Goal: Transaction & Acquisition: Purchase product/service

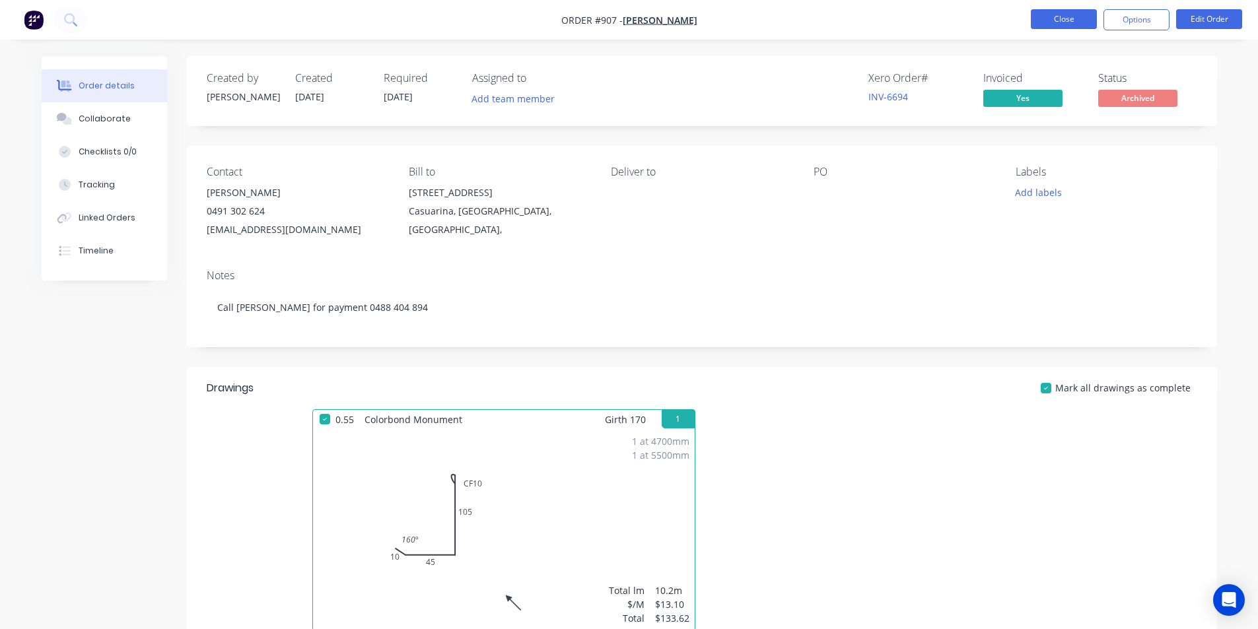
click at [1063, 20] on button "Close" at bounding box center [1064, 19] width 66 height 20
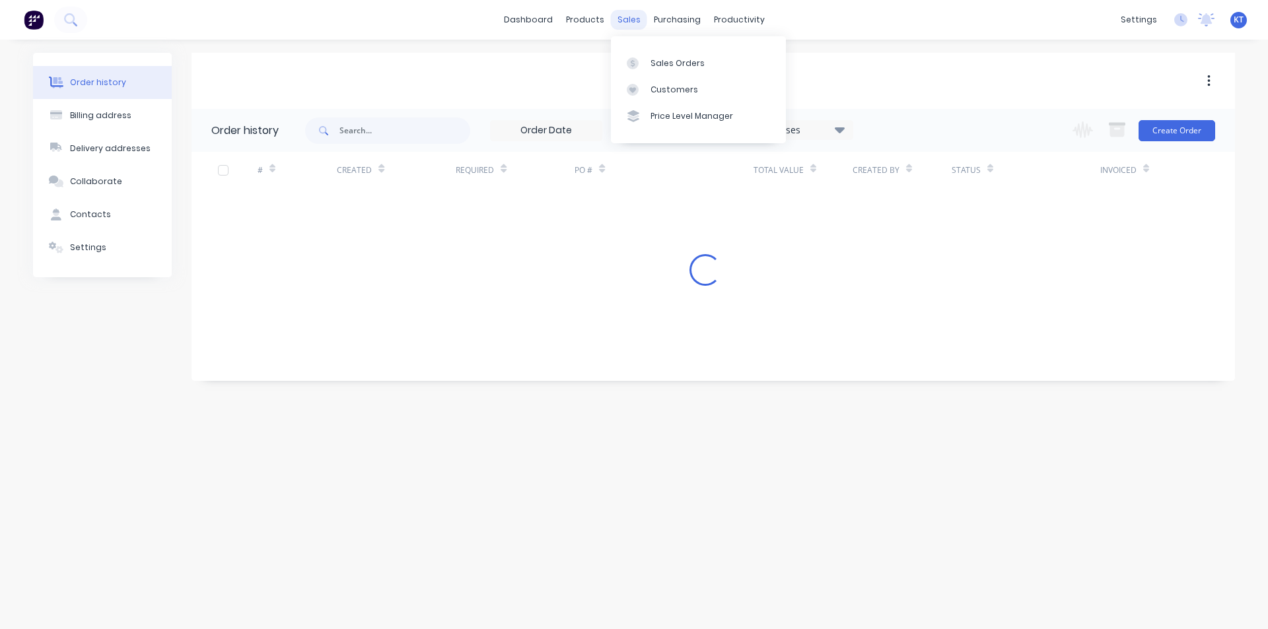
click at [634, 22] on div "sales" at bounding box center [629, 20] width 36 height 20
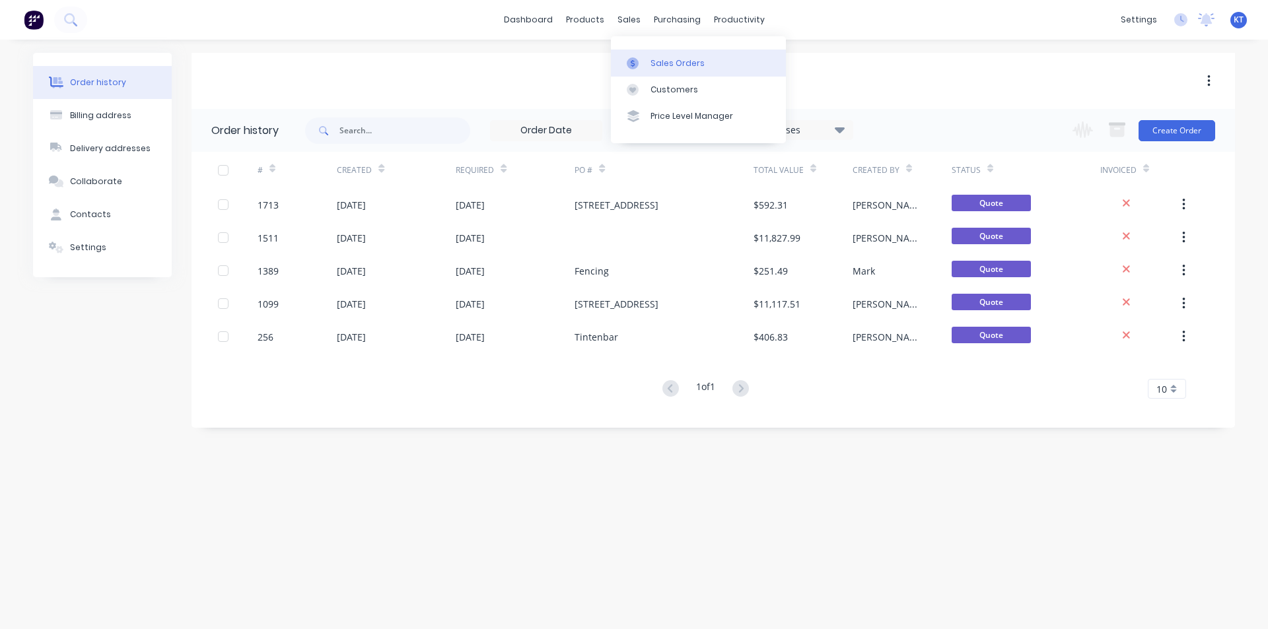
click at [634, 65] on icon at bounding box center [633, 63] width 12 height 12
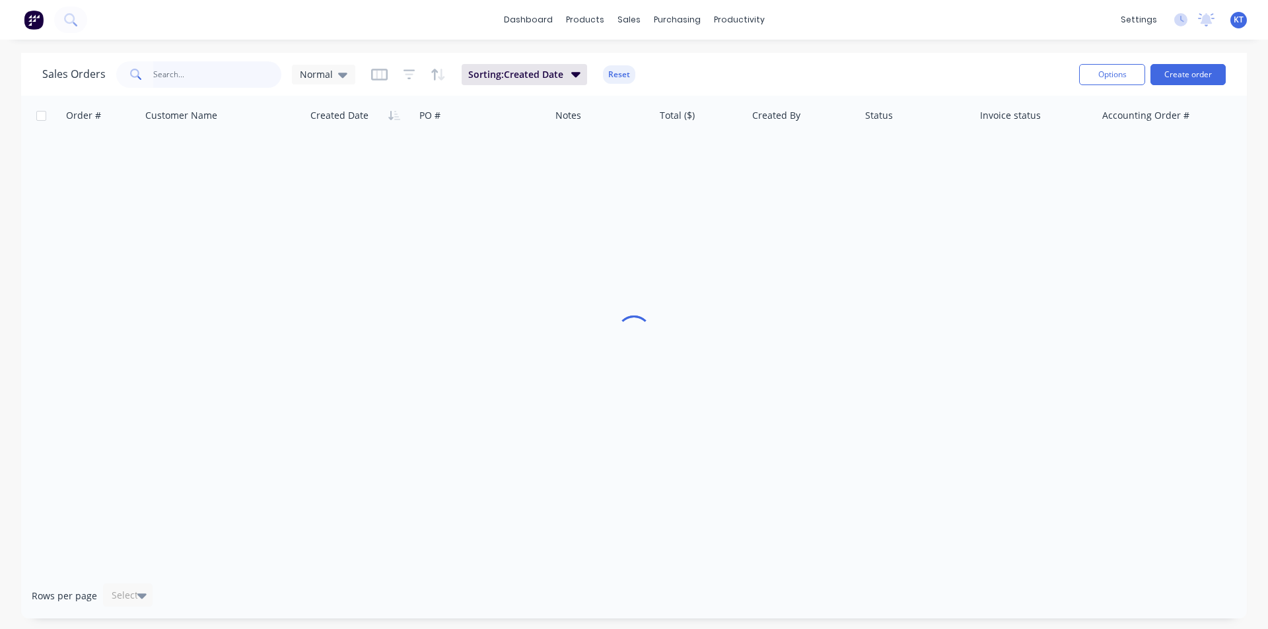
click at [254, 86] on input "text" at bounding box center [217, 74] width 129 height 26
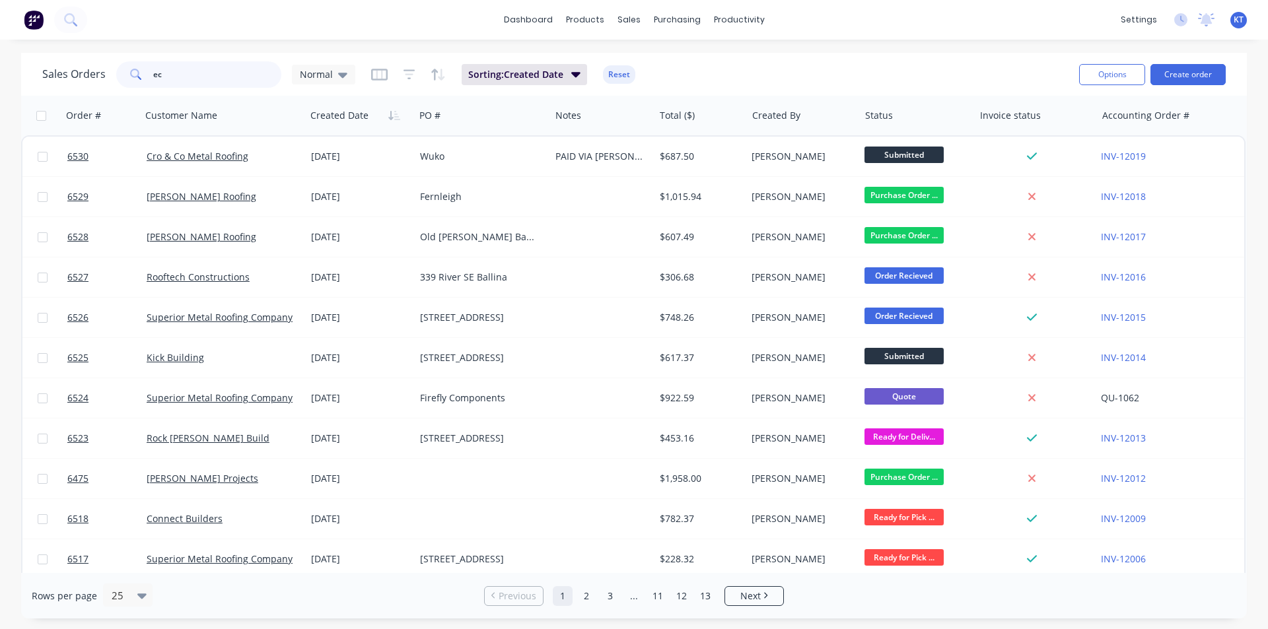
type input "e"
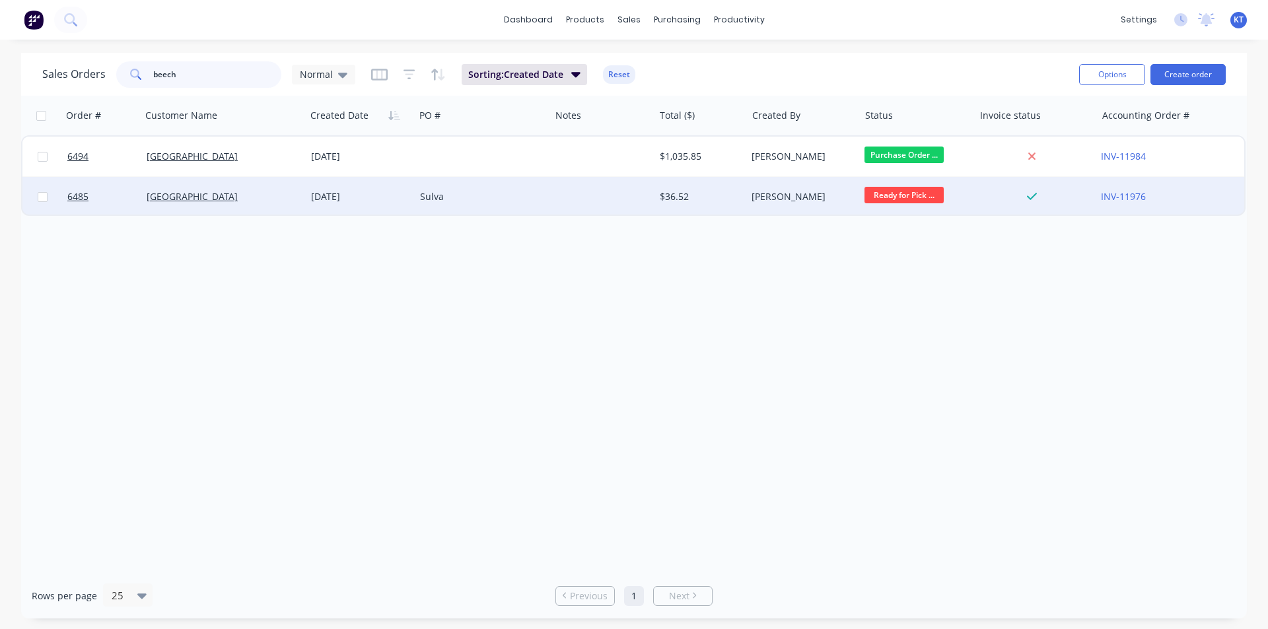
type input "beech"
click at [218, 203] on div "[GEOGRAPHIC_DATA]" at bounding box center [223, 197] width 164 height 40
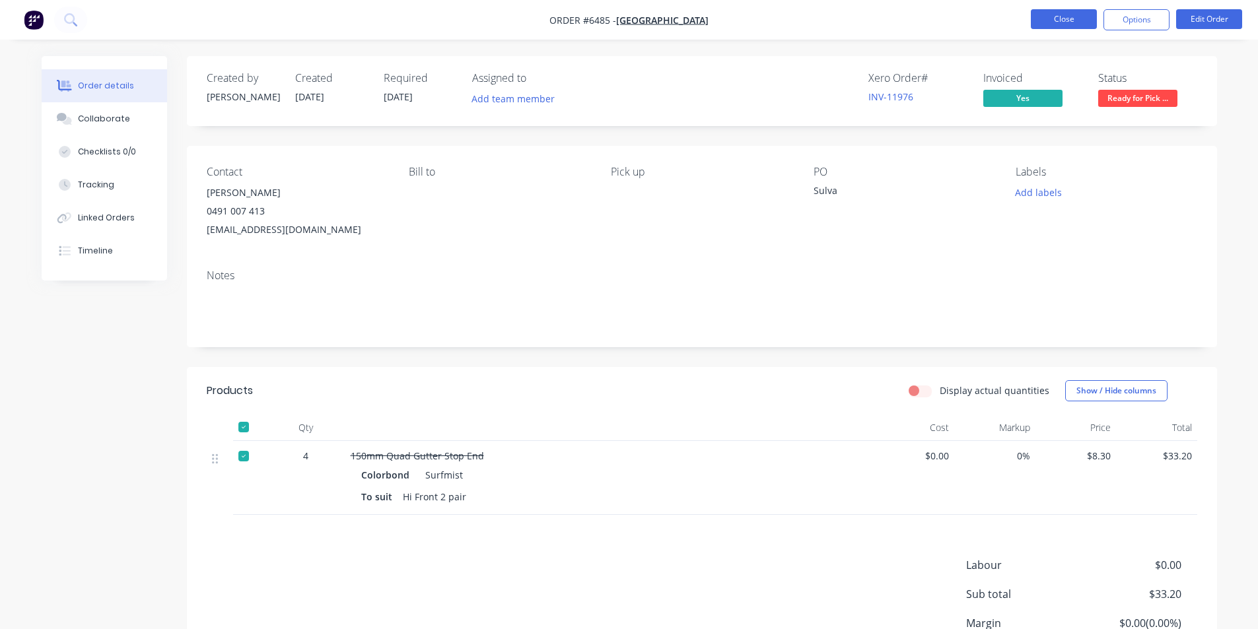
click at [1056, 18] on button "Close" at bounding box center [1064, 19] width 66 height 20
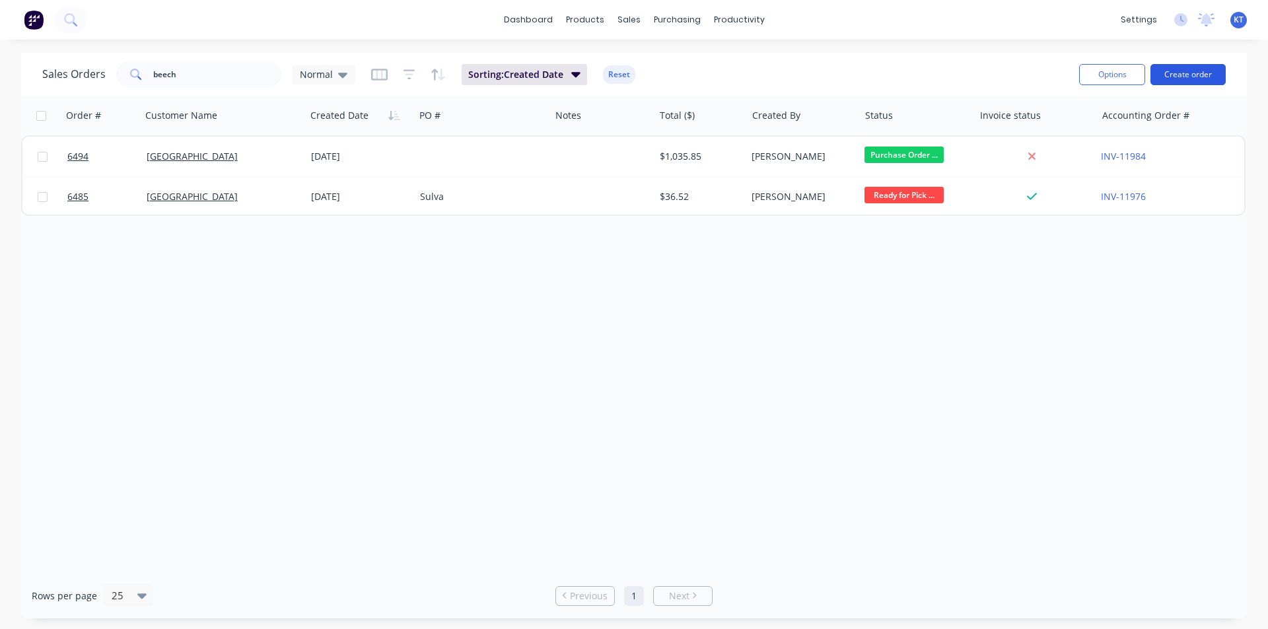
click at [1178, 75] on button "Create order" at bounding box center [1187, 74] width 75 height 21
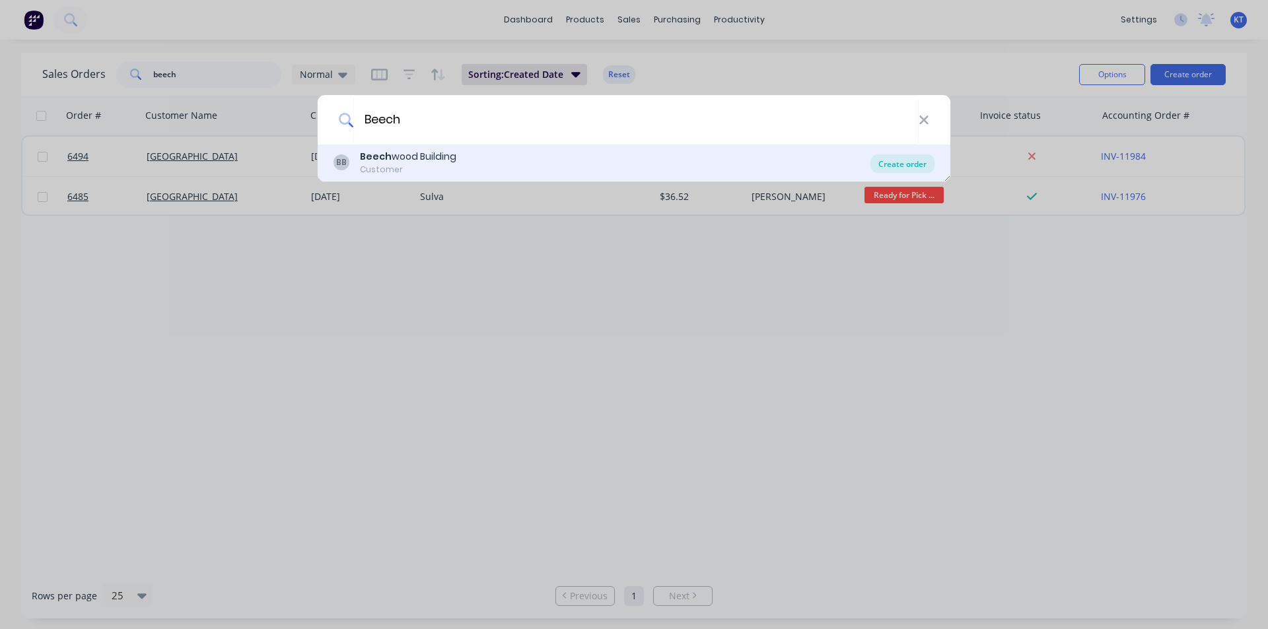
type input "Beech"
click at [885, 162] on div "Create order" at bounding box center [902, 163] width 64 height 18
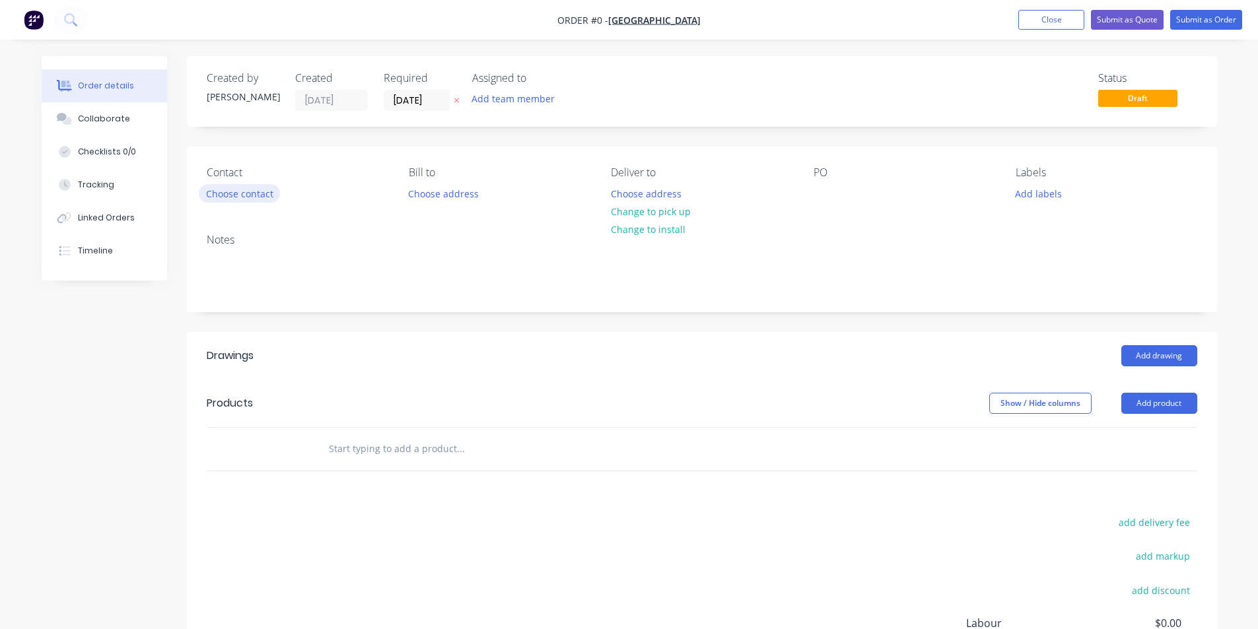
click at [222, 201] on button "Choose contact" at bounding box center [239, 193] width 81 height 18
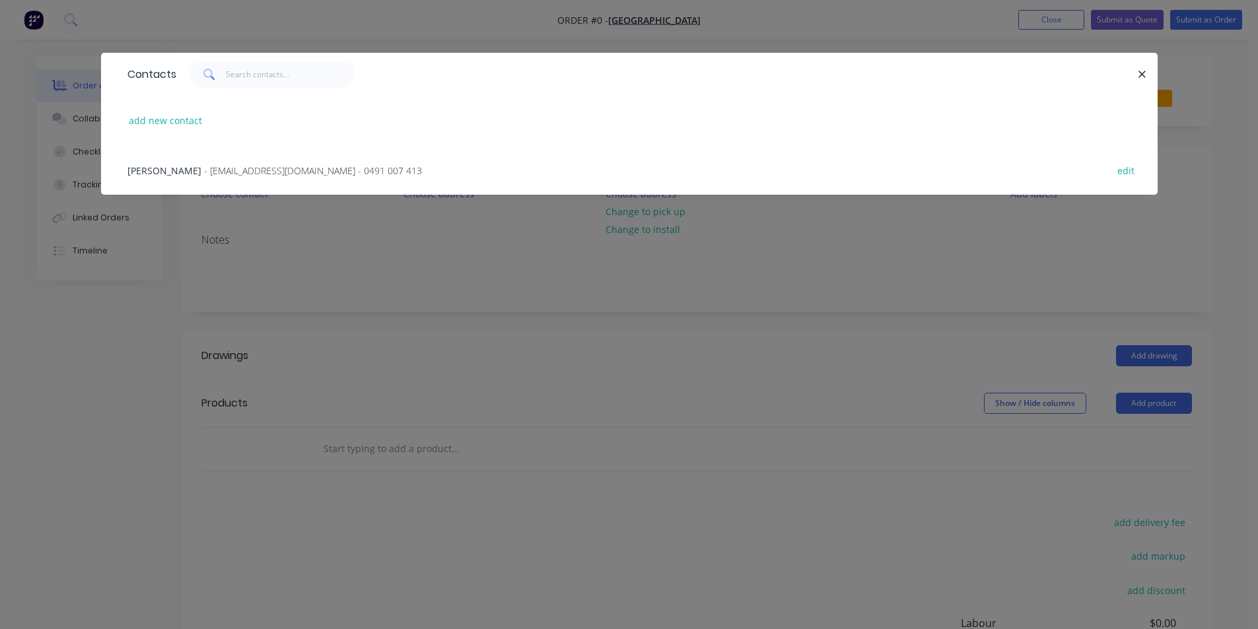
click at [245, 178] on div "Troy Wilkinson - beechwoodbuildingnz@gmail.com - 0491 007 413 edit" at bounding box center [629, 170] width 1017 height 50
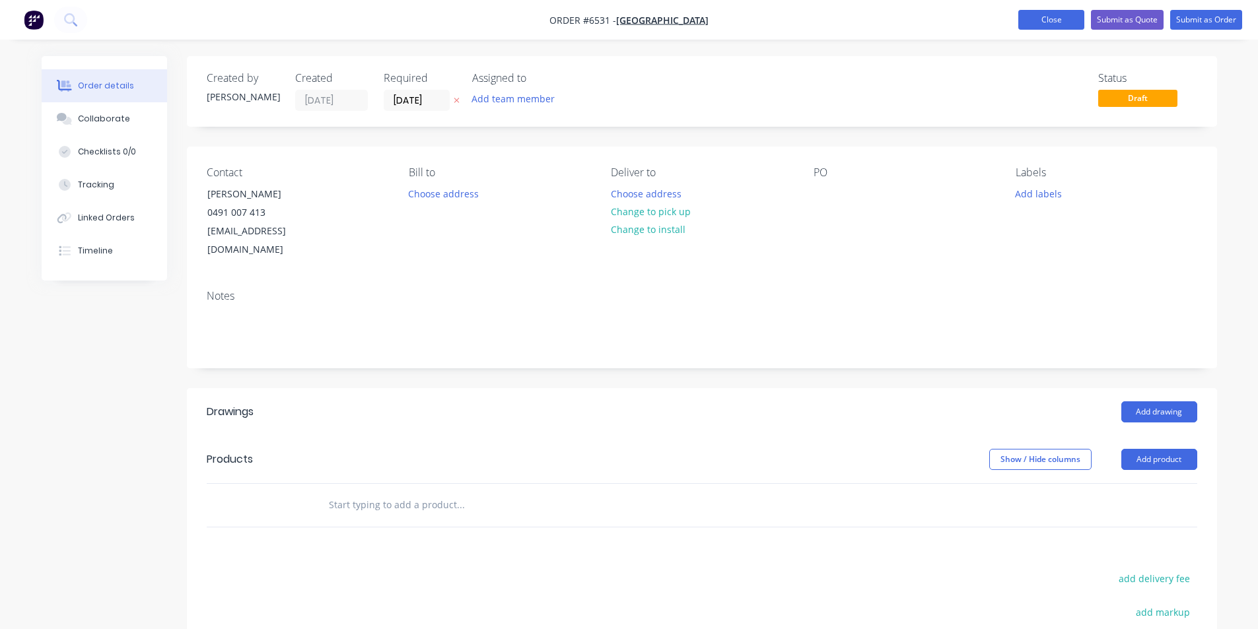
click at [1057, 14] on button "Close" at bounding box center [1051, 20] width 66 height 20
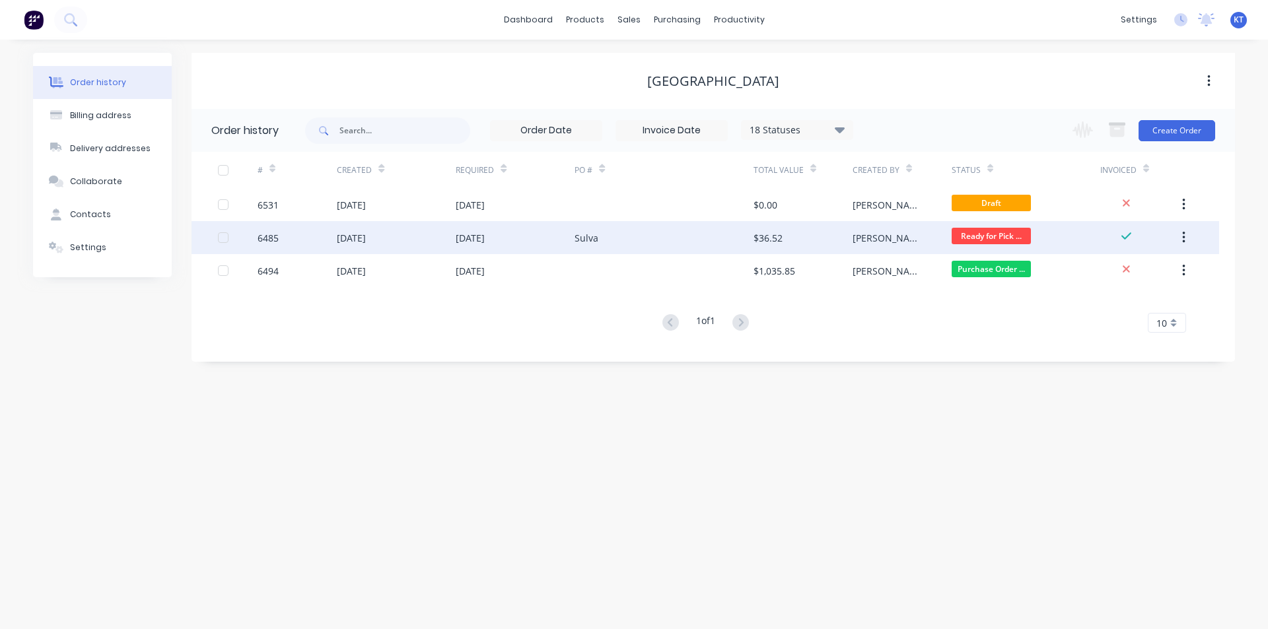
click at [610, 232] on div "Sulva" at bounding box center [663, 237] width 178 height 33
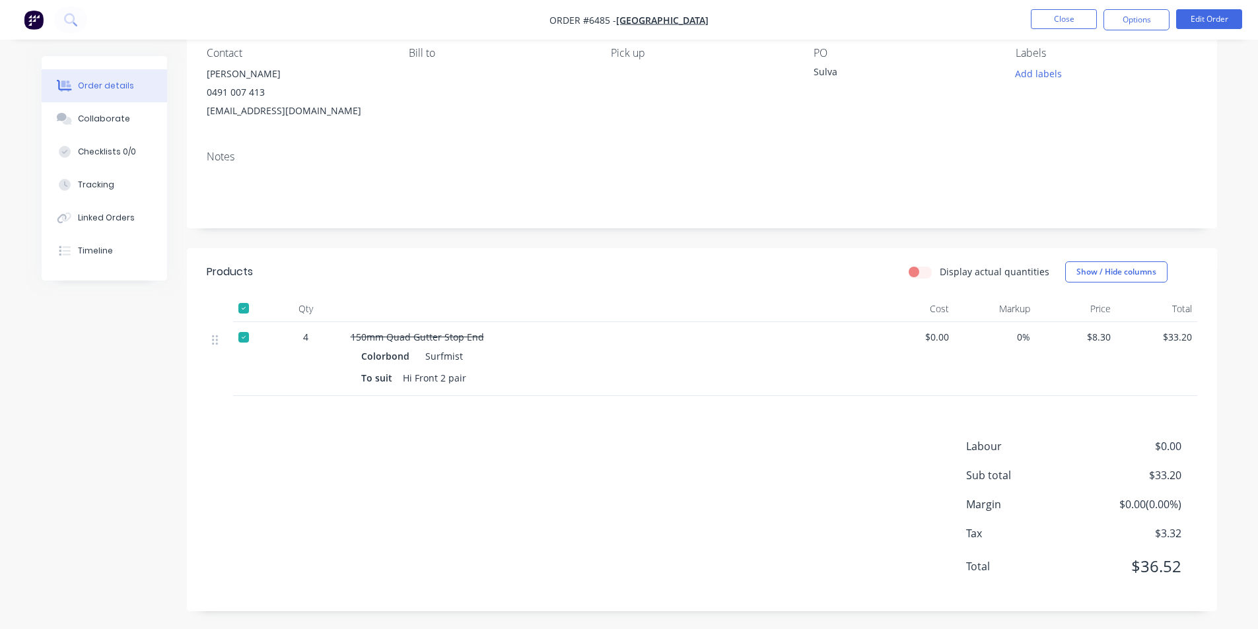
scroll to position [121, 0]
click at [1217, 24] on button "Edit Order" at bounding box center [1209, 19] width 66 height 20
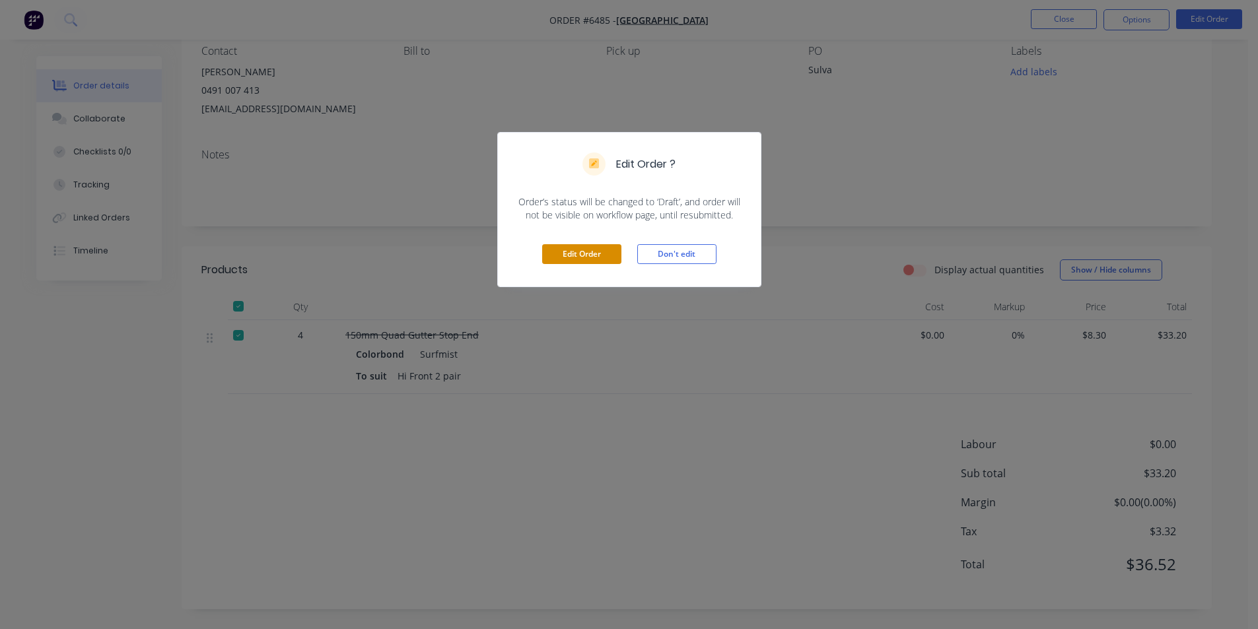
click at [555, 250] on button "Edit Order" at bounding box center [581, 254] width 79 height 20
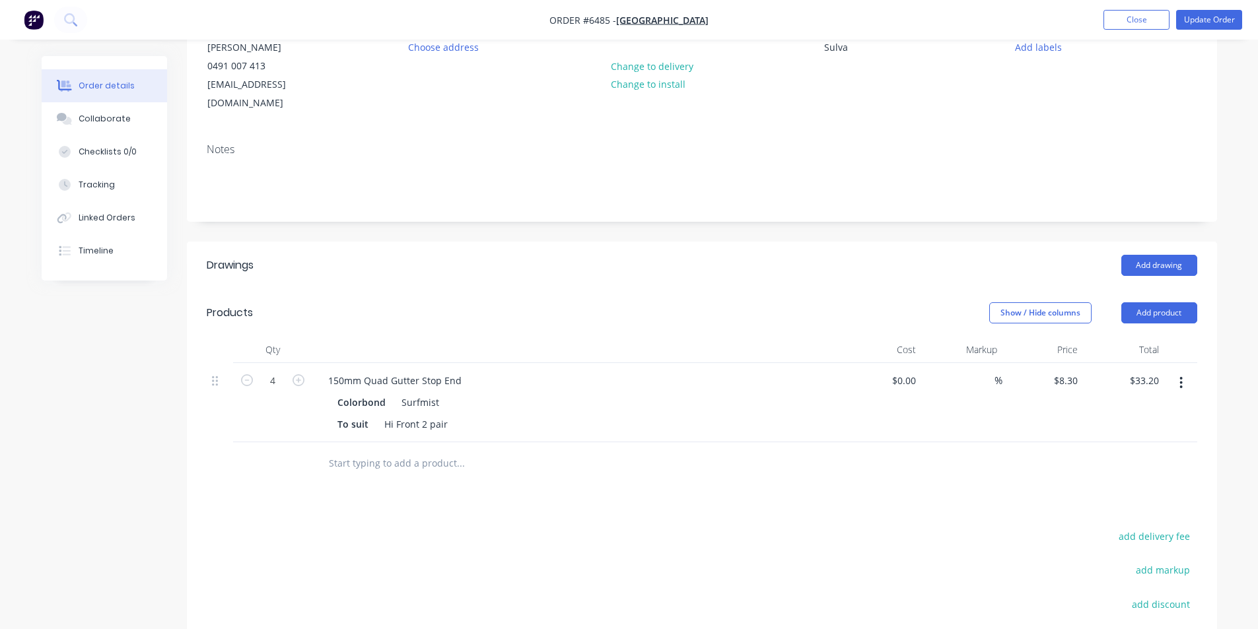
scroll to position [264, 0]
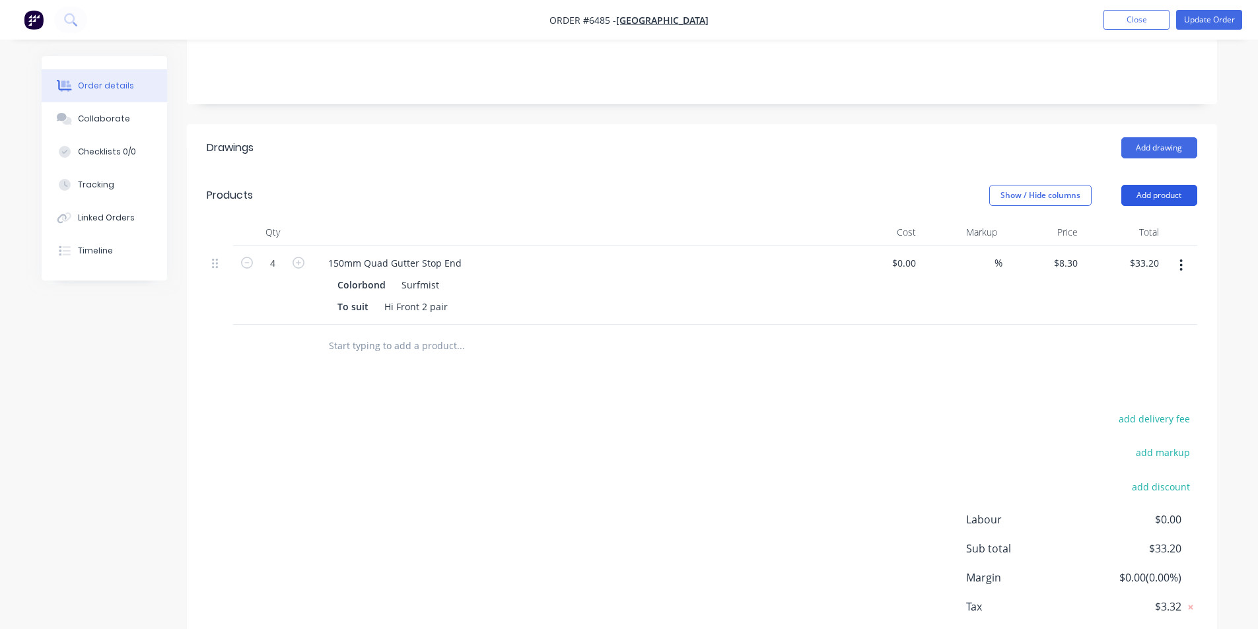
click at [1144, 185] on button "Add product" at bounding box center [1159, 195] width 76 height 21
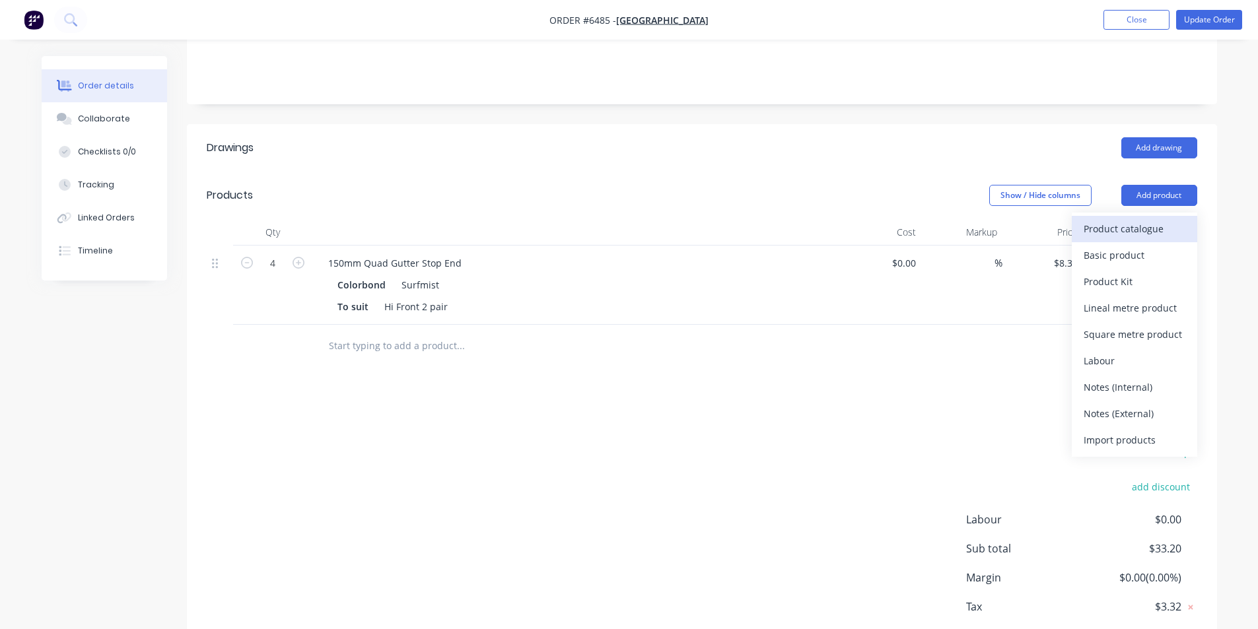
click at [1158, 219] on div "Product catalogue" at bounding box center [1134, 228] width 102 height 19
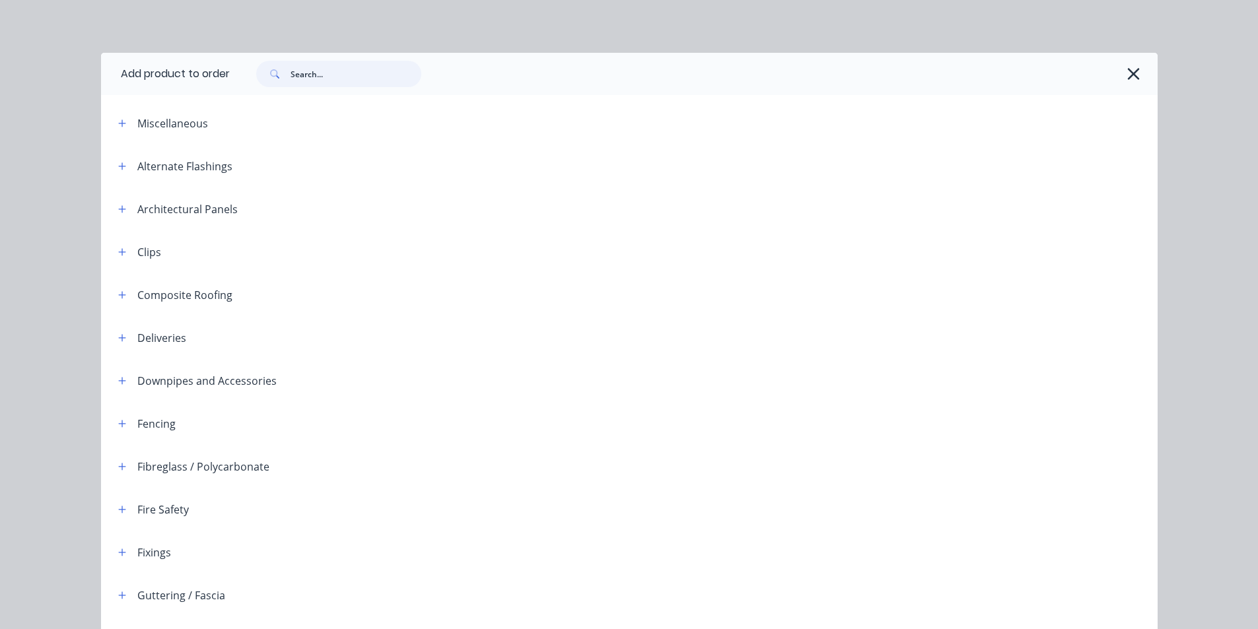
click at [322, 83] on input "text" at bounding box center [356, 74] width 131 height 26
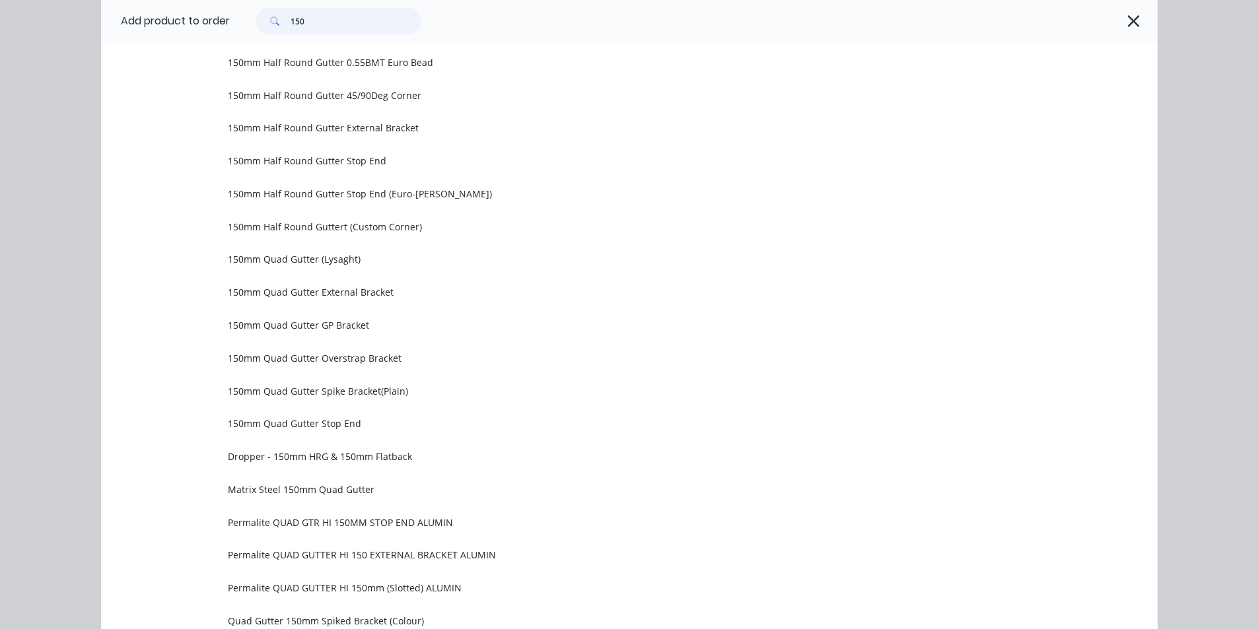
scroll to position [594, 0]
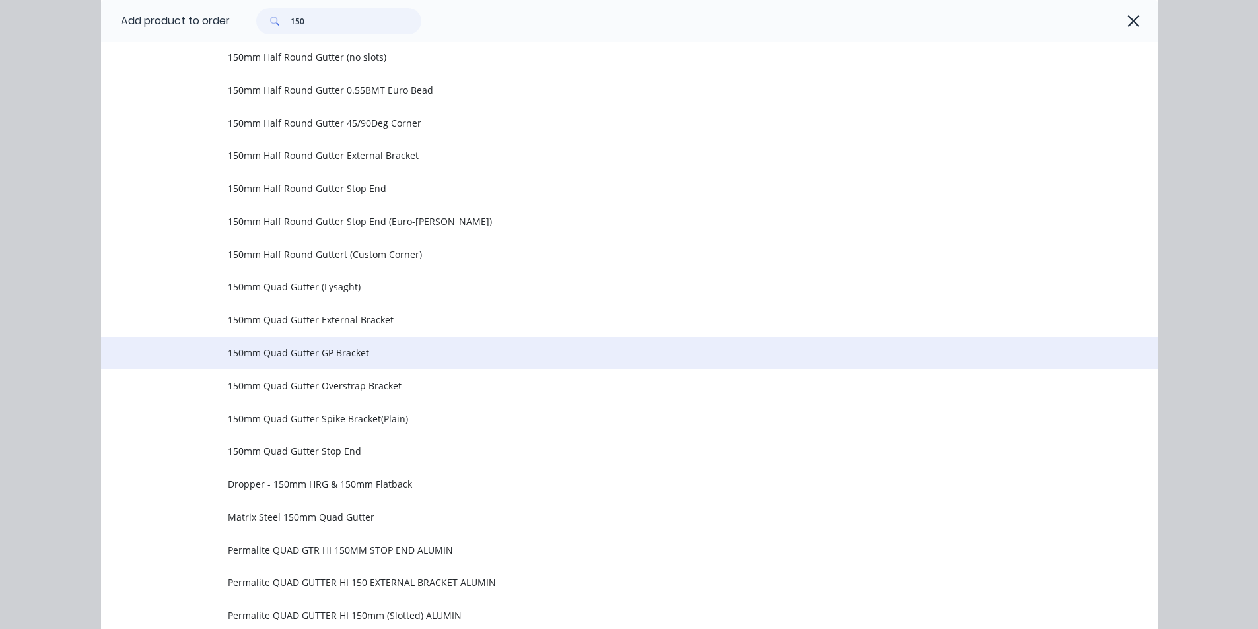
type input "150"
click at [318, 360] on span "150mm Quad Gutter GP Bracket" at bounding box center [599, 353] width 743 height 14
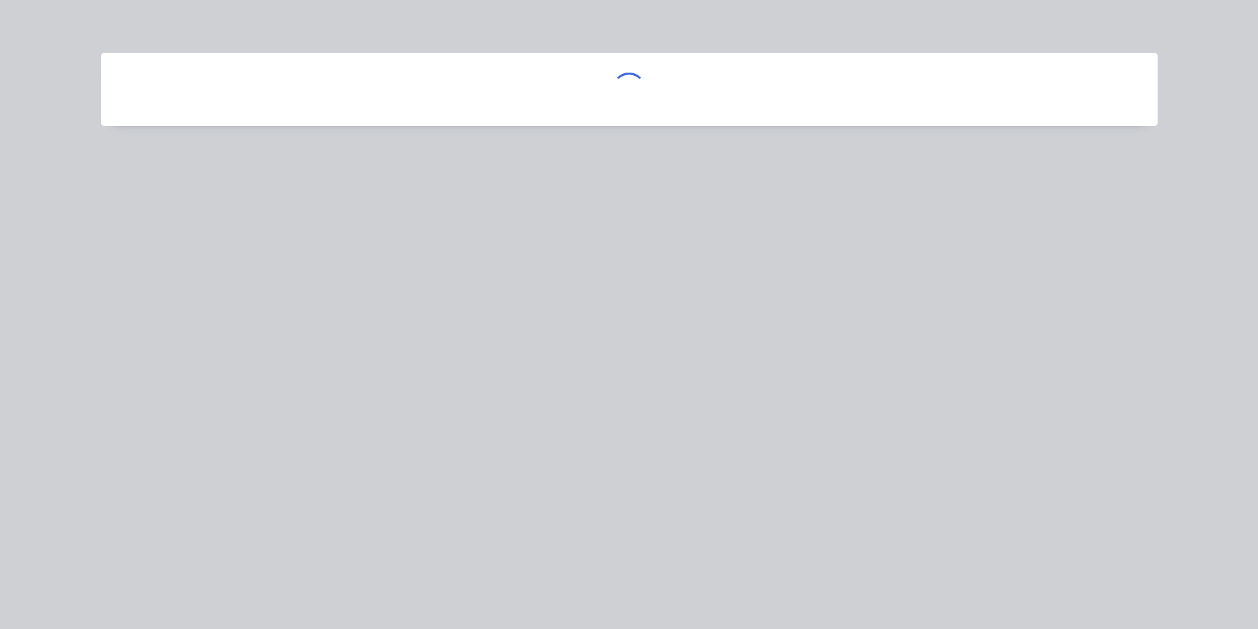
scroll to position [0, 0]
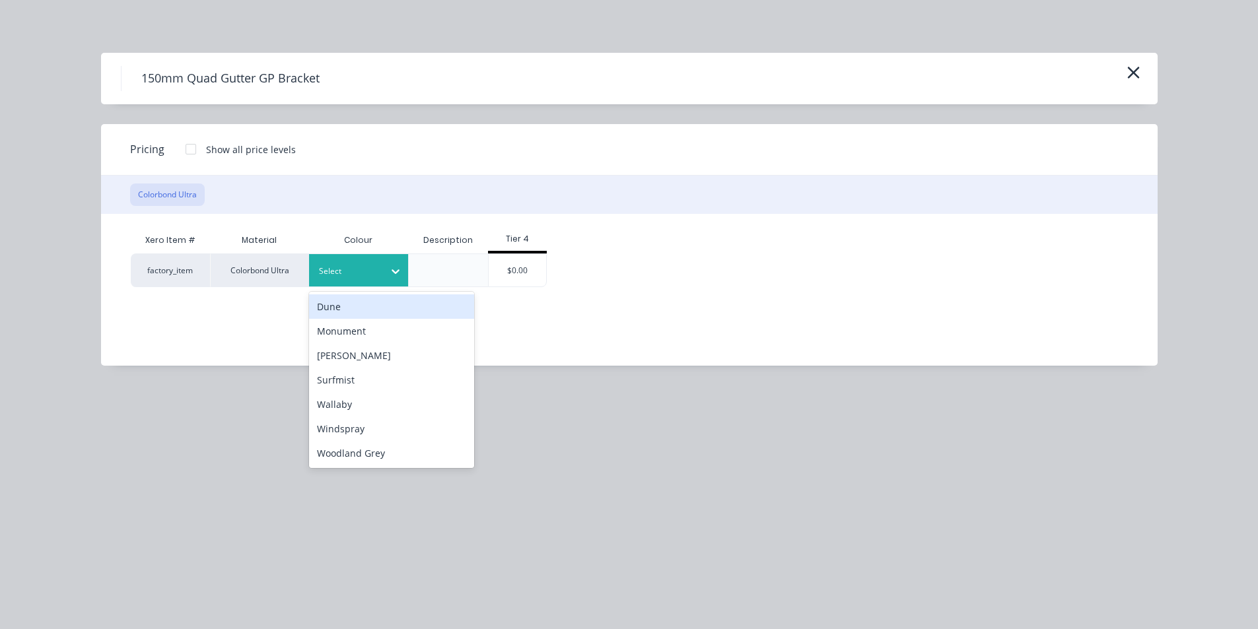
click at [378, 275] on div at bounding box center [348, 271] width 59 height 15
click at [389, 271] on icon at bounding box center [395, 271] width 13 height 13
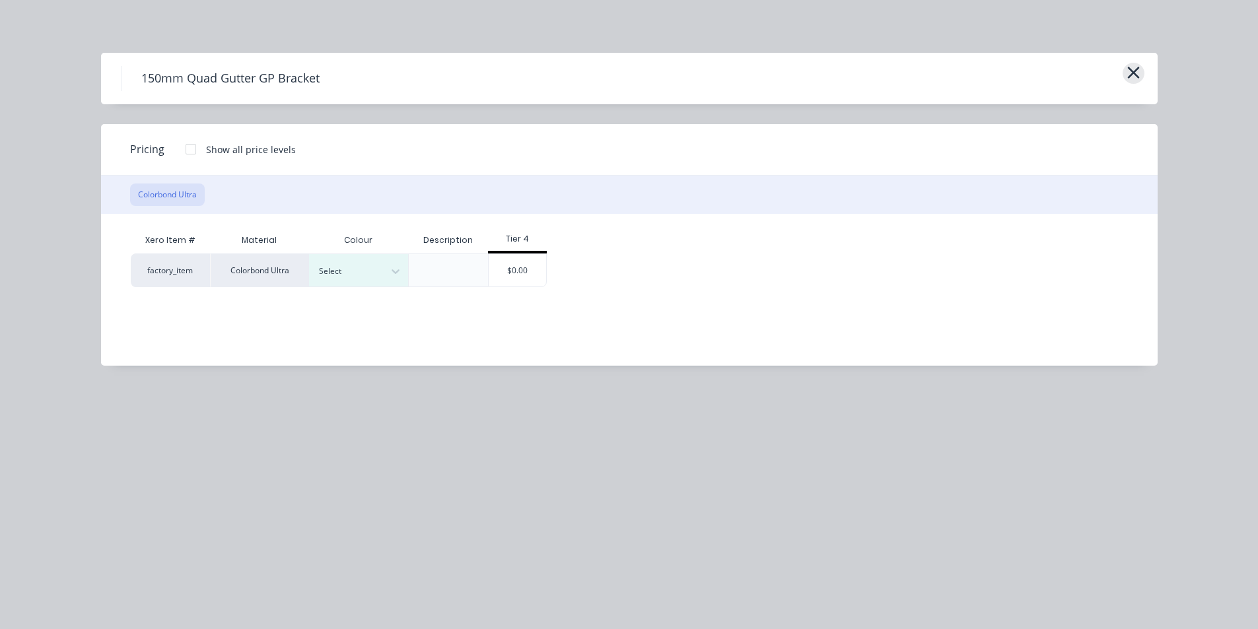
click at [1134, 77] on icon "button" at bounding box center [1133, 72] width 14 height 18
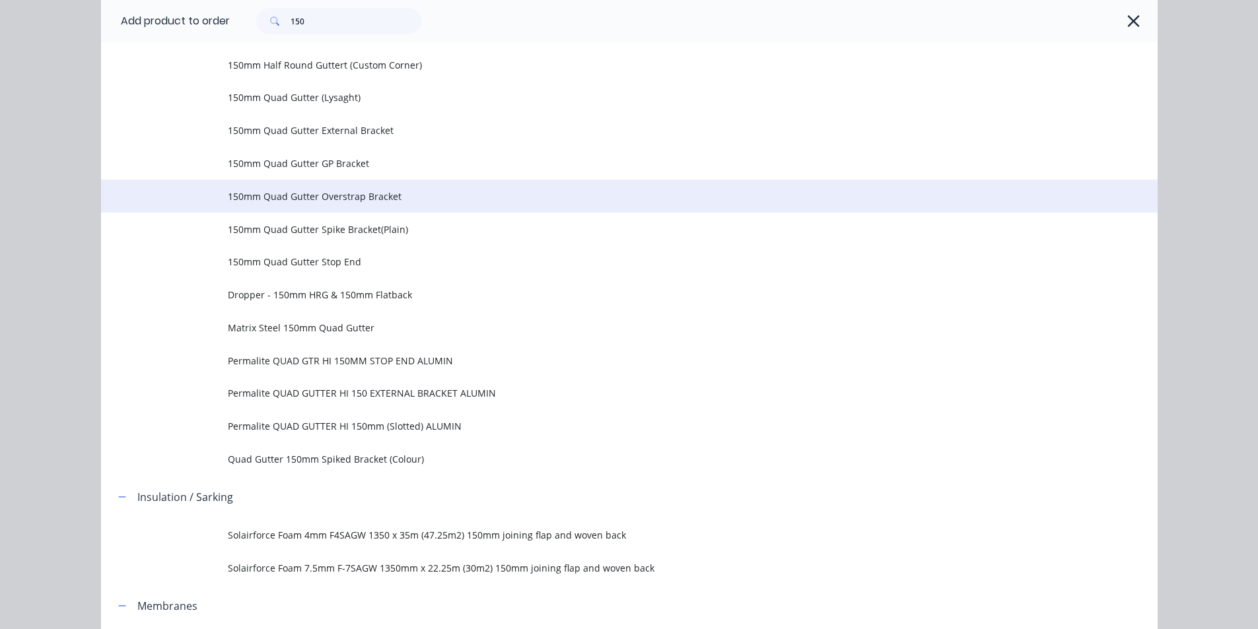
scroll to position [791, 0]
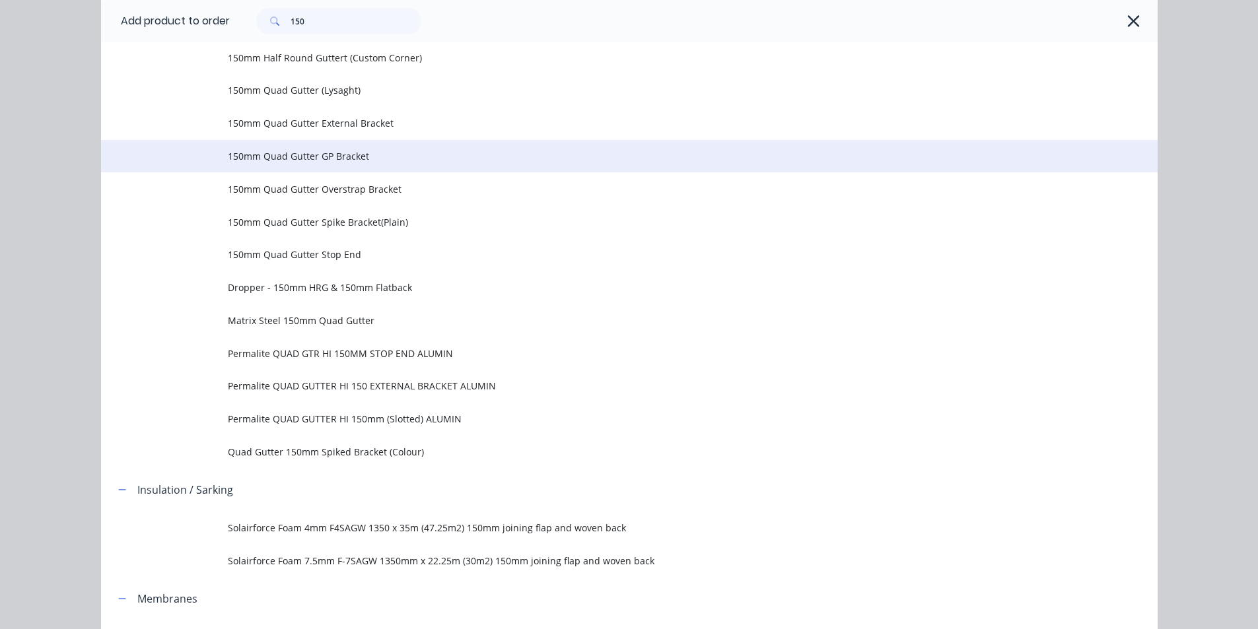
click at [381, 169] on td "150mm Quad Gutter GP Bracket" at bounding box center [693, 156] width 930 height 33
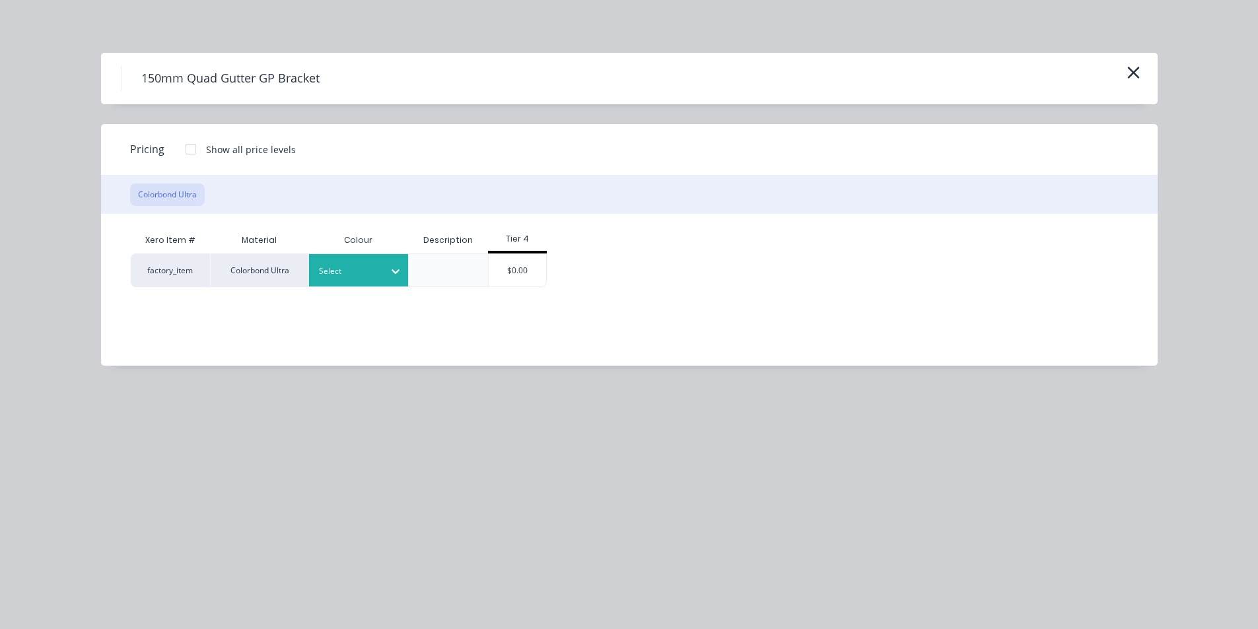
click at [388, 267] on div at bounding box center [396, 271] width 24 height 21
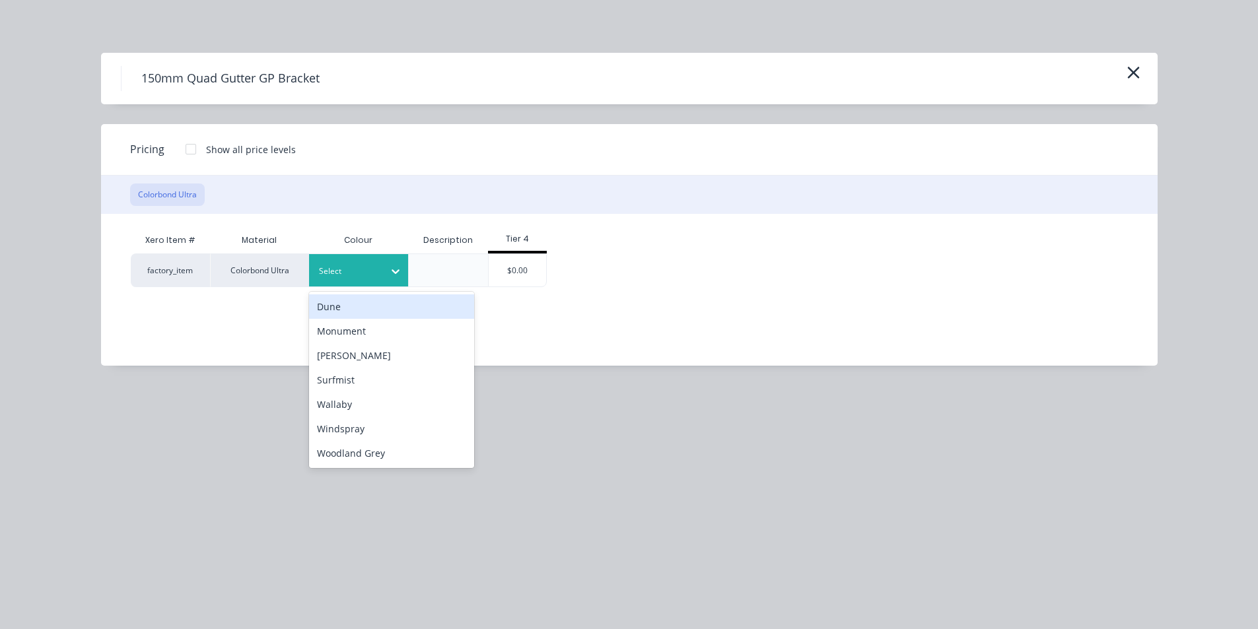
click at [388, 267] on div at bounding box center [396, 271] width 24 height 21
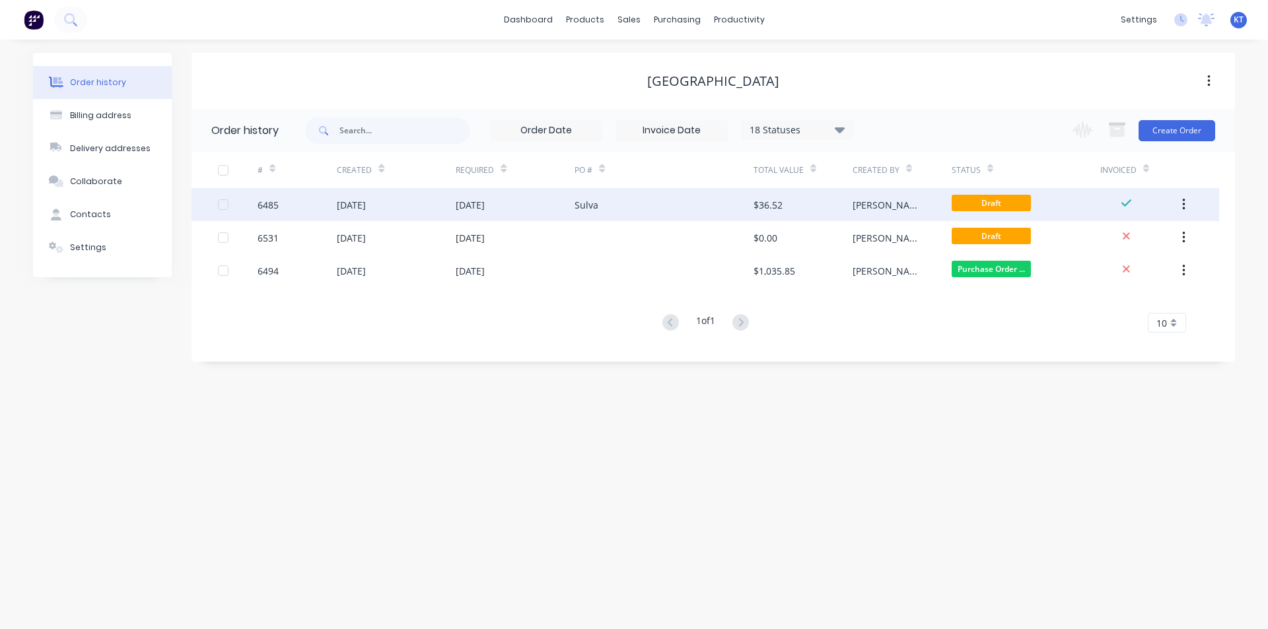
click at [620, 196] on div "Sulva" at bounding box center [663, 204] width 178 height 33
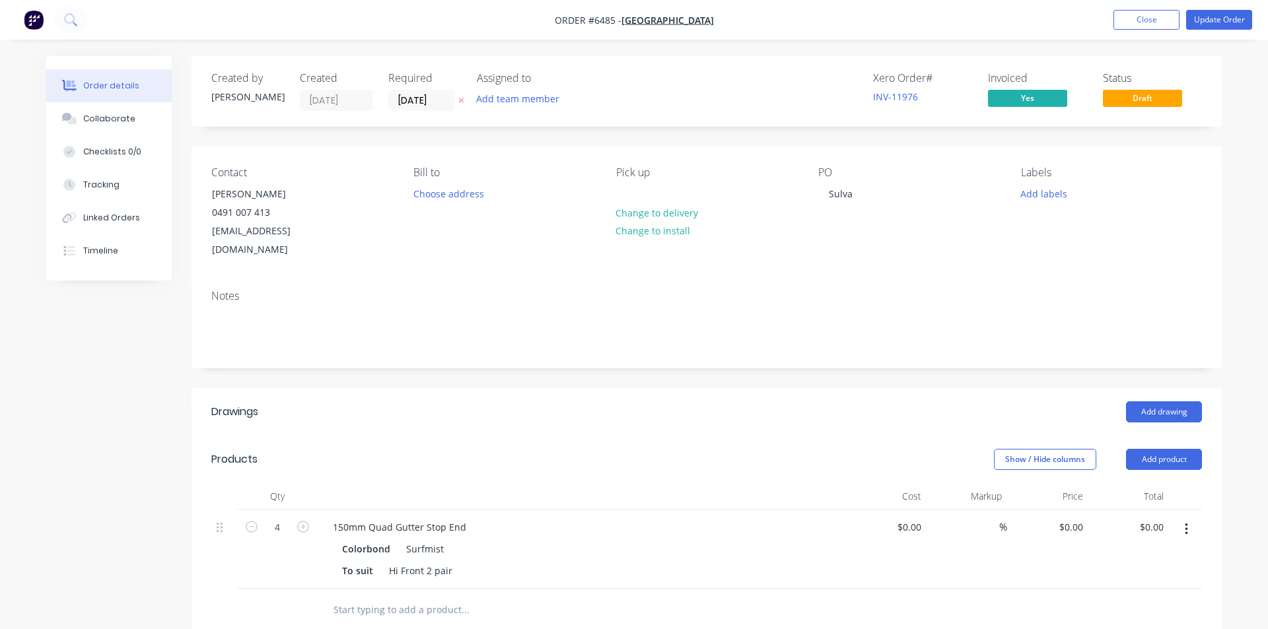
type input "$8.30"
type input "$33.20"
click at [1180, 449] on button "Add product" at bounding box center [1159, 459] width 76 height 21
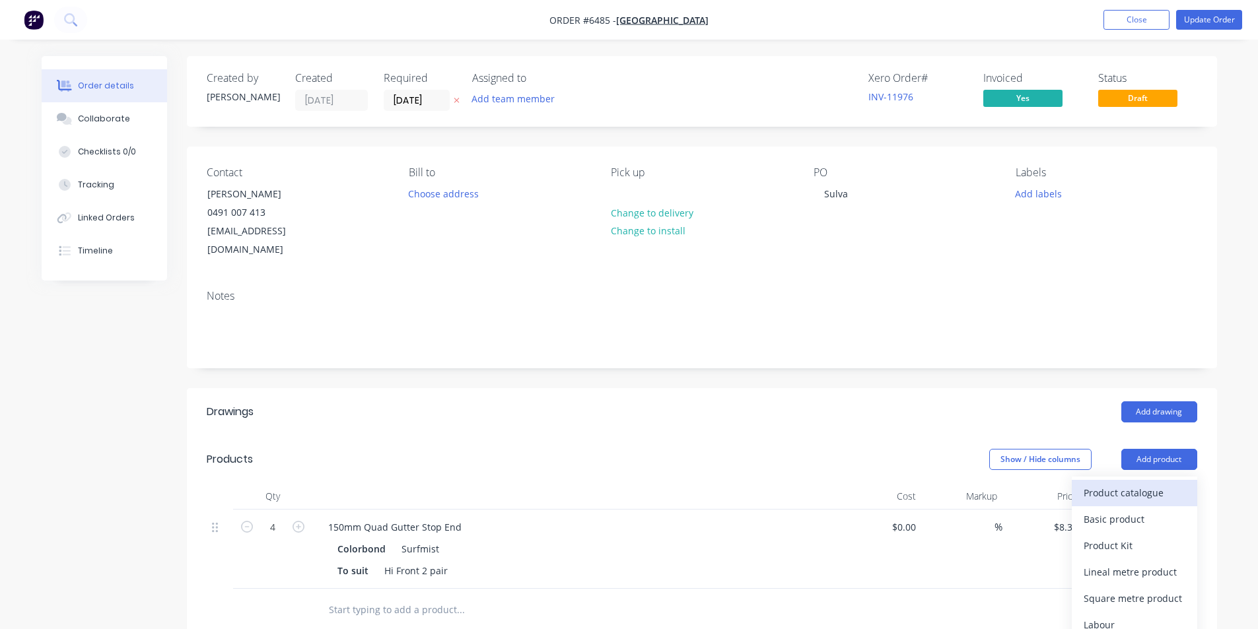
click at [1116, 483] on div "Product catalogue" at bounding box center [1134, 492] width 102 height 19
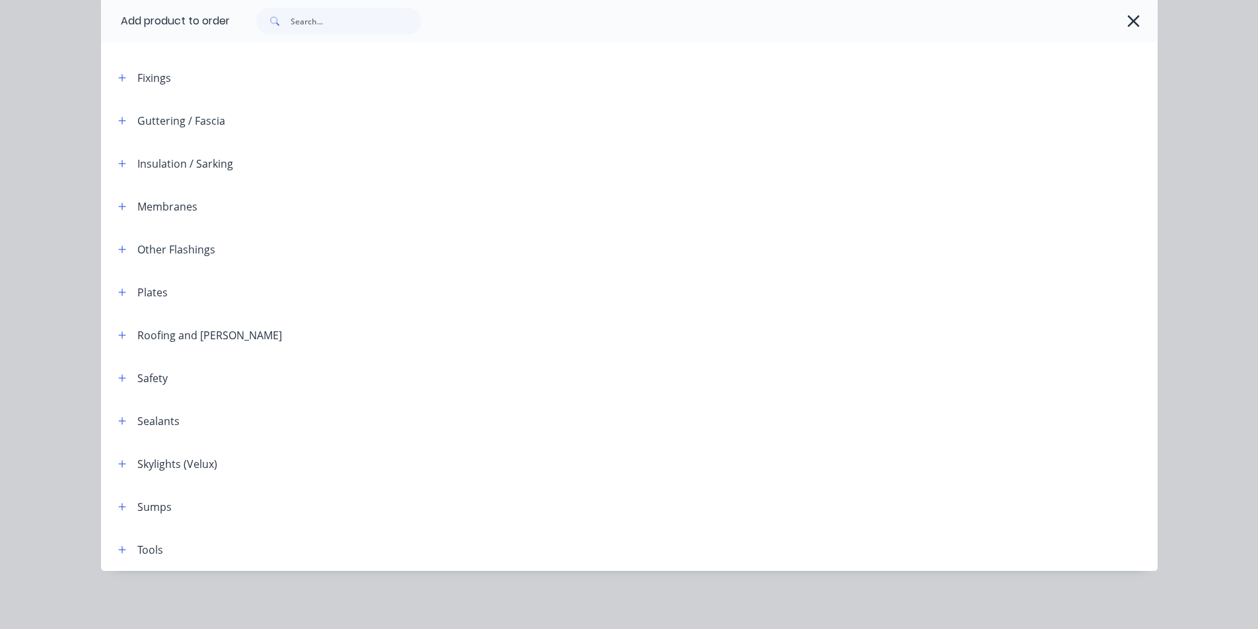
scroll to position [211, 0]
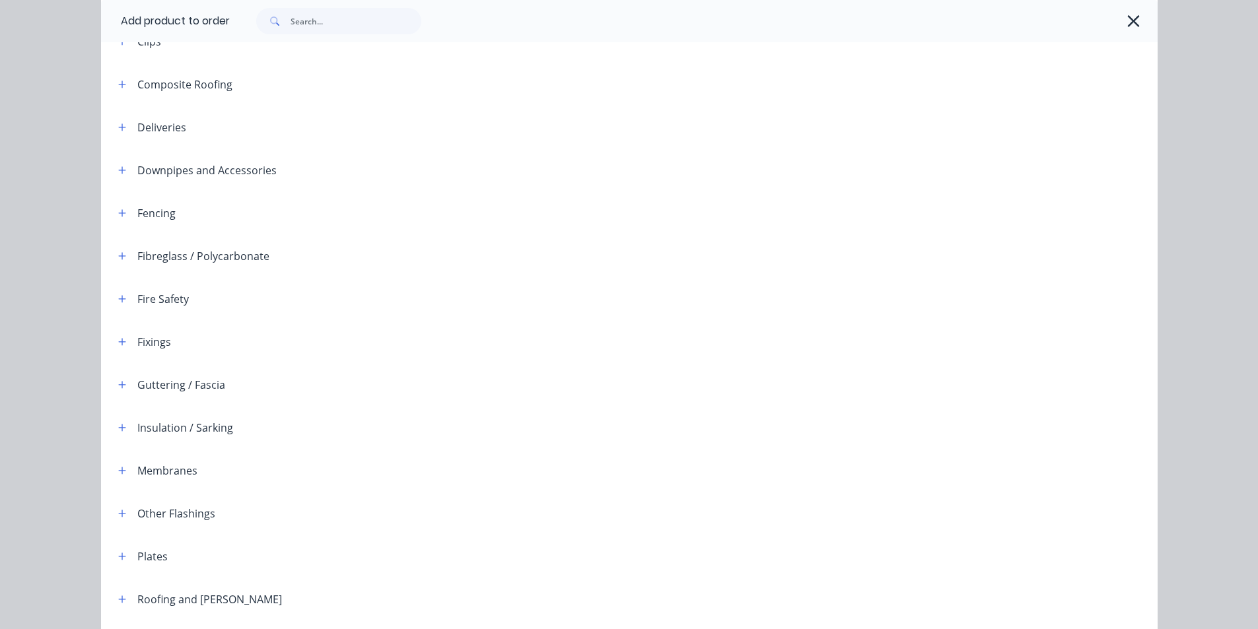
click at [268, 46] on div at bounding box center [659, 41] width 996 height 17
click at [285, 11] on span at bounding box center [273, 21] width 34 height 26
click at [298, 6] on div at bounding box center [694, 21] width 928 height 42
click at [314, 28] on input "text" at bounding box center [356, 21] width 131 height 26
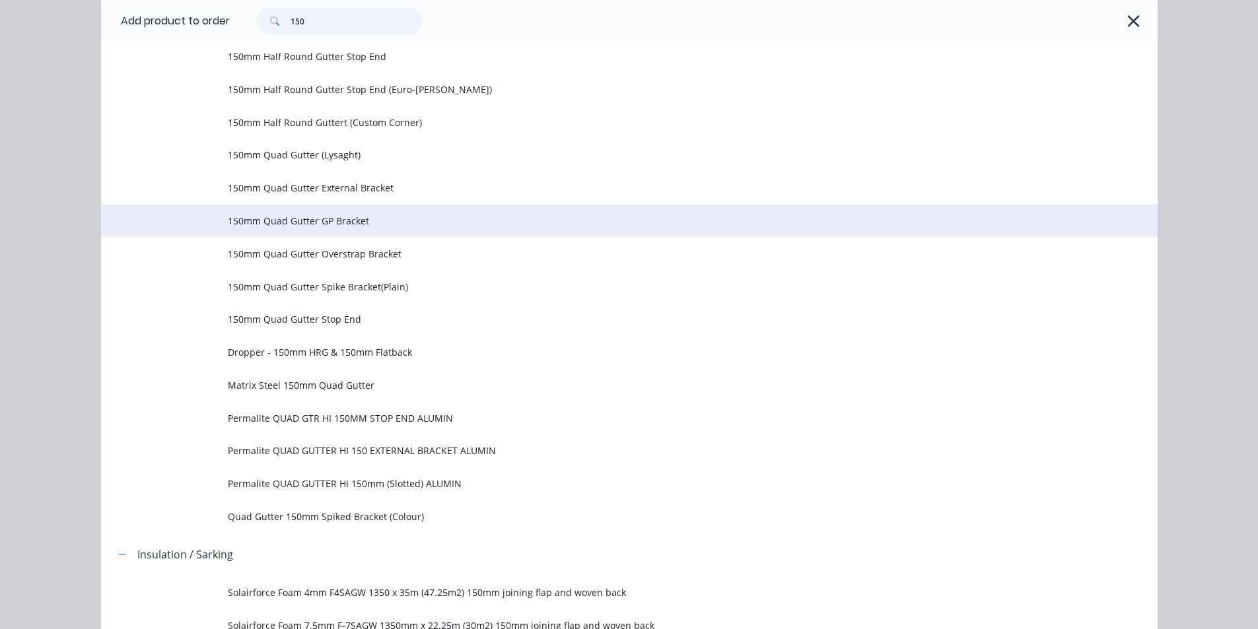
scroll to position [660, 0]
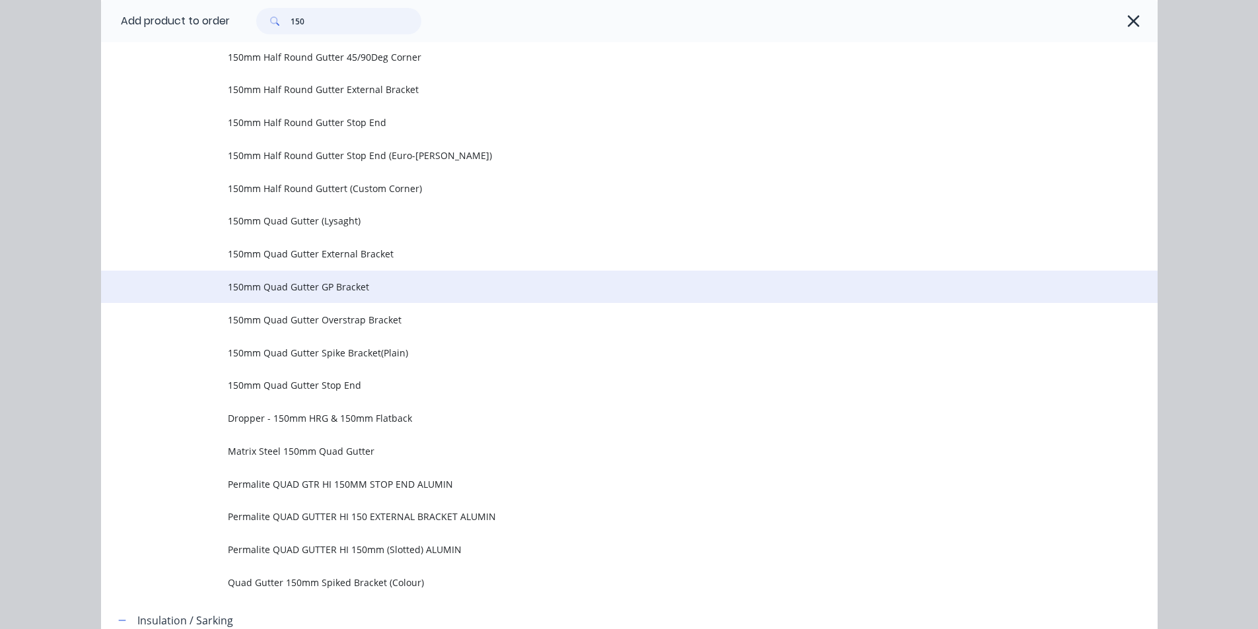
type input "150"
click at [275, 302] on td "150mm Quad Gutter GP Bracket" at bounding box center [693, 287] width 930 height 33
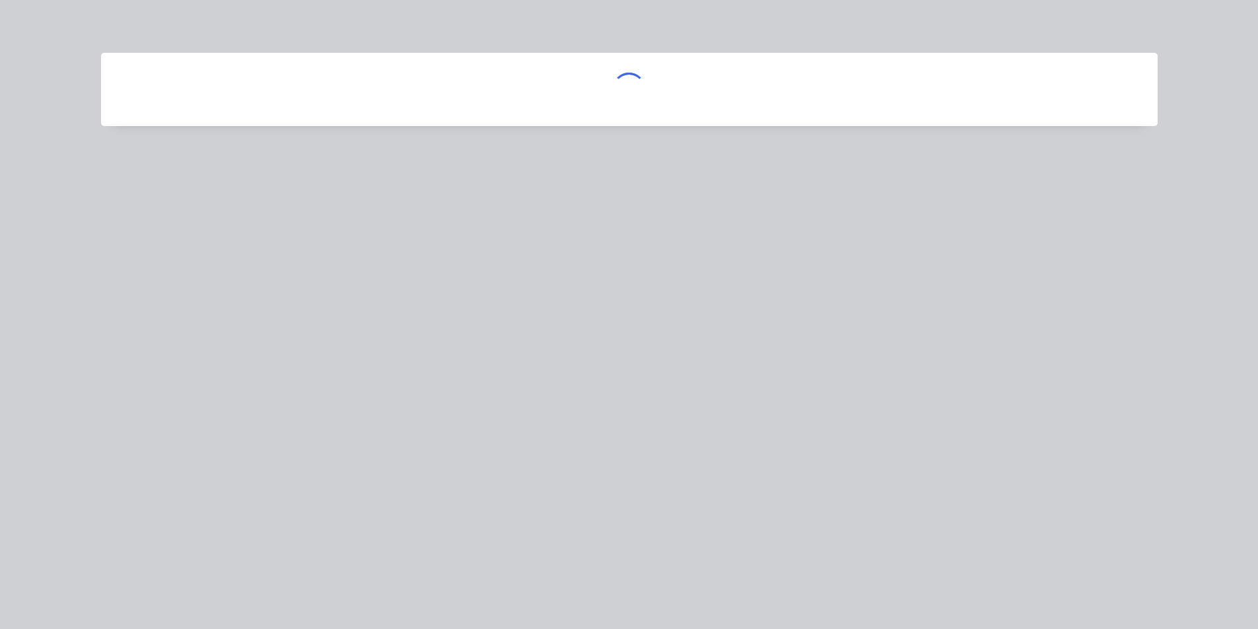
scroll to position [0, 0]
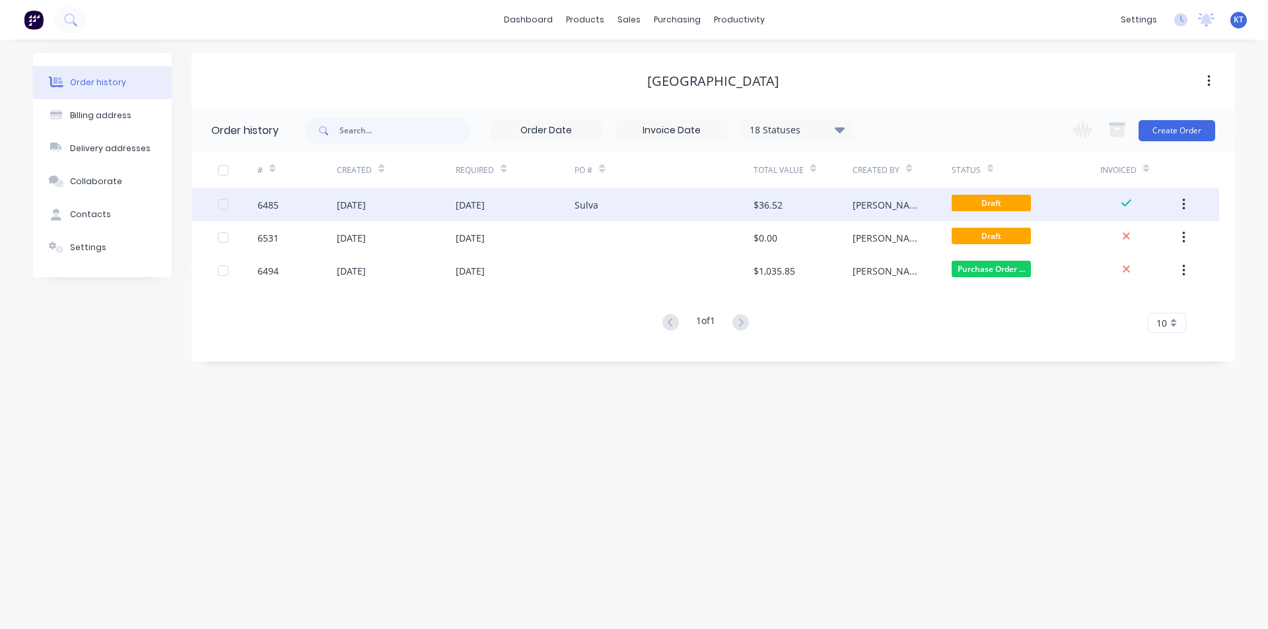
click at [437, 206] on div "[DATE]" at bounding box center [396, 204] width 119 height 33
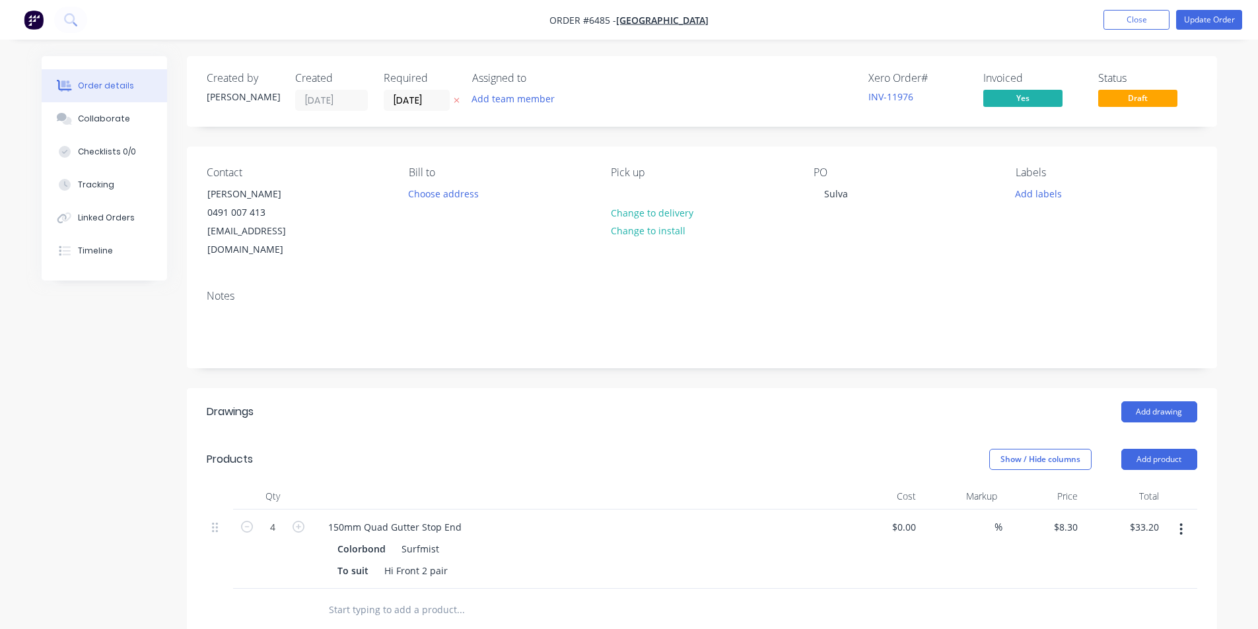
click at [1198, 450] on header "Products Show / Hide columns Add product" at bounding box center [702, 460] width 1030 height 48
click at [1183, 449] on button "Add product" at bounding box center [1159, 459] width 76 height 21
click at [1116, 483] on div "Product catalogue" at bounding box center [1134, 492] width 102 height 19
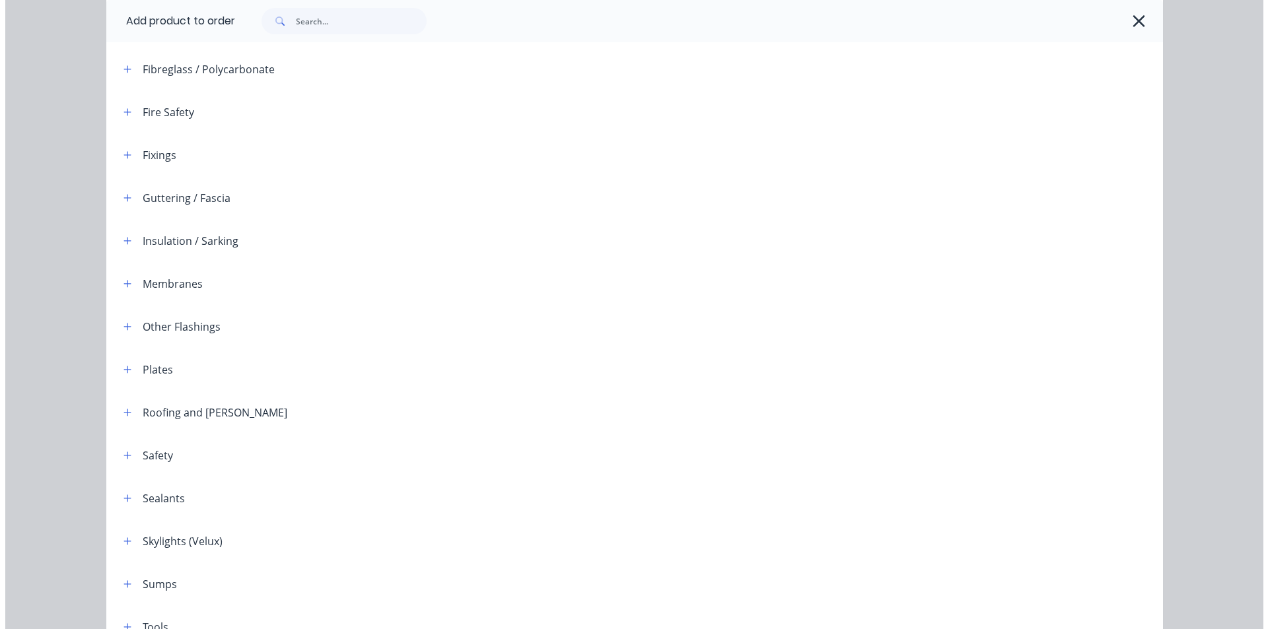
scroll to position [462, 0]
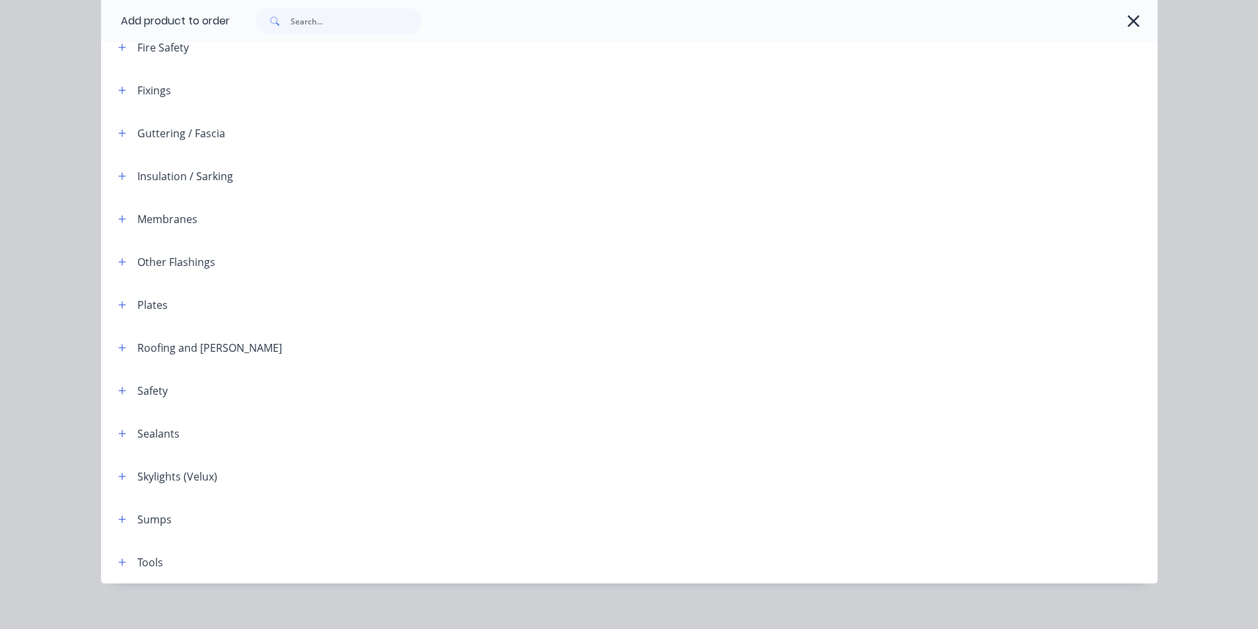
click at [1122, 36] on div at bounding box center [694, 21] width 928 height 42
click at [1128, 25] on icon "button" at bounding box center [1134, 21] width 12 height 12
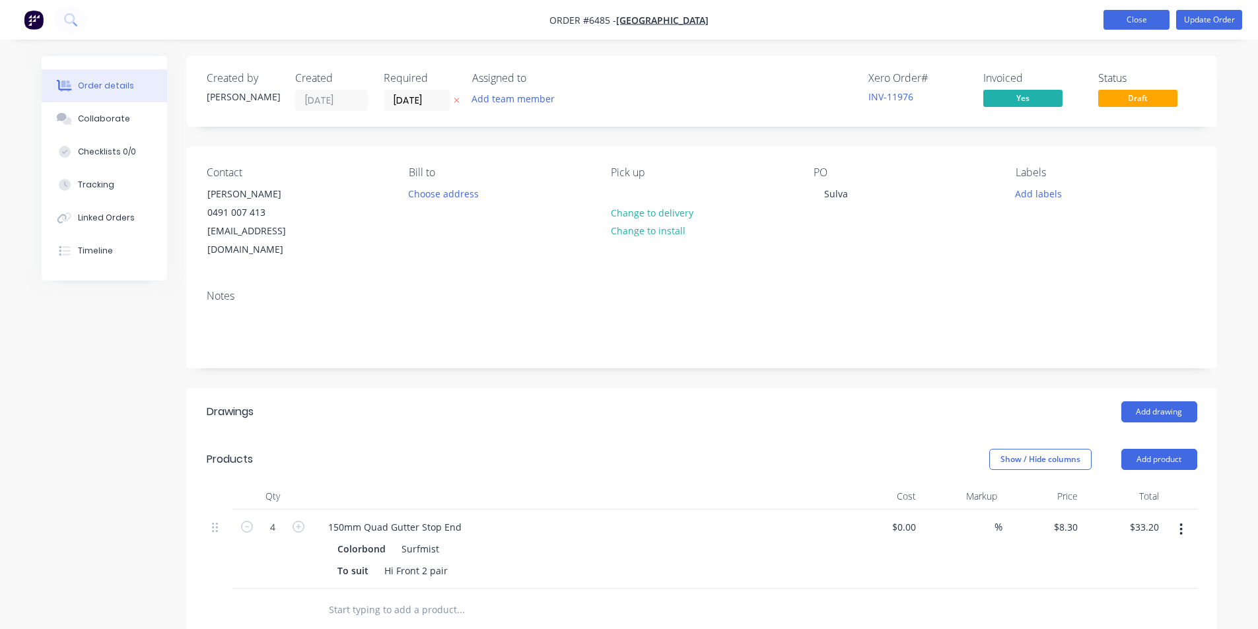
click at [1116, 20] on button "Close" at bounding box center [1136, 20] width 66 height 20
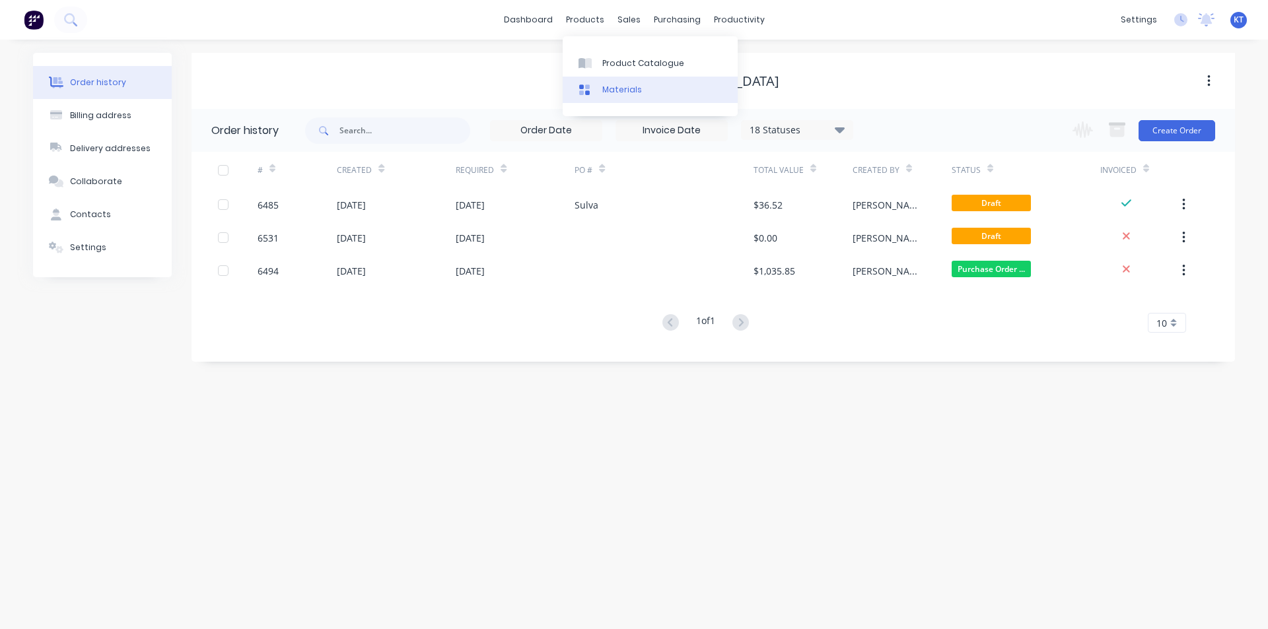
click at [608, 77] on link "Materials" at bounding box center [650, 90] width 175 height 26
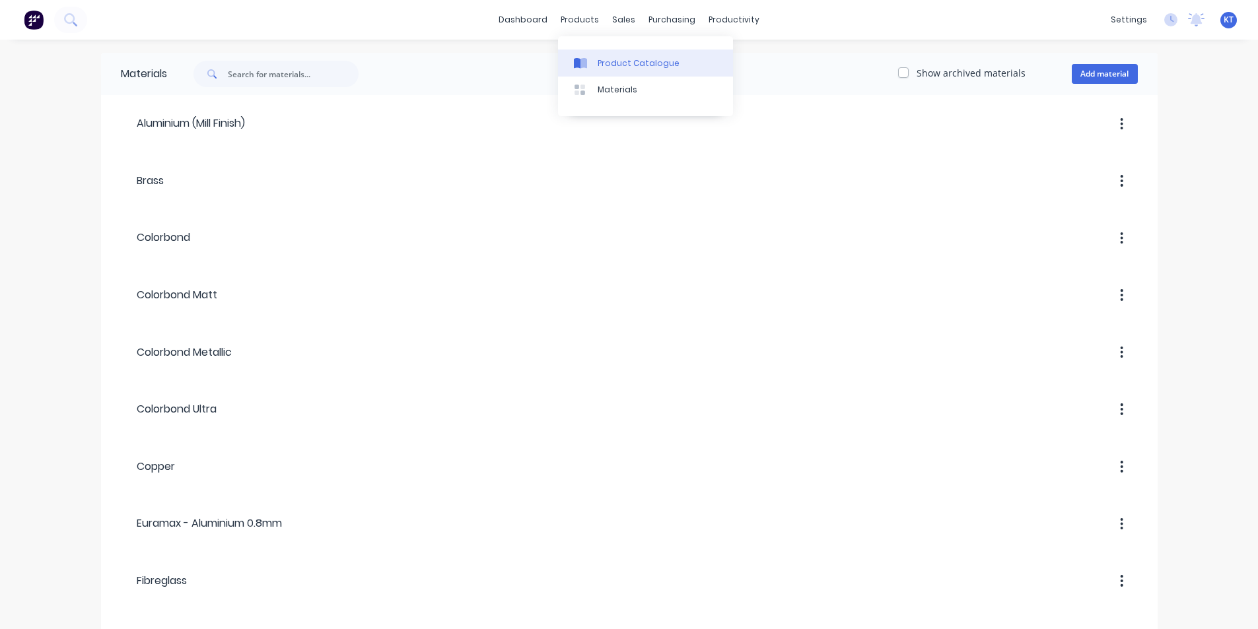
click at [587, 65] on icon at bounding box center [583, 63] width 7 height 11
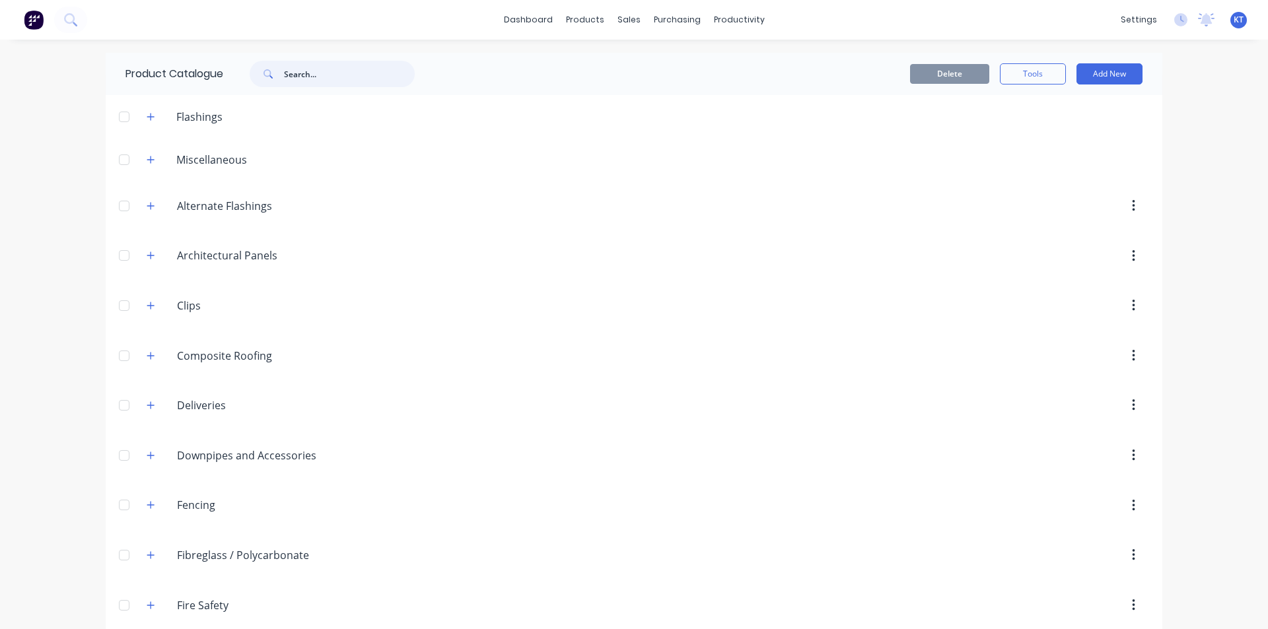
click at [308, 68] on input "text" at bounding box center [349, 74] width 131 height 26
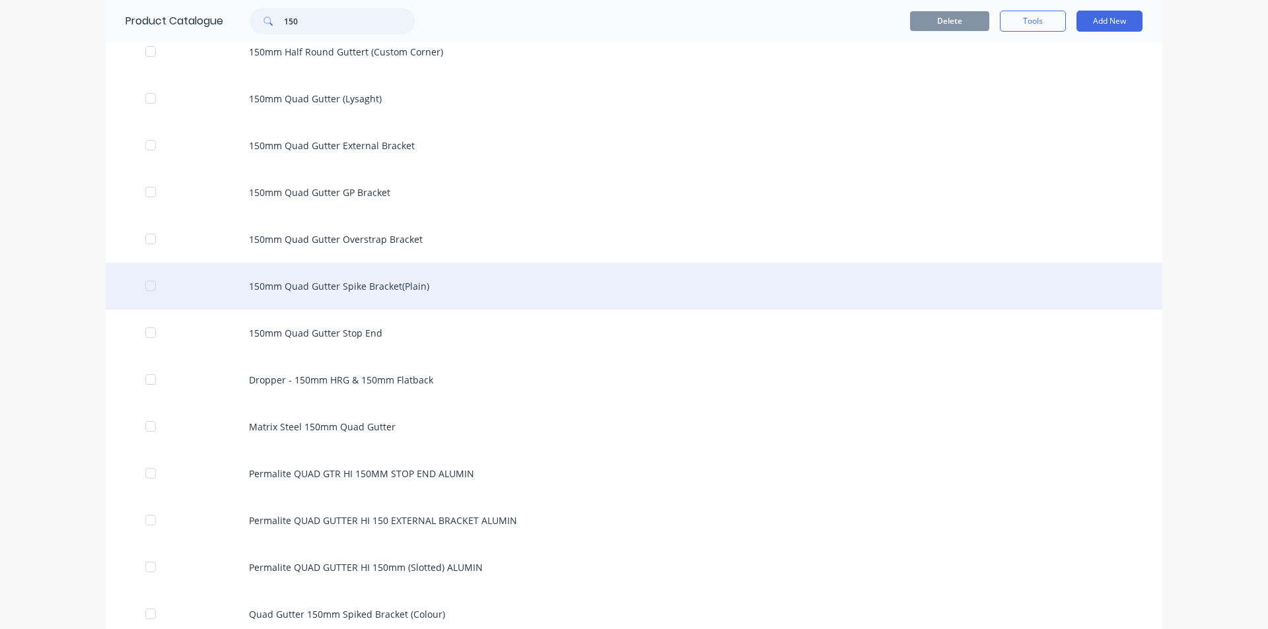
scroll to position [1122, 0]
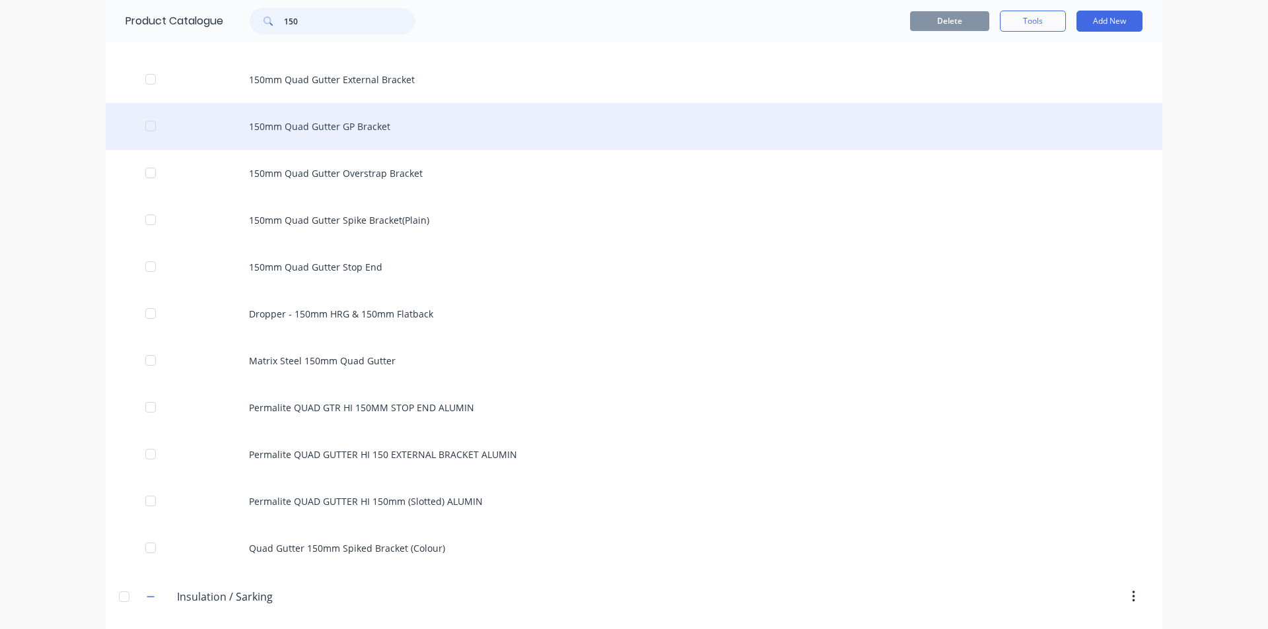
type input "150"
click at [324, 126] on div "150mm Quad Gutter GP Bracket" at bounding box center [634, 126] width 1056 height 47
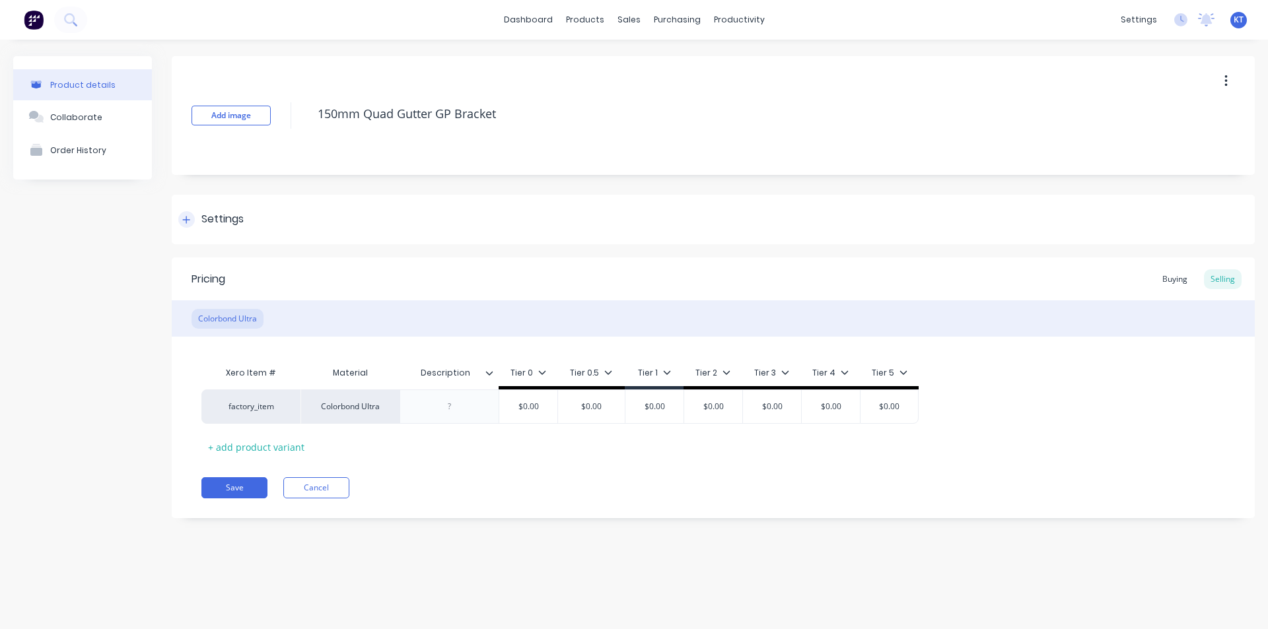
click at [199, 215] on div "Settings" at bounding box center [210, 219] width 65 height 17
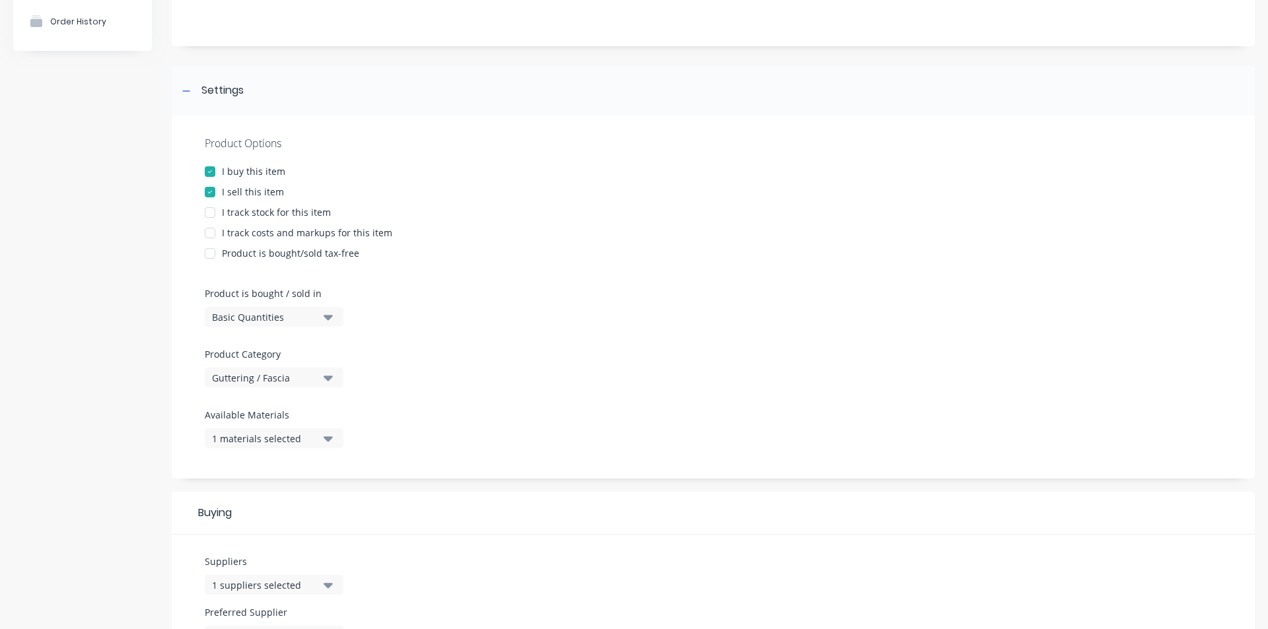
scroll to position [132, 0]
click at [329, 446] on div "Available Materials 1 materials selected" at bounding box center [271, 430] width 132 height 51
click at [330, 436] on icon "button" at bounding box center [328, 435] width 9 height 5
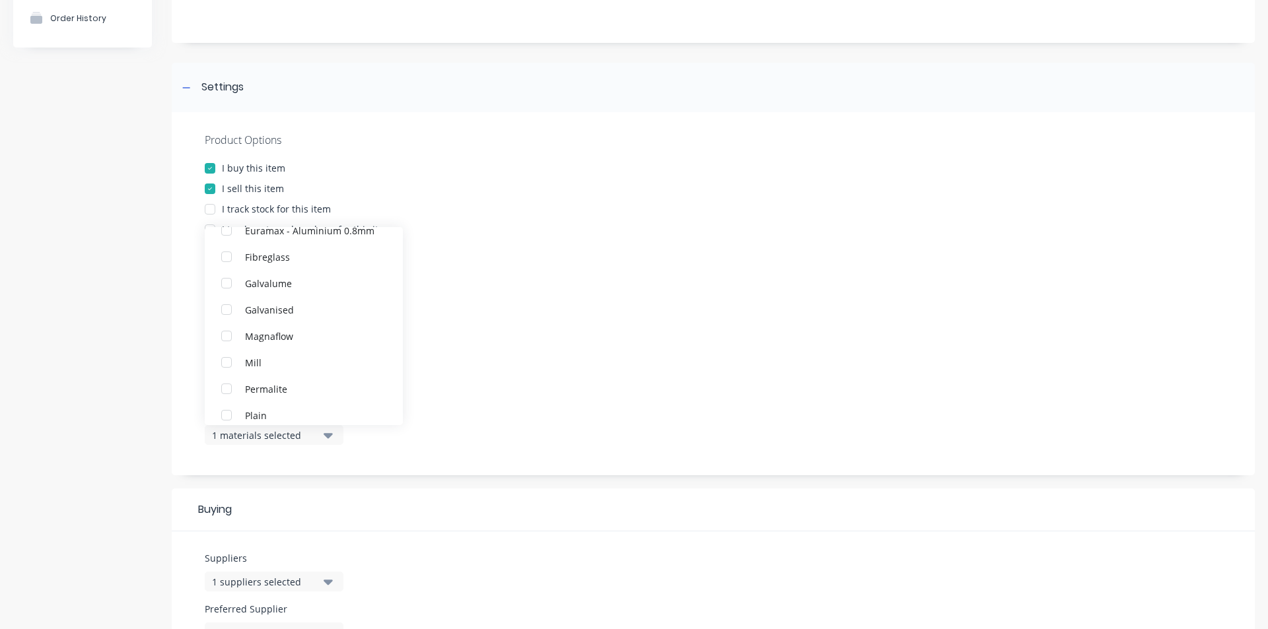
scroll to position [211, 0]
click at [225, 363] on div "button" at bounding box center [226, 366] width 26 height 26
type textarea "x"
click at [578, 368] on div "Product Options I buy this item I sell this item I track stock for this item I …" at bounding box center [713, 293] width 1083 height 363
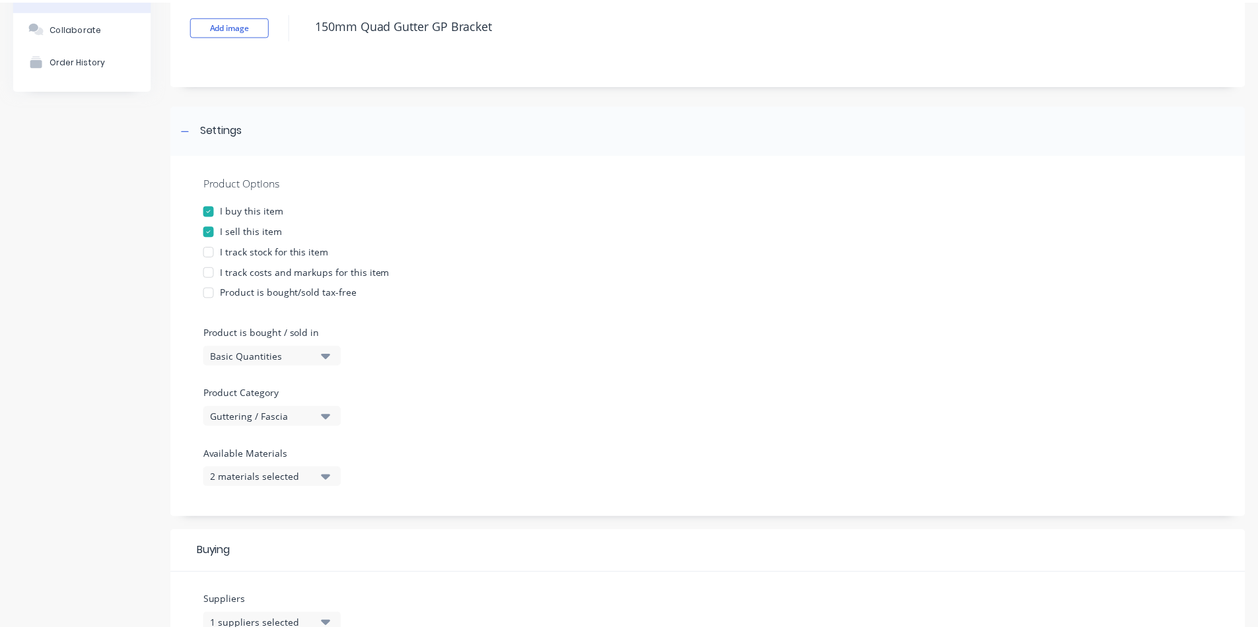
scroll to position [0, 0]
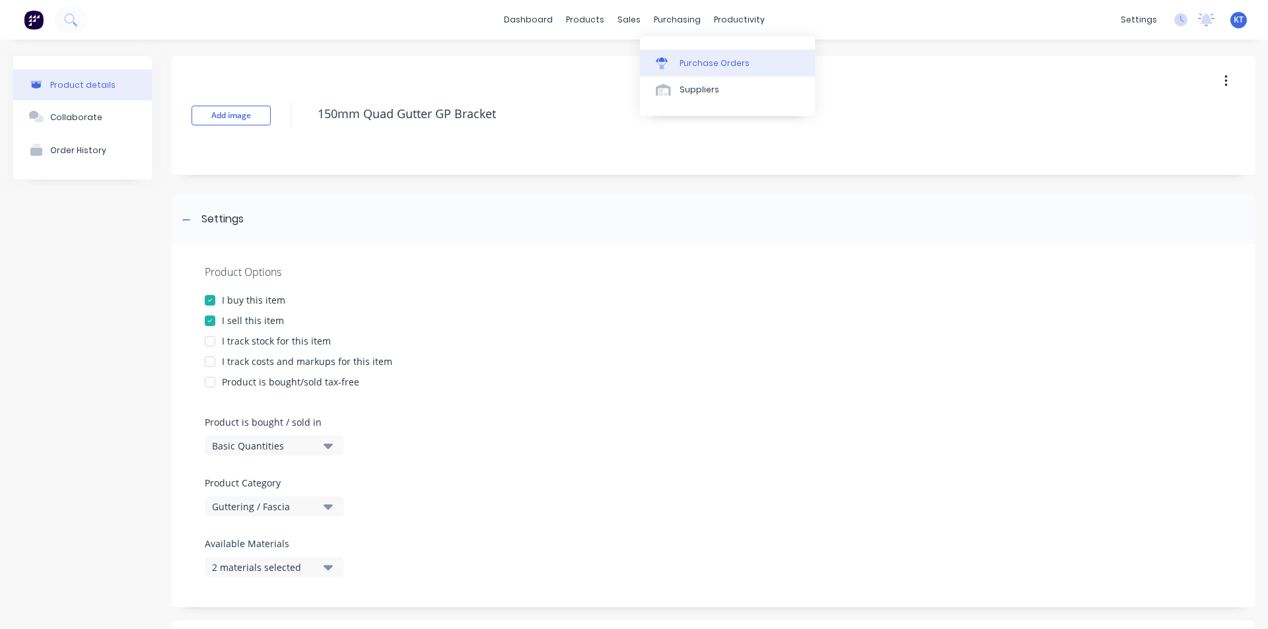
click at [658, 67] on icon at bounding box center [662, 63] width 12 height 12
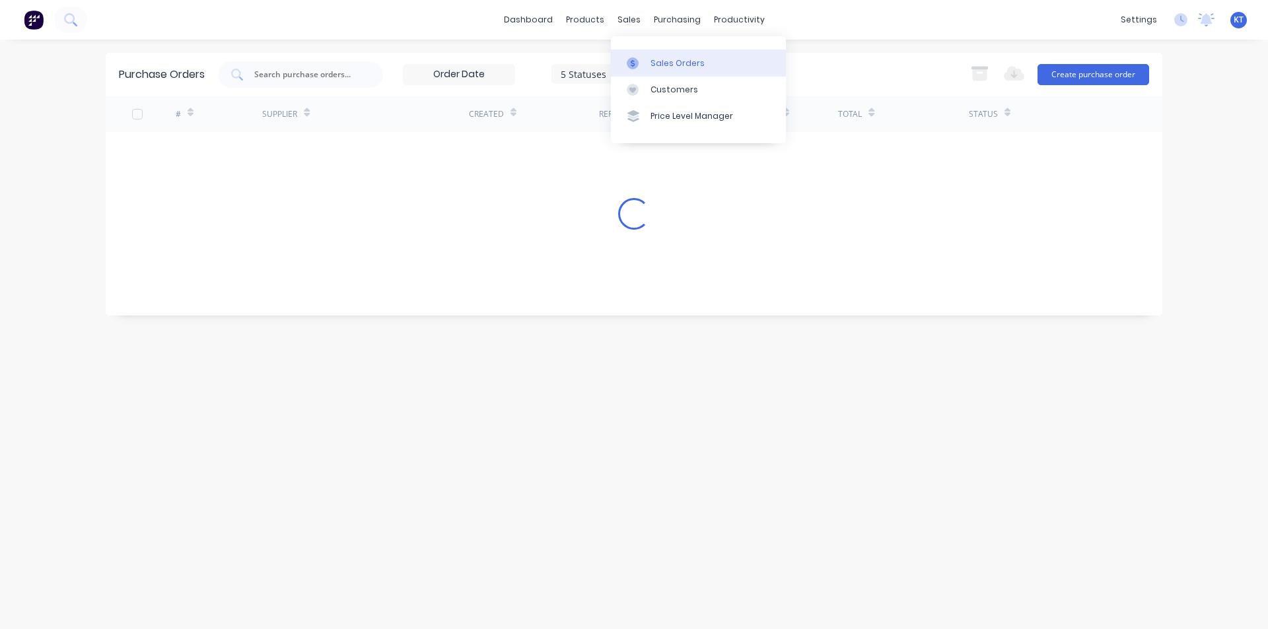
click at [644, 57] on div at bounding box center [637, 63] width 20 height 12
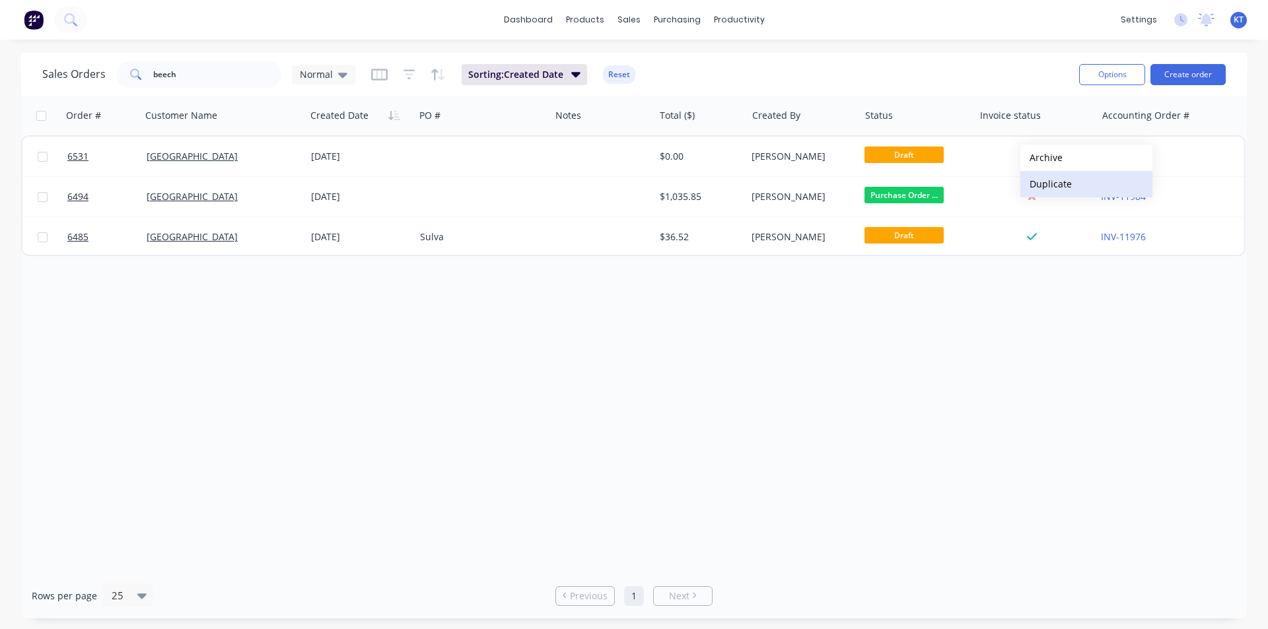
click at [1036, 182] on button "Duplicate" at bounding box center [1086, 184] width 132 height 26
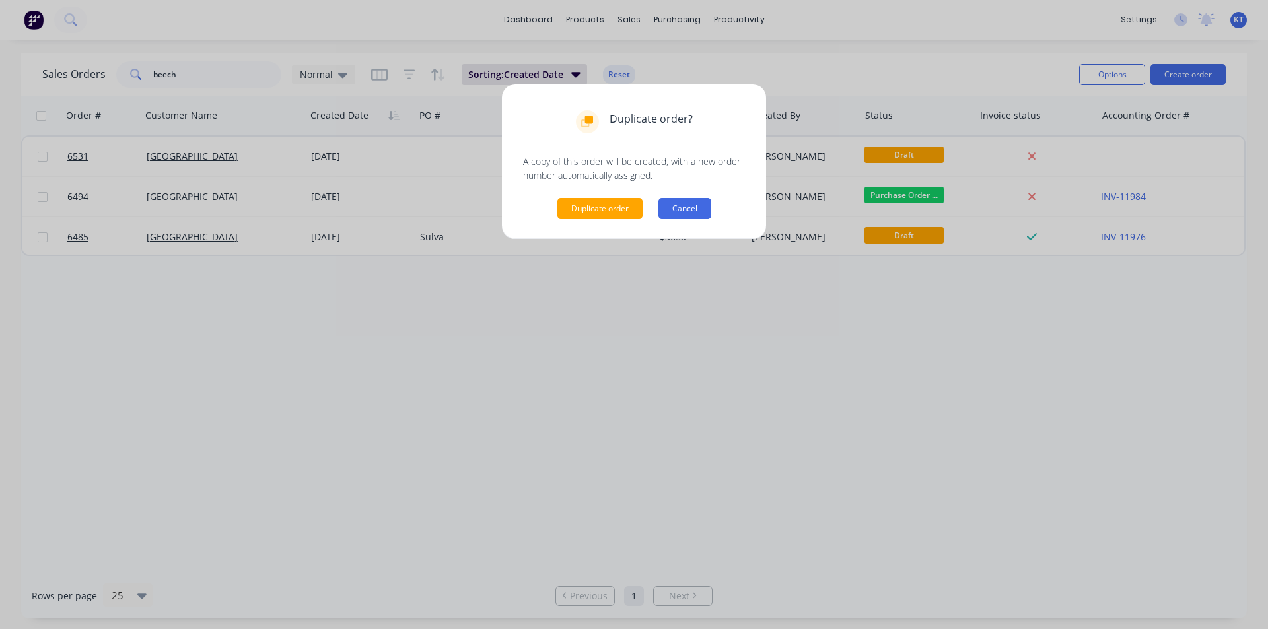
click at [669, 211] on button "Cancel" at bounding box center [684, 208] width 53 height 21
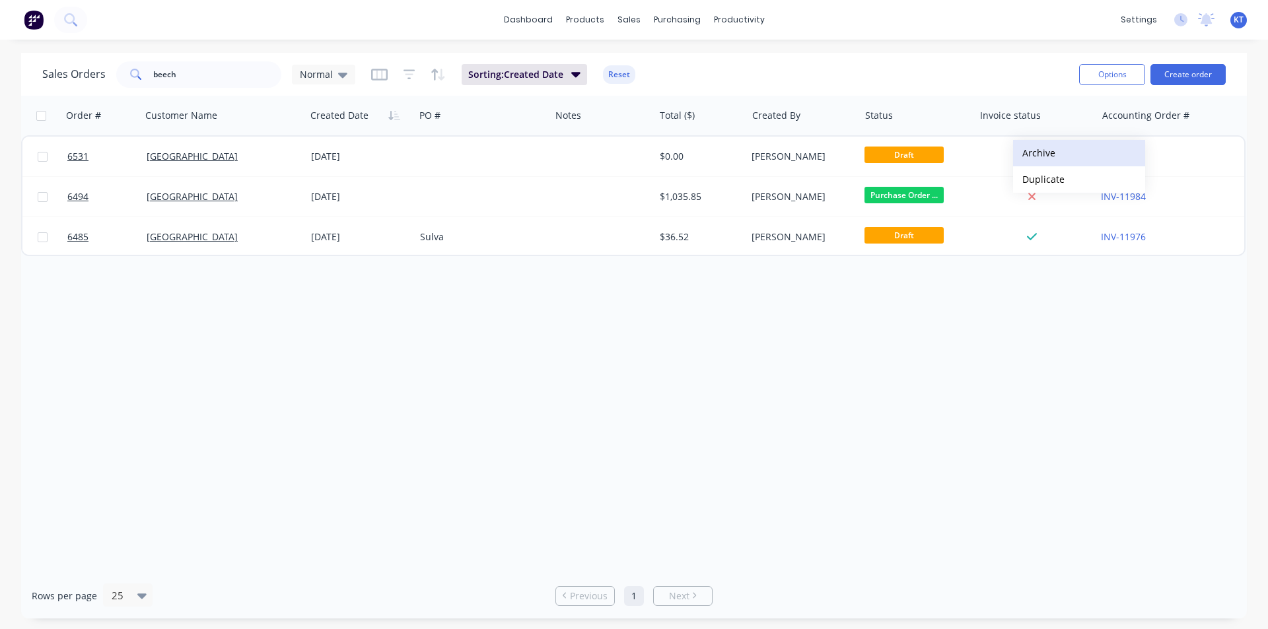
click at [1023, 158] on button "Archive" at bounding box center [1079, 153] width 132 height 26
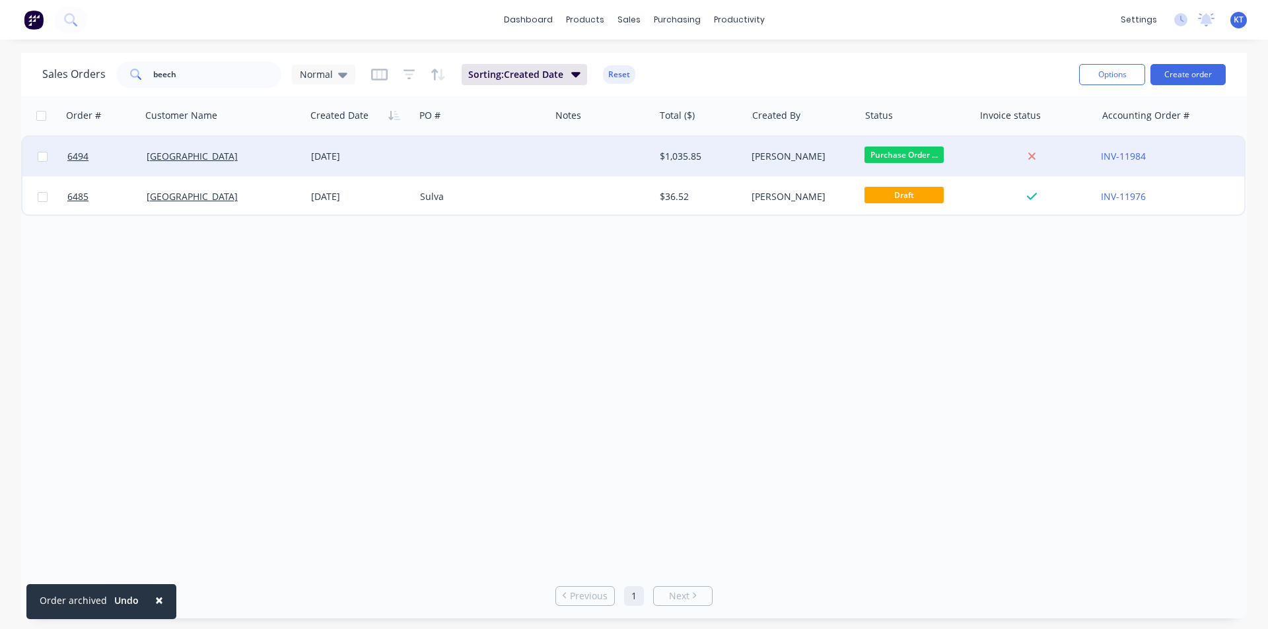
click at [533, 158] on div at bounding box center [482, 157] width 135 height 40
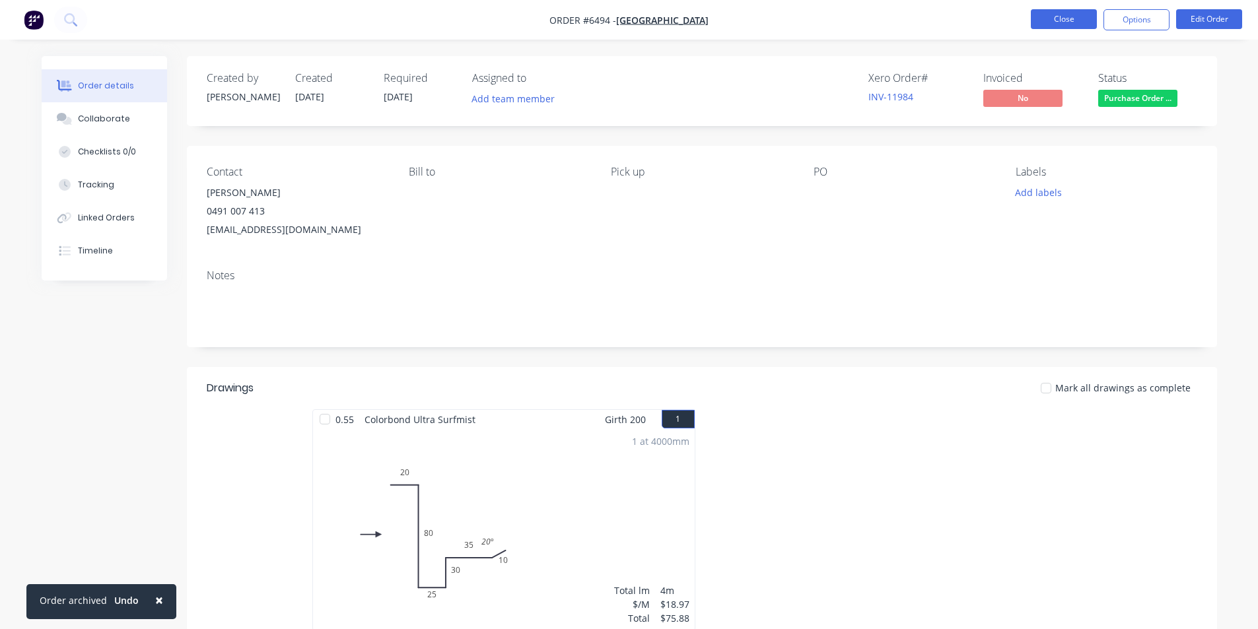
click at [1080, 11] on button "Close" at bounding box center [1064, 19] width 66 height 20
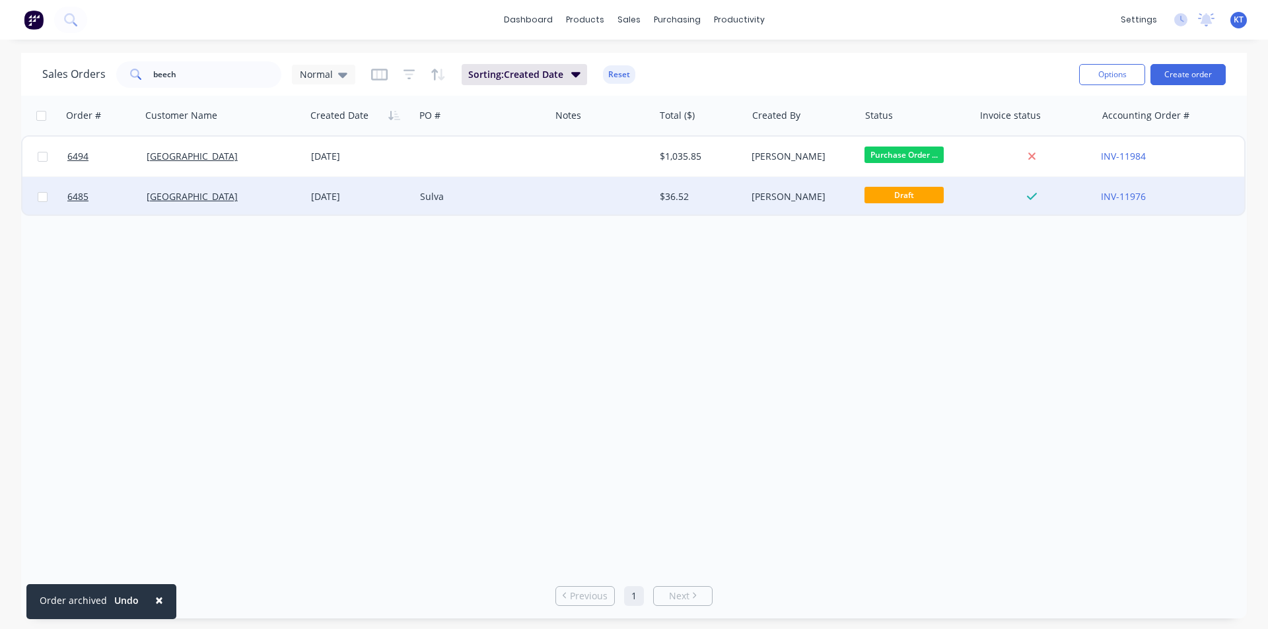
click at [850, 193] on div "[PERSON_NAME]" at bounding box center [802, 196] width 102 height 13
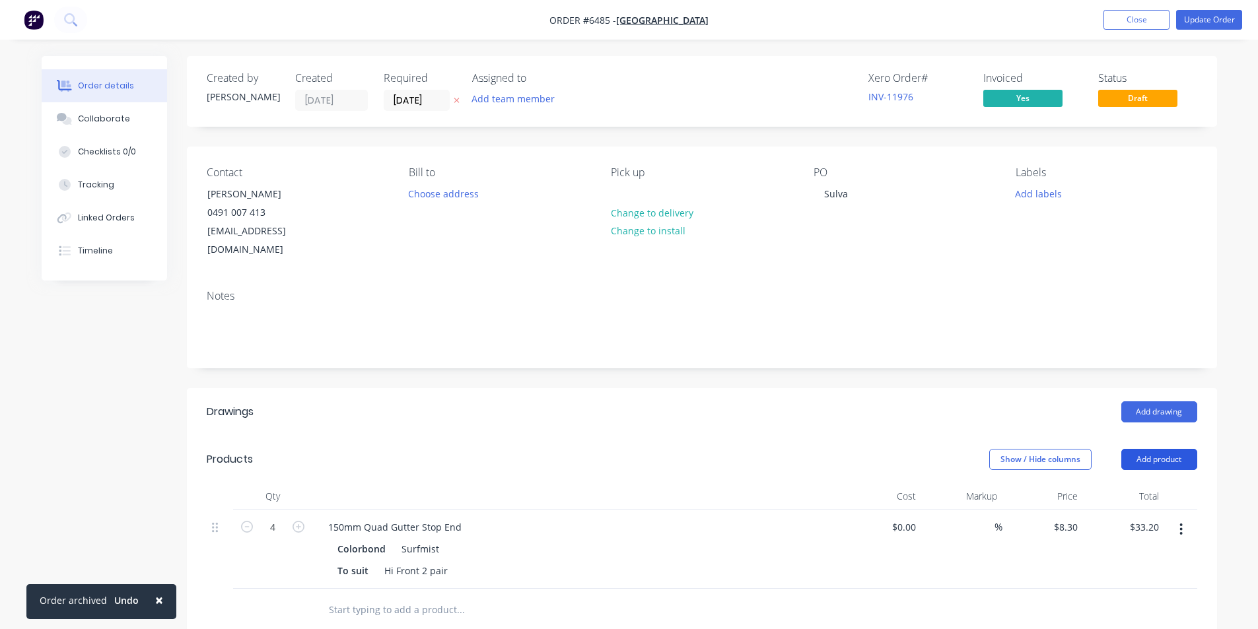
click at [1151, 449] on button "Add product" at bounding box center [1159, 459] width 76 height 21
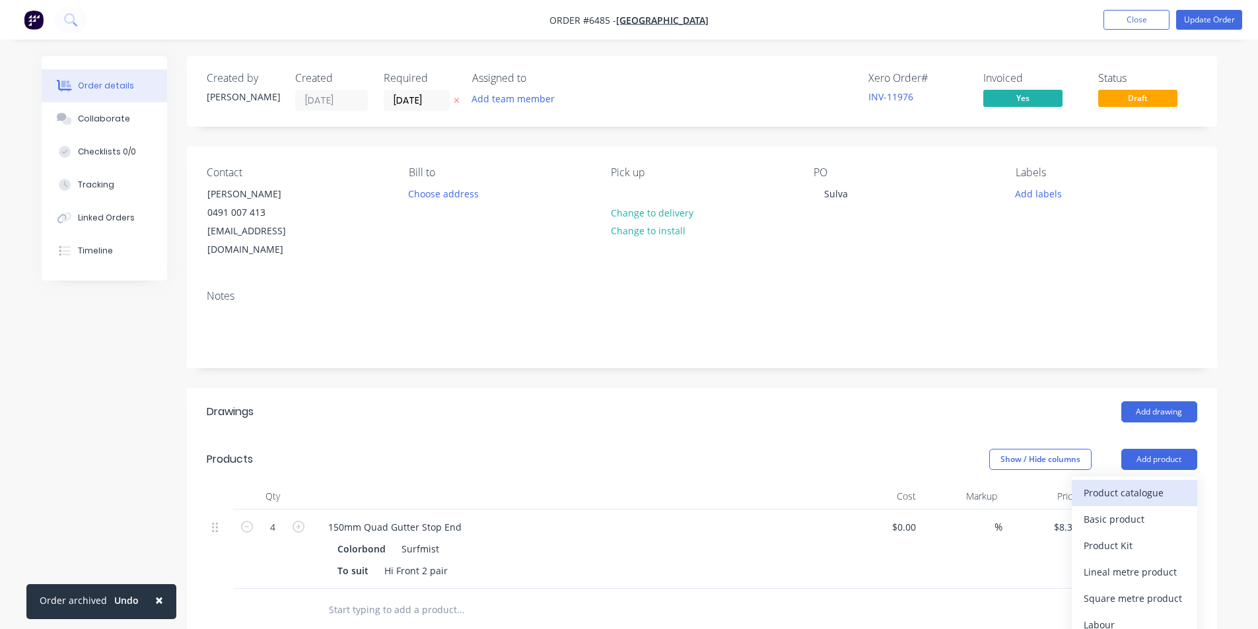
click at [1104, 483] on div "Product catalogue" at bounding box center [1134, 492] width 102 height 19
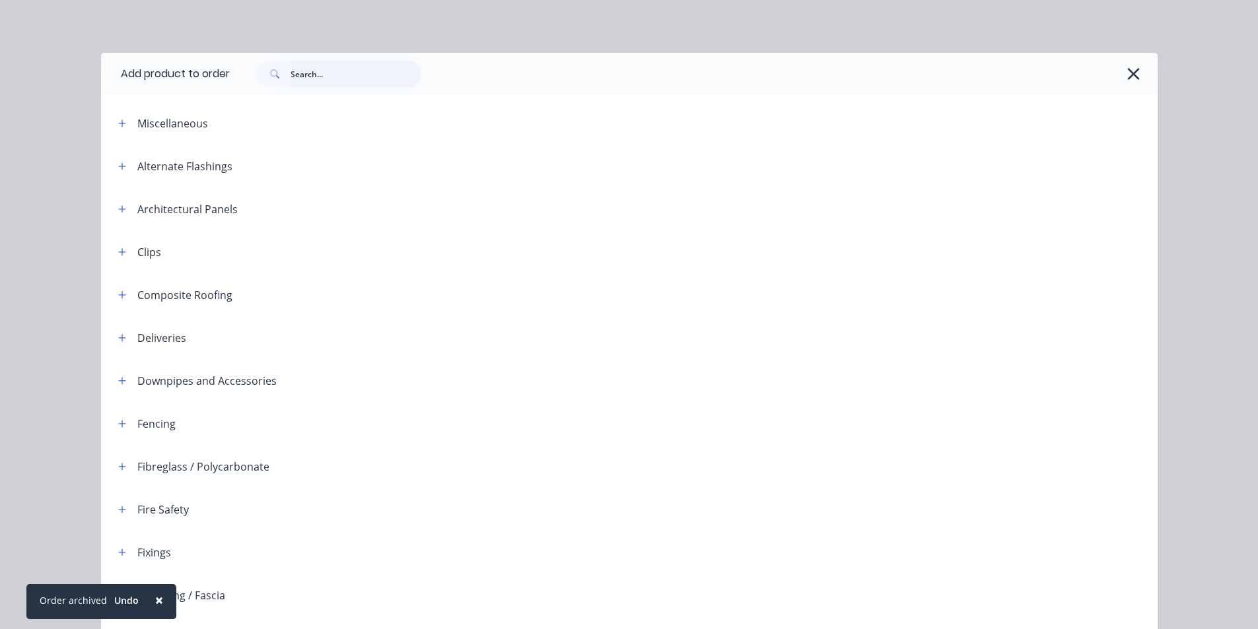
click at [327, 81] on input "text" at bounding box center [356, 74] width 131 height 26
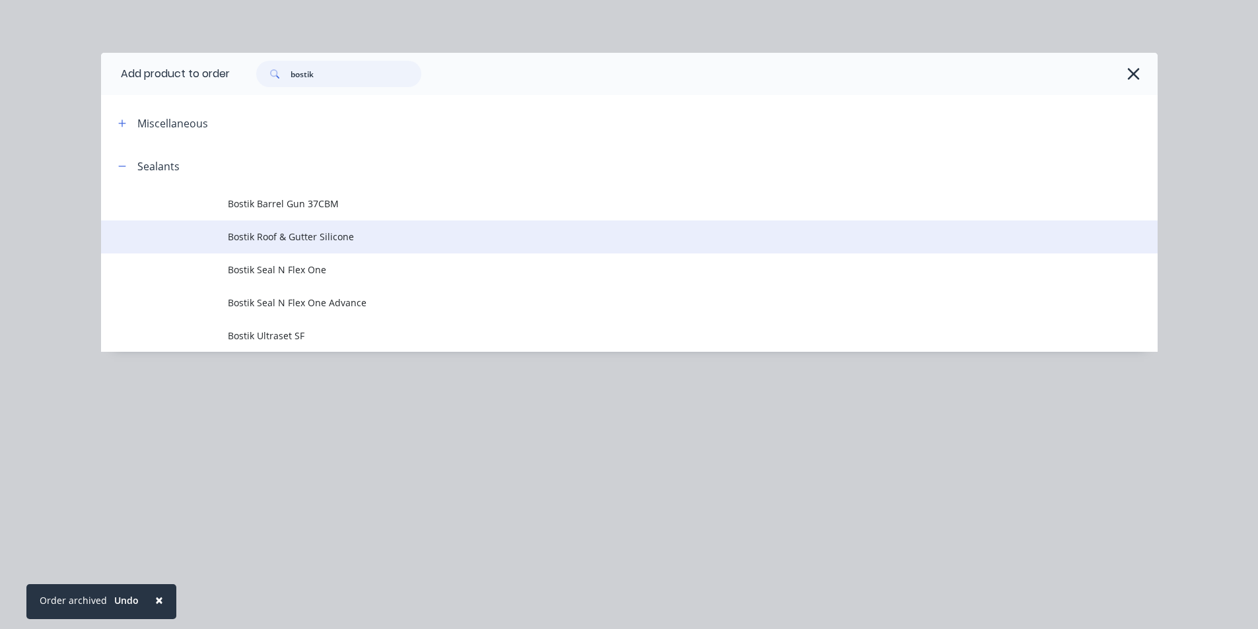
type input "bostik"
click at [305, 244] on span "Bostik Roof & Gutter Silicone" at bounding box center [599, 237] width 743 height 14
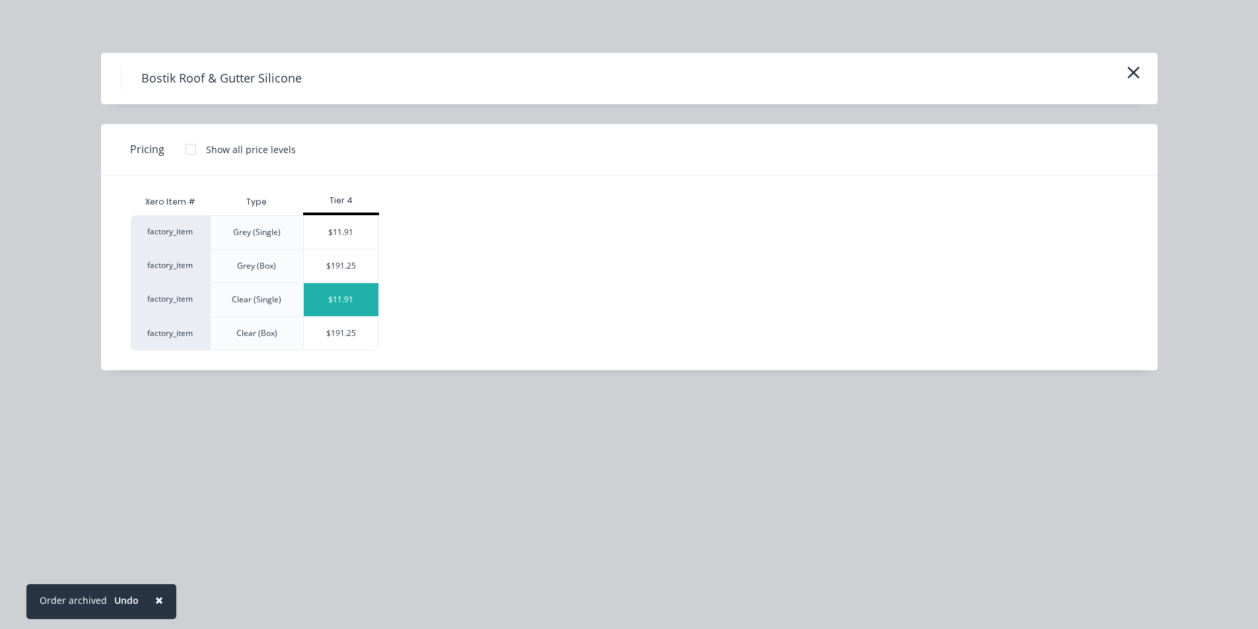
click at [337, 300] on div "$11.91" at bounding box center [341, 299] width 75 height 33
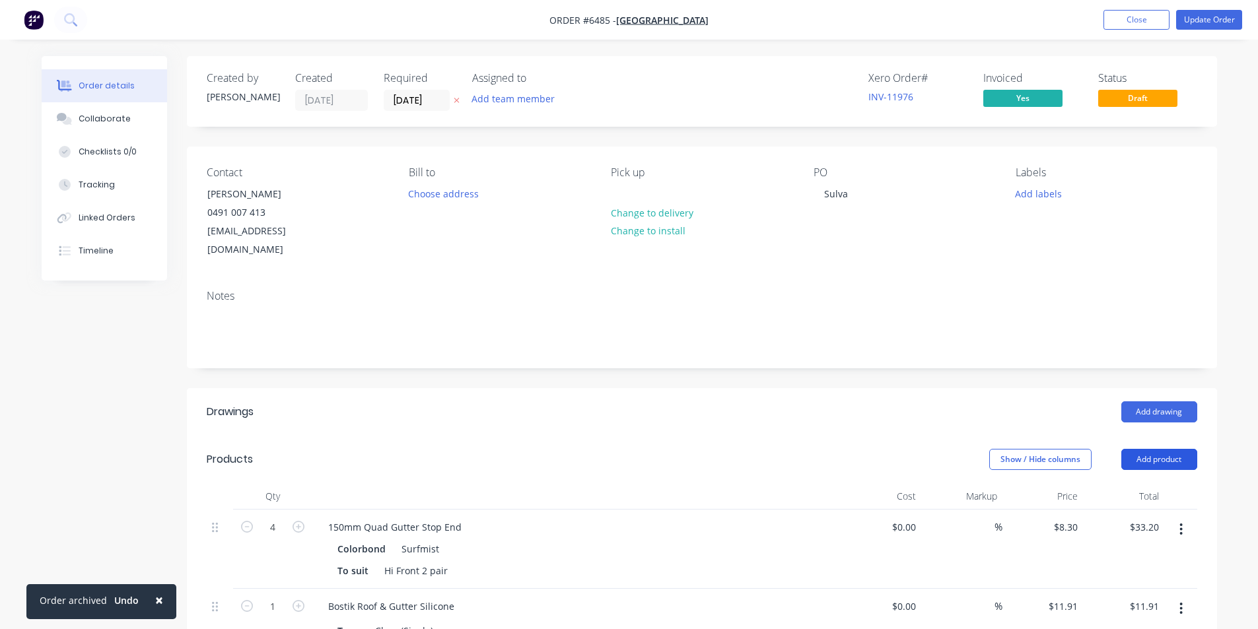
click at [1134, 449] on button "Add product" at bounding box center [1159, 459] width 76 height 21
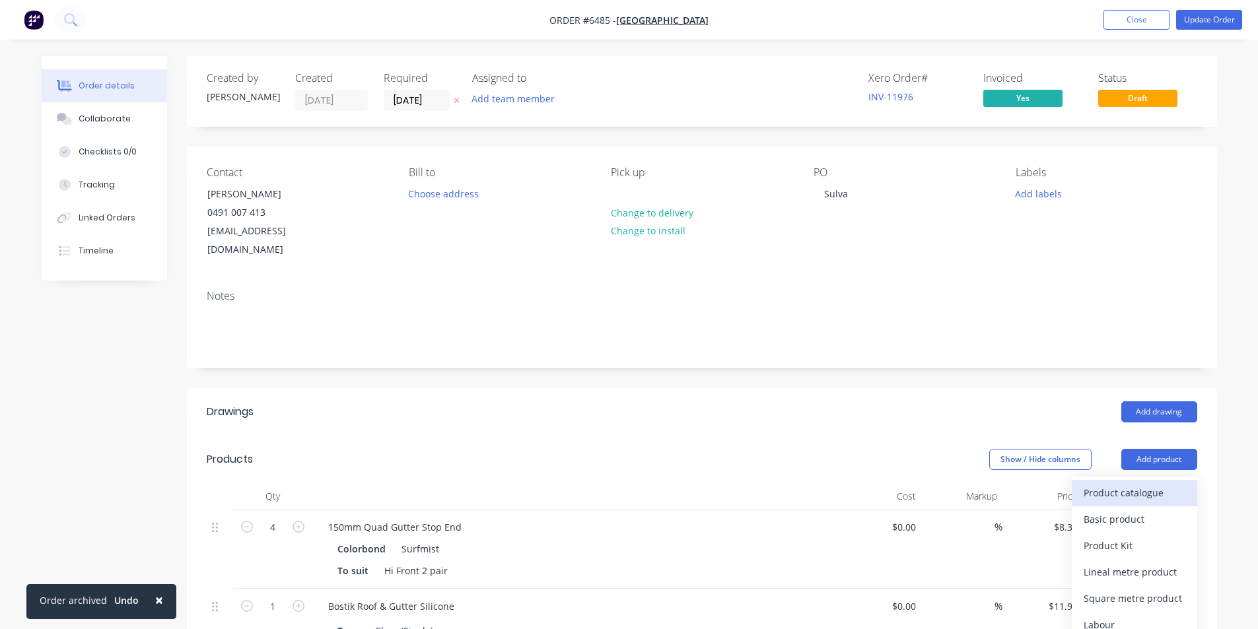
click at [1114, 483] on div "Product catalogue" at bounding box center [1134, 492] width 102 height 19
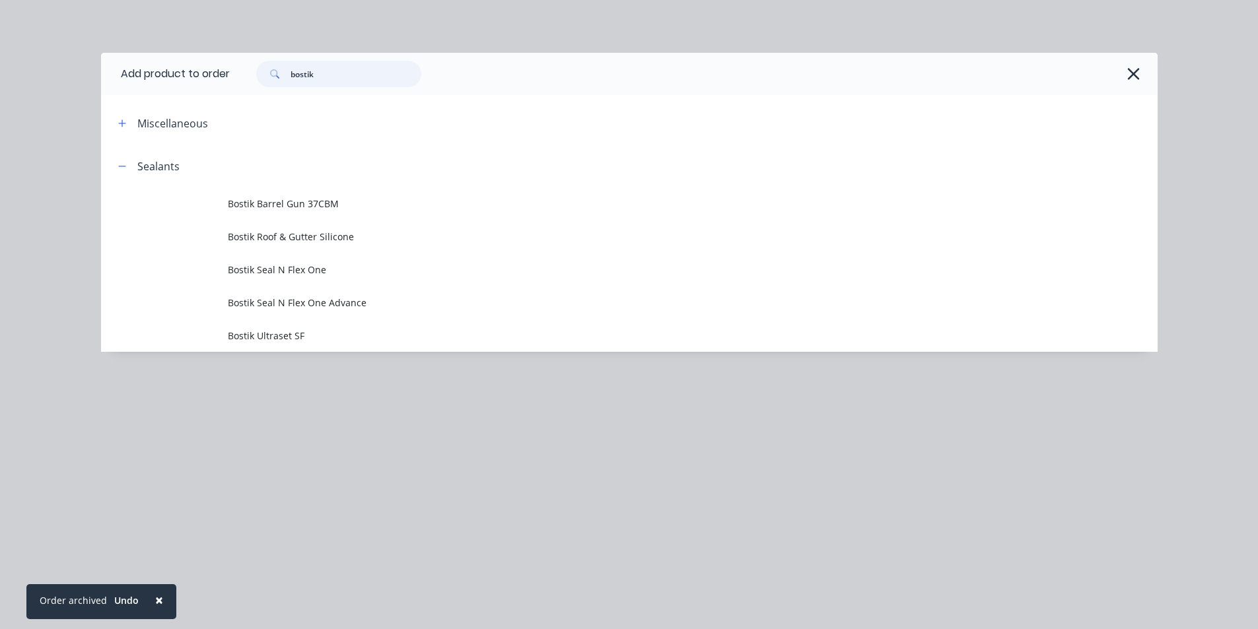
click at [323, 80] on input "bostik" at bounding box center [356, 74] width 131 height 26
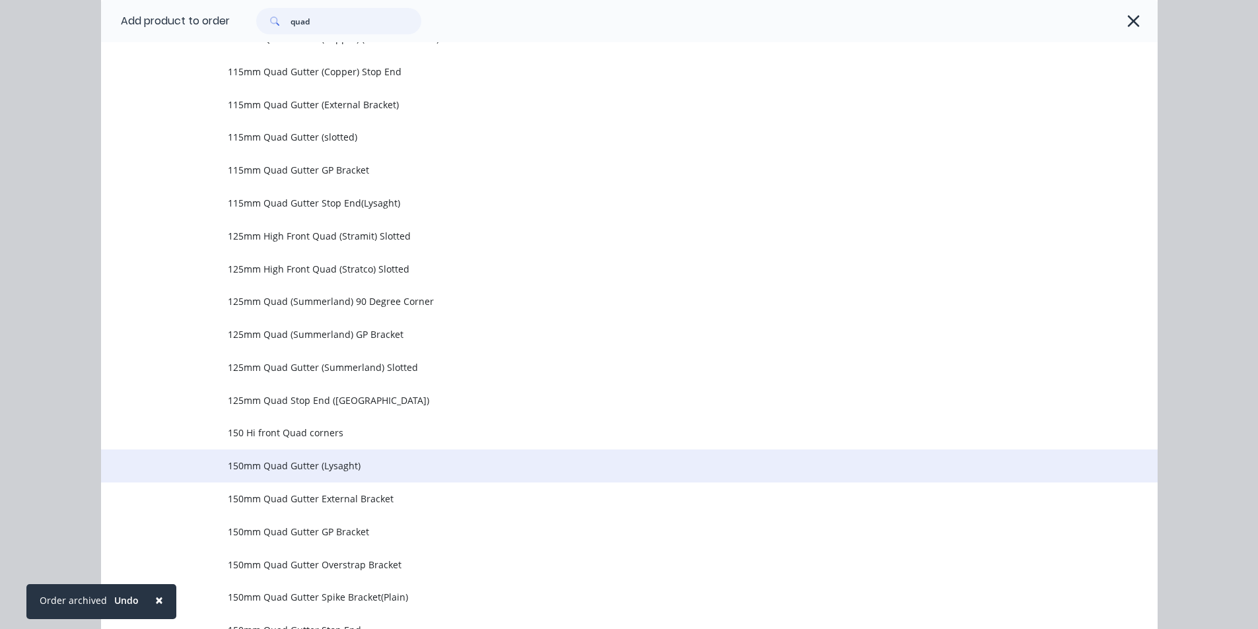
scroll to position [660, 0]
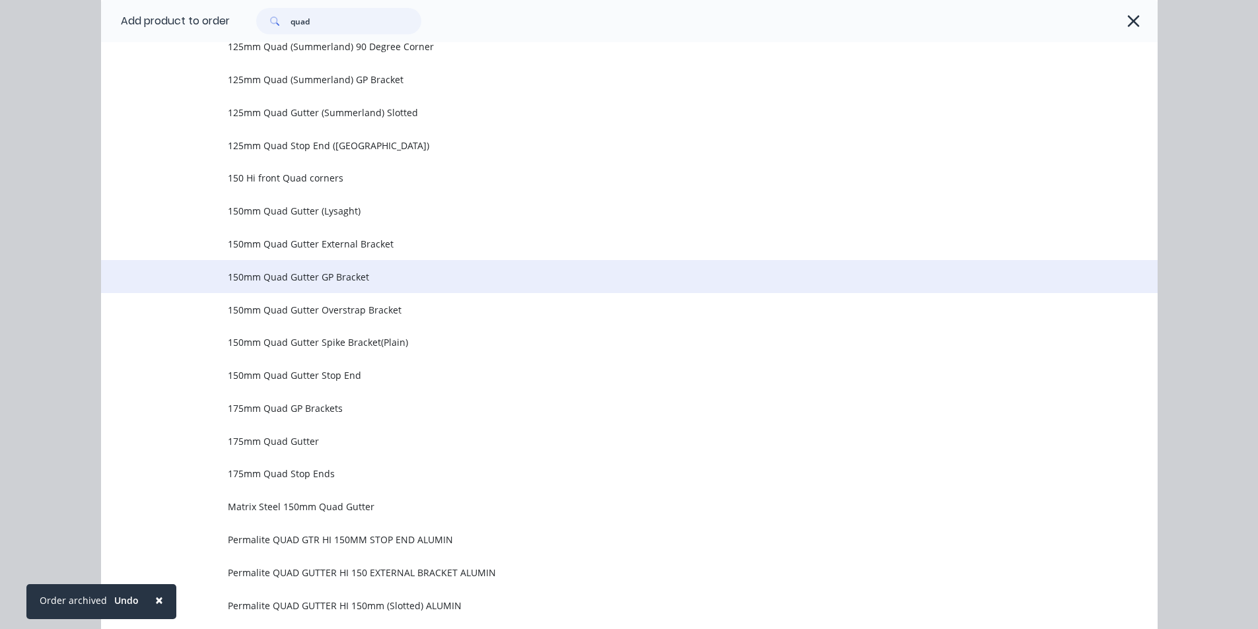
type input "quad"
click at [403, 281] on span "150mm Quad Gutter GP Bracket" at bounding box center [599, 277] width 743 height 14
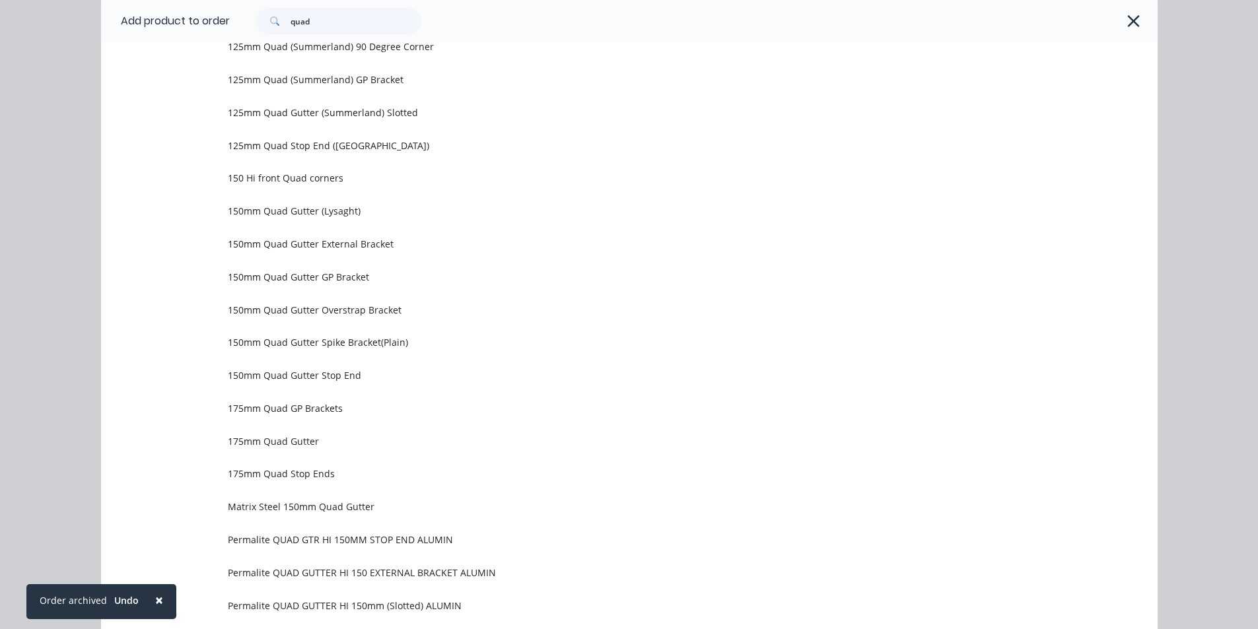
scroll to position [0, 0]
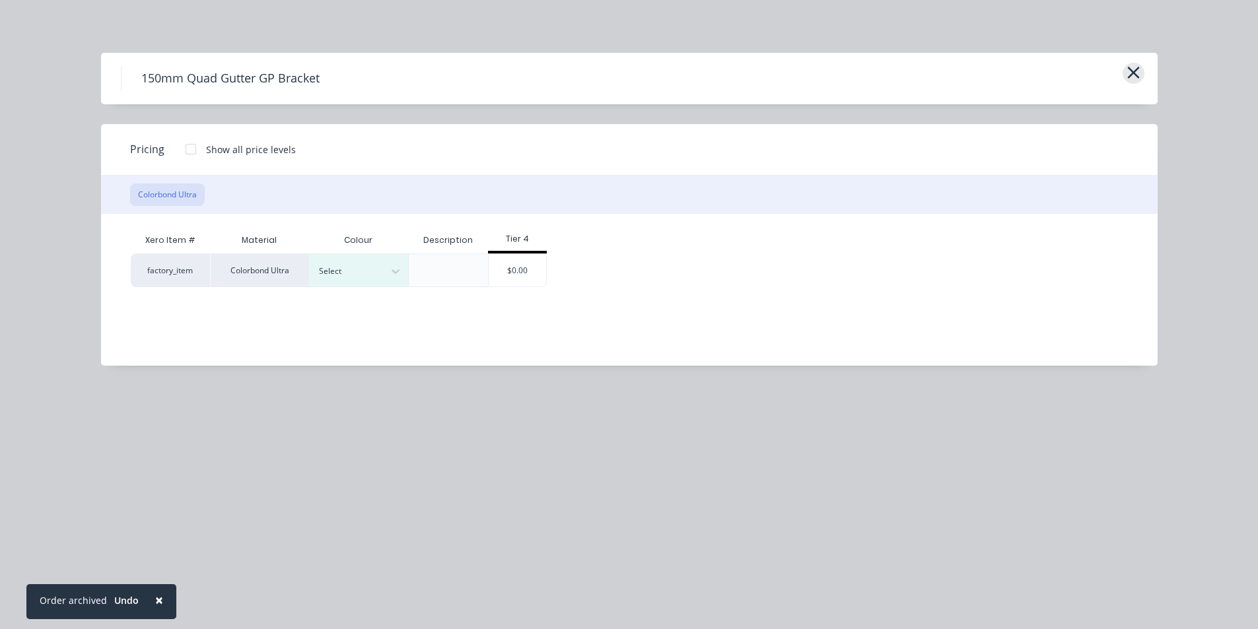
click at [1134, 71] on icon "button" at bounding box center [1133, 73] width 12 height 12
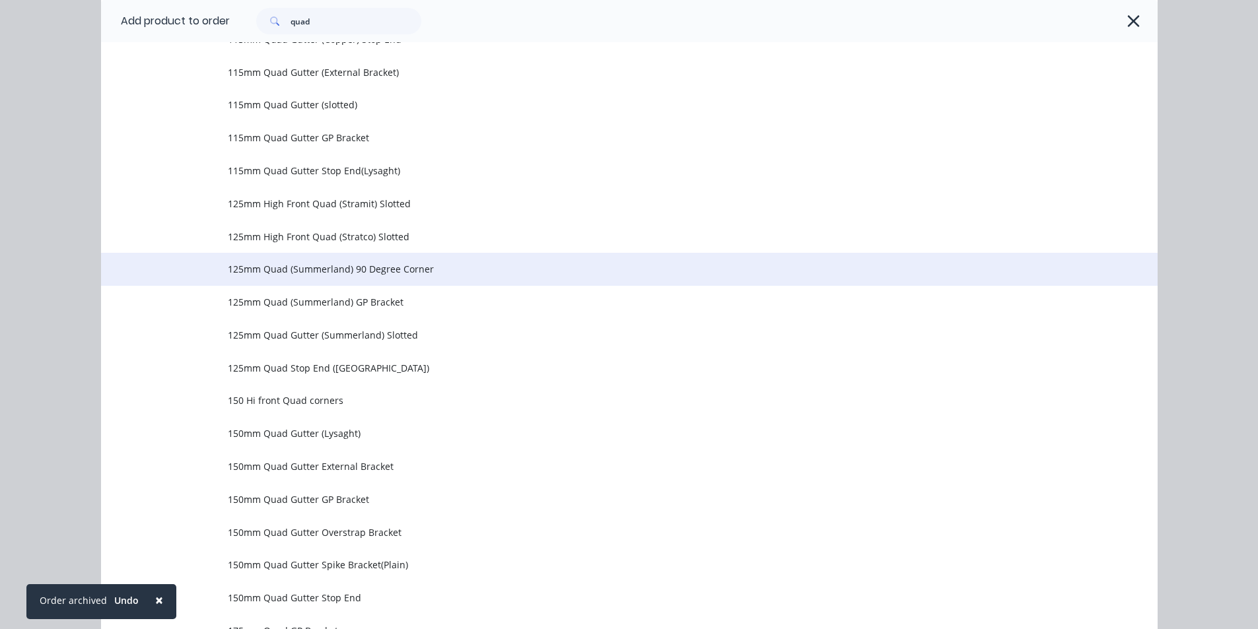
scroll to position [484, 0]
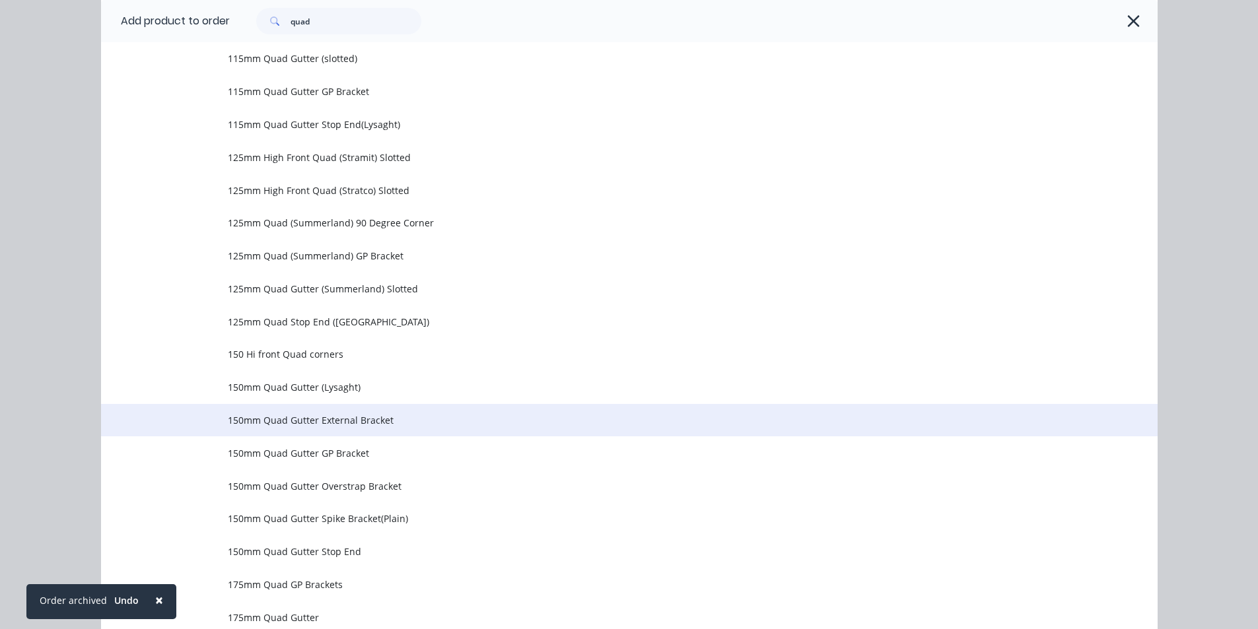
click at [372, 415] on span "150mm Quad Gutter External Bracket" at bounding box center [599, 420] width 743 height 14
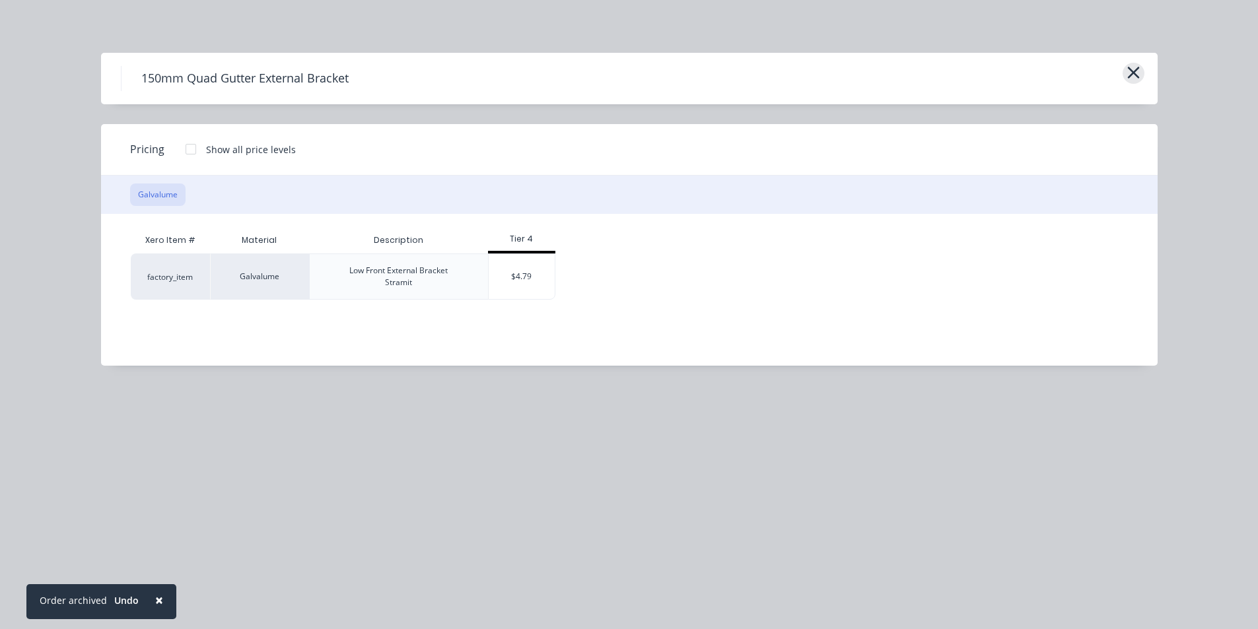
click at [1137, 69] on icon "button" at bounding box center [1133, 73] width 12 height 12
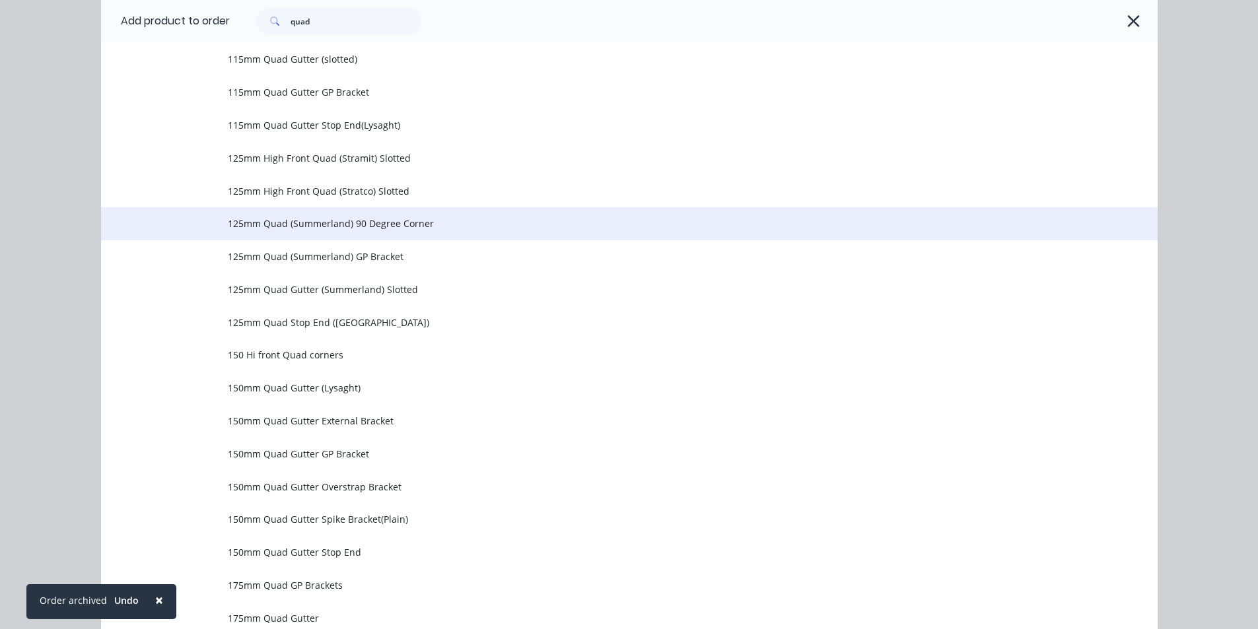
scroll to position [484, 0]
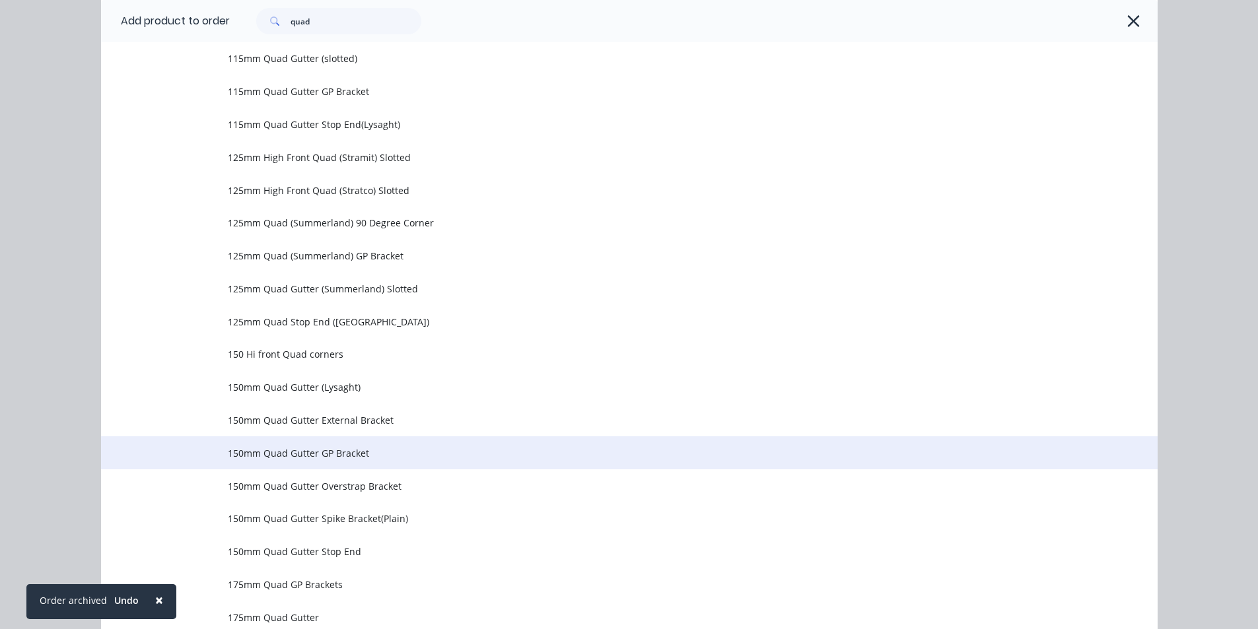
click at [330, 455] on span "150mm Quad Gutter GP Bracket" at bounding box center [599, 453] width 743 height 14
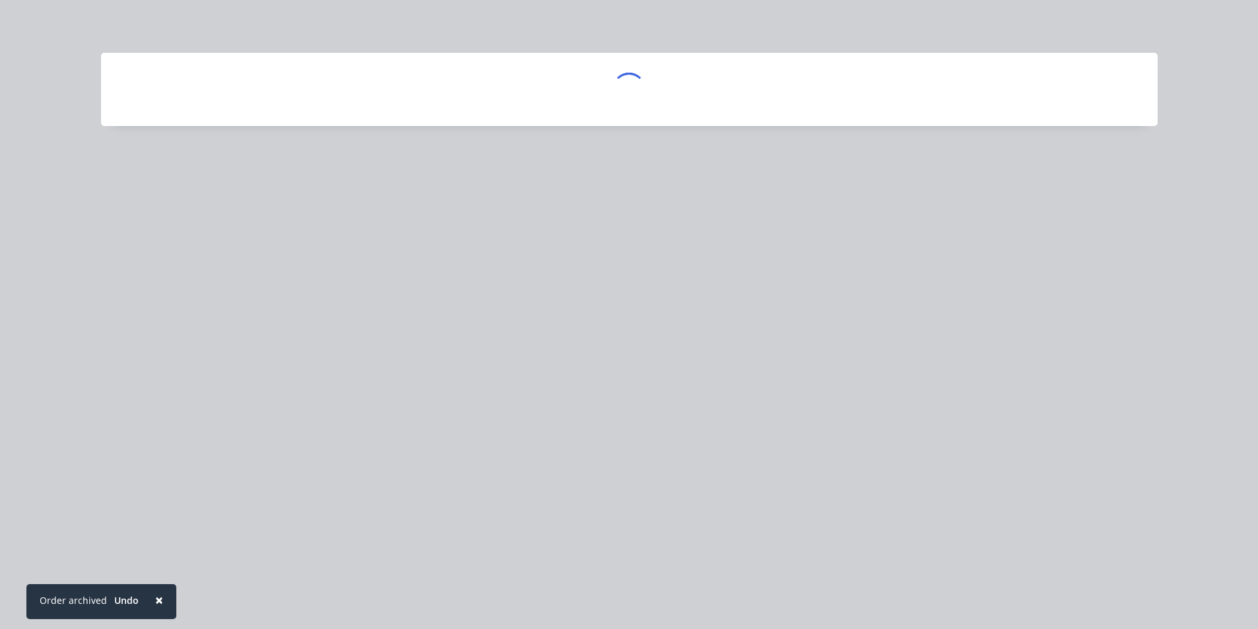
scroll to position [0, 0]
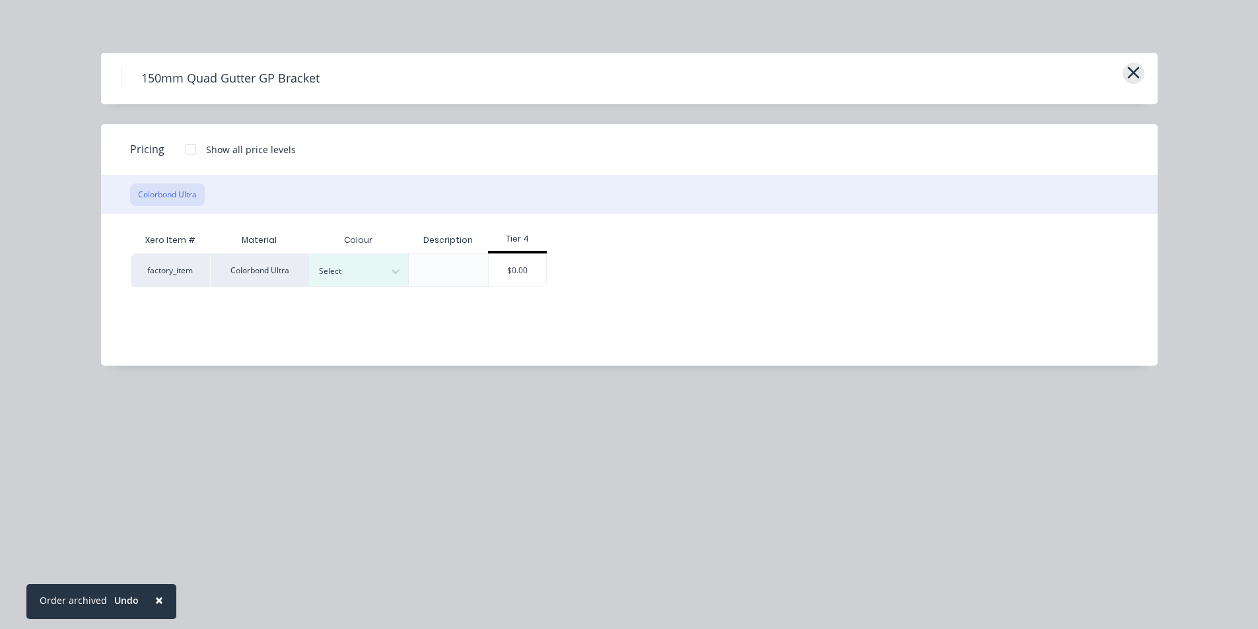
click at [1132, 66] on icon "button" at bounding box center [1133, 72] width 14 height 18
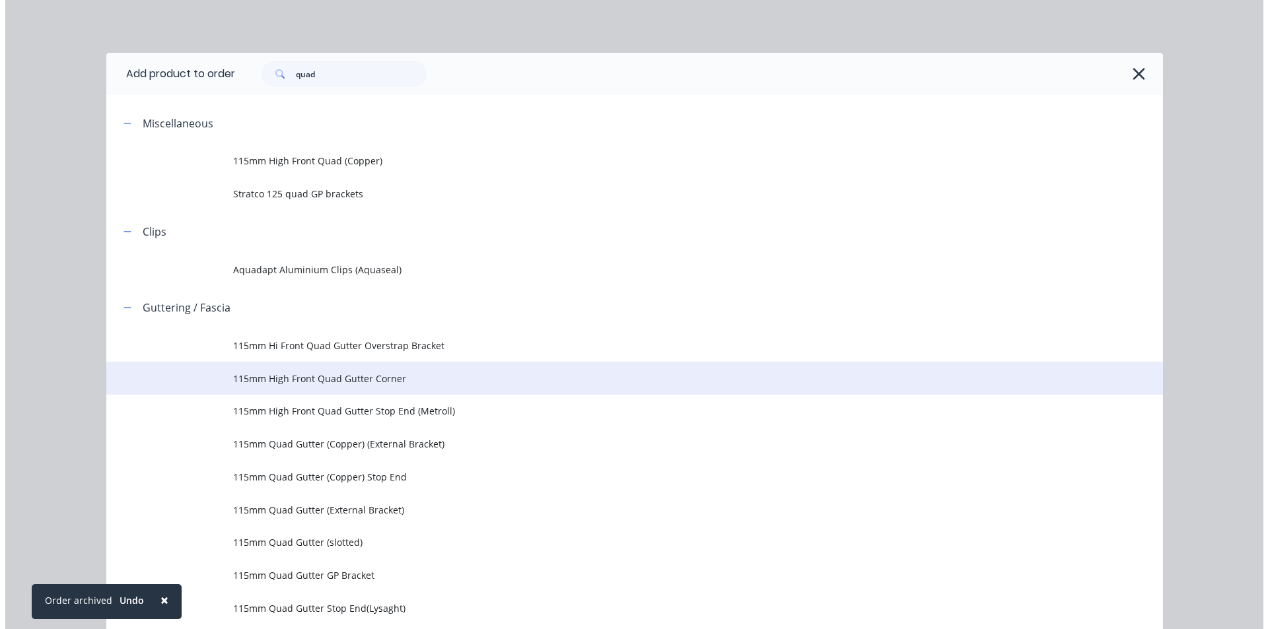
scroll to position [286, 0]
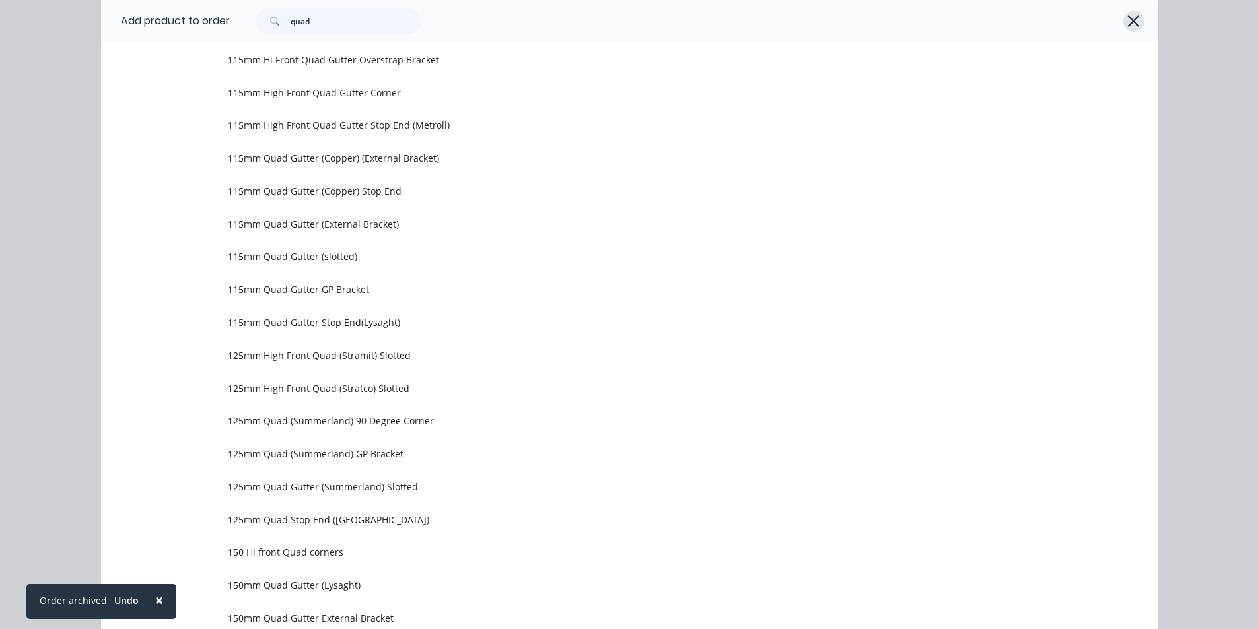
click at [1136, 13] on button "button" at bounding box center [1133, 21] width 21 height 21
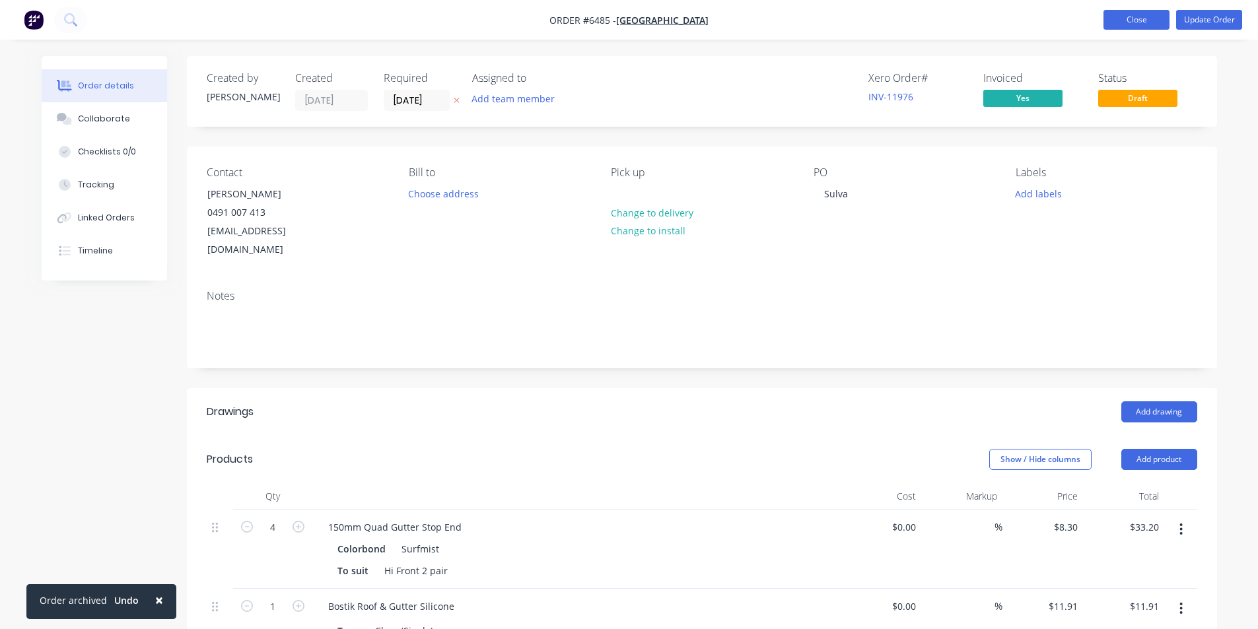
click at [1108, 24] on button "Close" at bounding box center [1136, 20] width 66 height 20
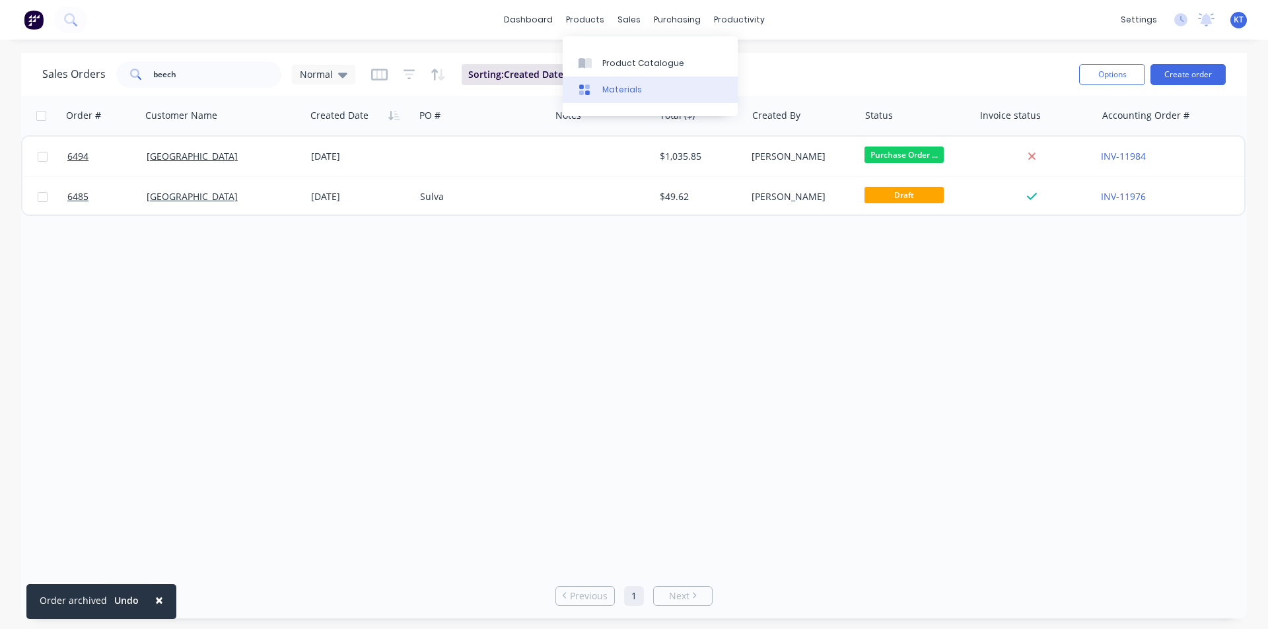
click at [602, 77] on link "Materials" at bounding box center [650, 90] width 175 height 26
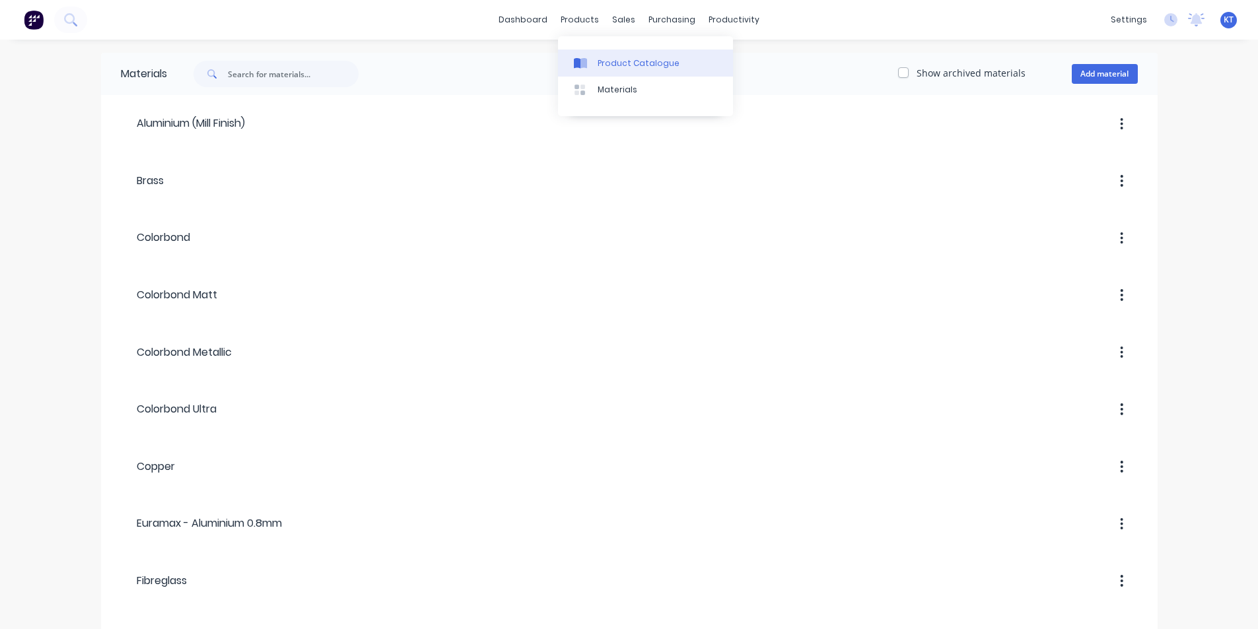
click at [594, 75] on link "Product Catalogue" at bounding box center [645, 63] width 175 height 26
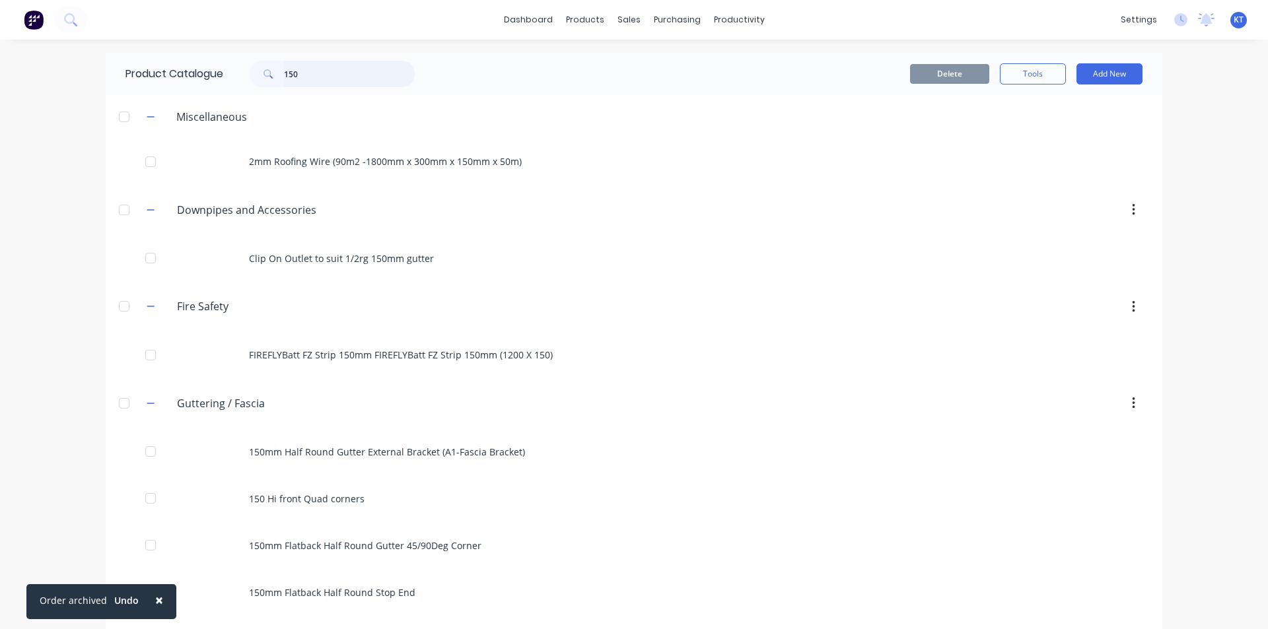
click at [336, 77] on input "150" at bounding box center [349, 74] width 131 height 26
type input "150"
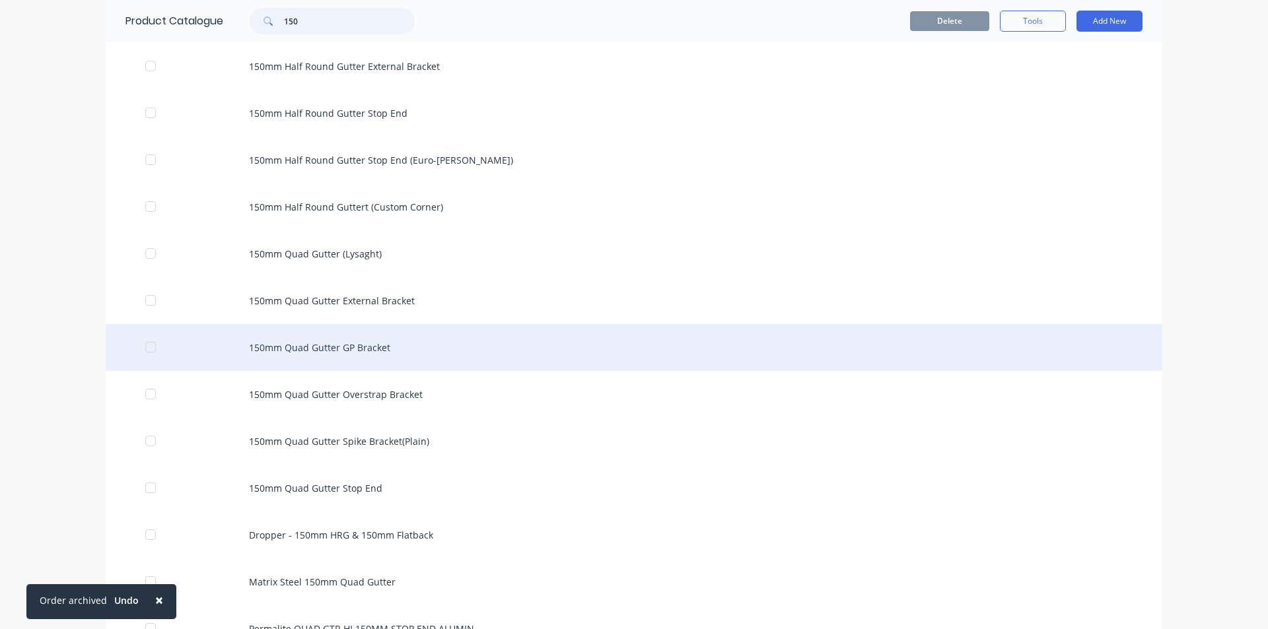
scroll to position [924, 0]
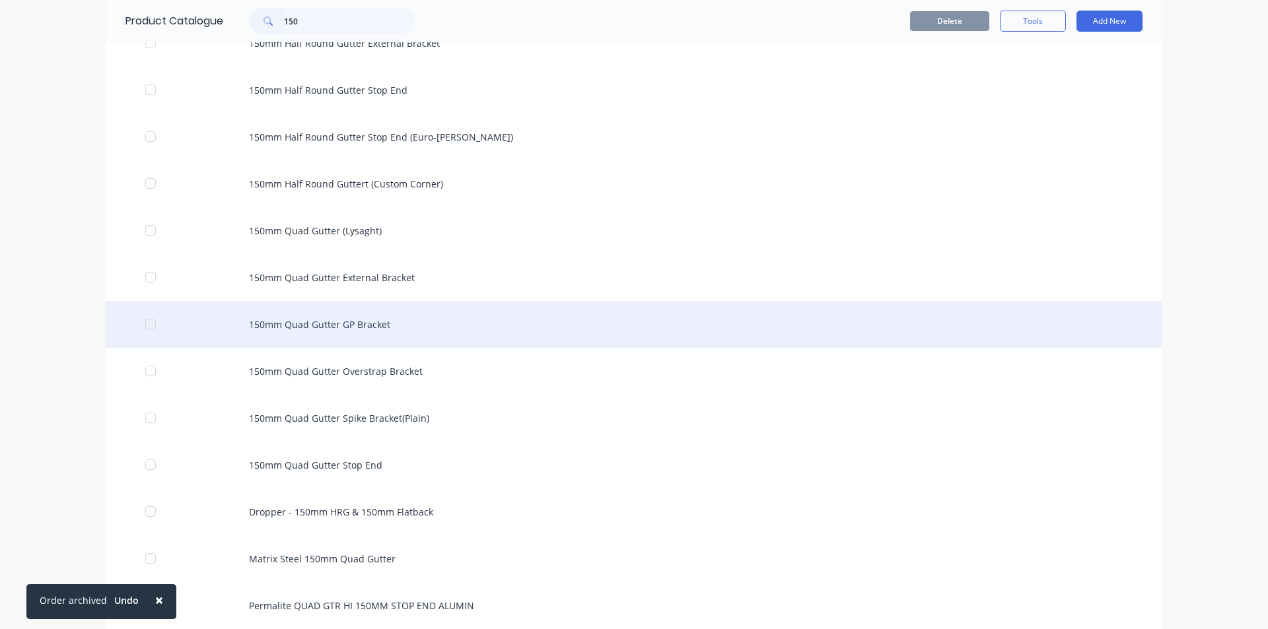
click at [335, 326] on div "150mm Quad Gutter GP Bracket" at bounding box center [634, 324] width 1056 height 47
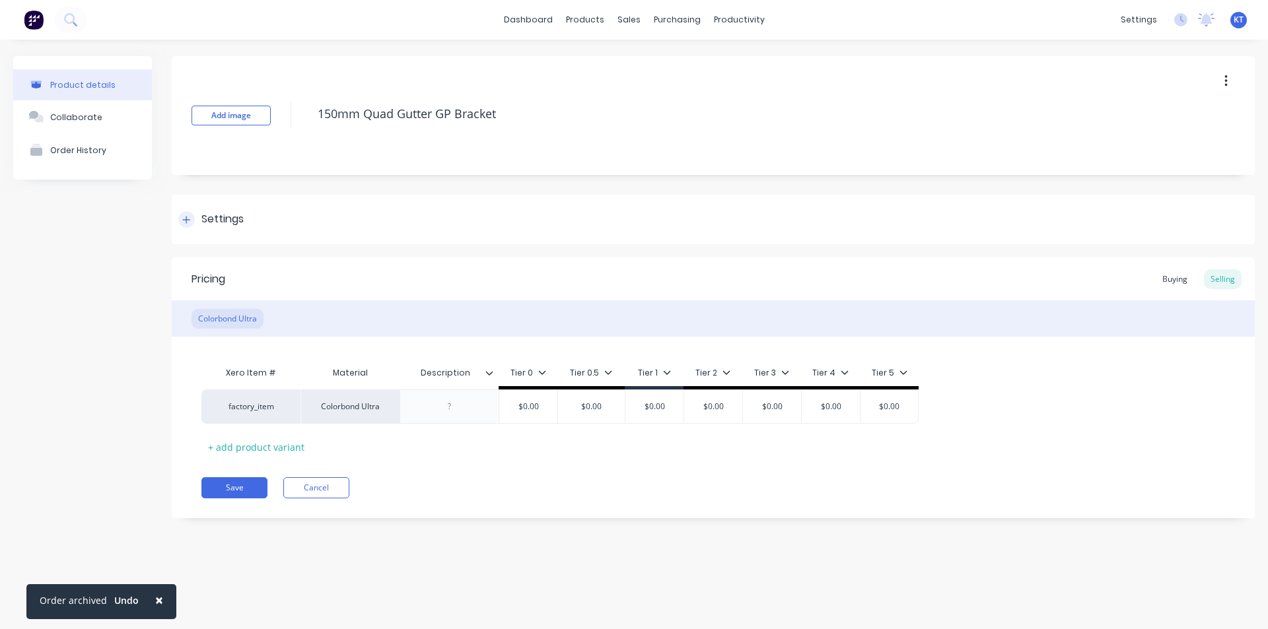
click at [202, 220] on div "Settings" at bounding box center [222, 219] width 42 height 17
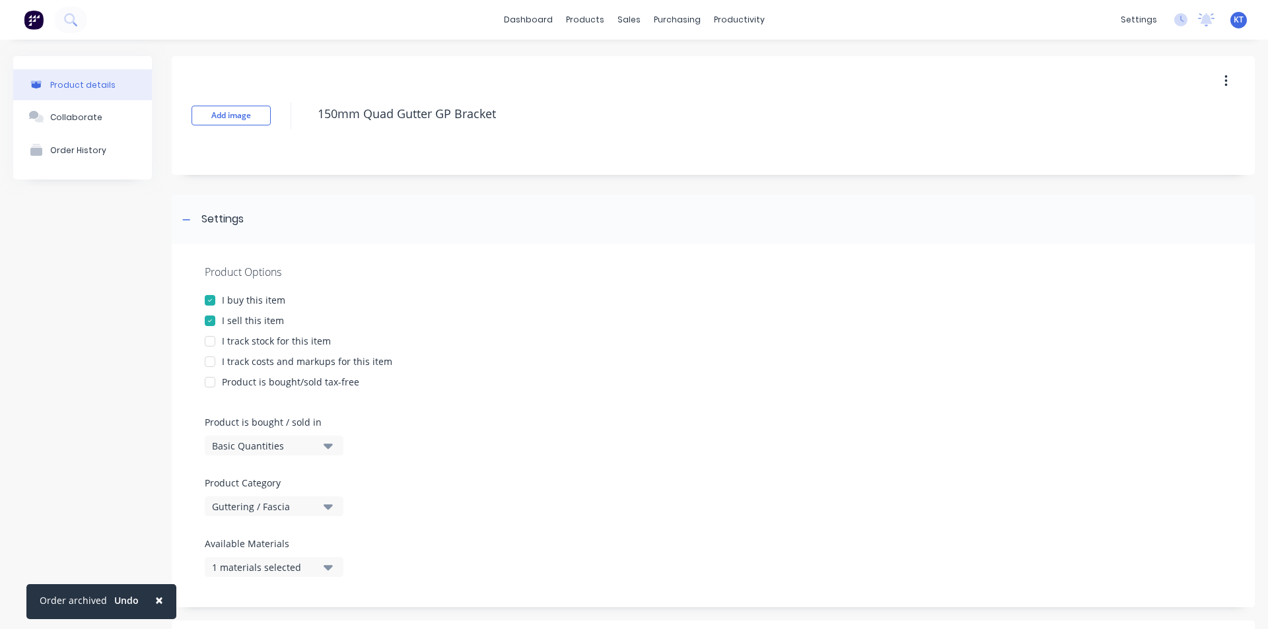
click at [333, 574] on button "1 materials selected" at bounding box center [274, 567] width 139 height 20
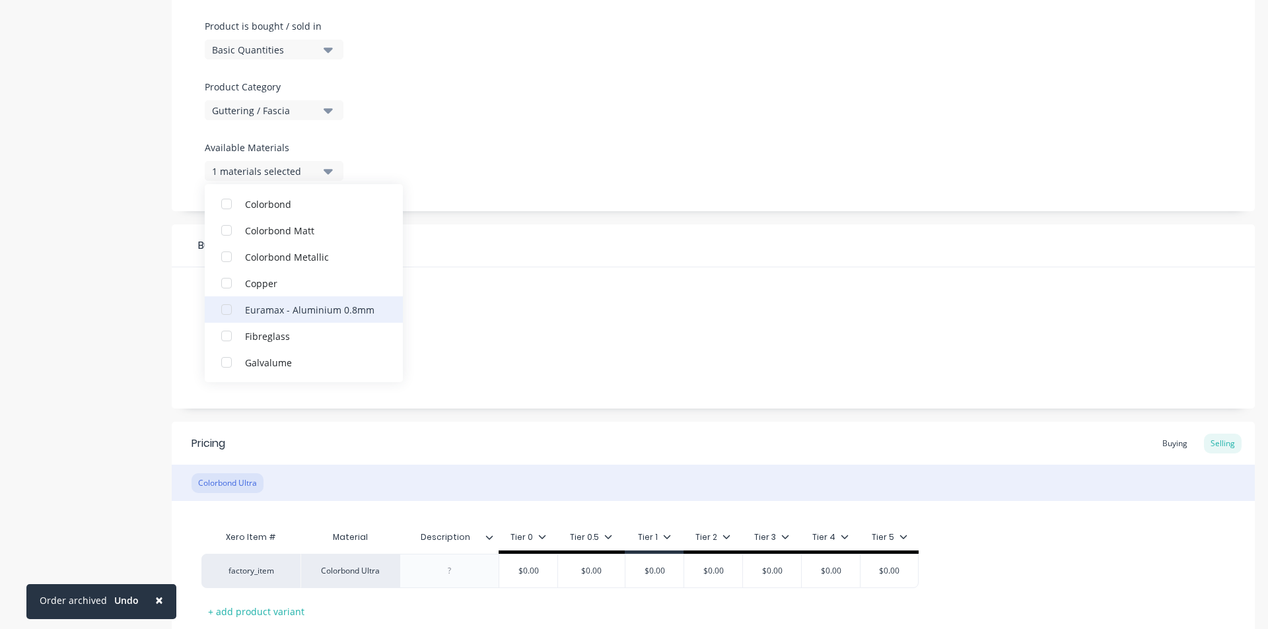
scroll to position [211, 0]
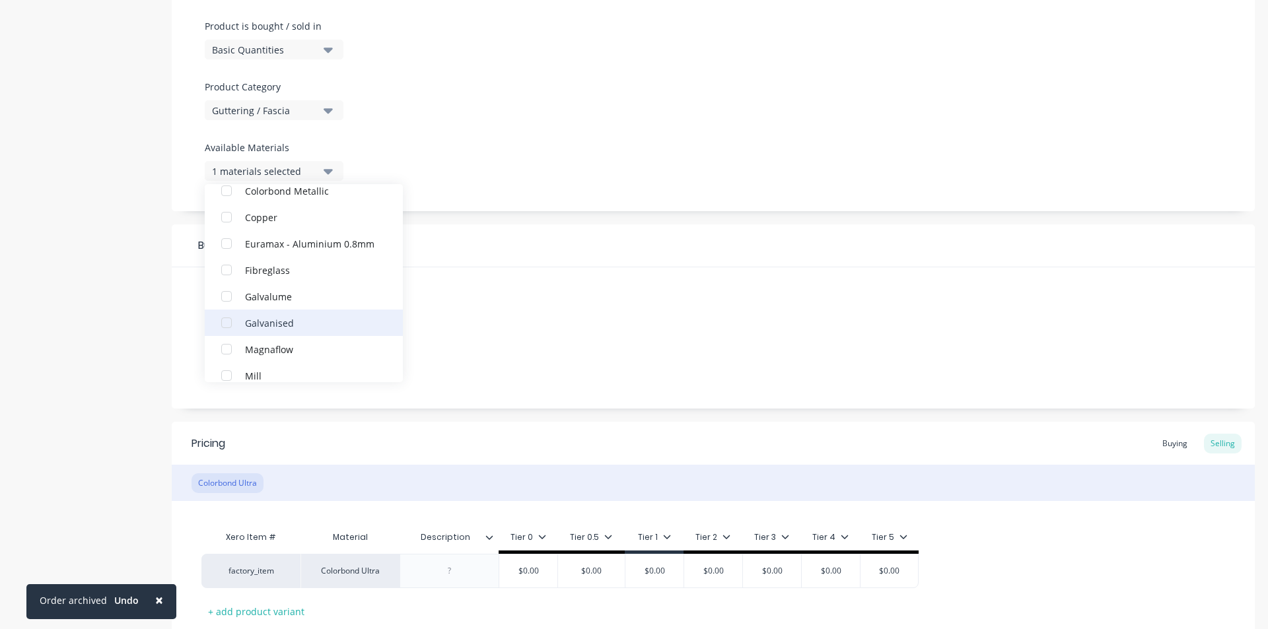
click at [231, 320] on div "button" at bounding box center [226, 323] width 26 height 26
click at [579, 364] on div "Suppliers 1 suppliers selected Preferred Supplier Lysaght" at bounding box center [713, 337] width 1083 height 141
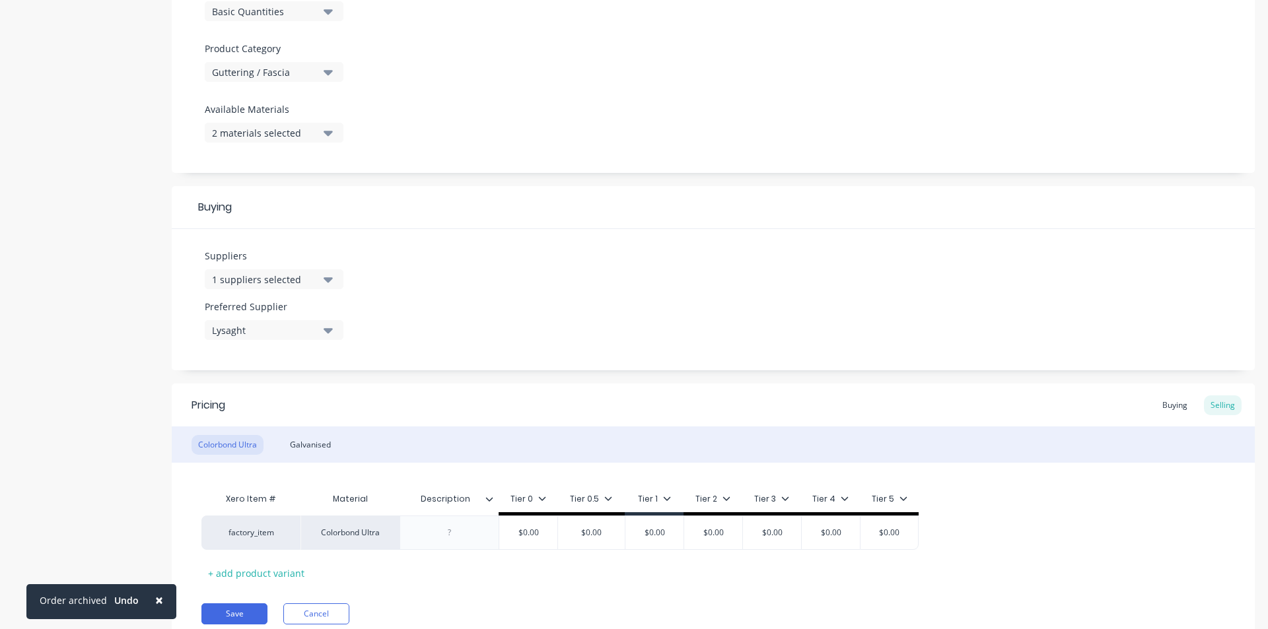
scroll to position [486, 0]
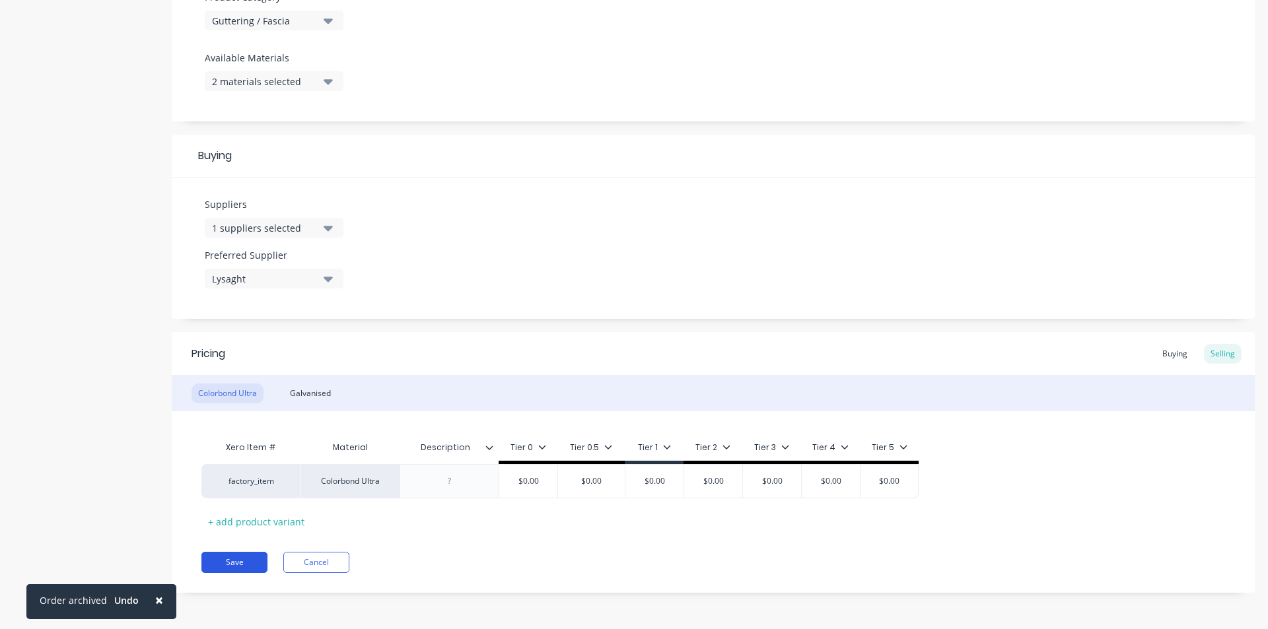
click at [246, 559] on button "Save" at bounding box center [234, 562] width 66 height 21
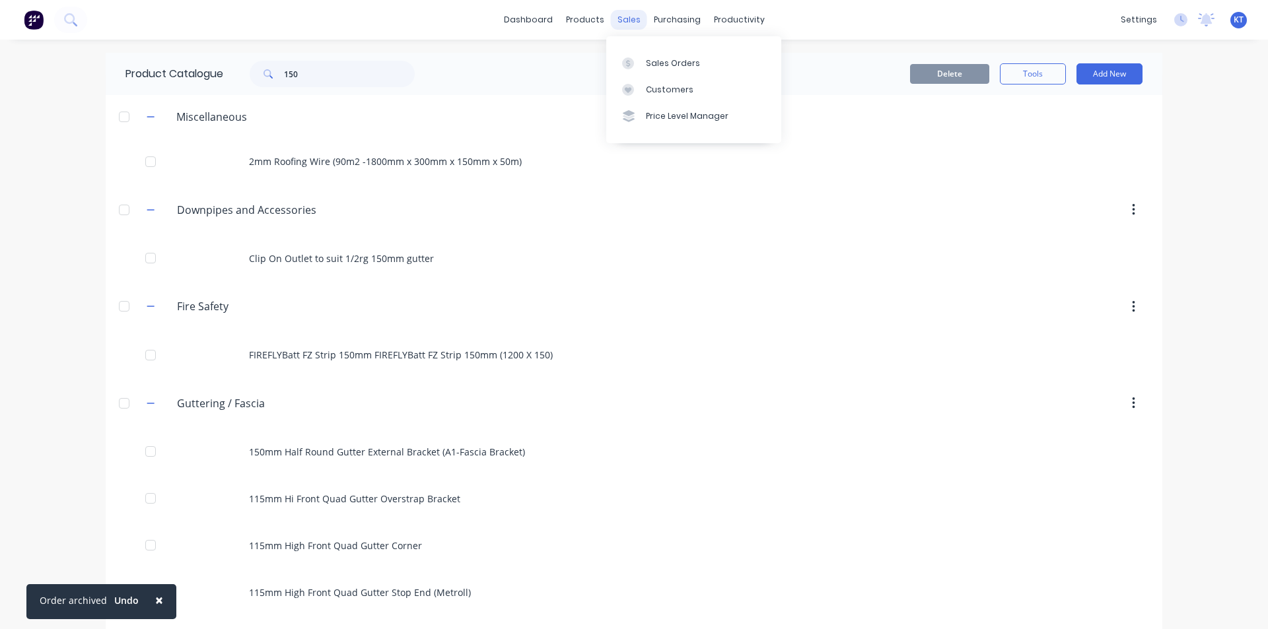
click at [633, 17] on div "sales" at bounding box center [629, 20] width 36 height 20
click at [659, 60] on div "Sales Orders" at bounding box center [673, 63] width 54 height 12
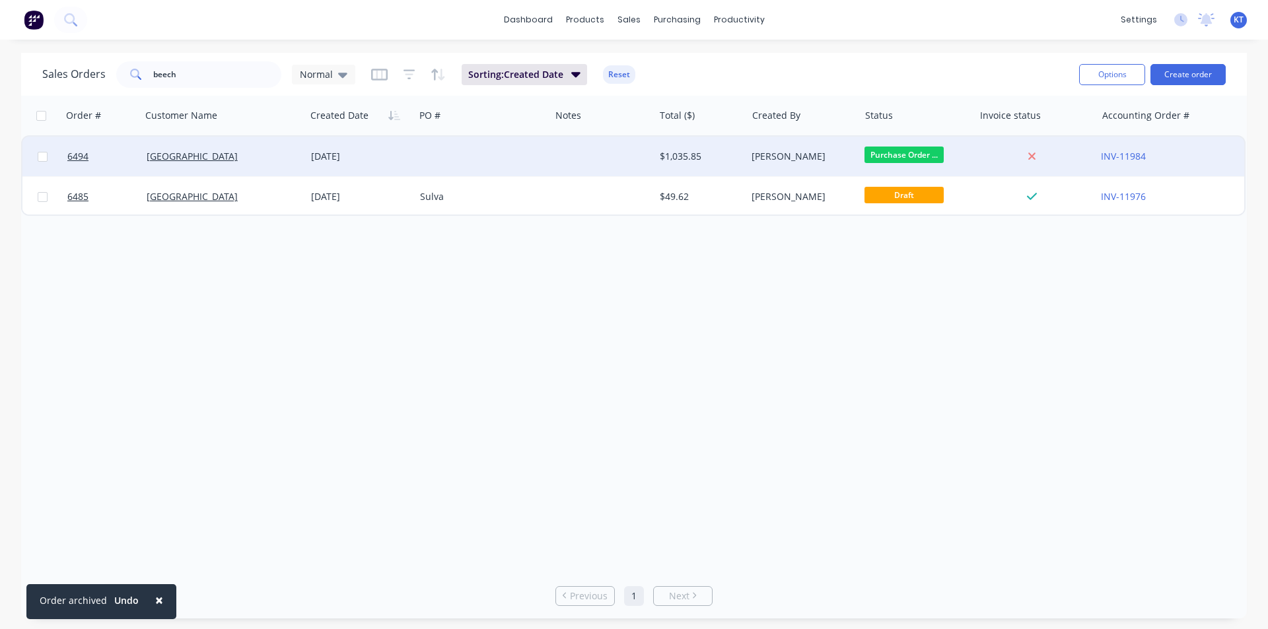
click at [235, 164] on div "[GEOGRAPHIC_DATA]" at bounding box center [223, 157] width 164 height 40
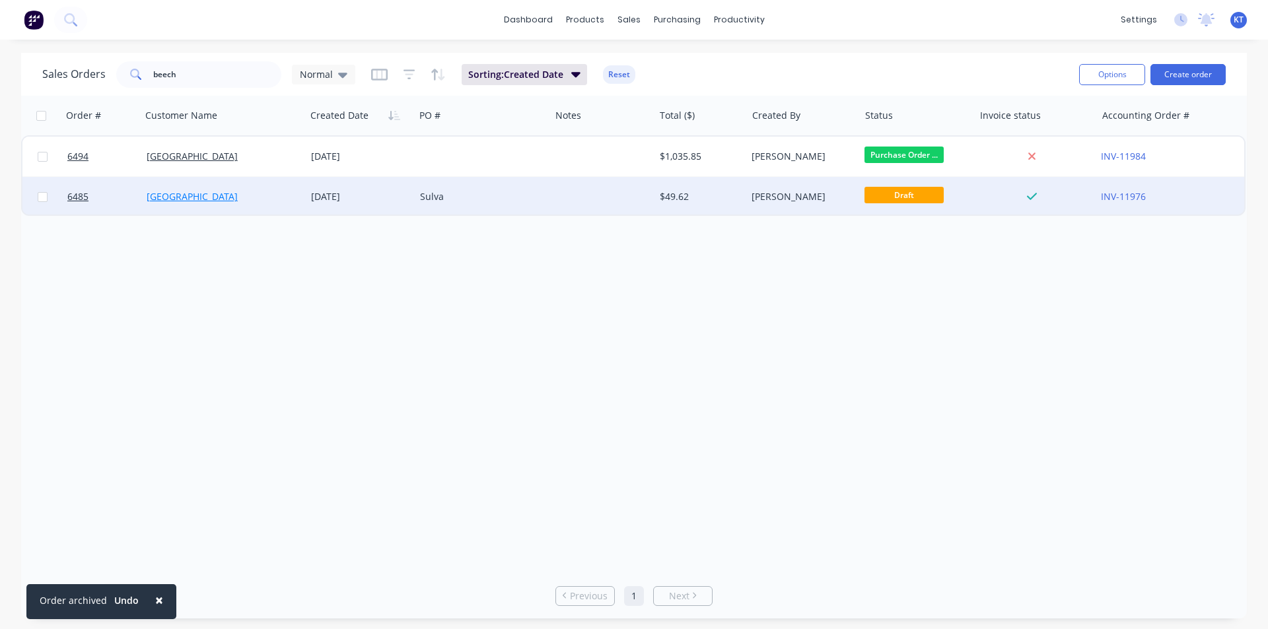
click at [186, 197] on link "[GEOGRAPHIC_DATA]" at bounding box center [192, 196] width 91 height 13
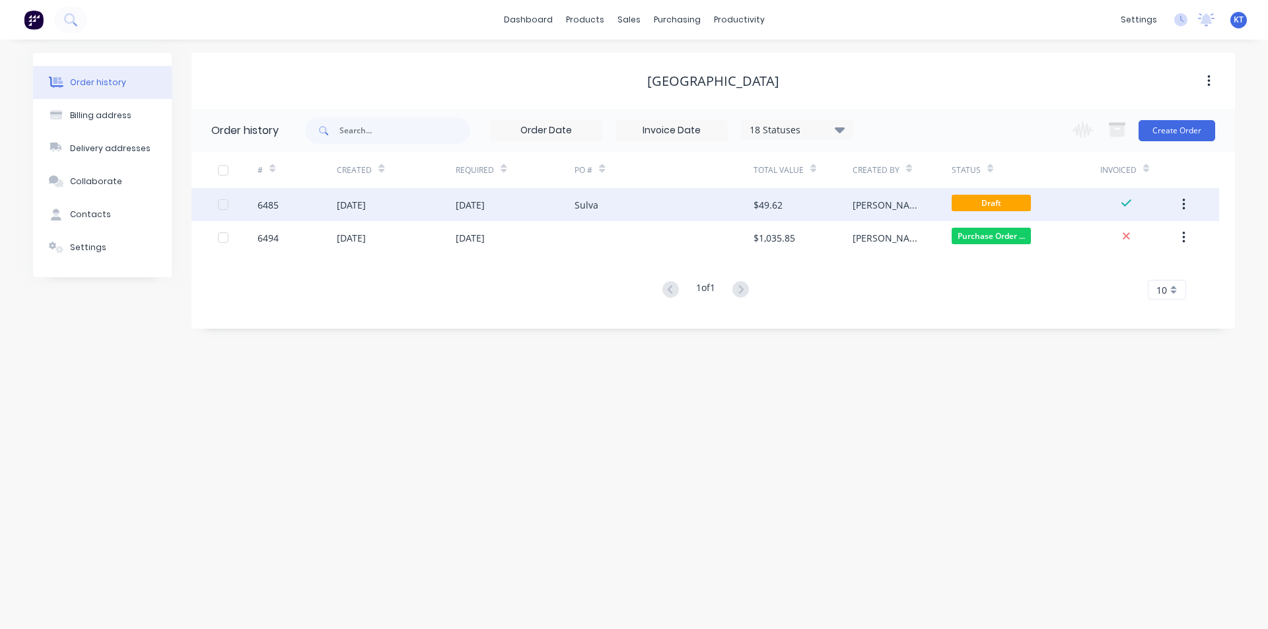
click at [366, 195] on div "[DATE]" at bounding box center [396, 204] width 119 height 33
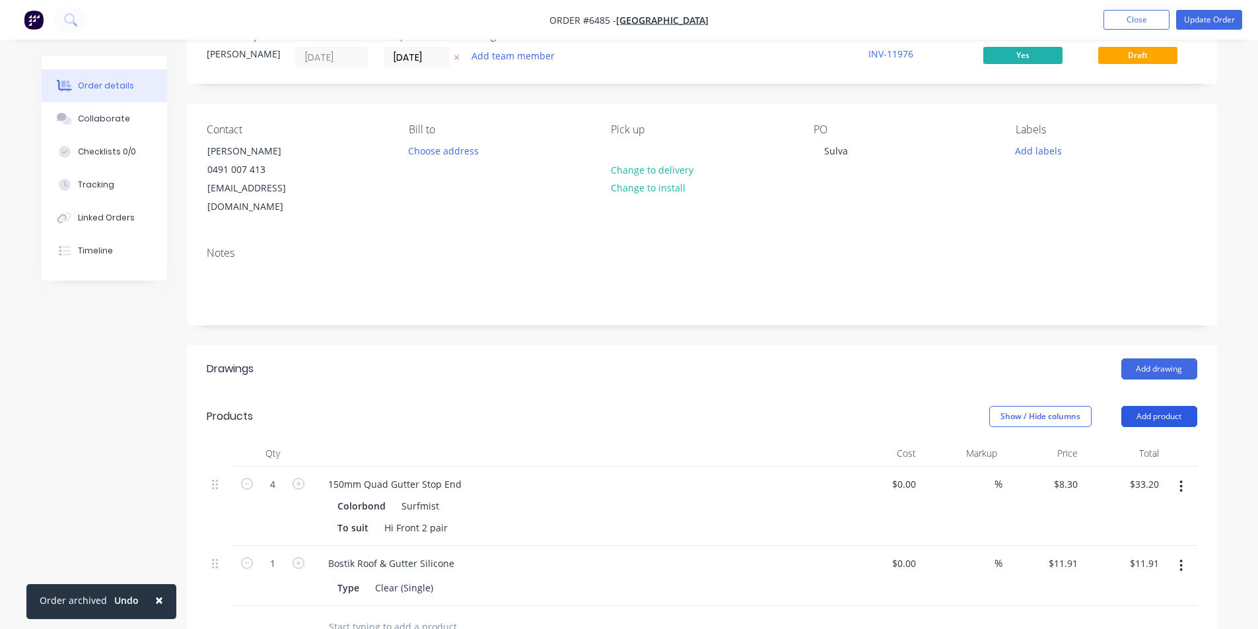
scroll to position [66, 0]
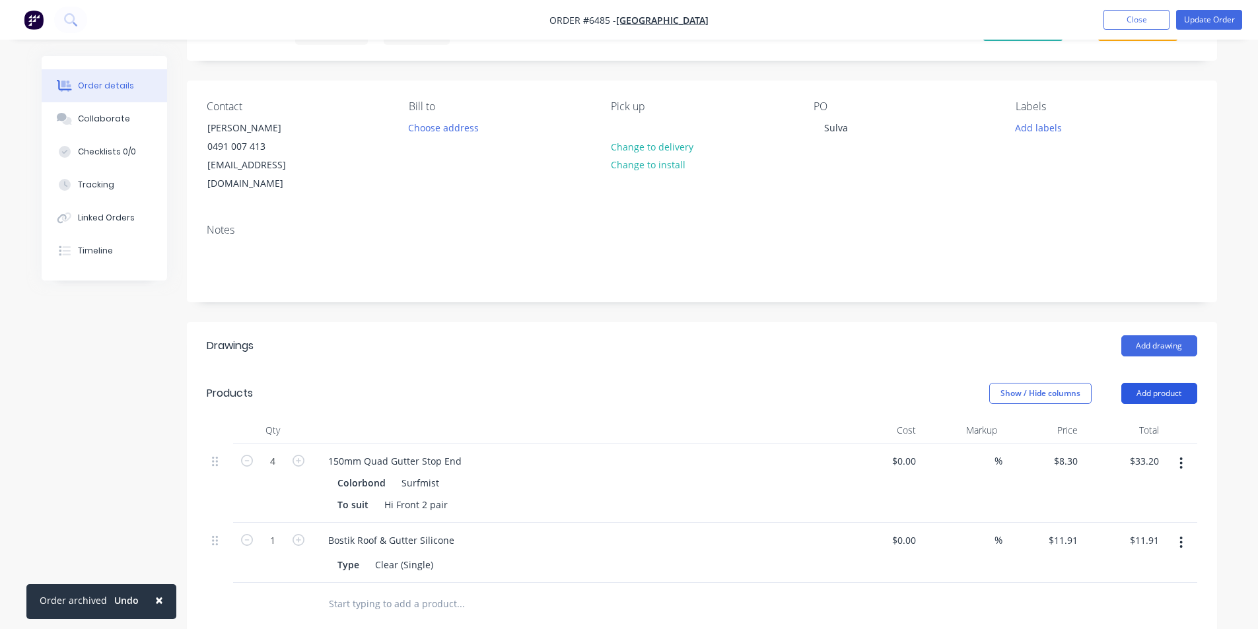
click at [1149, 383] on button "Add product" at bounding box center [1159, 393] width 76 height 21
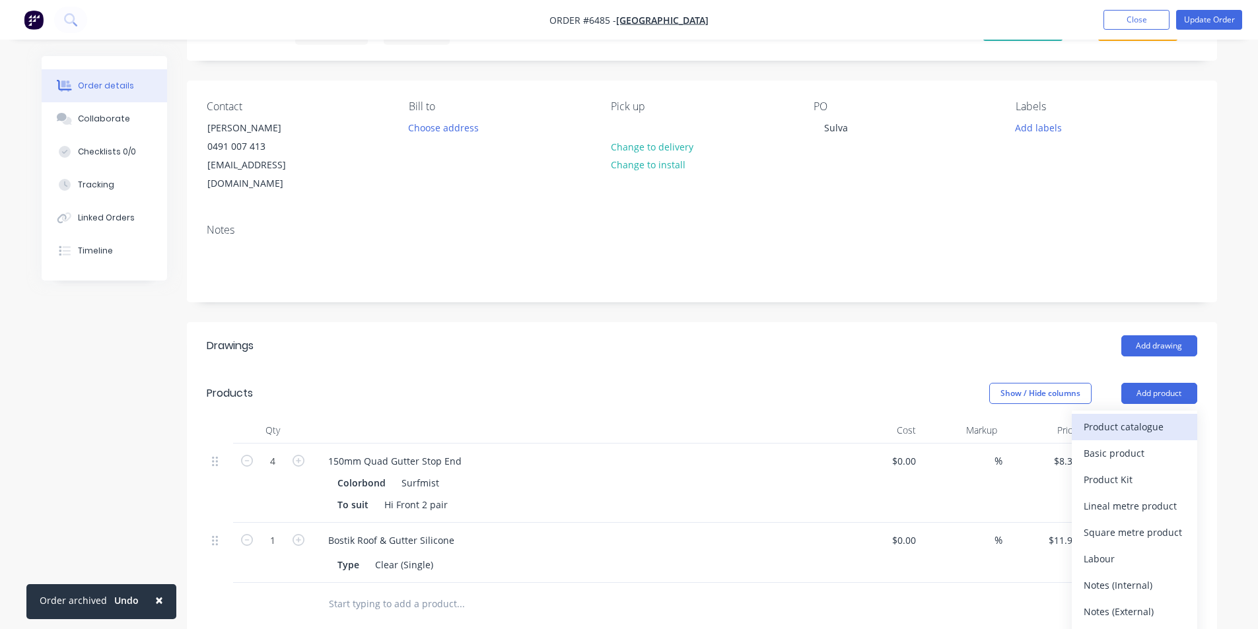
click at [1126, 417] on div "Product catalogue" at bounding box center [1134, 426] width 102 height 19
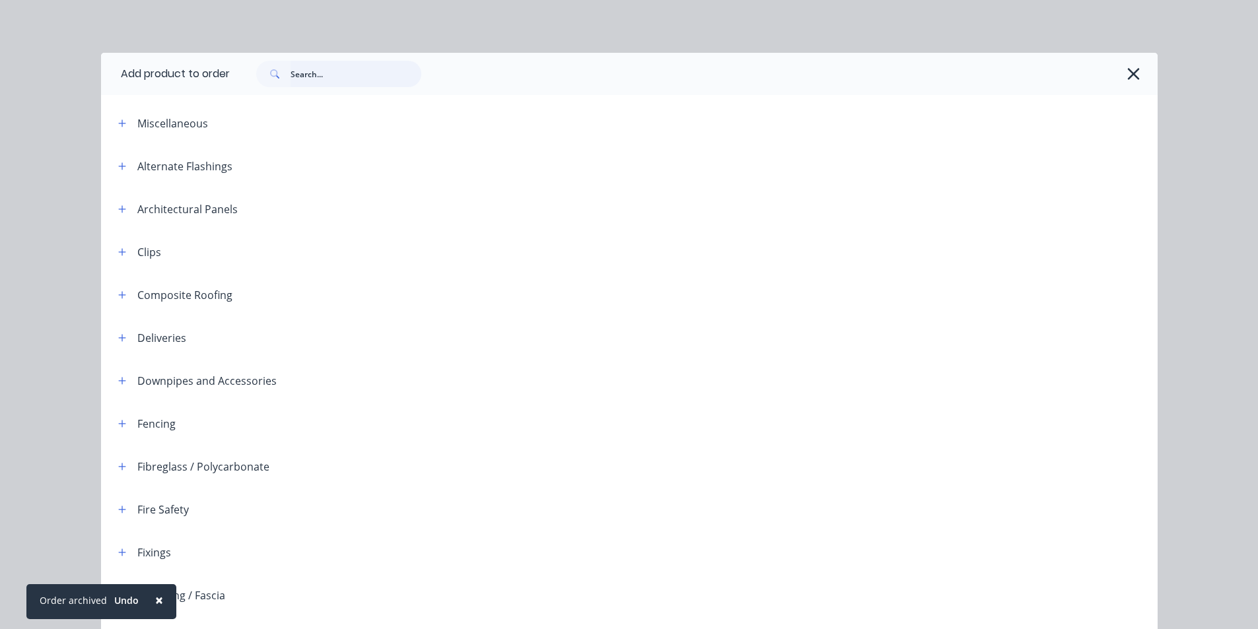
click at [322, 80] on input "text" at bounding box center [356, 74] width 131 height 26
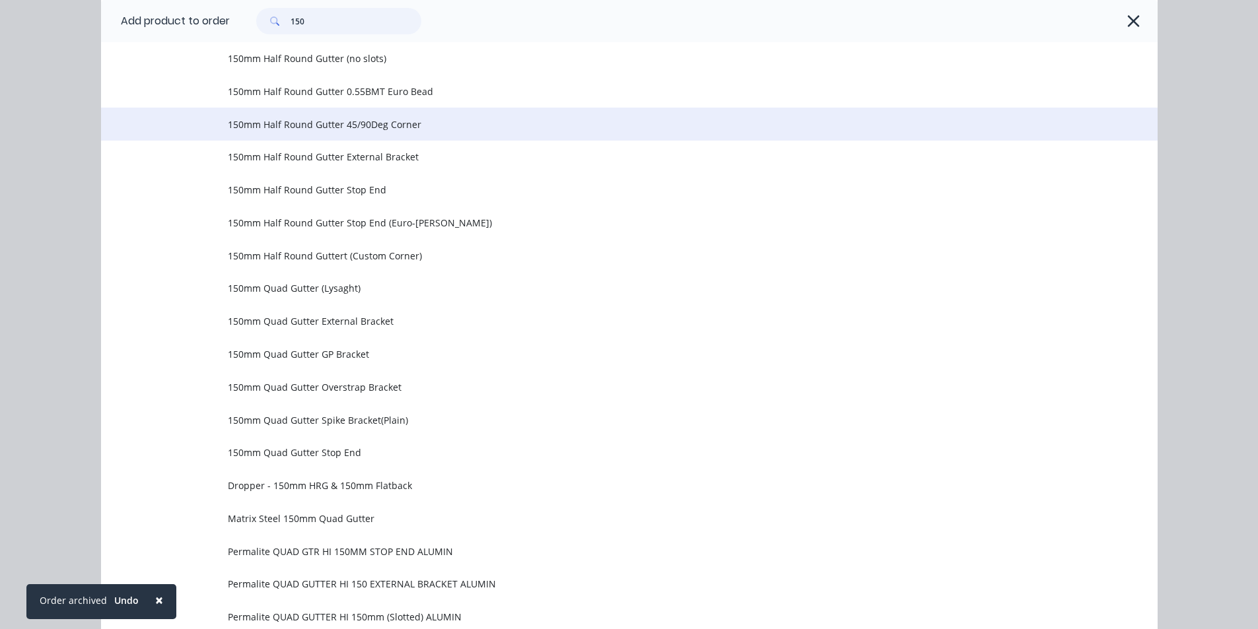
scroll to position [594, 0]
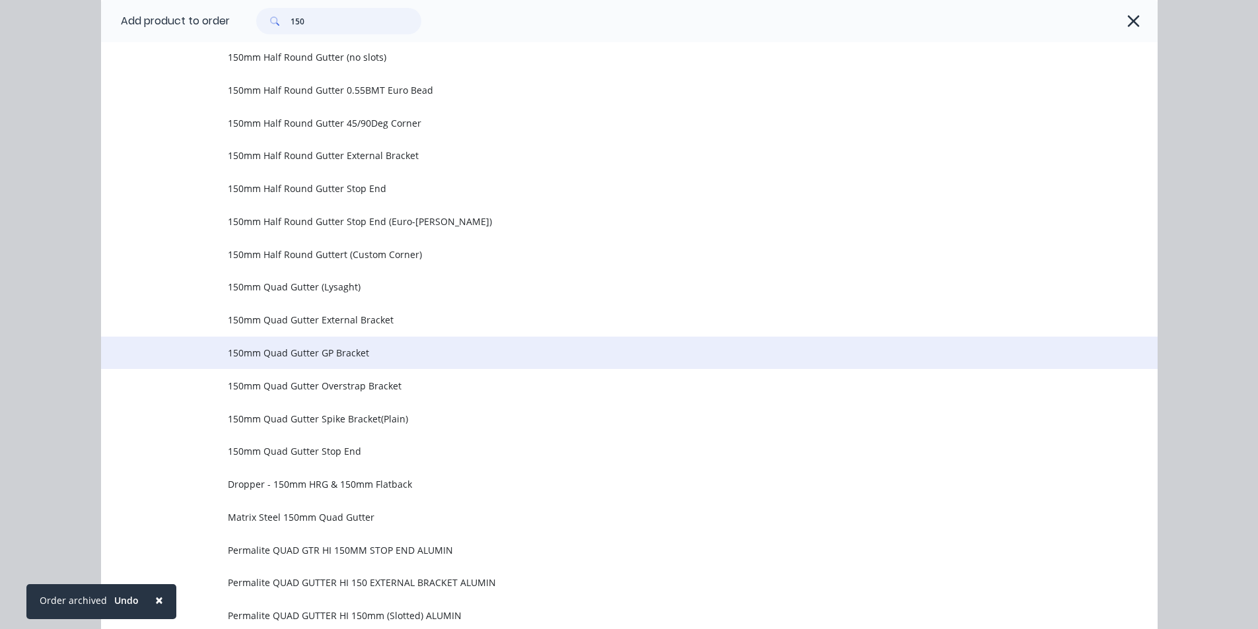
type input "150"
click at [320, 355] on span "150mm Quad Gutter GP Bracket" at bounding box center [599, 353] width 743 height 14
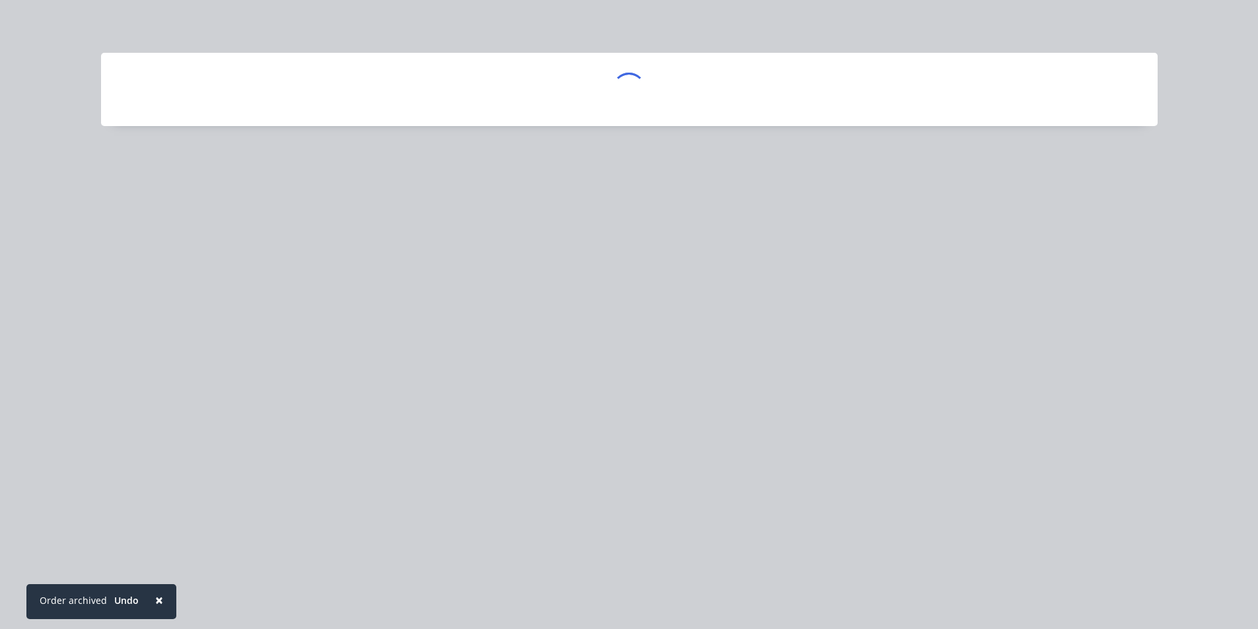
scroll to position [0, 0]
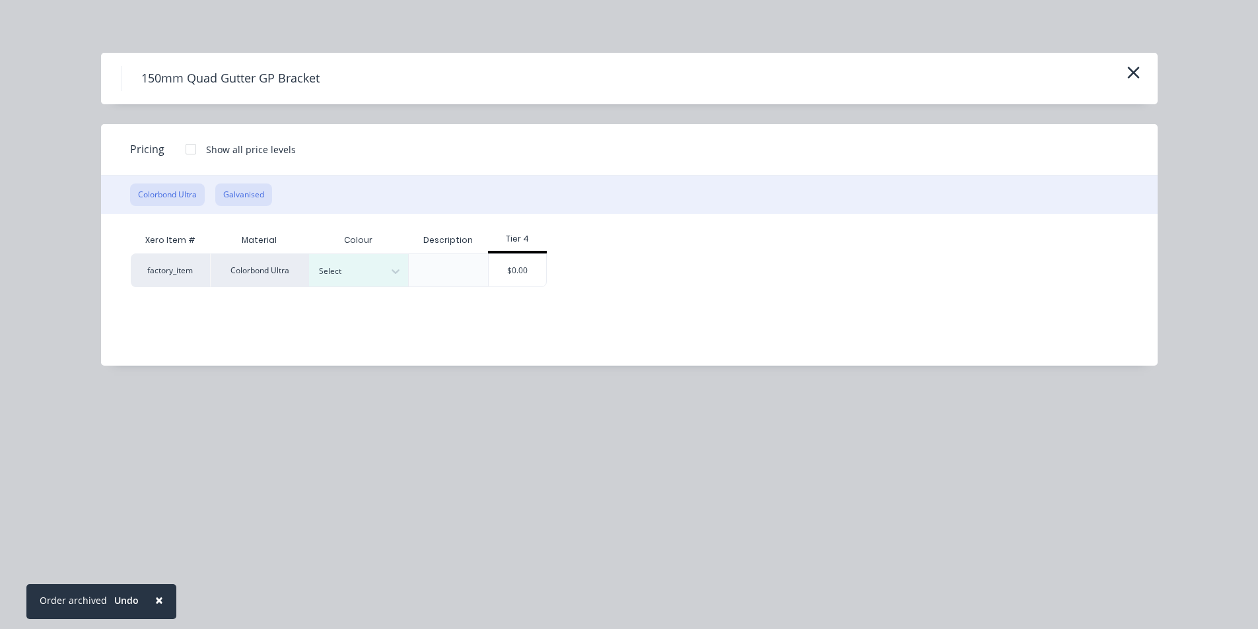
click at [247, 193] on button "Galvanised" at bounding box center [243, 195] width 57 height 22
click at [449, 271] on div "factory_item Galvanised $0.00" at bounding box center [619, 270] width 977 height 33
click at [438, 267] on div "$0.00" at bounding box center [418, 270] width 57 height 32
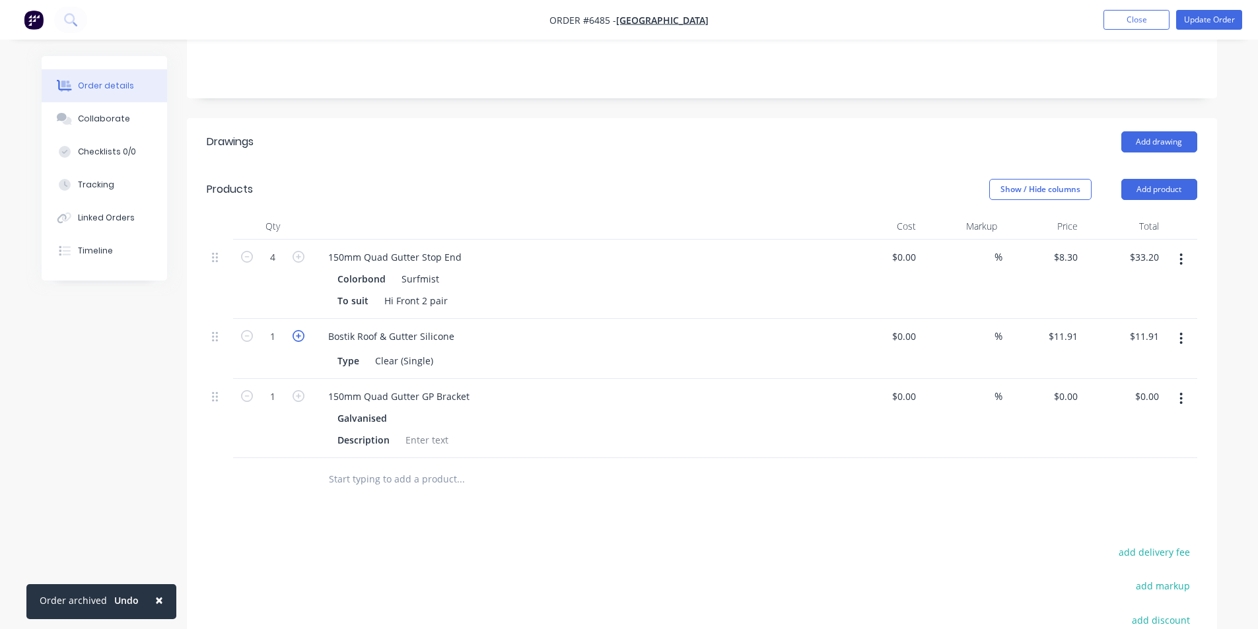
scroll to position [264, 0]
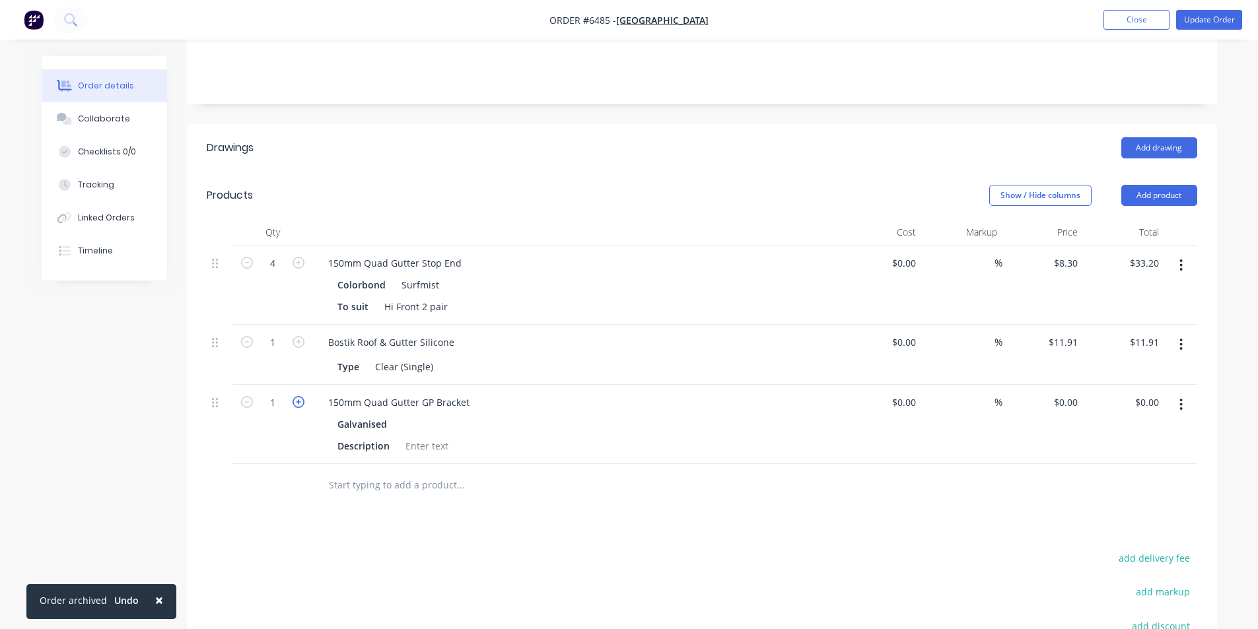
click at [294, 396] on icon "button" at bounding box center [298, 402] width 12 height 12
type input "4"
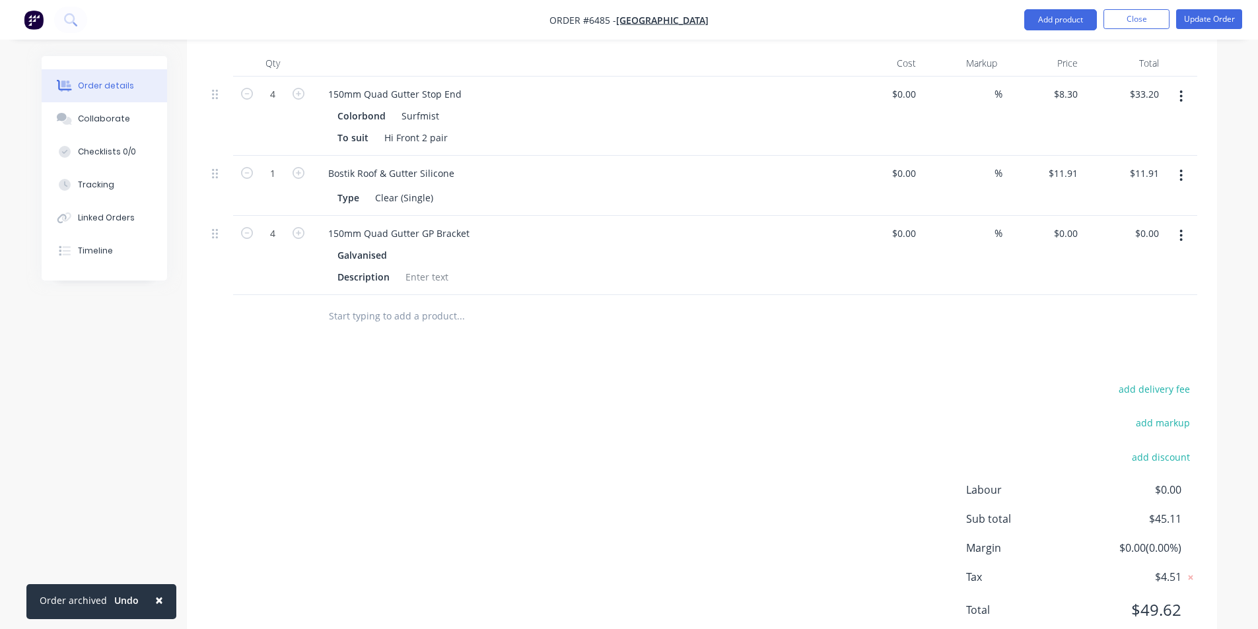
scroll to position [460, 0]
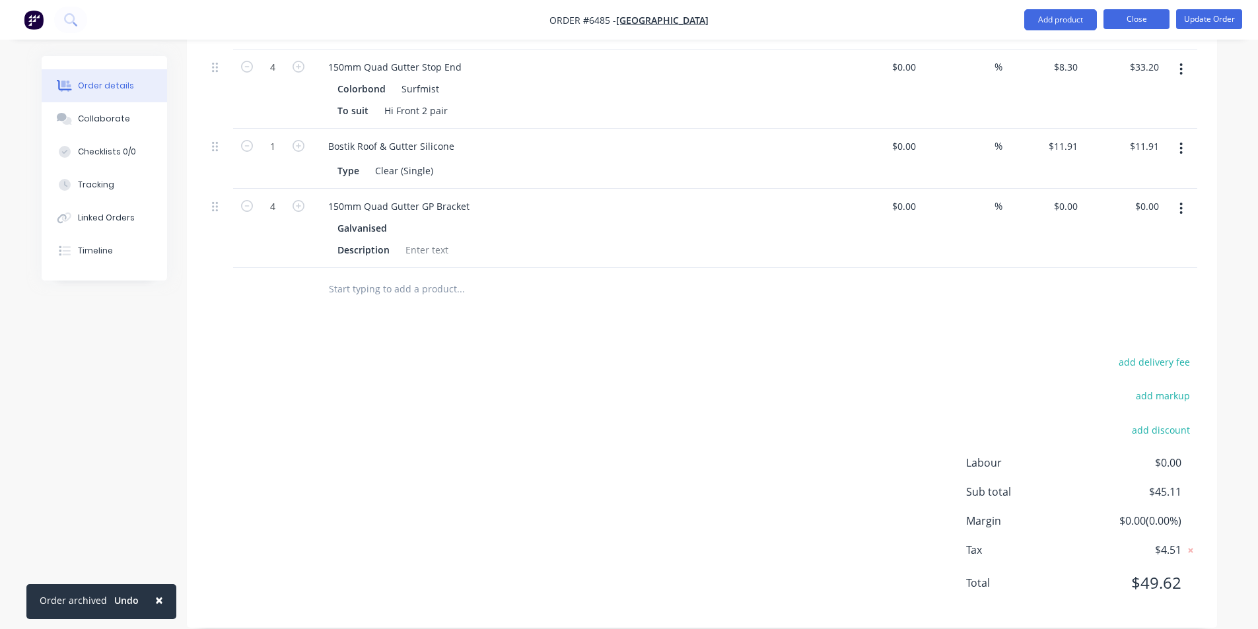
click at [1136, 15] on button "Close" at bounding box center [1136, 19] width 66 height 20
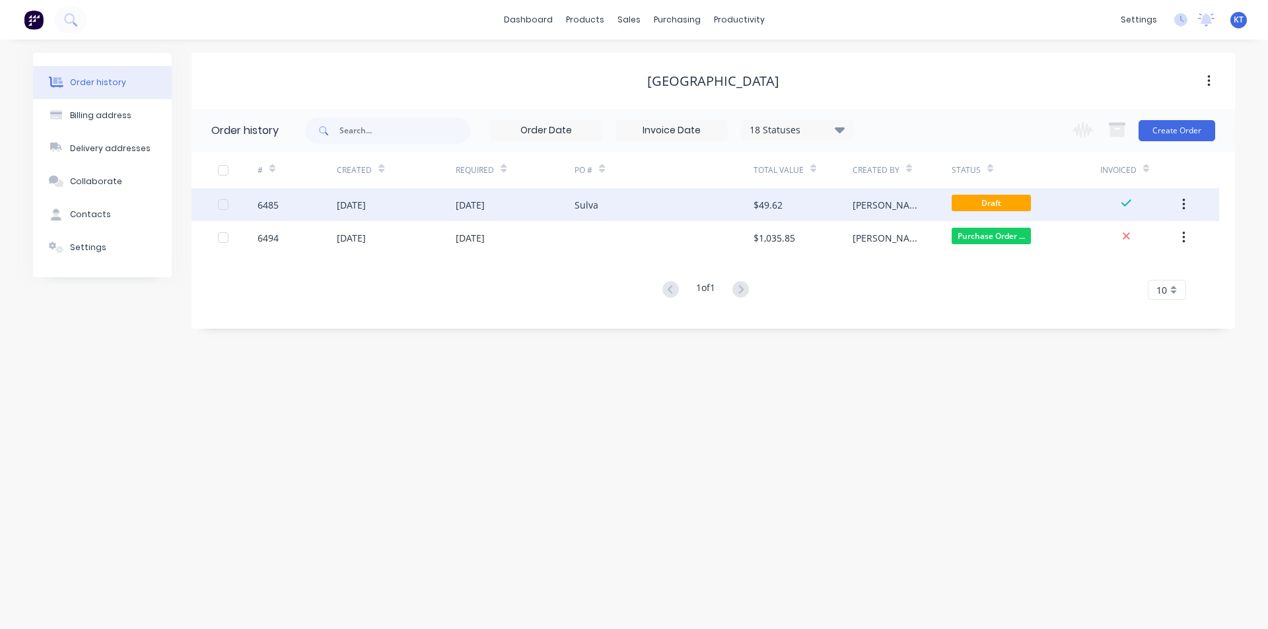
click at [450, 197] on div "[DATE]" at bounding box center [396, 204] width 119 height 33
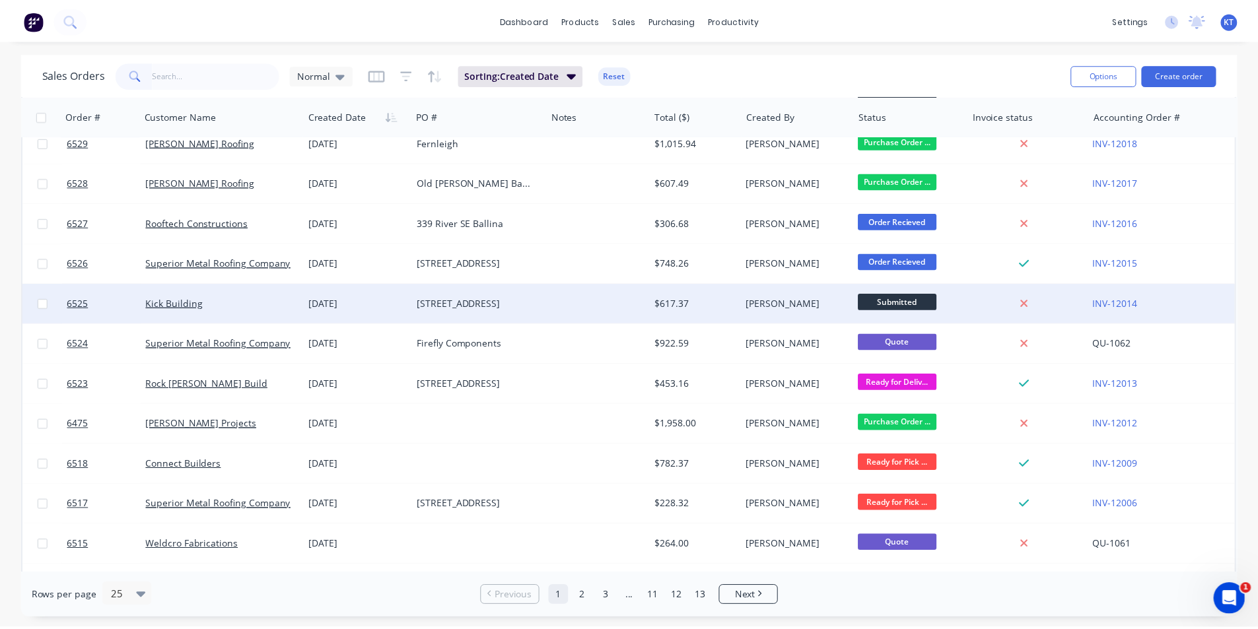
scroll to position [132, 0]
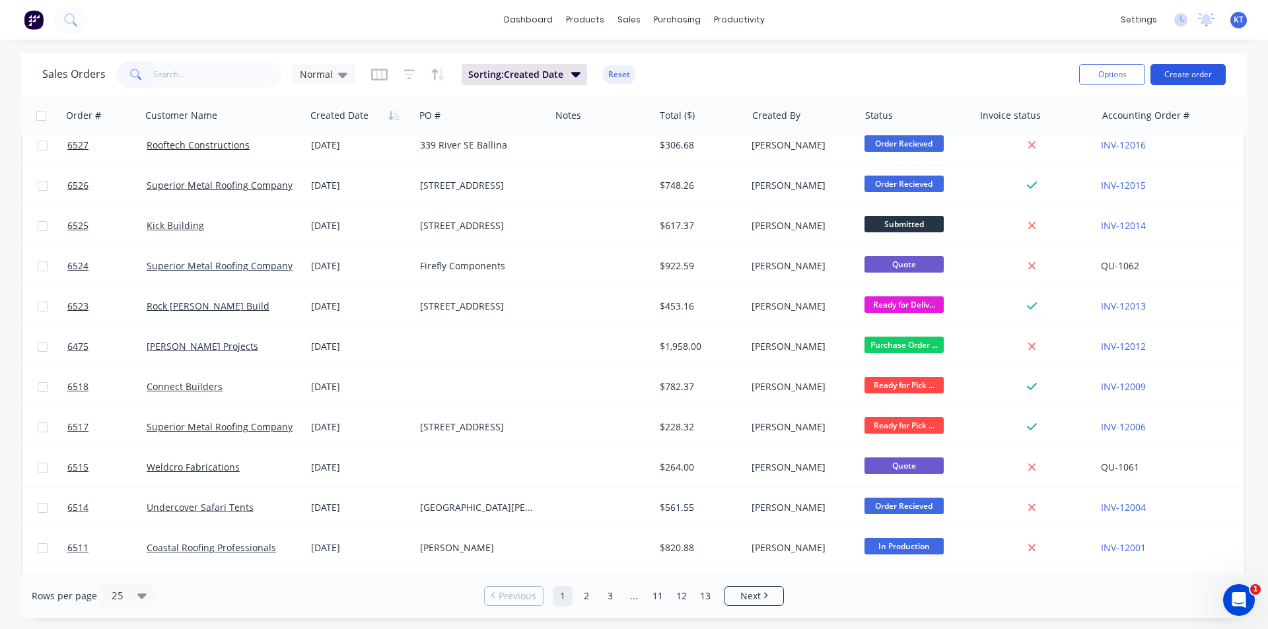
click at [1179, 76] on button "Create order" at bounding box center [1187, 74] width 75 height 21
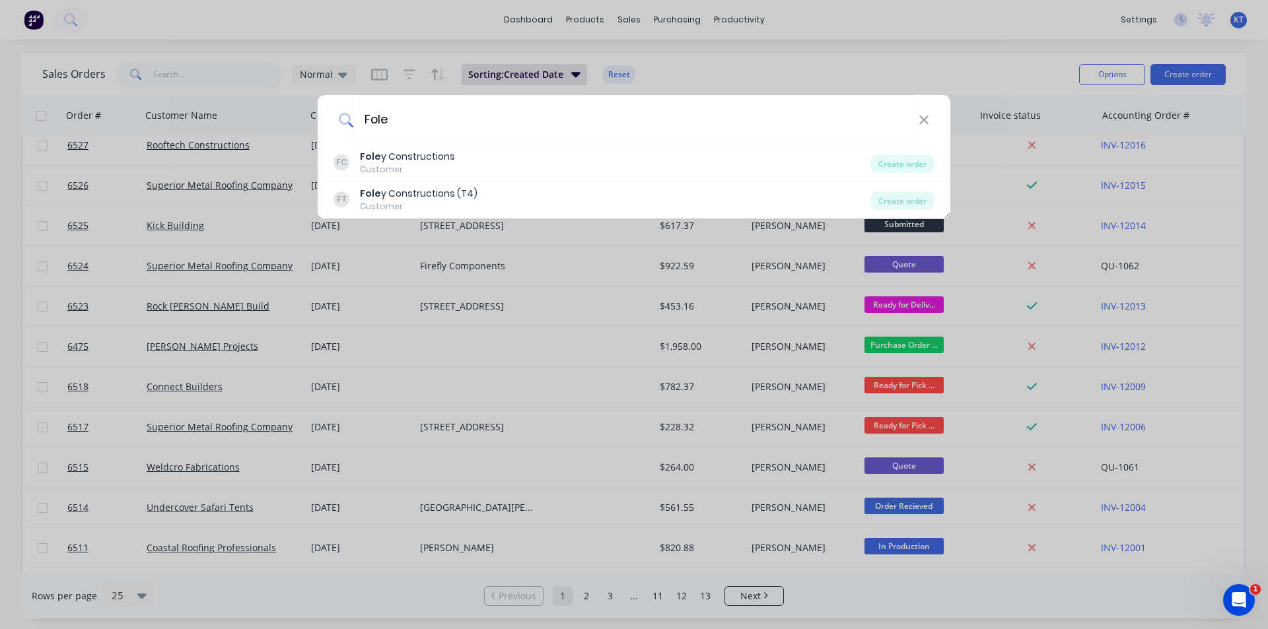
type input "Fole"
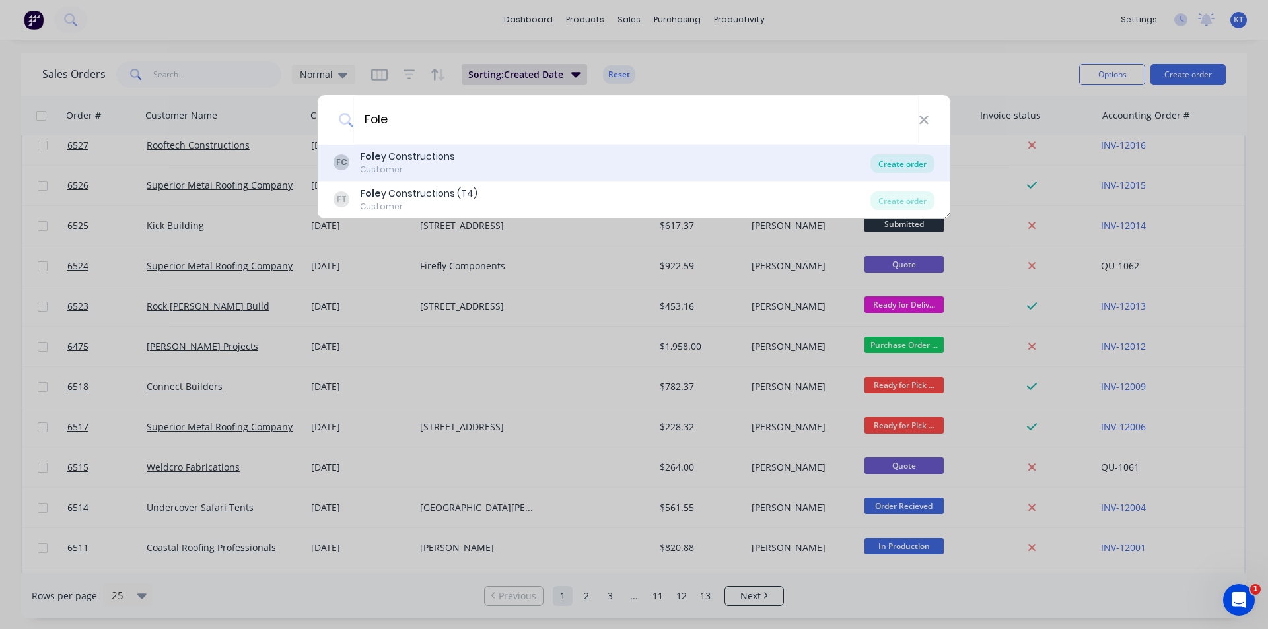
click at [932, 170] on div "Create order" at bounding box center [902, 163] width 64 height 18
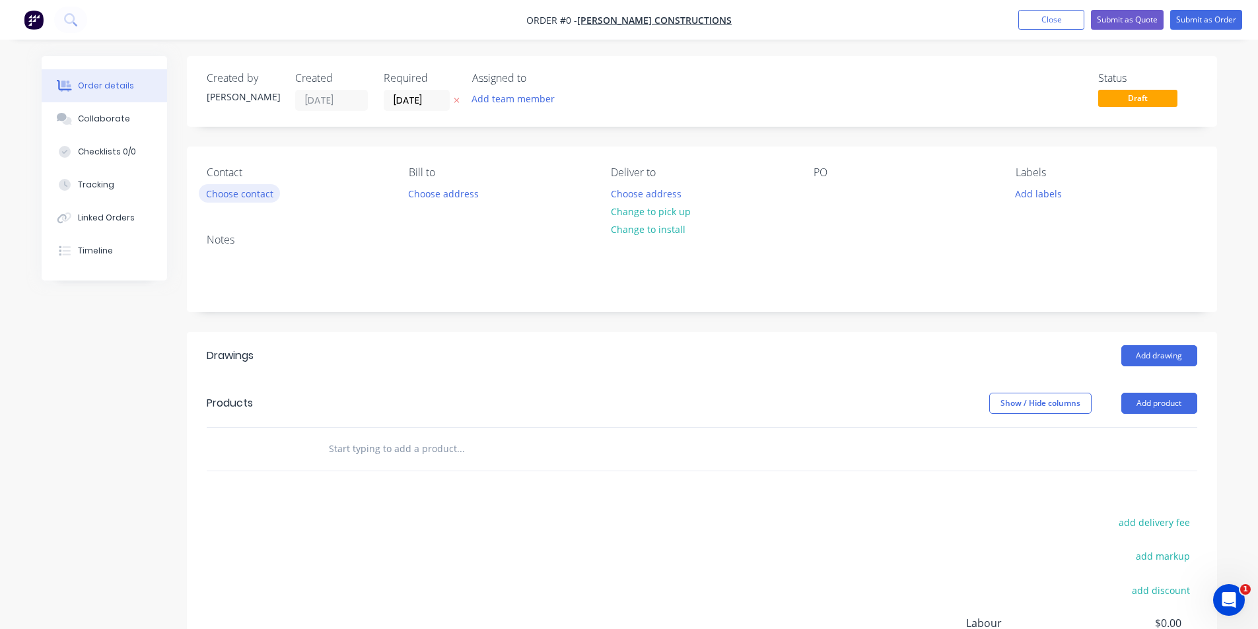
click at [238, 184] on button "Choose contact" at bounding box center [239, 193] width 81 height 18
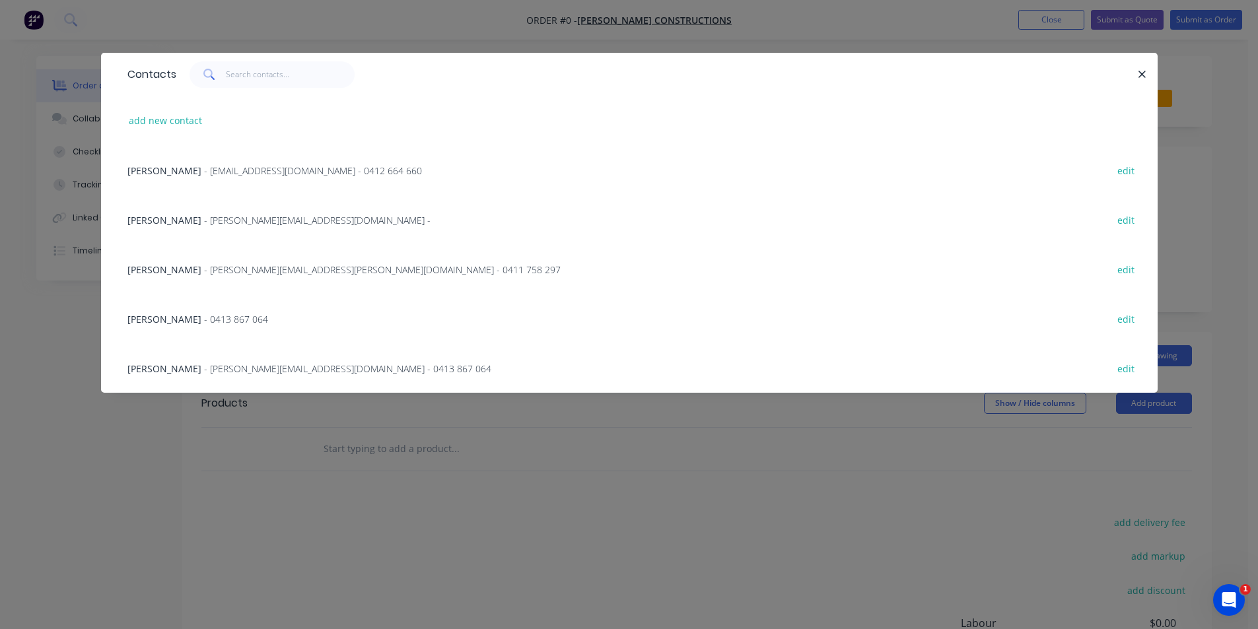
click at [232, 164] on span "- [EMAIL_ADDRESS][DOMAIN_NAME] - 0412 664 660" at bounding box center [313, 170] width 218 height 13
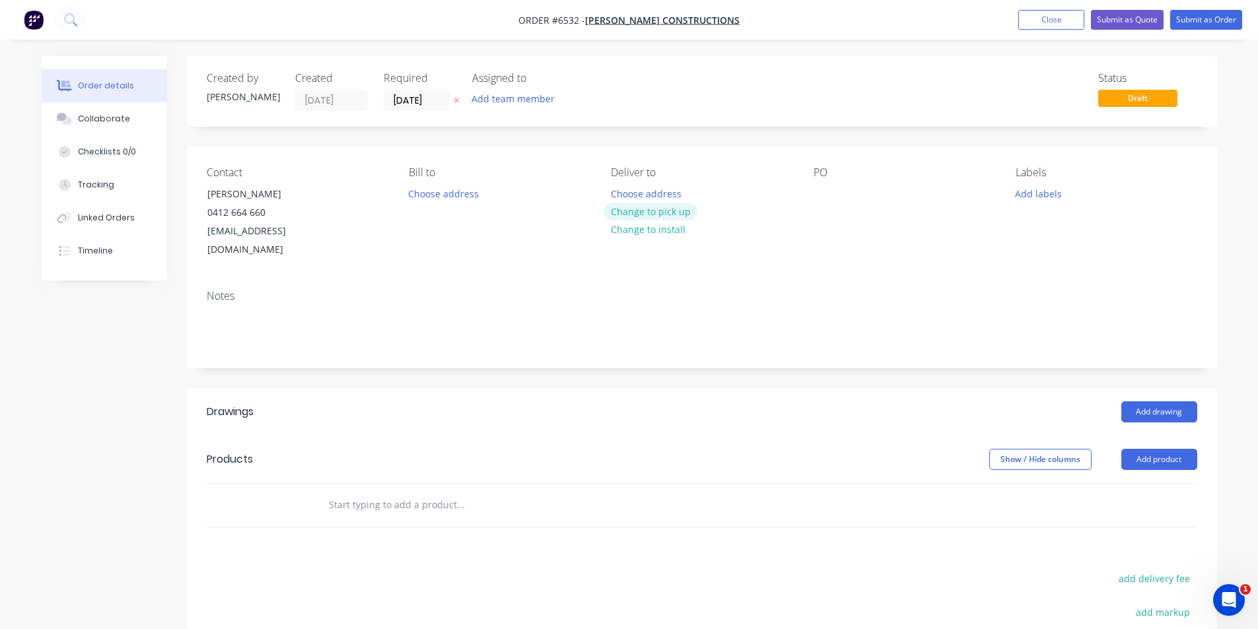
click at [671, 213] on button "Change to pick up" at bounding box center [650, 212] width 94 height 18
click at [820, 197] on div at bounding box center [823, 193] width 21 height 19
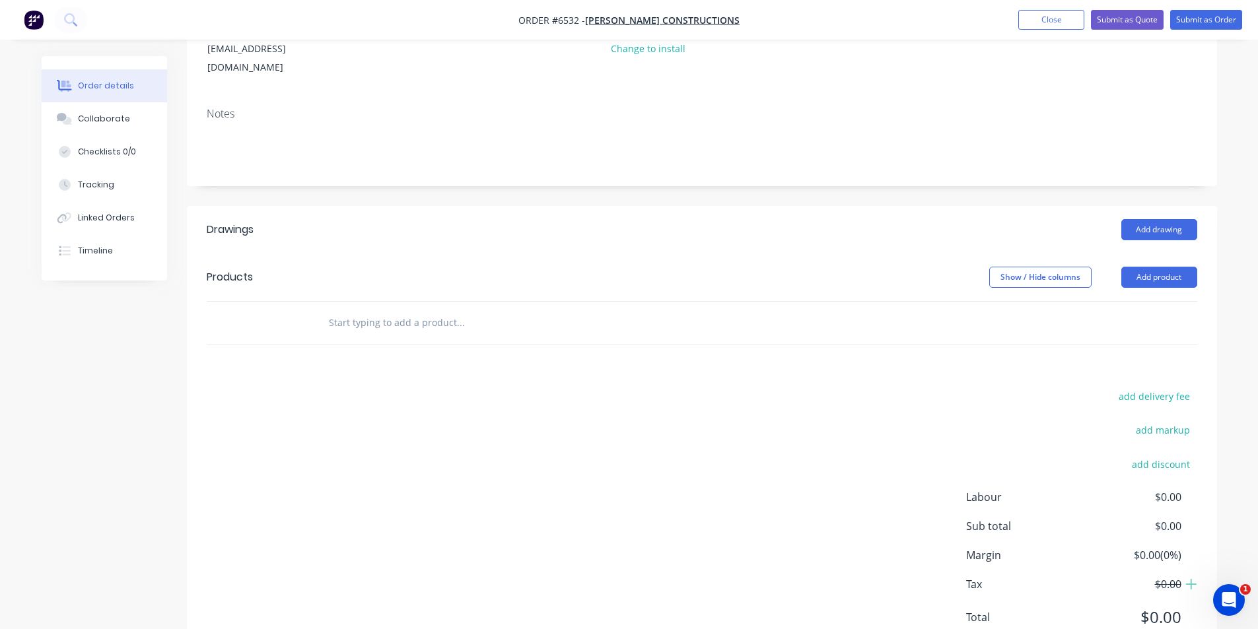
scroll to position [198, 0]
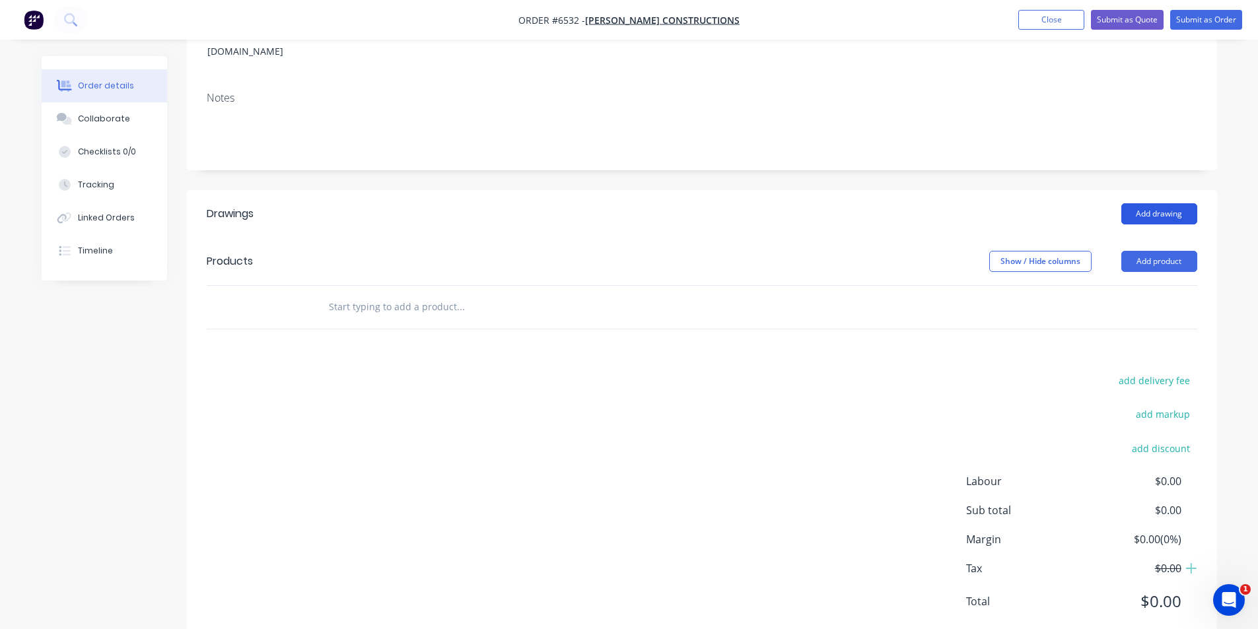
click at [1145, 203] on button "Add drawing" at bounding box center [1159, 213] width 76 height 21
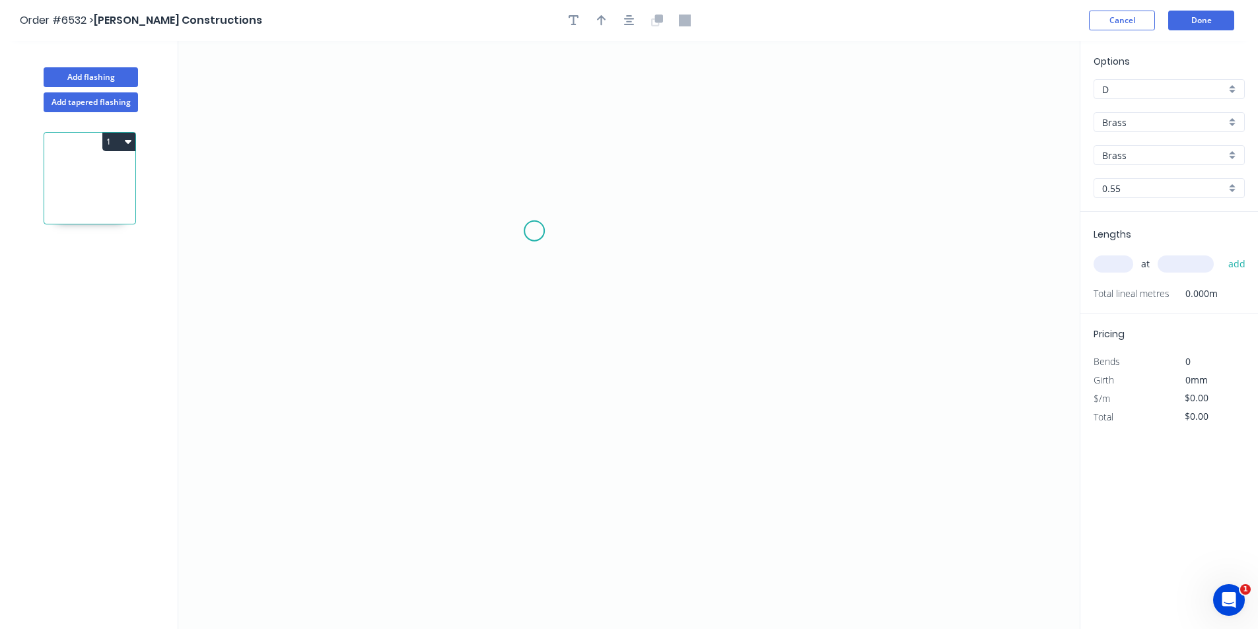
click at [534, 231] on icon "0" at bounding box center [628, 335] width 901 height 588
click at [528, 230] on circle at bounding box center [534, 231] width 20 height 20
click at [550, 209] on icon at bounding box center [542, 220] width 16 height 22
click at [718, 215] on icon "0 ?" at bounding box center [628, 335] width 901 height 588
click at [716, 374] on icon "0 ? ? ? º" at bounding box center [628, 335] width 901 height 588
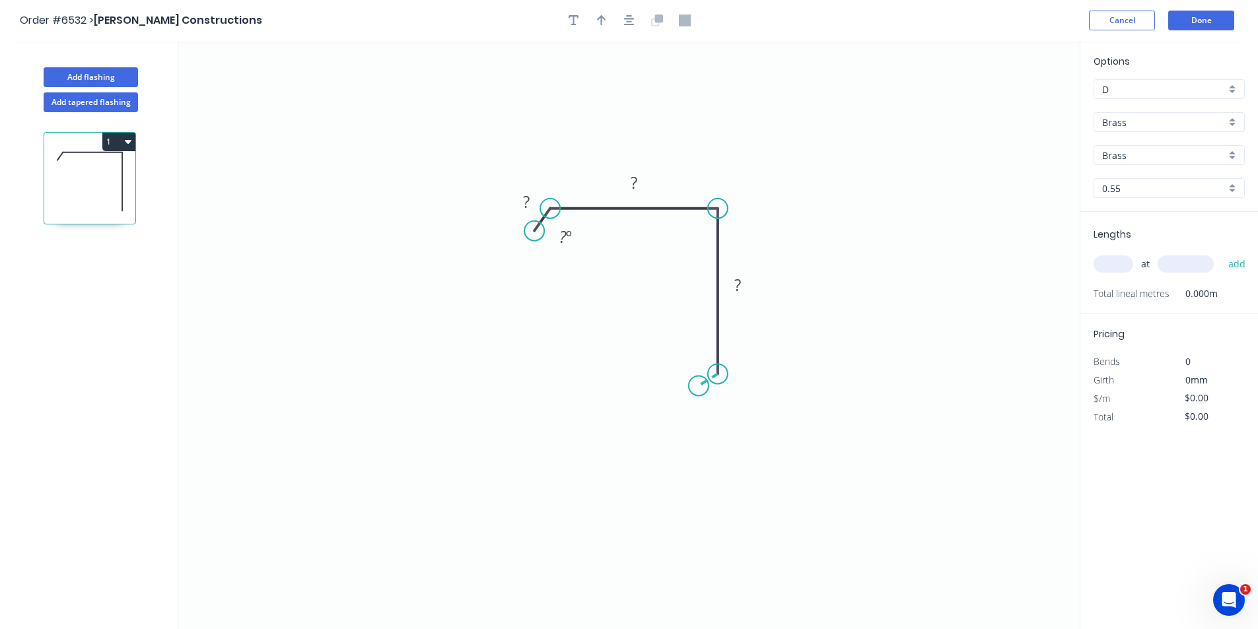
drag, startPoint x: 699, startPoint y: 386, endPoint x: 783, endPoint y: 151, distance: 250.4
click at [699, 387] on icon "0 ? ? ? ? º" at bounding box center [628, 335] width 901 height 588
click at [629, 15] on icon "button" at bounding box center [629, 20] width 11 height 11
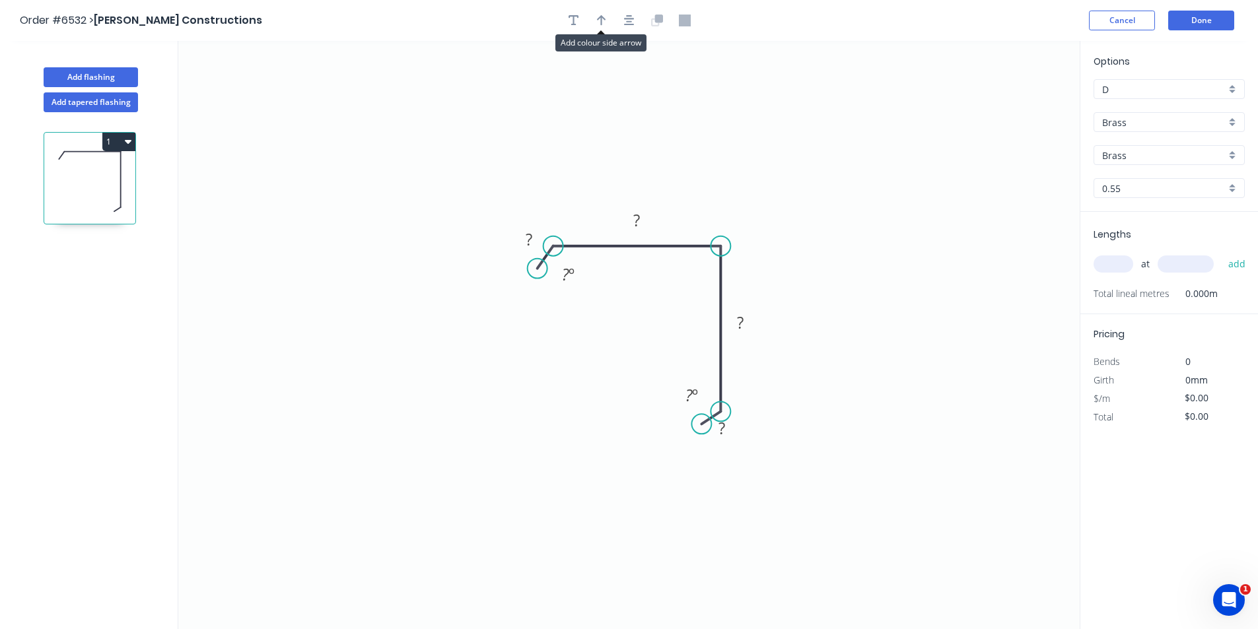
drag, startPoint x: 600, startPoint y: 17, endPoint x: 1003, endPoint y: 63, distance: 406.0
click at [599, 17] on icon "button" at bounding box center [601, 20] width 9 height 11
click at [1010, 103] on icon at bounding box center [1013, 92] width 12 height 42
drag, startPoint x: 988, startPoint y: 120, endPoint x: 758, endPoint y: 204, distance: 245.2
click at [750, 223] on icon "0 ? ? ? ? ? º ? º" at bounding box center [628, 335] width 901 height 588
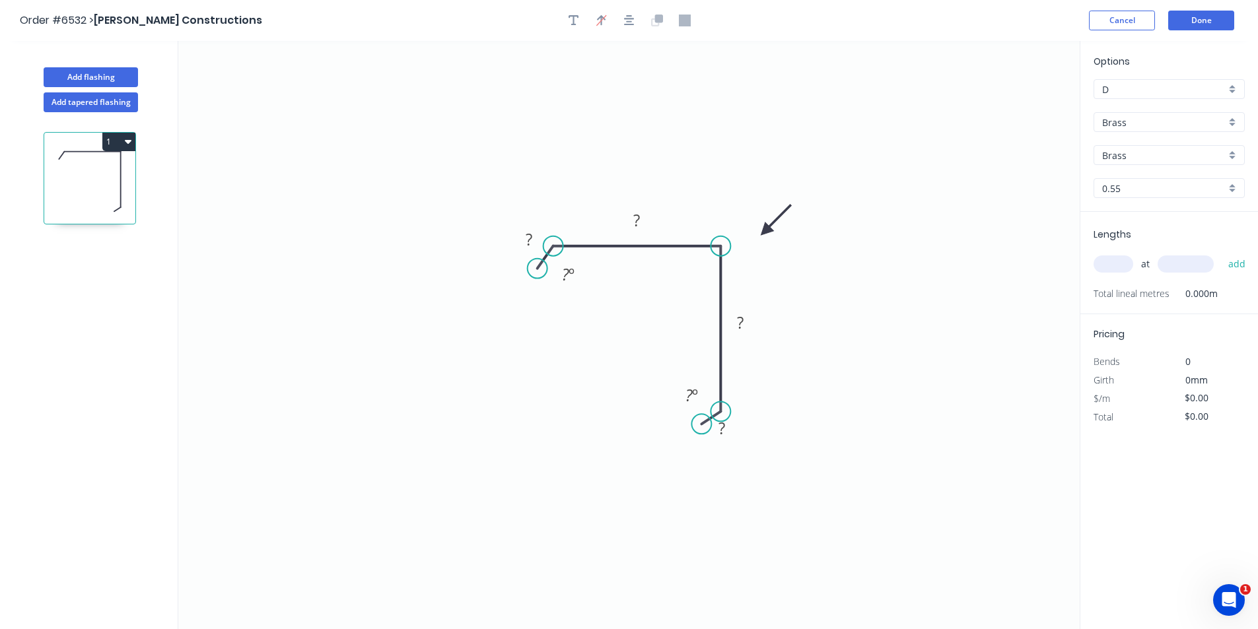
drag, startPoint x: 1013, startPoint y: 102, endPoint x: 743, endPoint y: 230, distance: 299.5
click at [757, 232] on icon at bounding box center [776, 220] width 38 height 38
click at [1138, 127] on input "Brass" at bounding box center [1163, 123] width 123 height 14
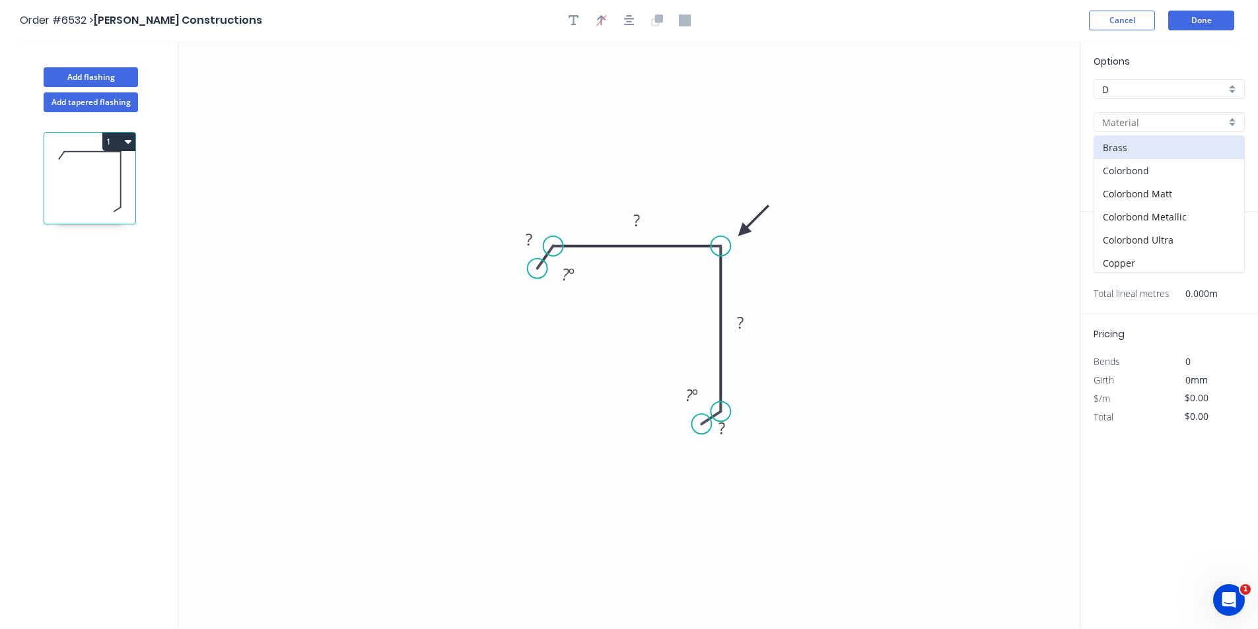
click at [1132, 172] on div "Colorbond" at bounding box center [1169, 170] width 150 height 23
type input "Colorbond"
type input "Basalt"
click at [1126, 141] on div "Options D D Colorbond Colorbond Colorbond Matt Colorbond Metallic Colorbond Ult…" at bounding box center [1169, 133] width 178 height 158
click at [1126, 154] on input "Basalt" at bounding box center [1163, 156] width 123 height 14
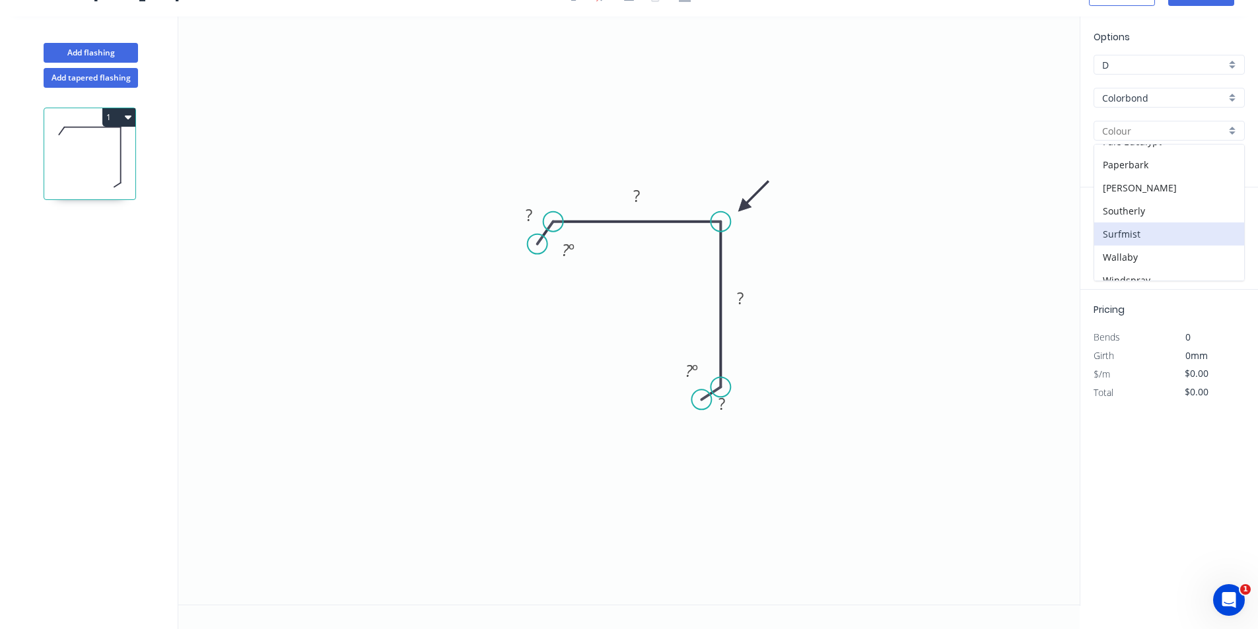
scroll to position [306, 0]
click at [1132, 173] on div "Pale Eucalypt" at bounding box center [1169, 173] width 150 height 23
type input "Pale Eucalypt"
click at [524, 215] on rect at bounding box center [529, 216] width 26 height 18
type input "$20.19"
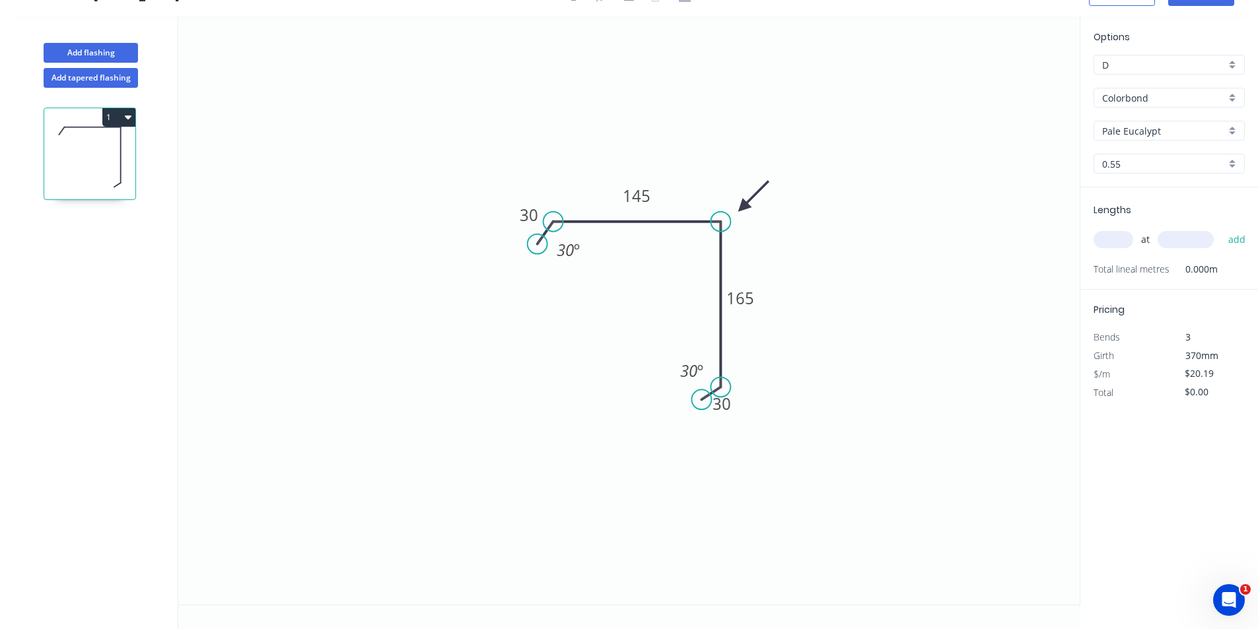
click at [1108, 236] on input "text" at bounding box center [1113, 239] width 40 height 17
type input "1"
type input "2100"
click at [1221, 228] on button "add" at bounding box center [1236, 239] width 31 height 22
type input "$42.40"
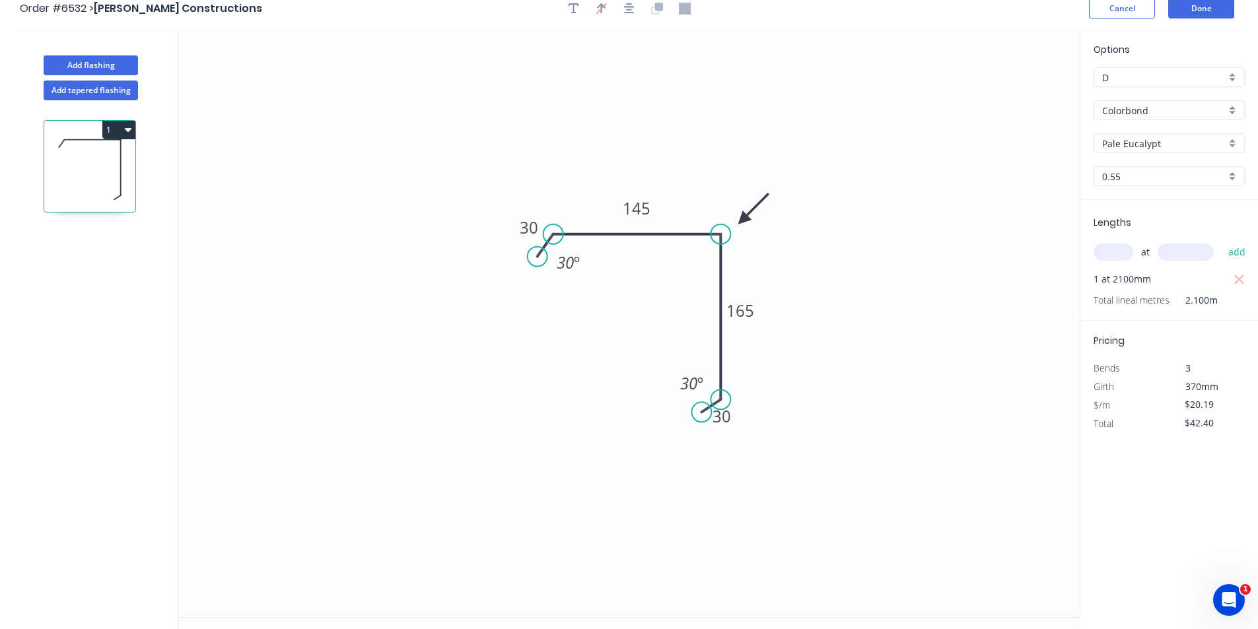
scroll to position [0, 0]
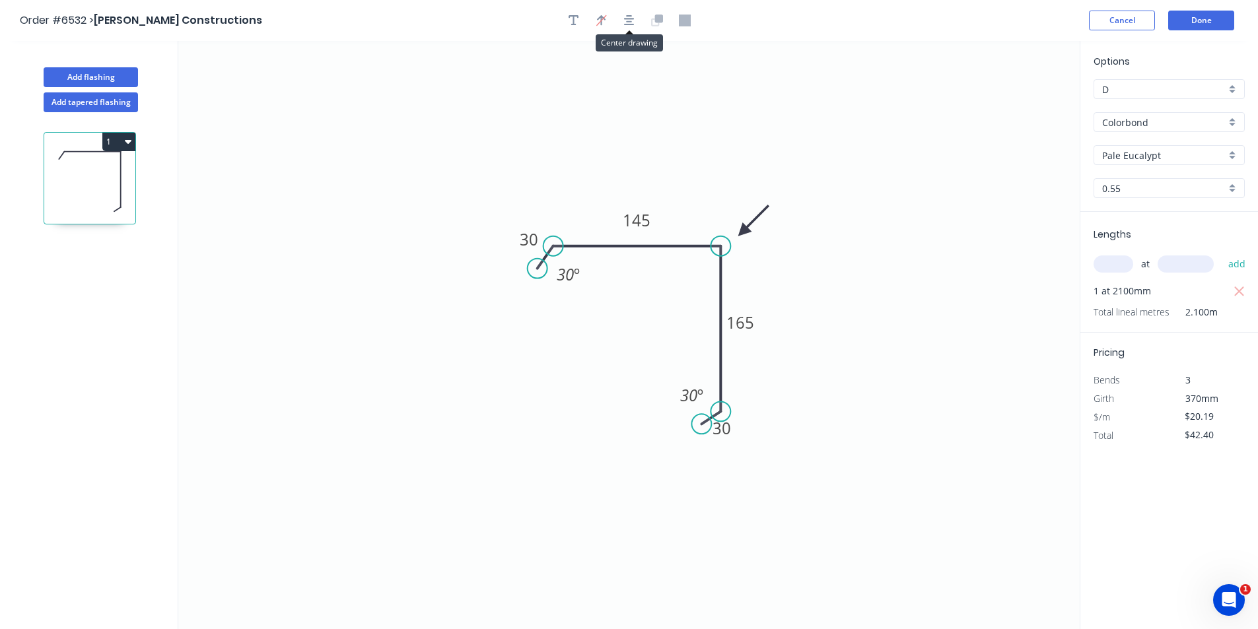
click at [612, 19] on div at bounding box center [629, 21] width 139 height 20
click at [625, 17] on icon "button" at bounding box center [629, 21] width 11 height 12
click at [573, 22] on icon "button" at bounding box center [573, 20] width 11 height 11
drag, startPoint x: 249, startPoint y: 104, endPoint x: 586, endPoint y: 331, distance: 407.1
click at [586, 331] on textarea at bounding box center [608, 340] width 107 height 49
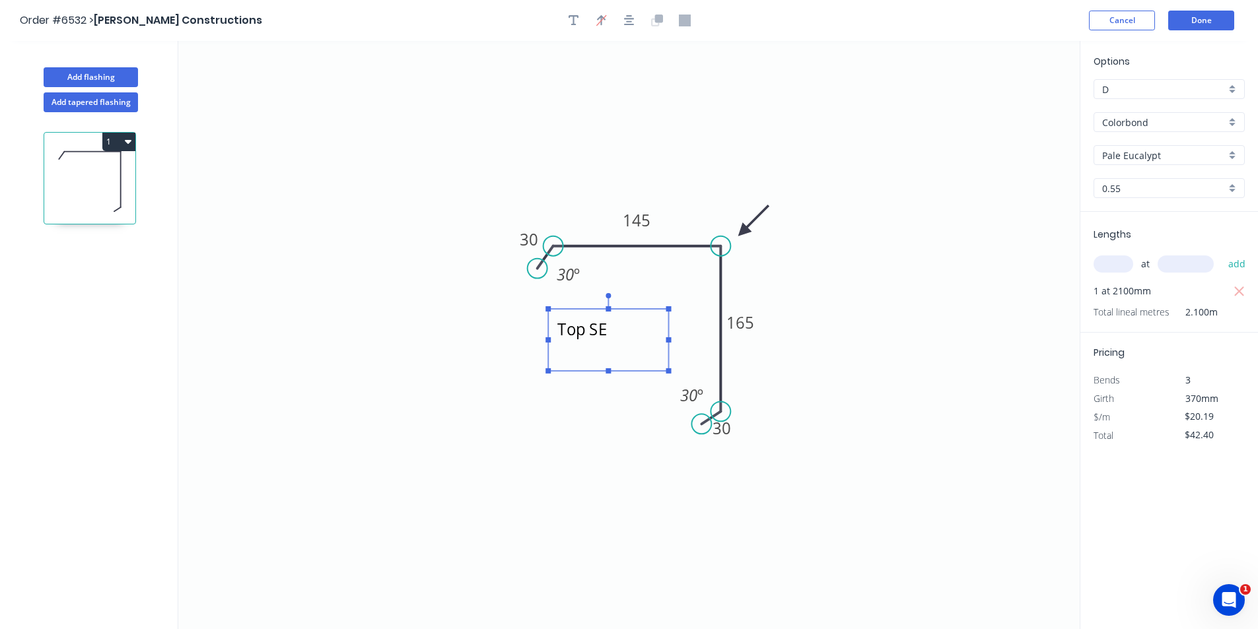
type textarea "Top SE"
click at [128, 145] on button "1" at bounding box center [118, 142] width 33 height 18
click at [112, 130] on div "1" at bounding box center [91, 382] width 174 height 541
click at [112, 140] on button "1" at bounding box center [118, 142] width 33 height 18
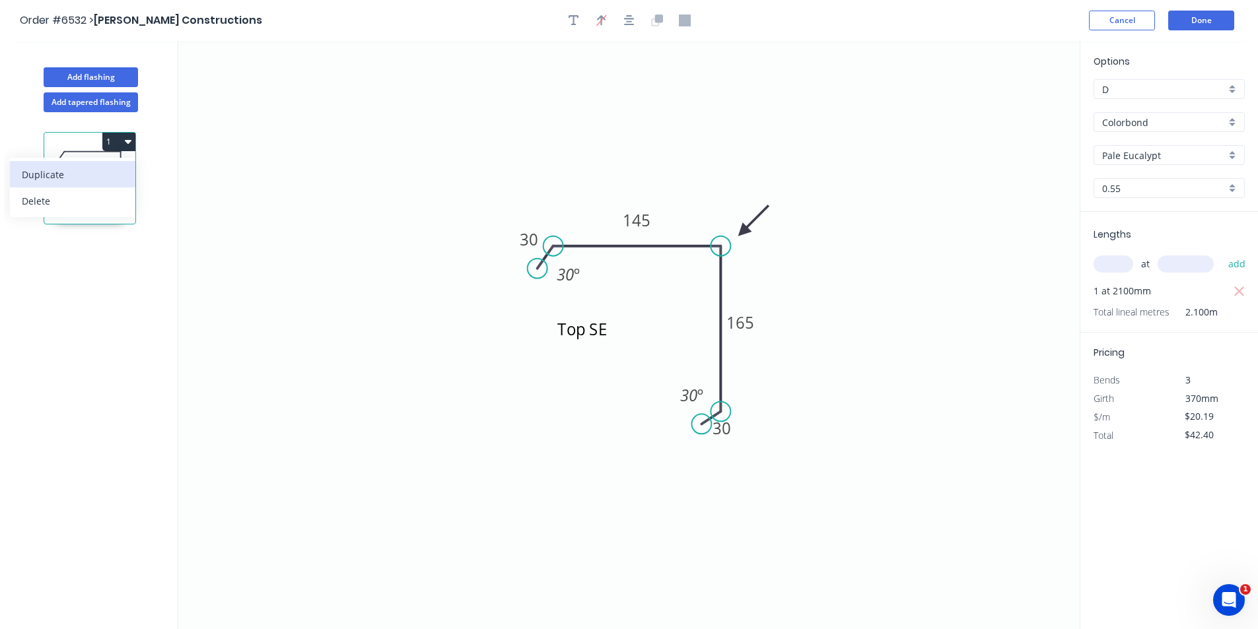
click at [116, 167] on div "Duplicate" at bounding box center [73, 174] width 102 height 19
type input "$0.00"
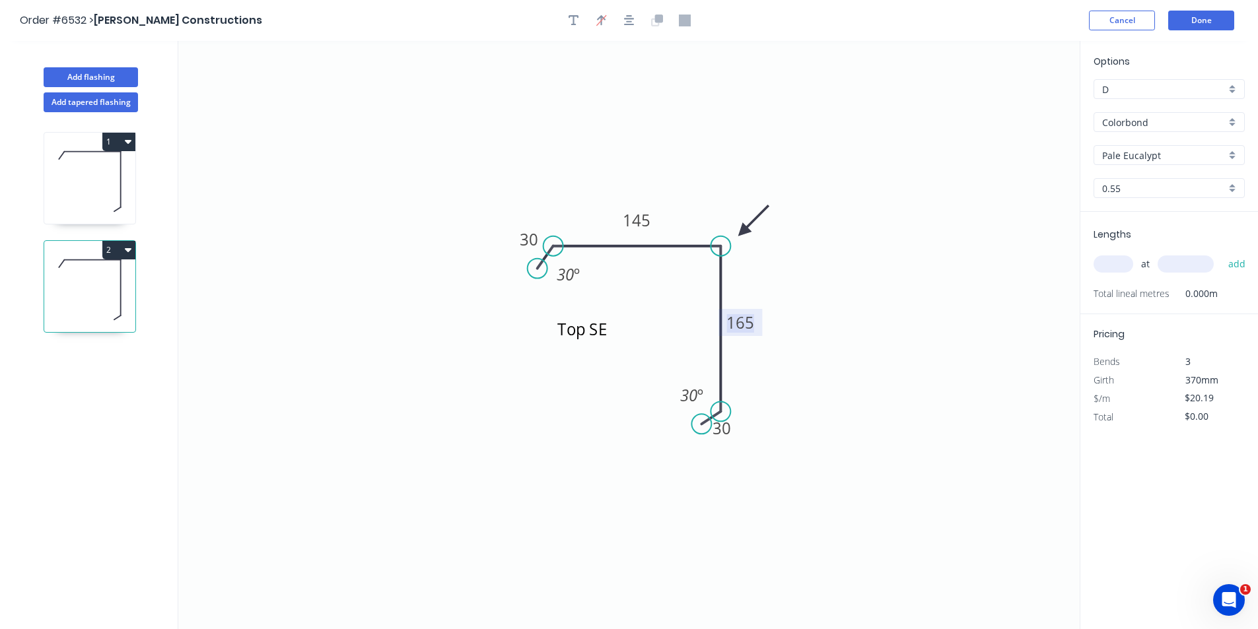
click at [743, 325] on tspan "165" at bounding box center [740, 323] width 28 height 22
click at [611, 327] on textarea "Top SE" at bounding box center [608, 340] width 107 height 49
click at [613, 332] on textarea "Top SE" at bounding box center [608, 340] width 107 height 49
type textarea "Top SW"
drag, startPoint x: 1102, startPoint y: 254, endPoint x: 1111, endPoint y: 263, distance: 13.1
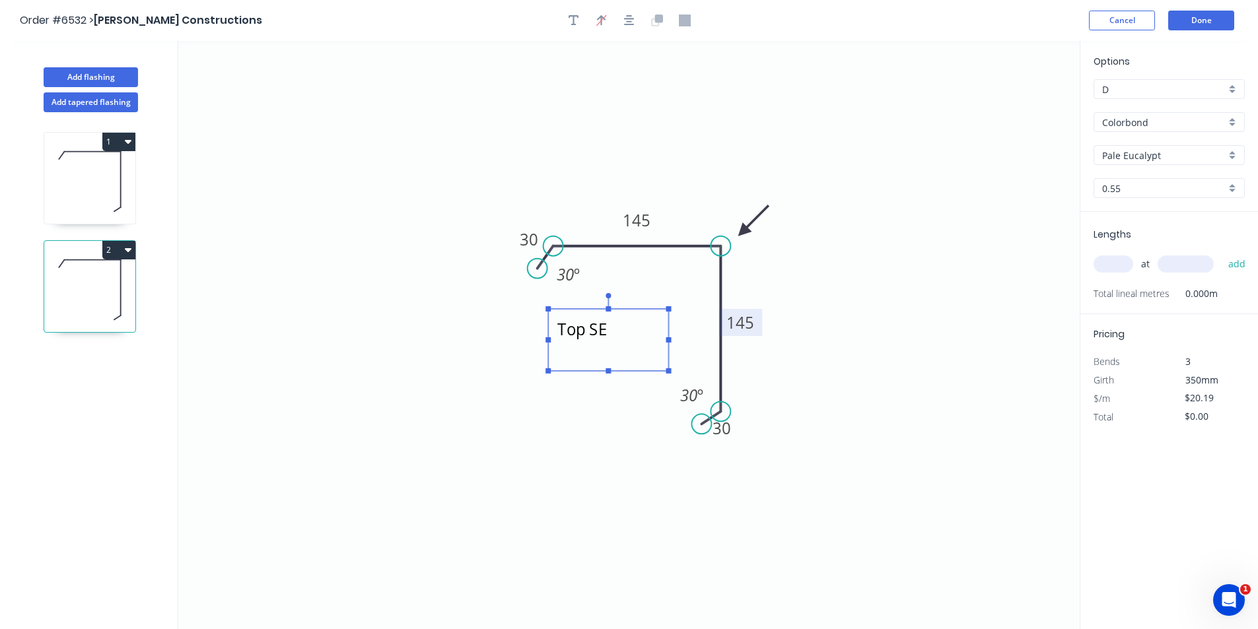
click at [1103, 256] on div "at add" at bounding box center [1170, 264] width 154 height 22
click at [1111, 263] on input "text" at bounding box center [1113, 264] width 40 height 17
type input "1"
type input "2100"
click at [1221, 253] on button "add" at bounding box center [1236, 264] width 31 height 22
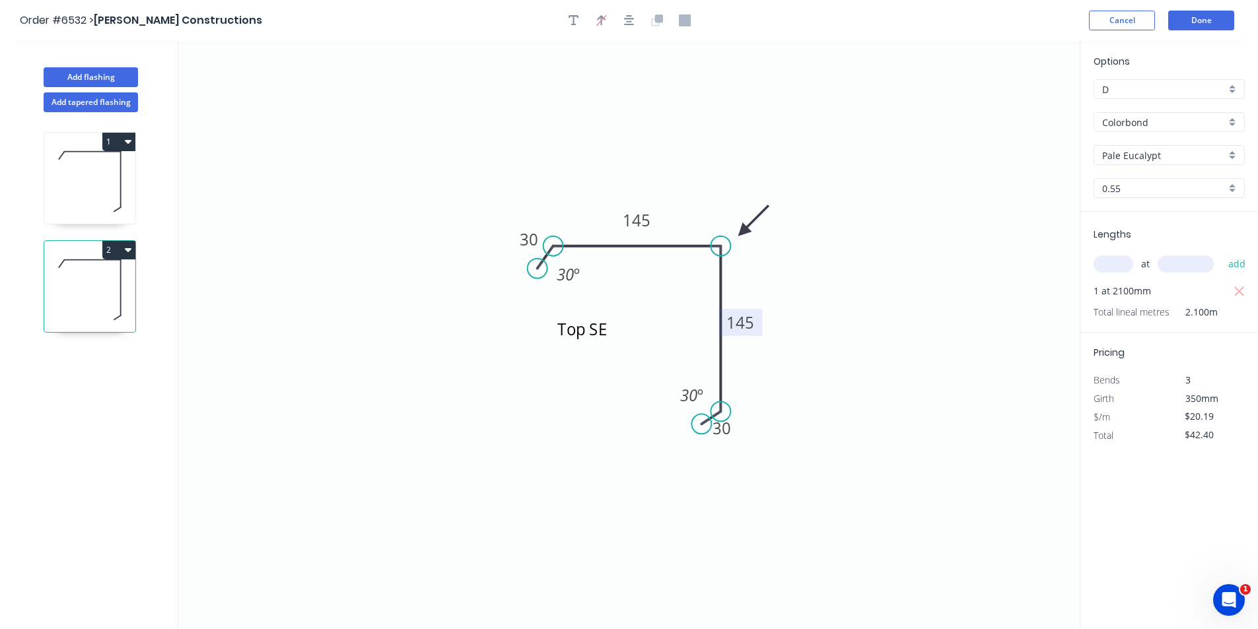
click at [131, 250] on icon "button" at bounding box center [128, 249] width 7 height 11
click at [114, 287] on div "Duplicate" at bounding box center [73, 282] width 102 height 19
type input "$0.00"
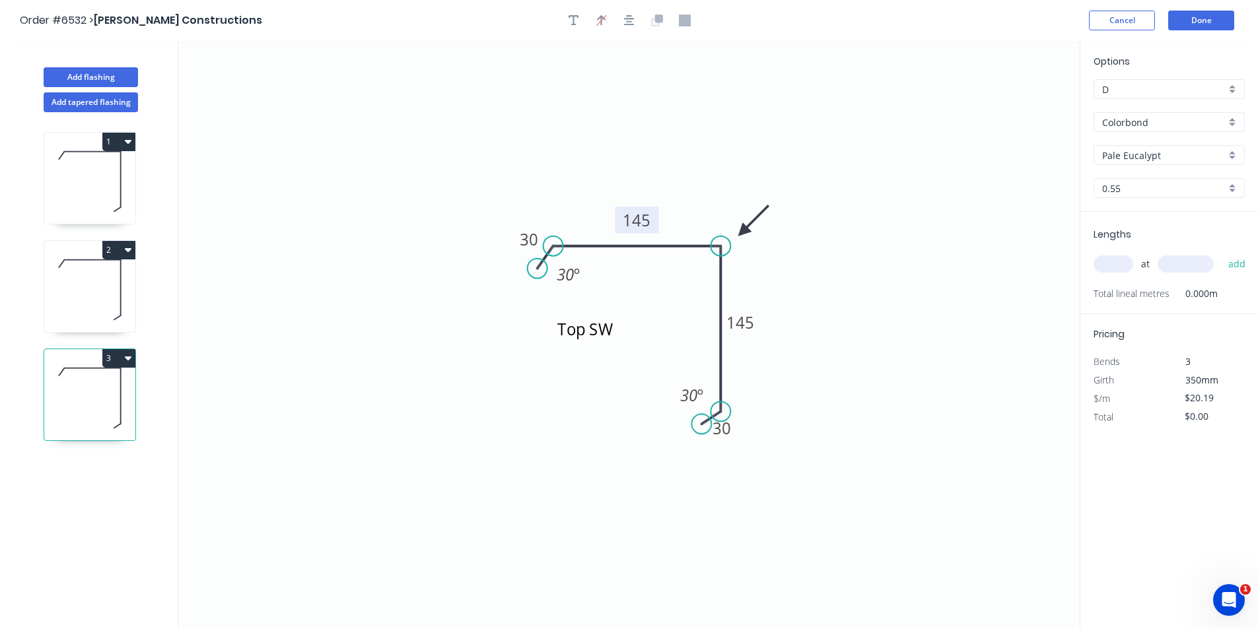
click at [652, 216] on rect at bounding box center [637, 220] width 44 height 27
click at [623, 228] on tspan "145" at bounding box center [637, 220] width 28 height 22
click at [649, 221] on tspan "145" at bounding box center [637, 220] width 28 height 22
click at [650, 221] on tspan "145" at bounding box center [637, 220] width 28 height 22
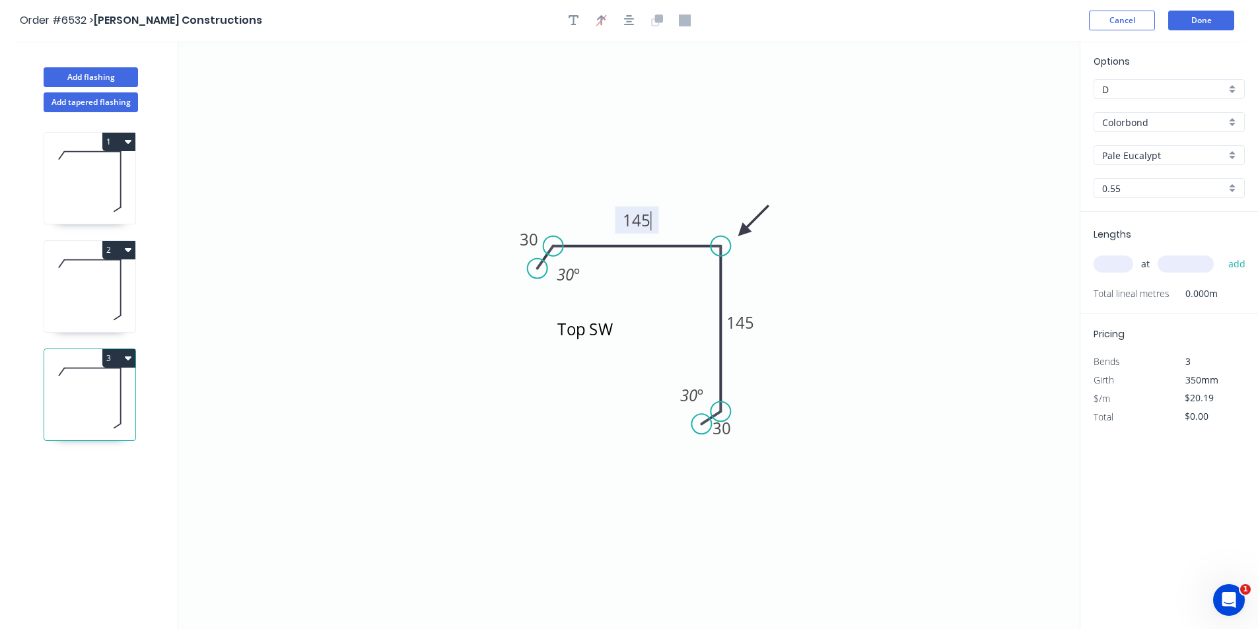
click at [650, 221] on tspan "145" at bounding box center [637, 220] width 28 height 22
click at [637, 217] on tspan "145" at bounding box center [637, 220] width 28 height 22
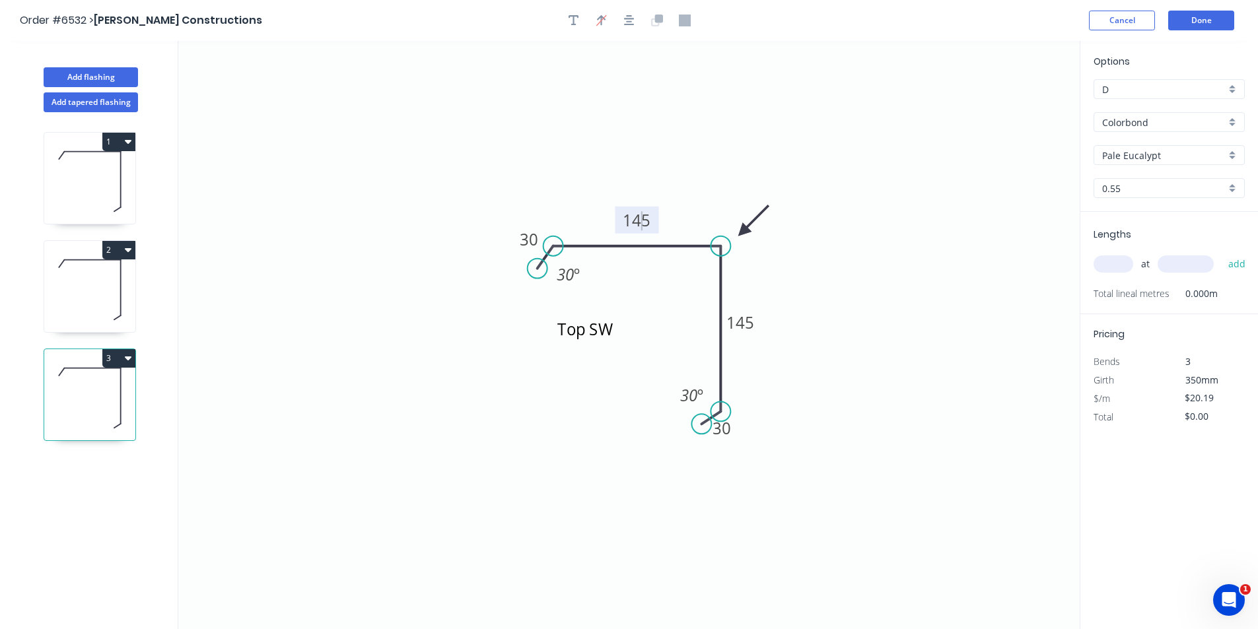
click at [637, 218] on tspan "145" at bounding box center [637, 220] width 28 height 22
click at [653, 224] on rect at bounding box center [637, 220] width 44 height 27
click at [651, 221] on rect at bounding box center [637, 220] width 44 height 27
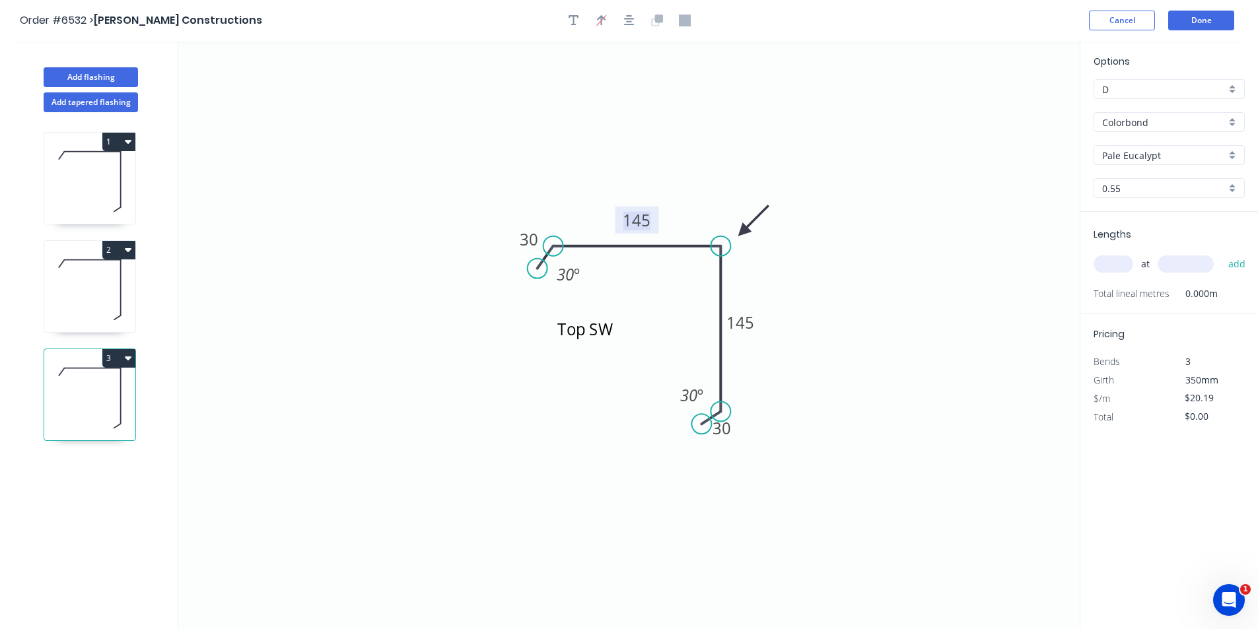
click at [650, 220] on tspan "145" at bounding box center [637, 220] width 28 height 22
click at [1117, 257] on input "text" at bounding box center [1113, 264] width 40 height 17
click at [617, 328] on textarea "Top SW" at bounding box center [607, 340] width 107 height 49
click at [616, 328] on textarea "Top SW" at bounding box center [607, 340] width 107 height 49
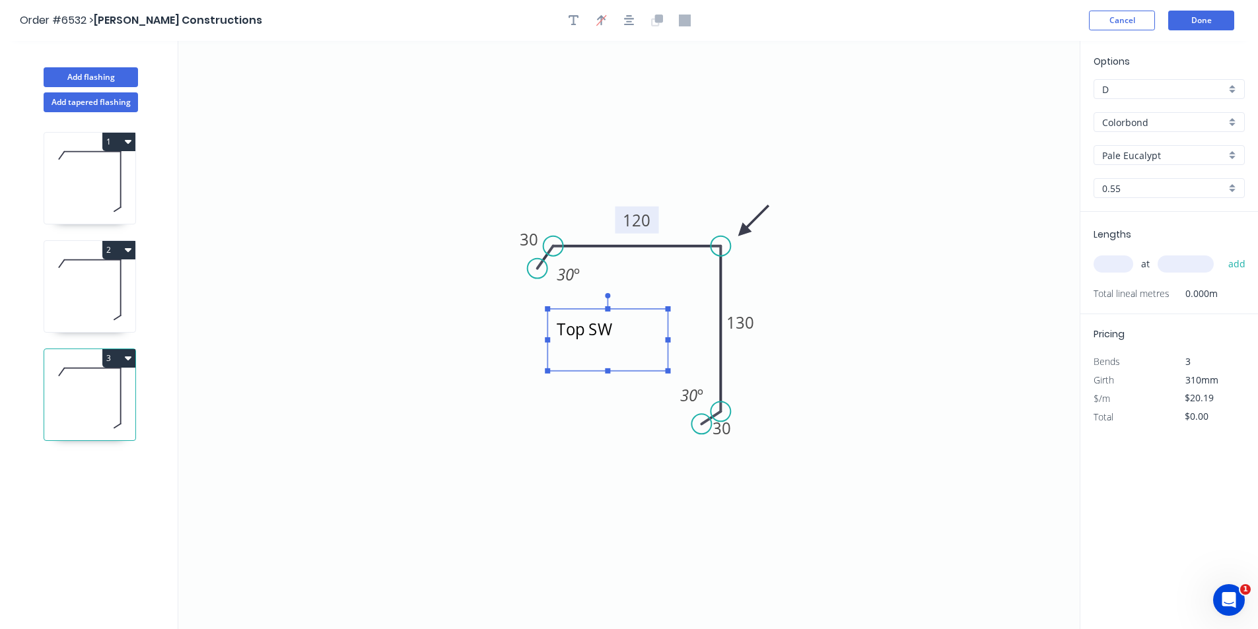
click at [616, 328] on textarea "Top SW" at bounding box center [607, 340] width 107 height 49
click at [595, 327] on textarea "Top SW" at bounding box center [607, 340] width 107 height 49
type textarea "Top W"
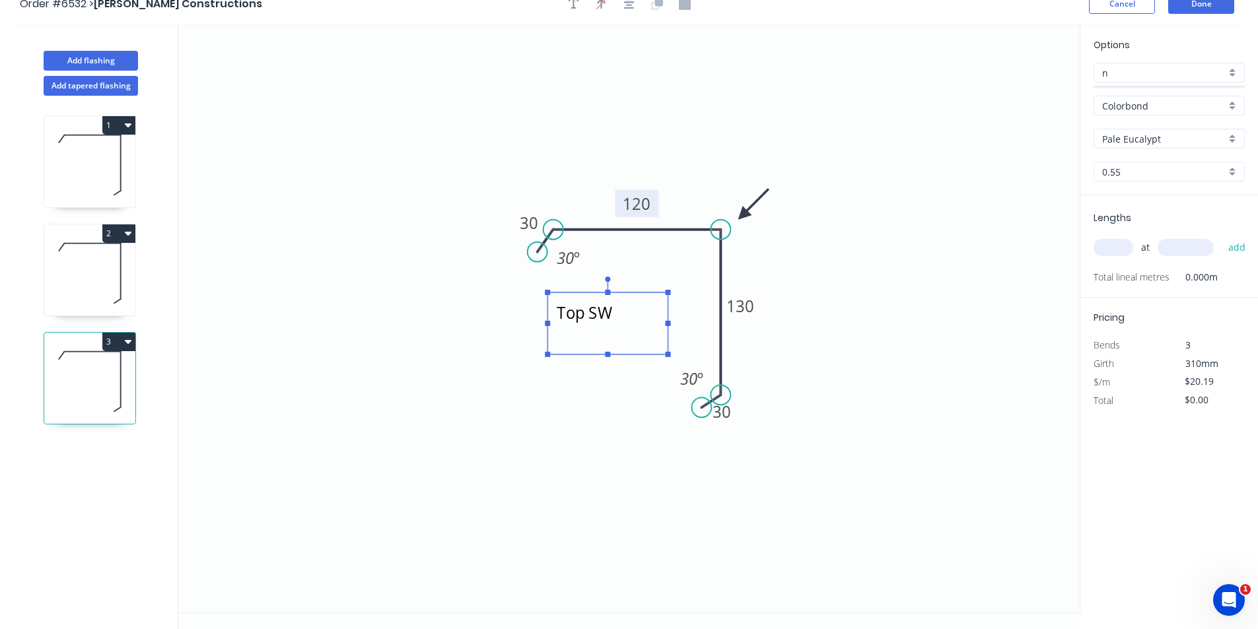
scroll to position [24, 0]
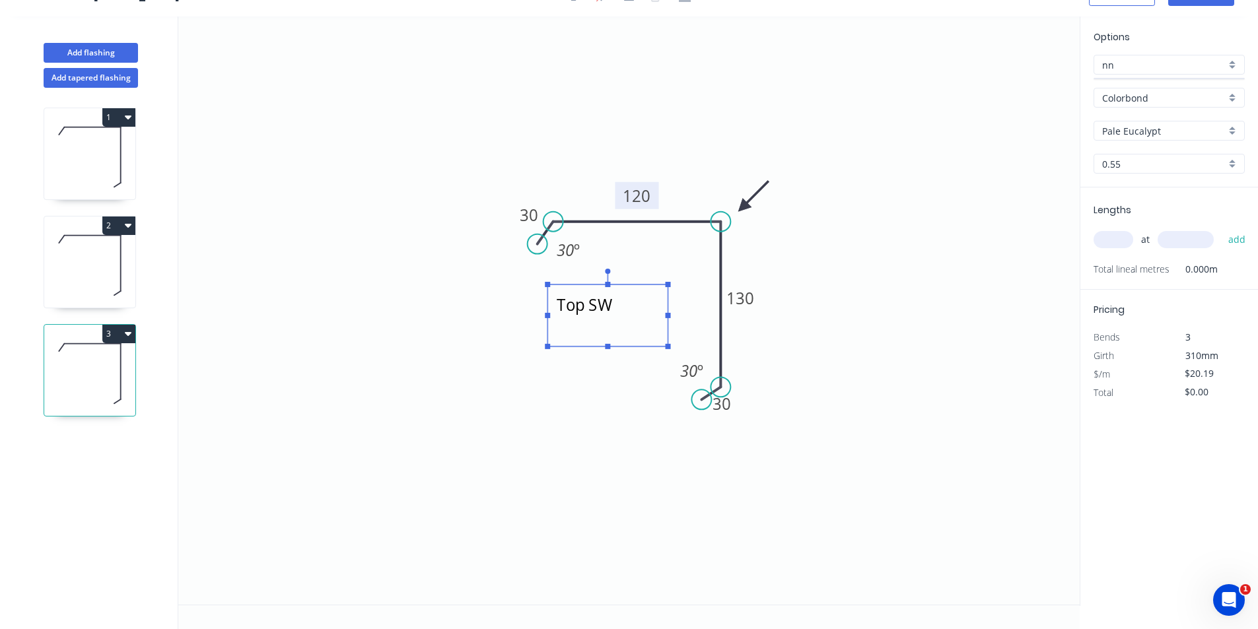
click at [584, 300] on textarea "Top W" at bounding box center [607, 315] width 107 height 49
type input "D"
type textarea "Top NW"
click at [1111, 238] on input "text" at bounding box center [1113, 239] width 40 height 17
type input "1"
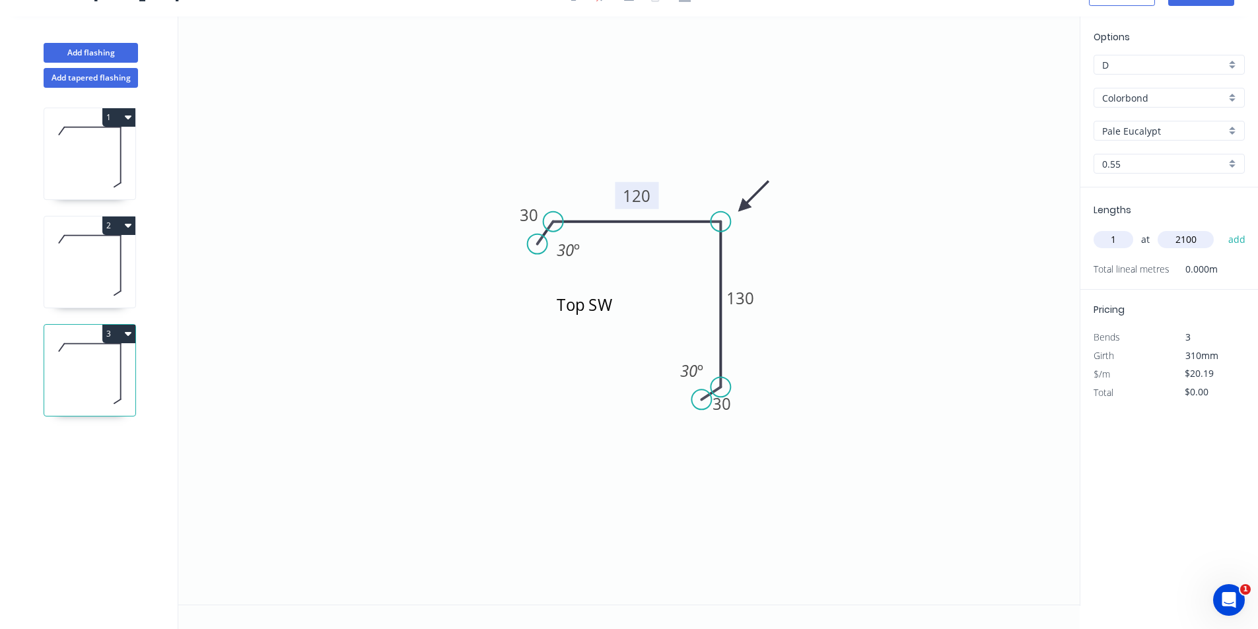
type input "2100"
click at [1221, 228] on button "add" at bounding box center [1236, 239] width 31 height 22
click at [122, 335] on button "3" at bounding box center [118, 334] width 33 height 18
click at [106, 360] on div "Duplicate" at bounding box center [73, 366] width 102 height 19
type input "$0.00"
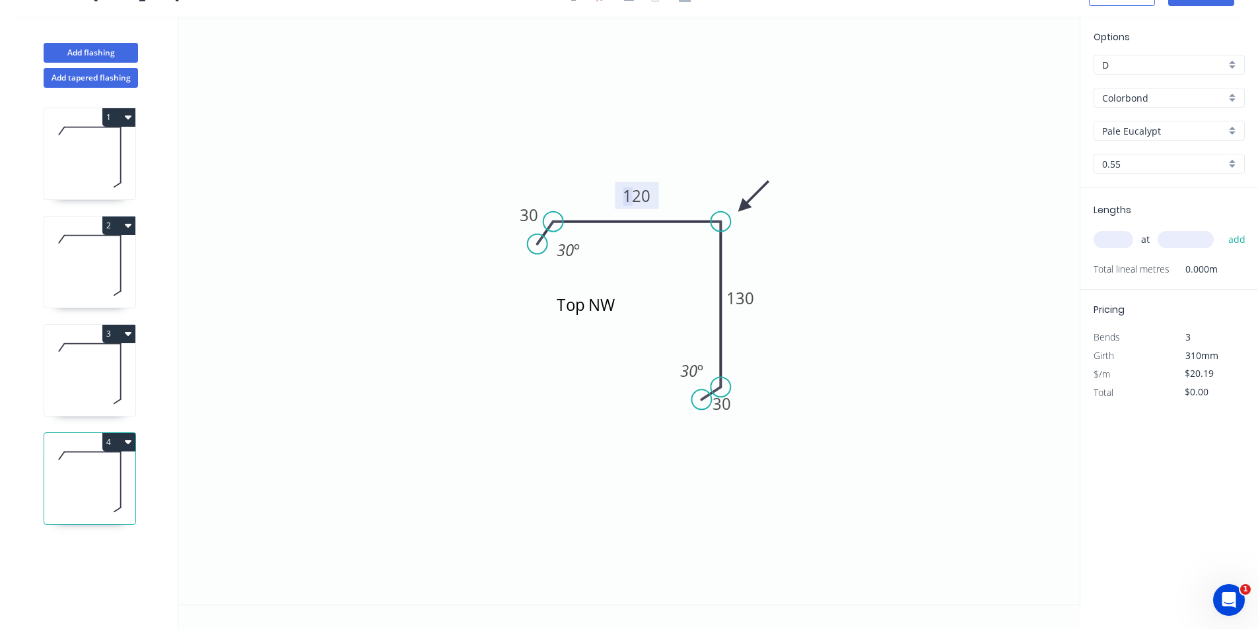
click at [630, 201] on tspan "120" at bounding box center [637, 196] width 28 height 22
click at [1132, 226] on div "at add" at bounding box center [1170, 240] width 154 height 36
click at [1126, 236] on input "text" at bounding box center [1113, 239] width 40 height 17
type input "1"
type input "2100"
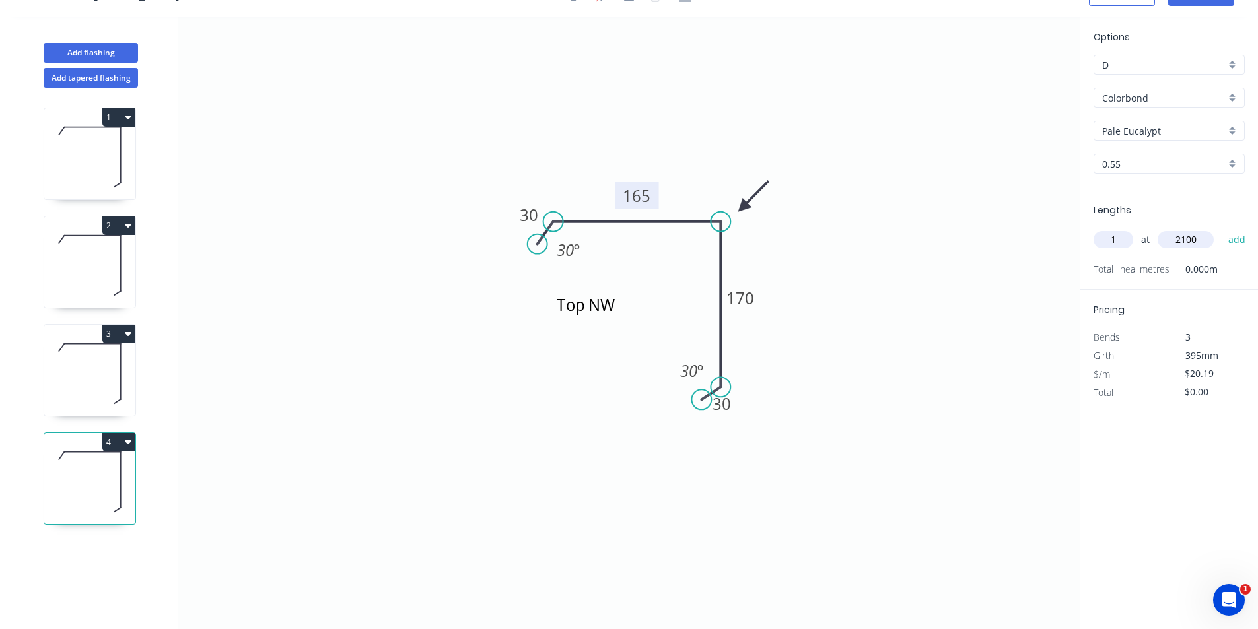
click at [1221, 228] on button "add" at bounding box center [1236, 239] width 31 height 22
type input "$42.40"
click at [91, 153] on icon at bounding box center [89, 157] width 91 height 85
click at [88, 243] on icon at bounding box center [89, 265] width 91 height 85
click at [104, 501] on icon at bounding box center [89, 482] width 91 height 85
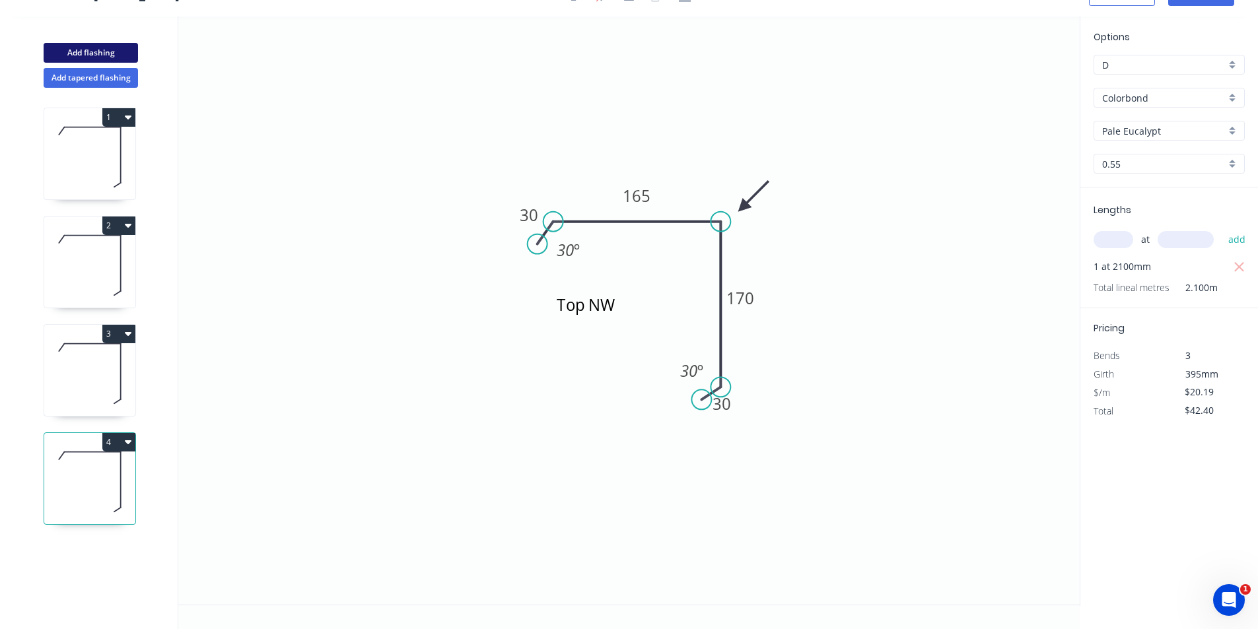
click at [108, 45] on button "Add flashing" at bounding box center [91, 53] width 94 height 20
type input "$0.00"
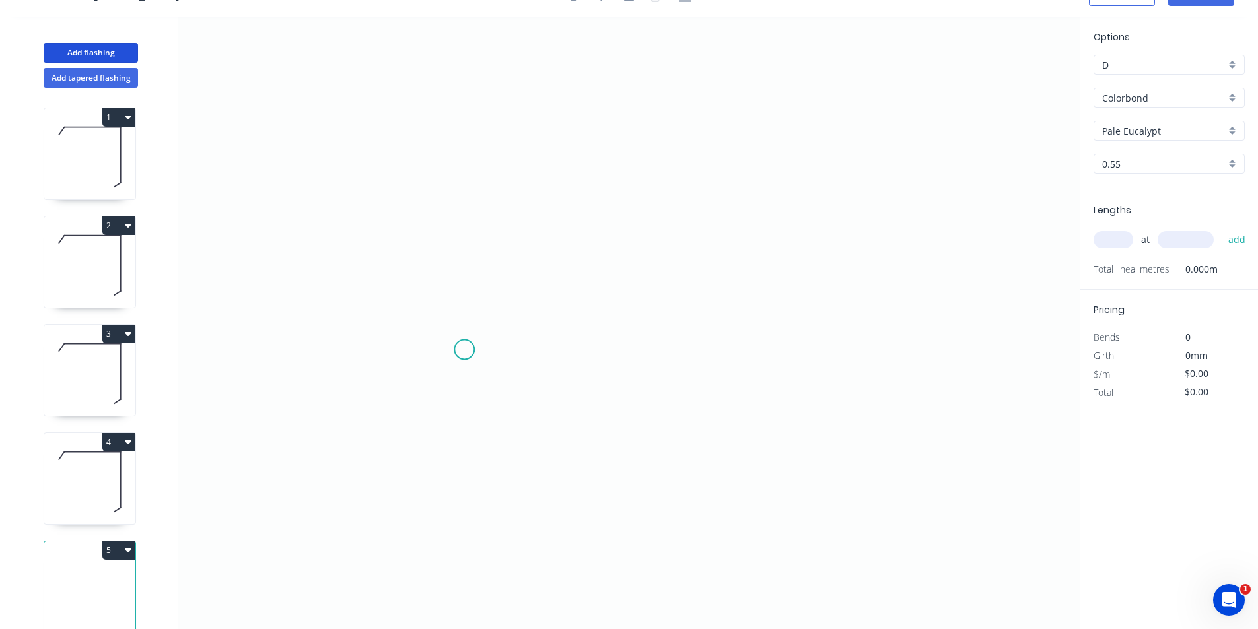
click at [464, 350] on icon "0" at bounding box center [628, 311] width 901 height 588
click at [482, 321] on icon "0" at bounding box center [628, 311] width 901 height 588
click at [717, 318] on icon "0 ?" at bounding box center [628, 311] width 901 height 588
click at [728, 391] on icon "0 ? ? ? º" at bounding box center [628, 311] width 901 height 588
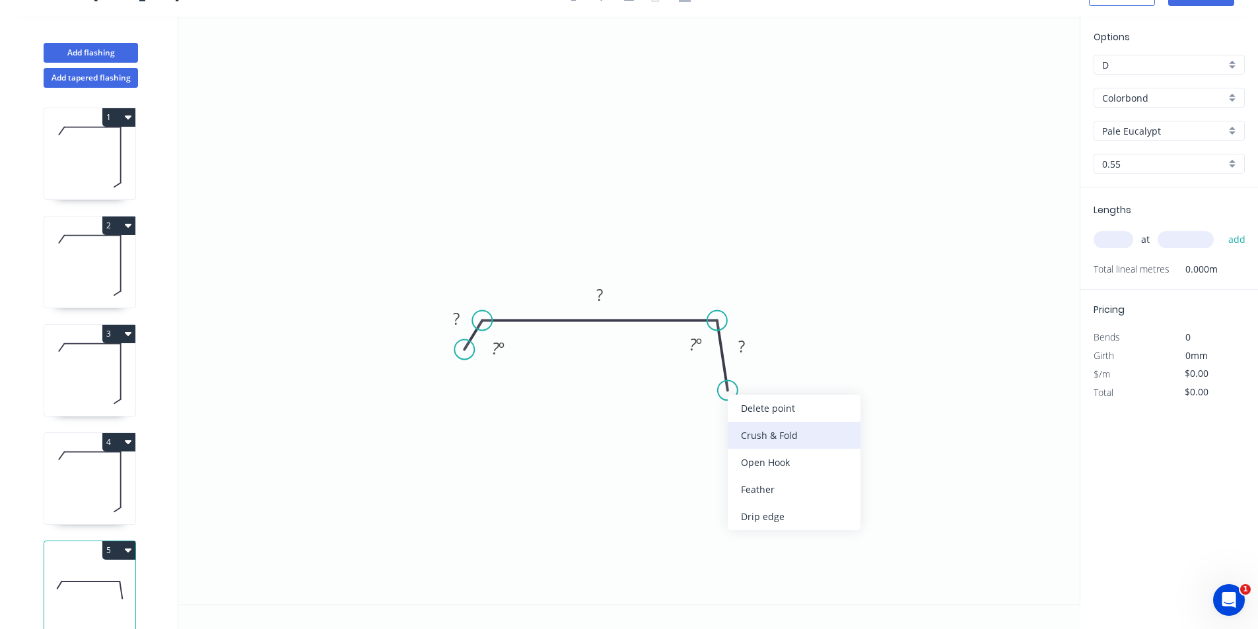
click at [782, 428] on div "Crush & Fold" at bounding box center [794, 435] width 133 height 27
click at [757, 434] on div "Flip bend" at bounding box center [796, 440] width 133 height 27
drag, startPoint x: 728, startPoint y: 389, endPoint x: 715, endPoint y: 393, distance: 13.2
click at [715, 393] on circle at bounding box center [717, 393] width 20 height 20
click at [743, 345] on rect at bounding box center [737, 351] width 26 height 18
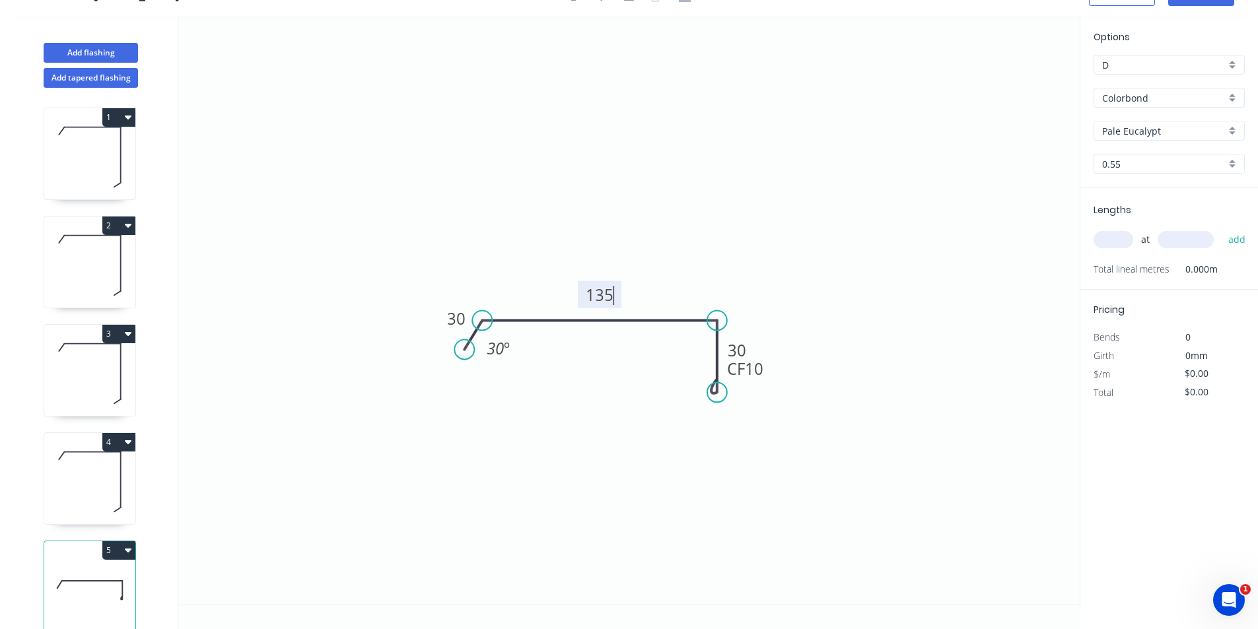
type input "$17.39"
drag, startPoint x: 720, startPoint y: 391, endPoint x: 721, endPoint y: 417, distance: 26.4
click at [721, 417] on circle at bounding box center [717, 417] width 20 height 20
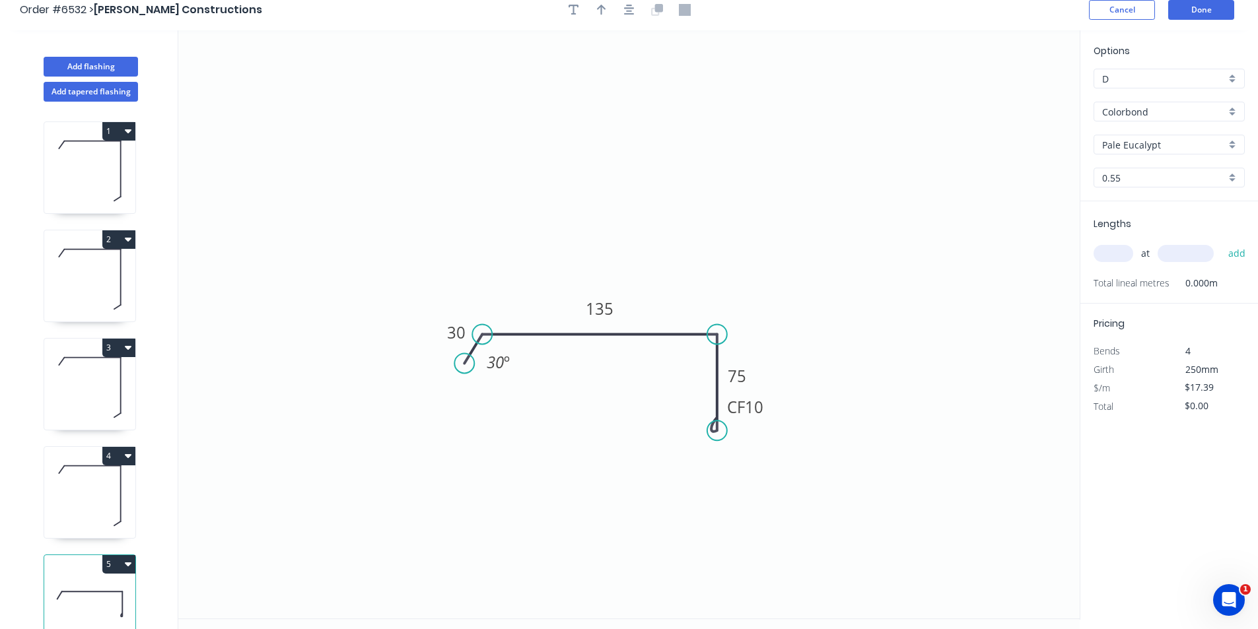
scroll to position [0, 0]
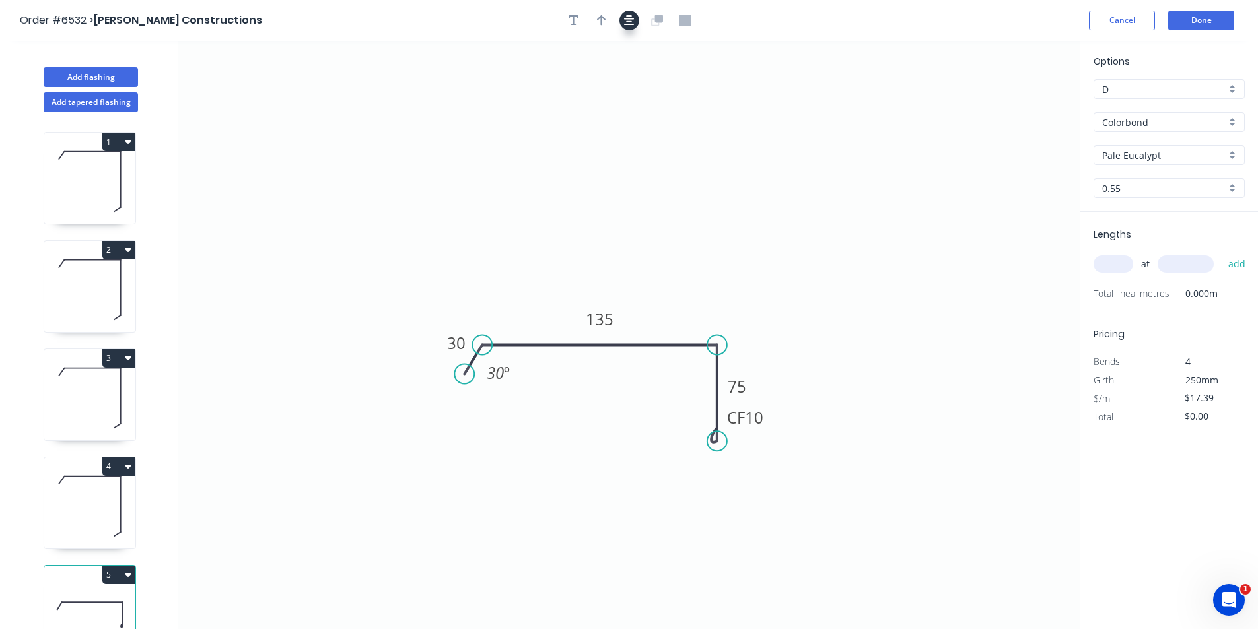
click at [621, 24] on button "button" at bounding box center [629, 21] width 20 height 20
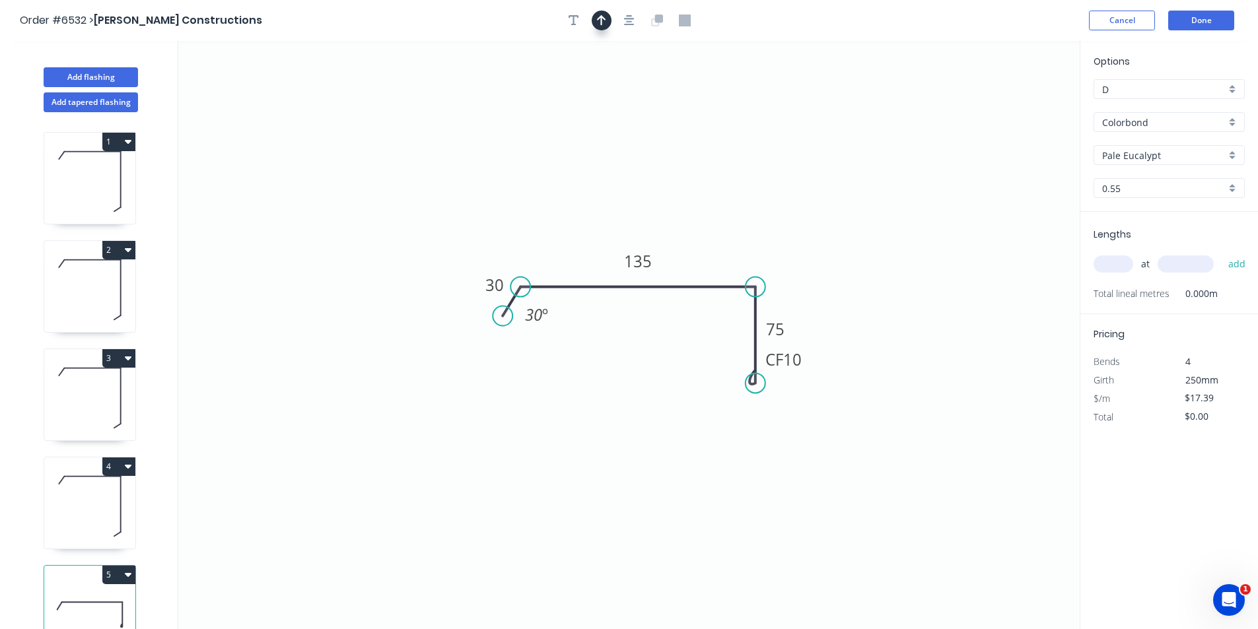
click at [602, 18] on icon "button" at bounding box center [601, 21] width 9 height 12
click at [1011, 103] on icon at bounding box center [1013, 92] width 12 height 42
drag, startPoint x: 1012, startPoint y: 104, endPoint x: 742, endPoint y: 254, distance: 309.2
click at [742, 254] on icon at bounding box center [753, 243] width 38 height 38
click at [1134, 269] on div "at add" at bounding box center [1170, 264] width 154 height 22
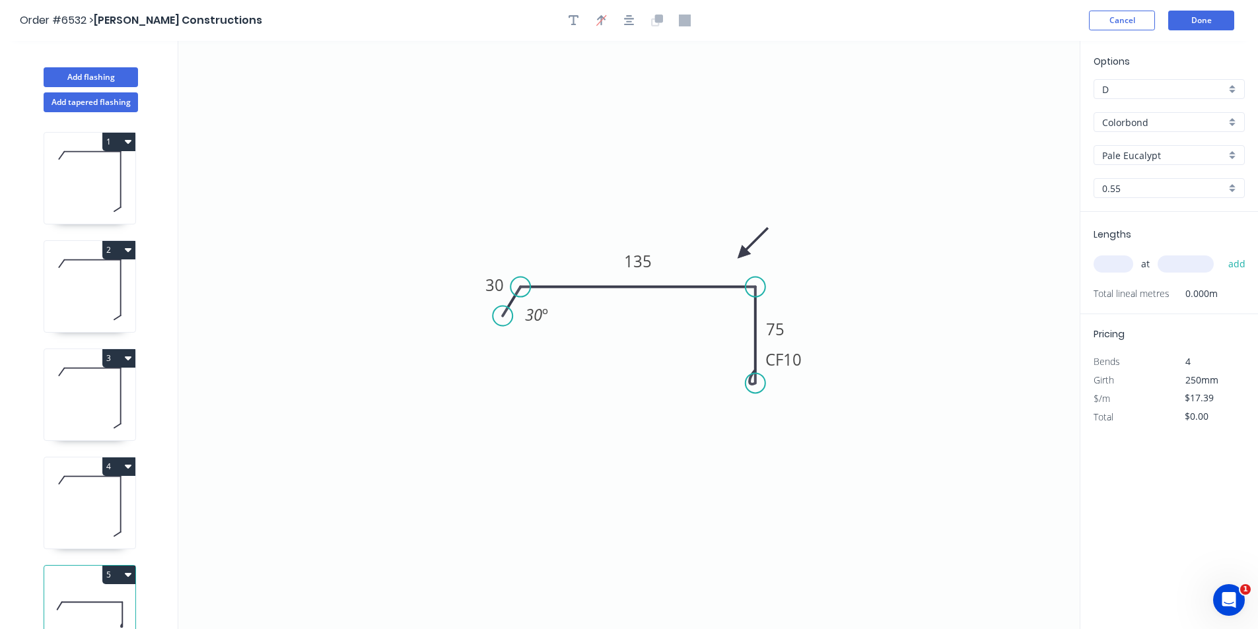
click at [1114, 258] on input "text" at bounding box center [1113, 264] width 40 height 17
type input "1"
click at [1221, 253] on button "add" at bounding box center [1236, 264] width 31 height 22
click at [1198, 266] on input "text" at bounding box center [1185, 264] width 56 height 17
type input "3100"
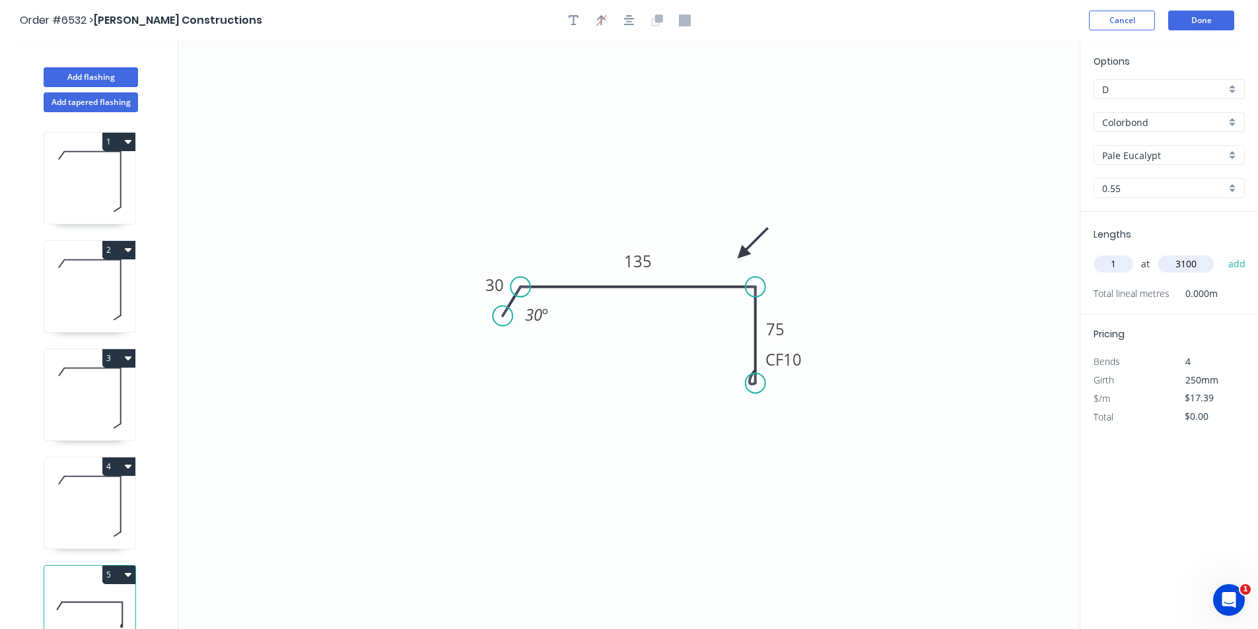
click at [1221, 253] on button "add" at bounding box center [1236, 264] width 31 height 22
type input "$53.91"
click at [568, 23] on icon "button" at bounding box center [573, 21] width 11 height 12
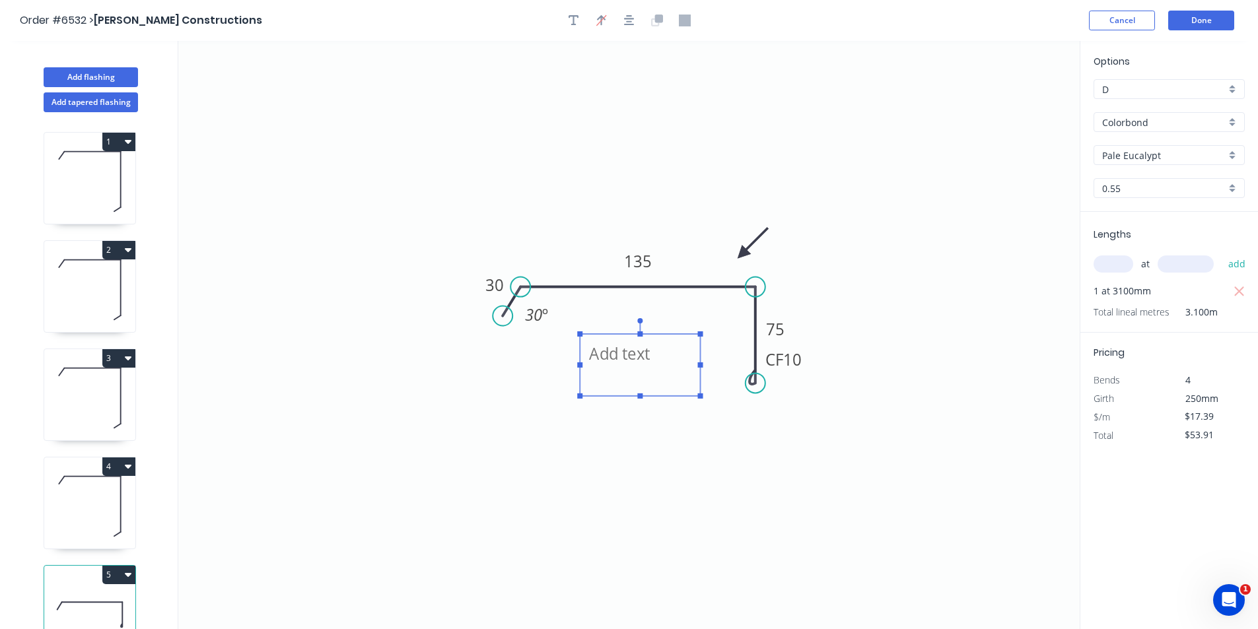
drag, startPoint x: 438, startPoint y: 267, endPoint x: 609, endPoint y: 335, distance: 184.3
click at [609, 341] on textarea at bounding box center [639, 365] width 107 height 49
type textarea "b"
click at [1004, 343] on icon "Bot SE 30 135 CF 10 75 30 º" at bounding box center [628, 335] width 901 height 588
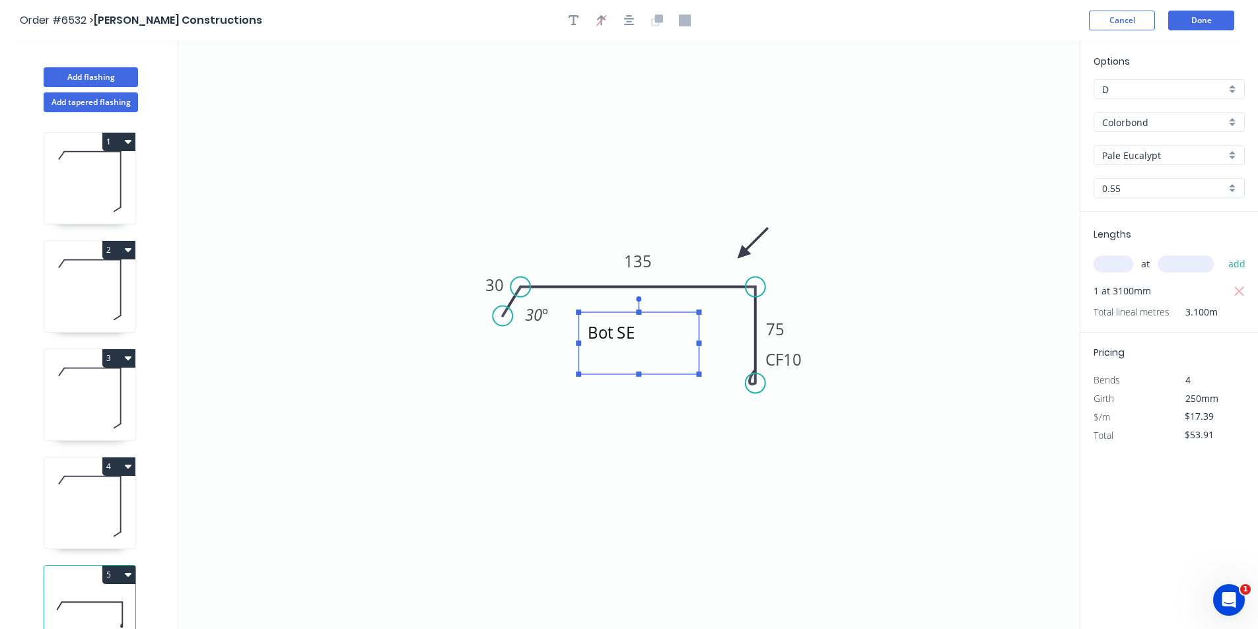
type textarea "Bot SE"
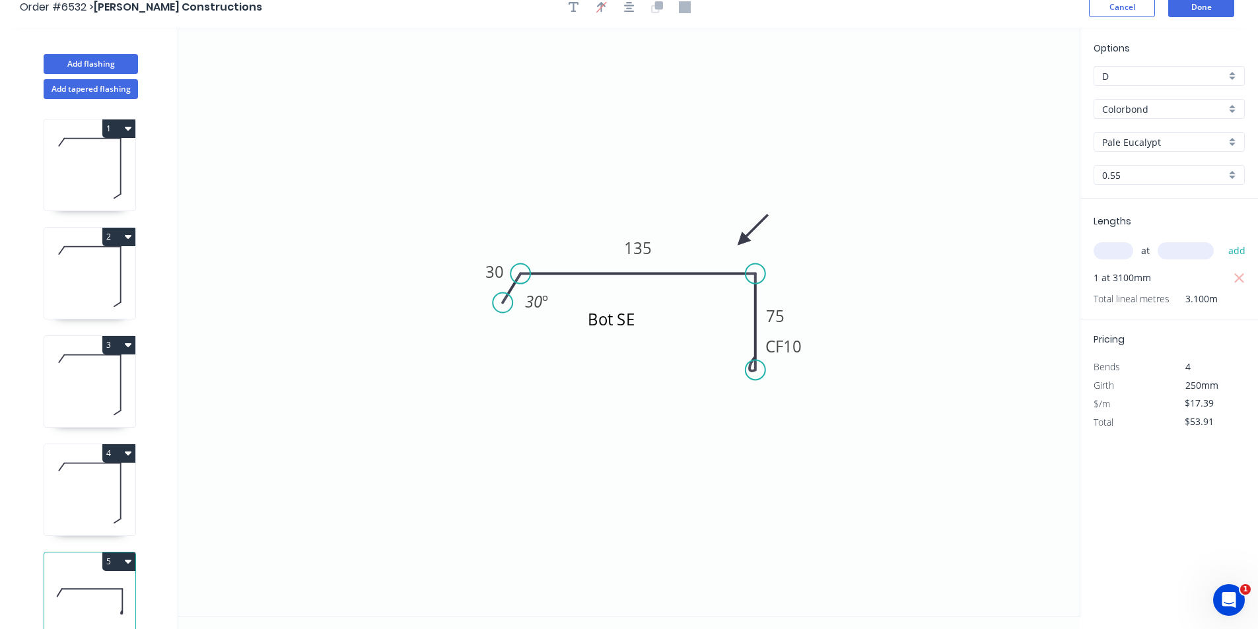
scroll to position [24, 0]
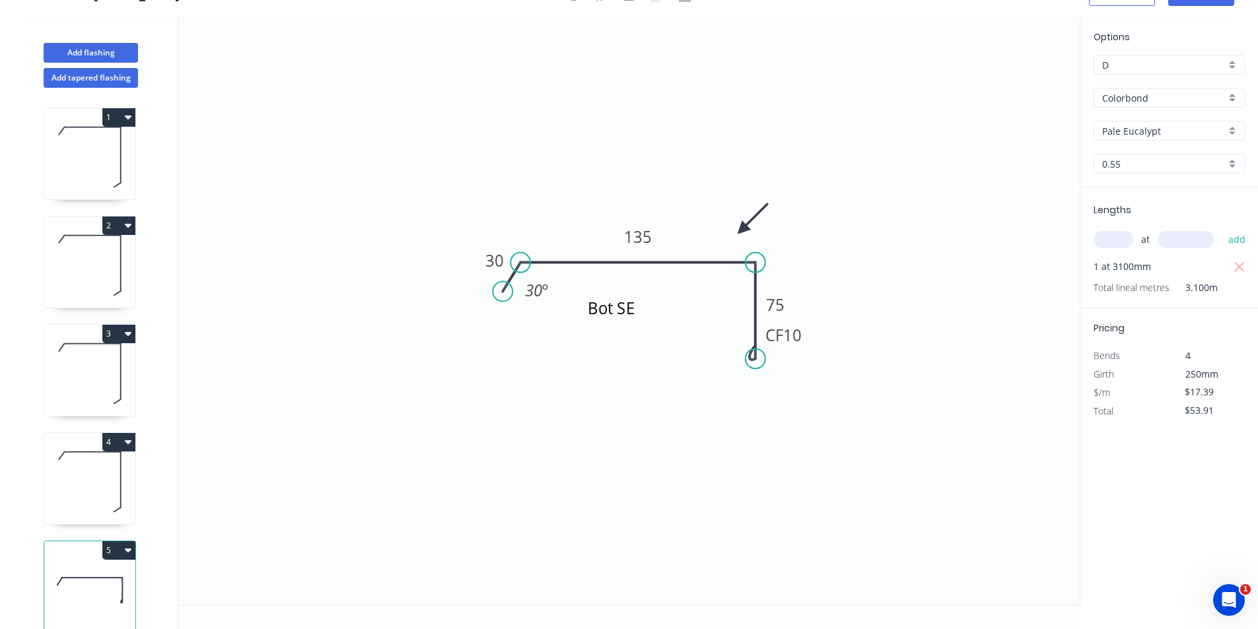
click at [112, 444] on button "4" at bounding box center [118, 442] width 33 height 18
click at [75, 474] on div "Duplicate" at bounding box center [73, 474] width 102 height 19
type input "$20.19"
type input "$0.00"
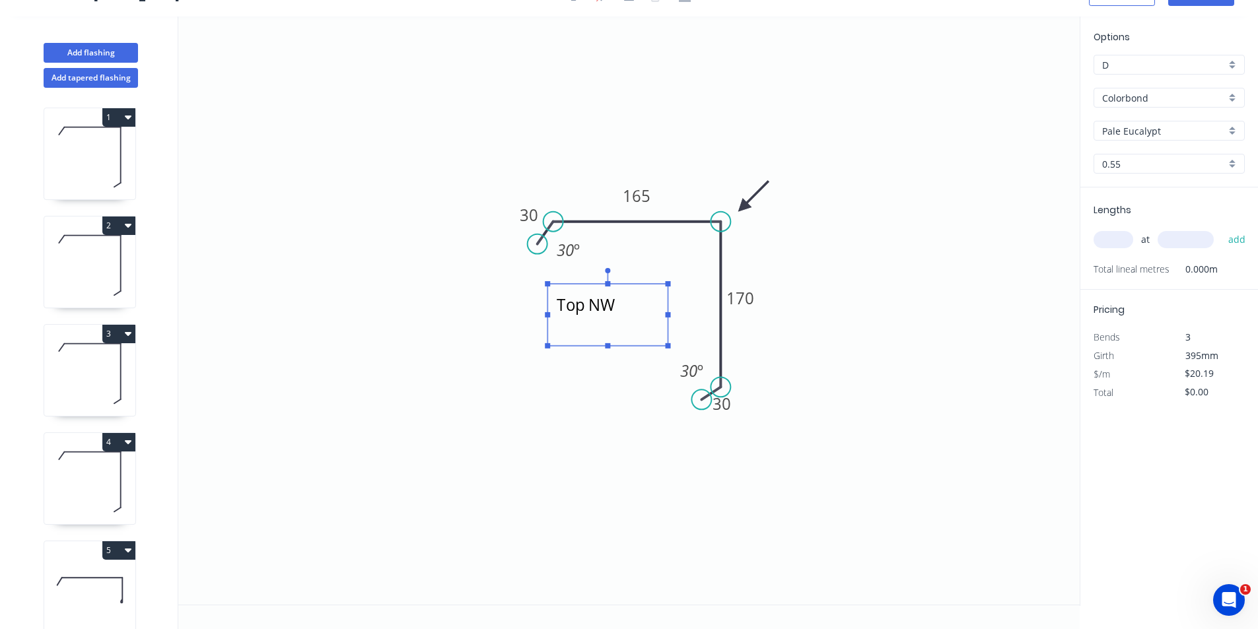
click at [602, 306] on textarea "Top NW" at bounding box center [607, 315] width 107 height 49
click at [653, 193] on rect at bounding box center [637, 195] width 44 height 27
type textarea "Bot NW"
click at [644, 199] on tspan "165" at bounding box center [637, 196] width 28 height 22
type input "$16.46"
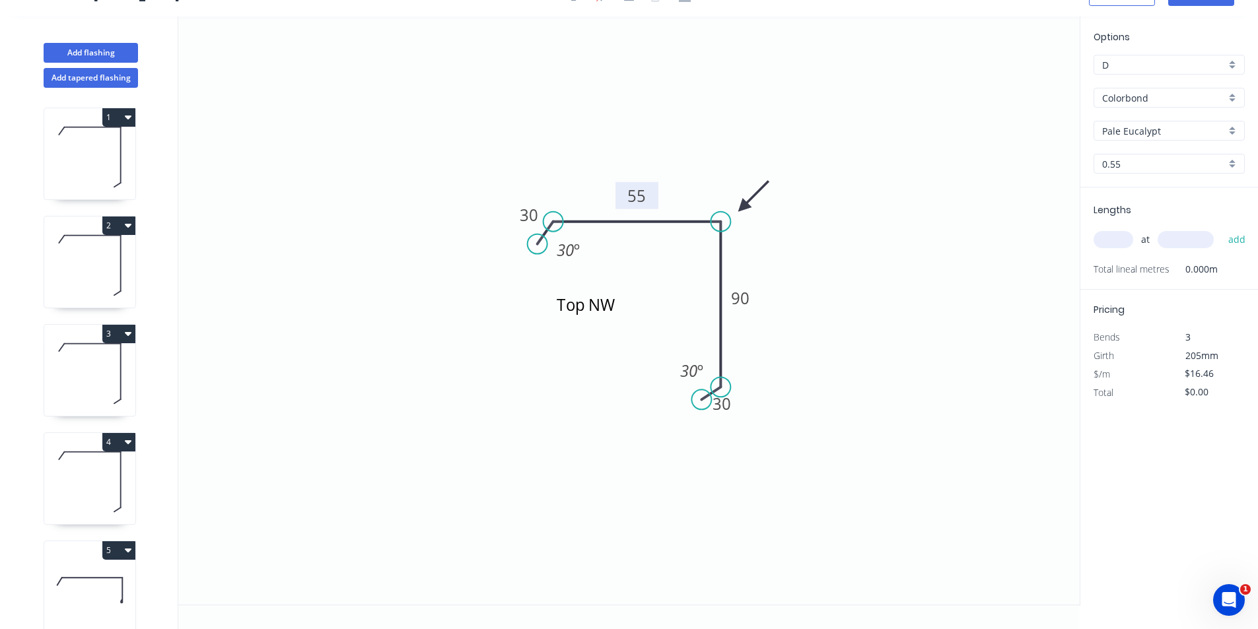
click at [1113, 240] on input "text" at bounding box center [1113, 239] width 40 height 17
type input "1"
type input "3100"
click at [1221, 228] on button "add" at bounding box center [1236, 239] width 31 height 22
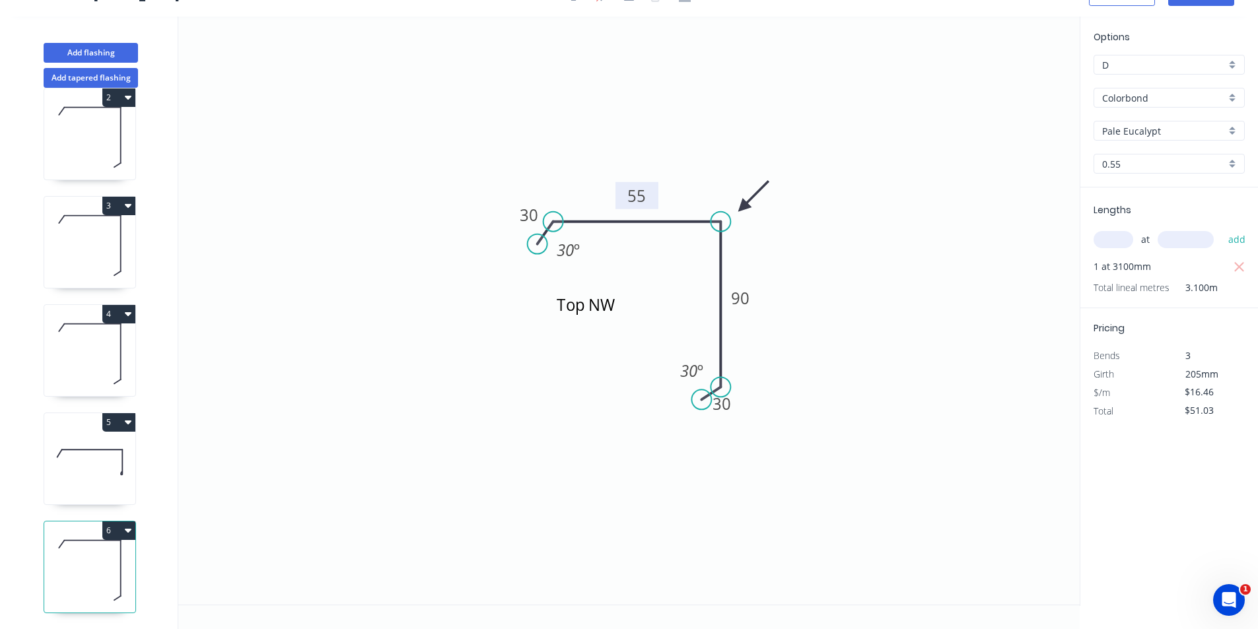
scroll to position [138, 0]
click at [127, 525] on icon "button" at bounding box center [128, 530] width 7 height 11
drag, startPoint x: 120, startPoint y: 549, endPoint x: 151, endPoint y: 541, distance: 31.4
click at [120, 554] on div "Duplicate" at bounding box center [73, 563] width 102 height 19
type input "$0.00"
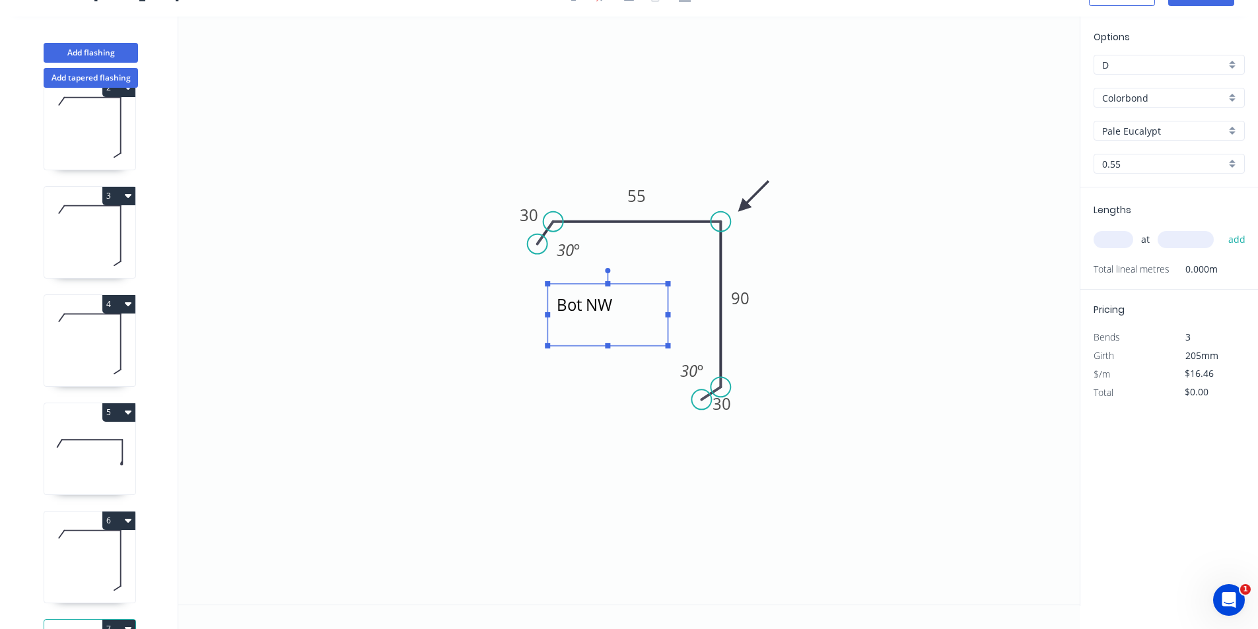
click at [592, 316] on textarea "Bot NW" at bounding box center [607, 315] width 107 height 49
click at [623, 306] on textarea "Bot NW" at bounding box center [607, 315] width 107 height 49
type textarea "Bot NE"
click at [647, 195] on rect at bounding box center [637, 197] width 26 height 18
click at [1118, 241] on input "text" at bounding box center [1113, 239] width 40 height 17
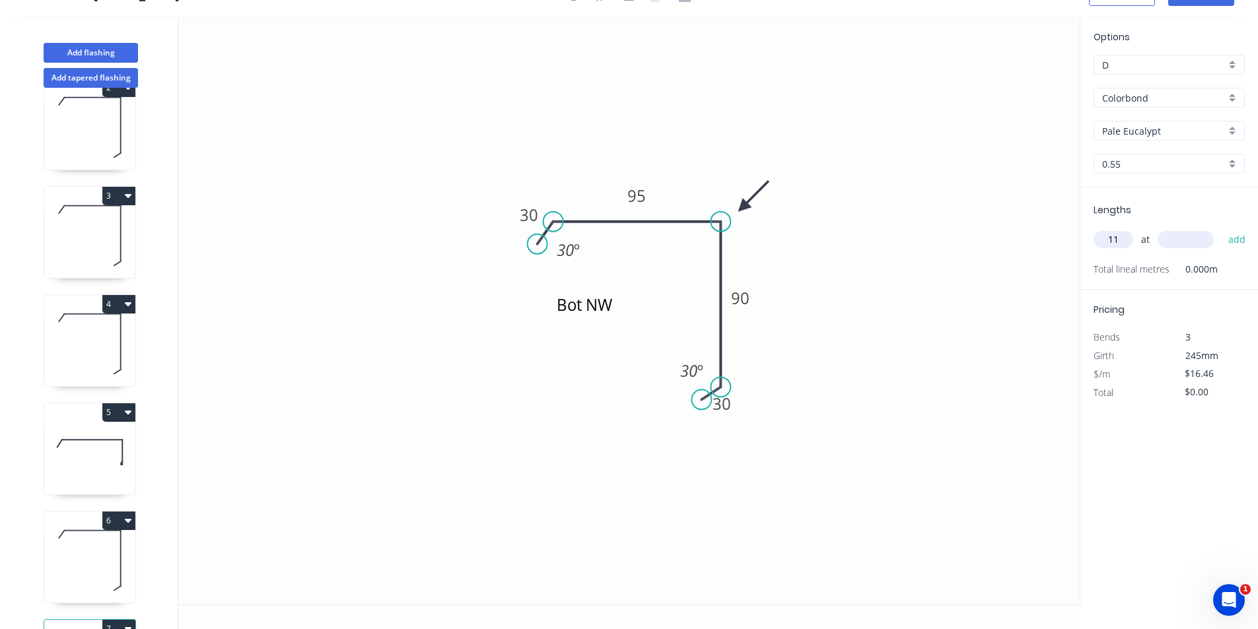
type input "1"
type input "3100"
click at [1221, 228] on button "add" at bounding box center [1236, 239] width 31 height 22
type input "$51.03"
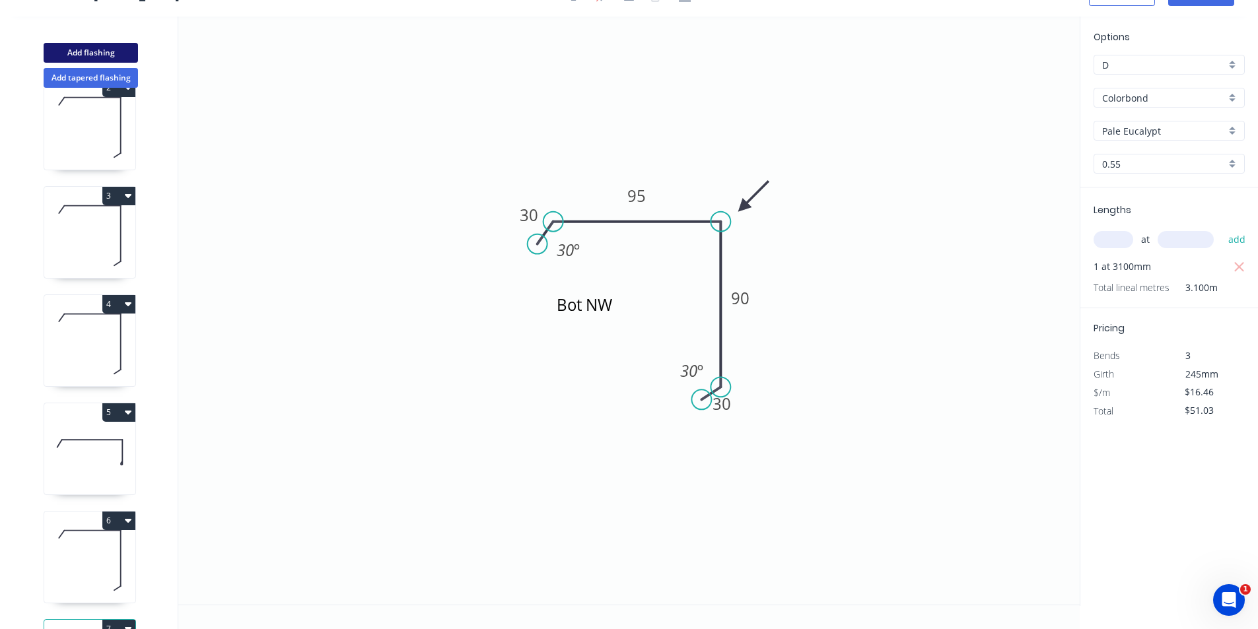
click at [116, 50] on button "Add flashing" at bounding box center [91, 53] width 94 height 20
type input "$0.00"
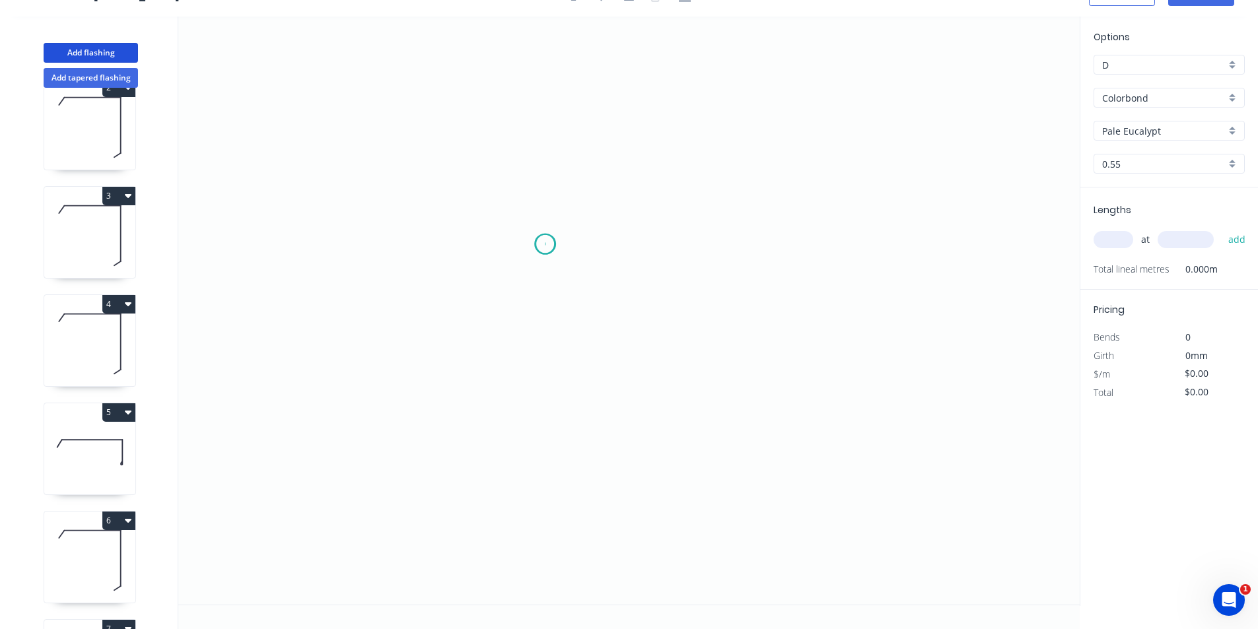
click at [545, 244] on icon "0" at bounding box center [628, 311] width 901 height 588
click at [541, 326] on icon "0" at bounding box center [628, 311] width 901 height 588
click at [616, 325] on icon at bounding box center [580, 325] width 71 height 0
click at [545, 373] on icon "0 ? ?" at bounding box center [628, 311] width 901 height 588
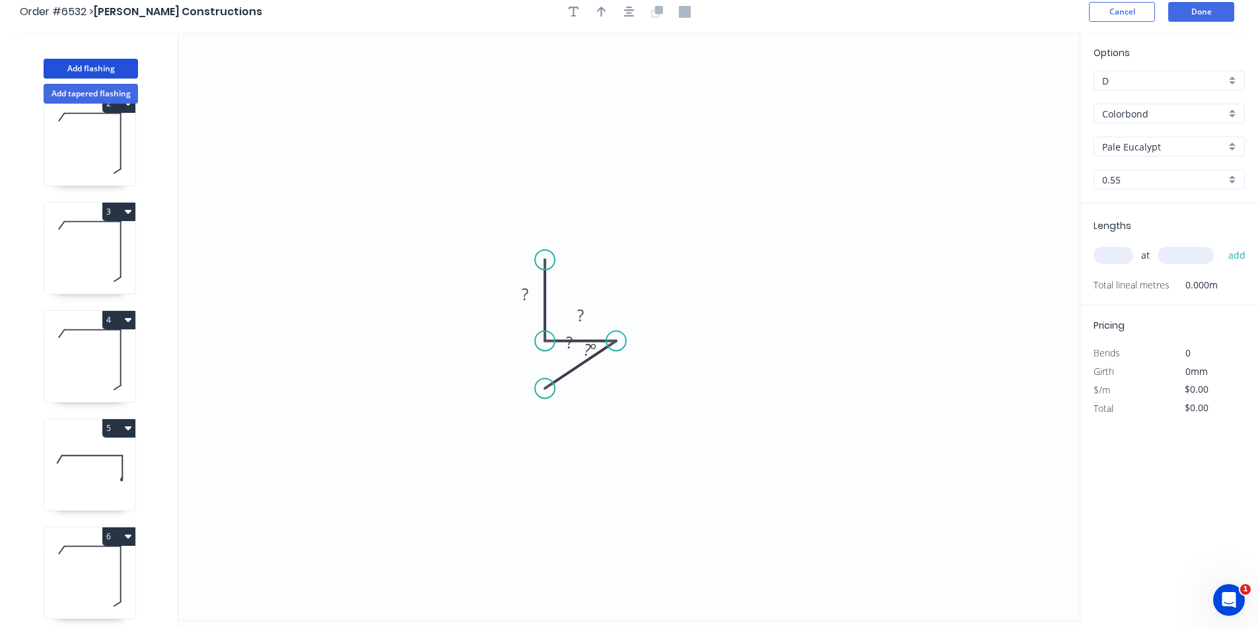
scroll to position [0, 0]
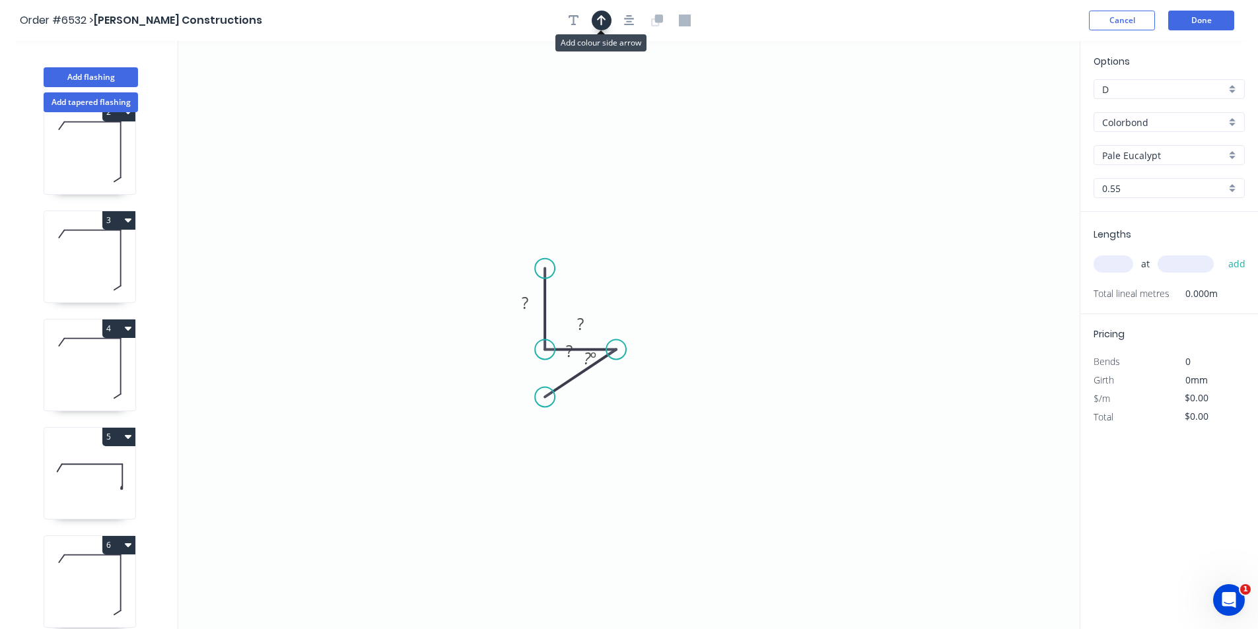
click at [597, 16] on icon "button" at bounding box center [601, 21] width 9 height 12
click at [1013, 106] on icon at bounding box center [1013, 92] width 12 height 42
drag, startPoint x: 1013, startPoint y: 106, endPoint x: 633, endPoint y: 355, distance: 454.3
click at [633, 355] on icon at bounding box center [648, 354] width 42 height 12
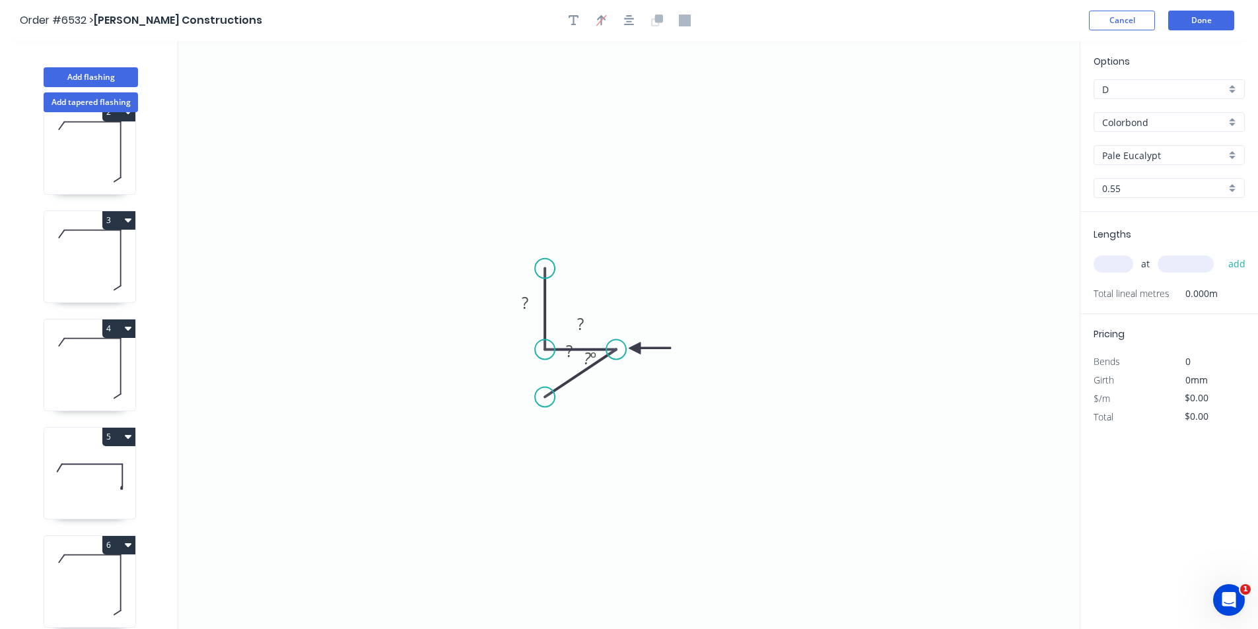
drag, startPoint x: 633, startPoint y: 355, endPoint x: 634, endPoint y: 349, distance: 6.7
click at [634, 349] on icon at bounding box center [650, 348] width 42 height 12
click at [717, 347] on icon "0 ? ? ? ? º" at bounding box center [628, 335] width 901 height 588
click at [552, 18] on div "Order #6532 > [PERSON_NAME] Constructions Cancel Done" at bounding box center [629, 21] width 1218 height 20
click at [578, 19] on icon "button" at bounding box center [573, 21] width 11 height 12
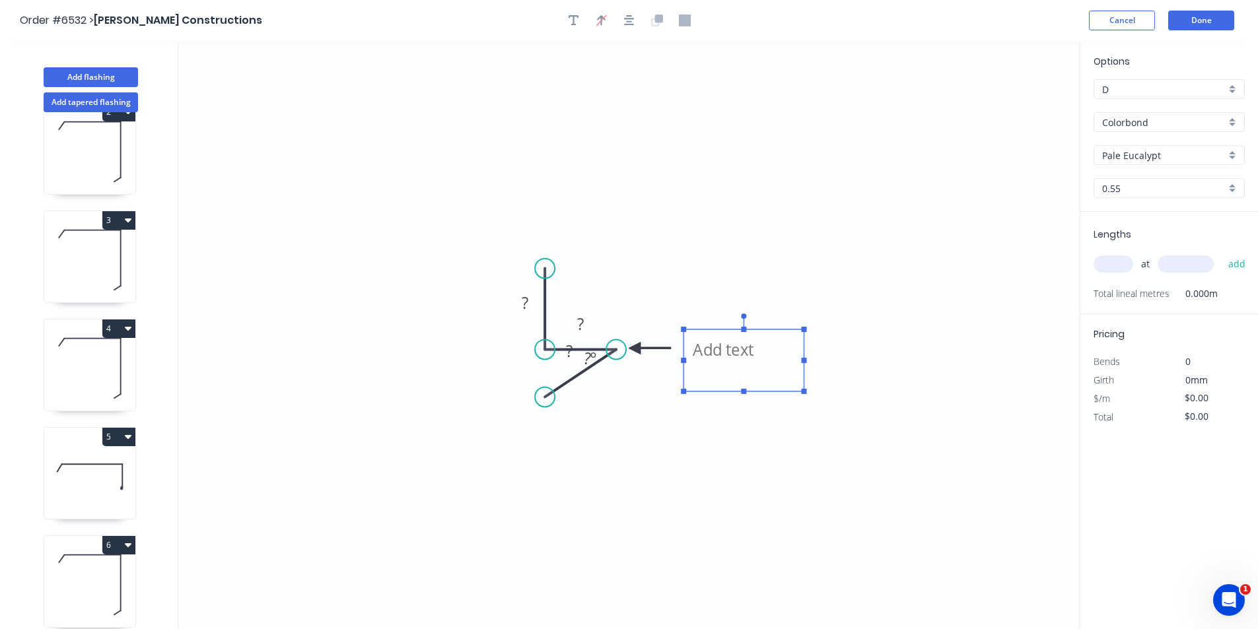
drag, startPoint x: 355, startPoint y: 182, endPoint x: 735, endPoint y: 372, distance: 425.5
click at [735, 372] on textarea at bounding box center [743, 360] width 107 height 49
drag, startPoint x: 544, startPoint y: 268, endPoint x: 544, endPoint y: 215, distance: 53.5
click at [544, 215] on icon "CRUSH HERE ? ? ? ? º" at bounding box center [628, 335] width 901 height 588
type textarea "CRUSH HERE"
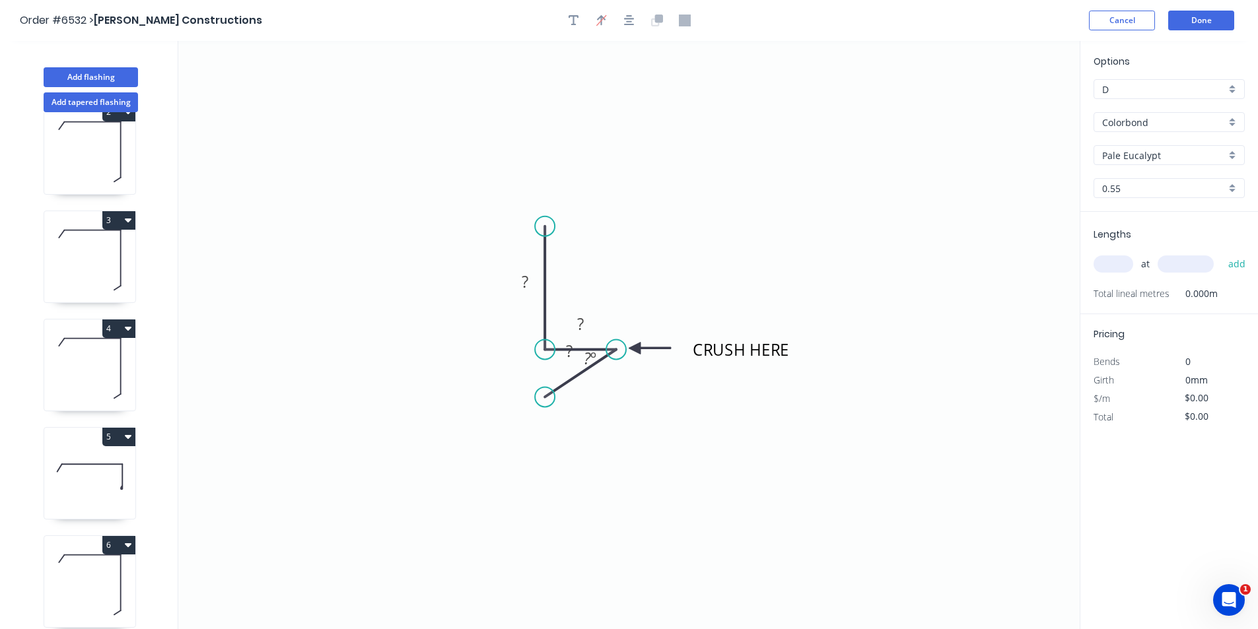
drag, startPoint x: 543, startPoint y: 271, endPoint x: 535, endPoint y: 228, distance: 43.8
click at [537, 226] on circle at bounding box center [545, 227] width 20 height 20
click at [526, 279] on tspan "?" at bounding box center [525, 282] width 7 height 22
type input "$11.94"
drag, startPoint x: 553, startPoint y: 363, endPoint x: 562, endPoint y: 424, distance: 61.4
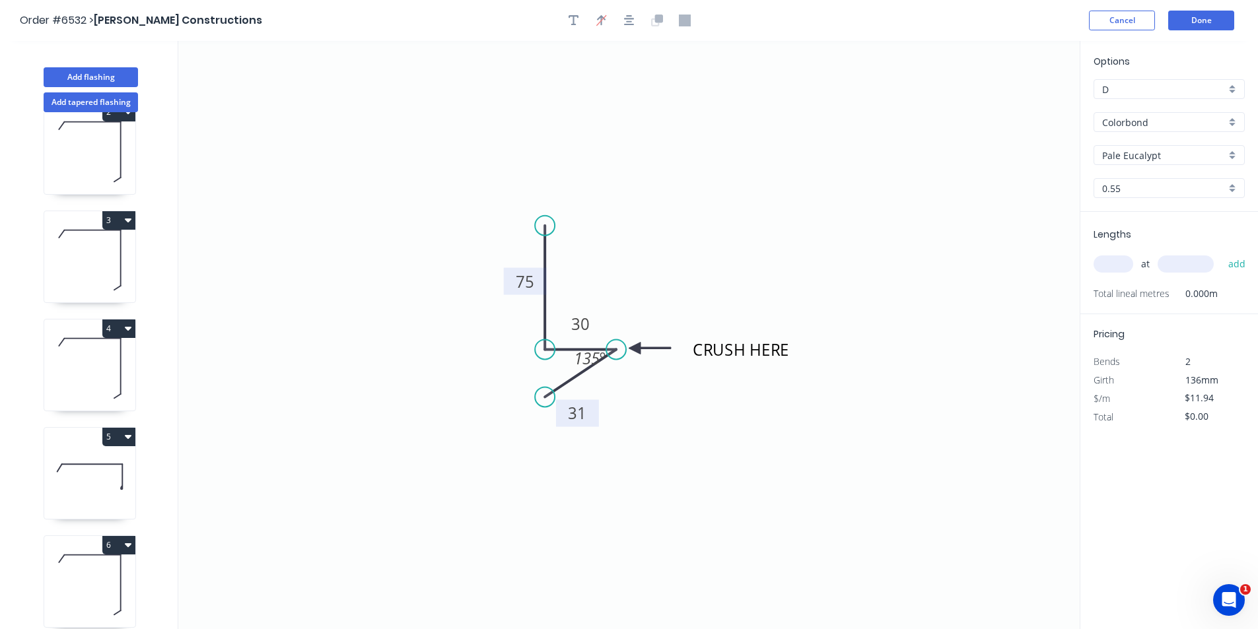
click at [562, 424] on rect at bounding box center [577, 413] width 43 height 27
drag, startPoint x: 1113, startPoint y: 271, endPoint x: 1122, endPoint y: 272, distance: 9.3
click at [1113, 271] on input "text" at bounding box center [1113, 264] width 40 height 17
type input "1"
type input "3000"
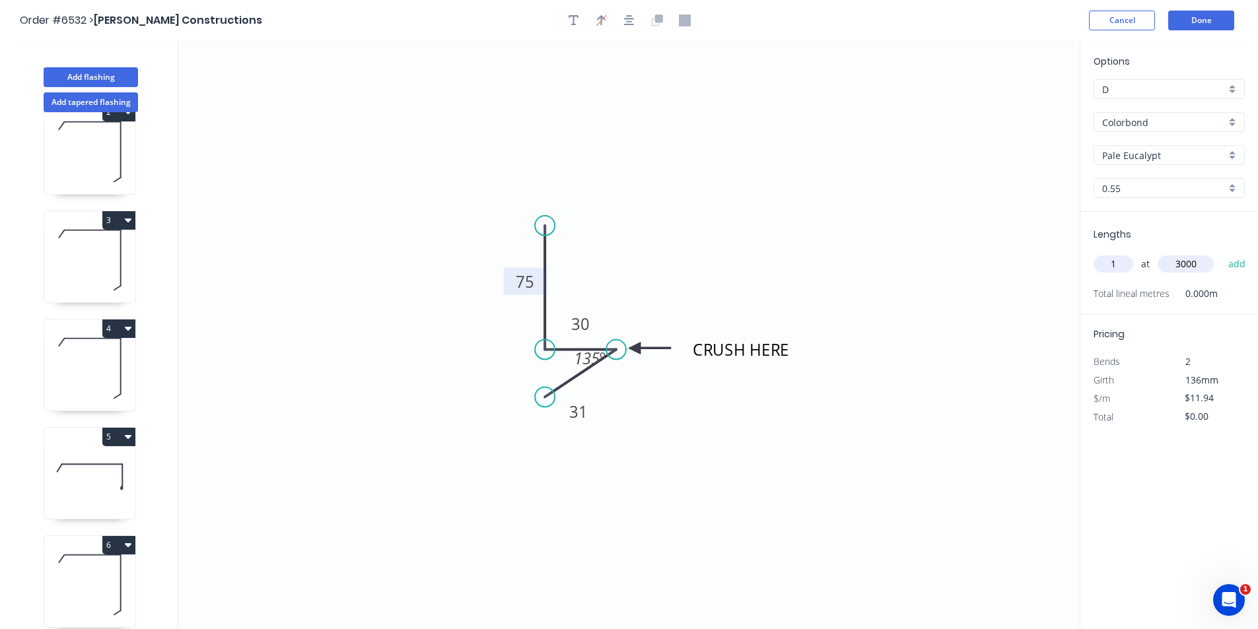
click at [1221, 253] on button "add" at bounding box center [1236, 264] width 31 height 22
type input "$35.82"
click at [573, 20] on icon "button" at bounding box center [573, 20] width 11 height 11
drag, startPoint x: 256, startPoint y: 84, endPoint x: 636, endPoint y: 262, distance: 420.0
click at [636, 262] on textarea at bounding box center [643, 271] width 107 height 49
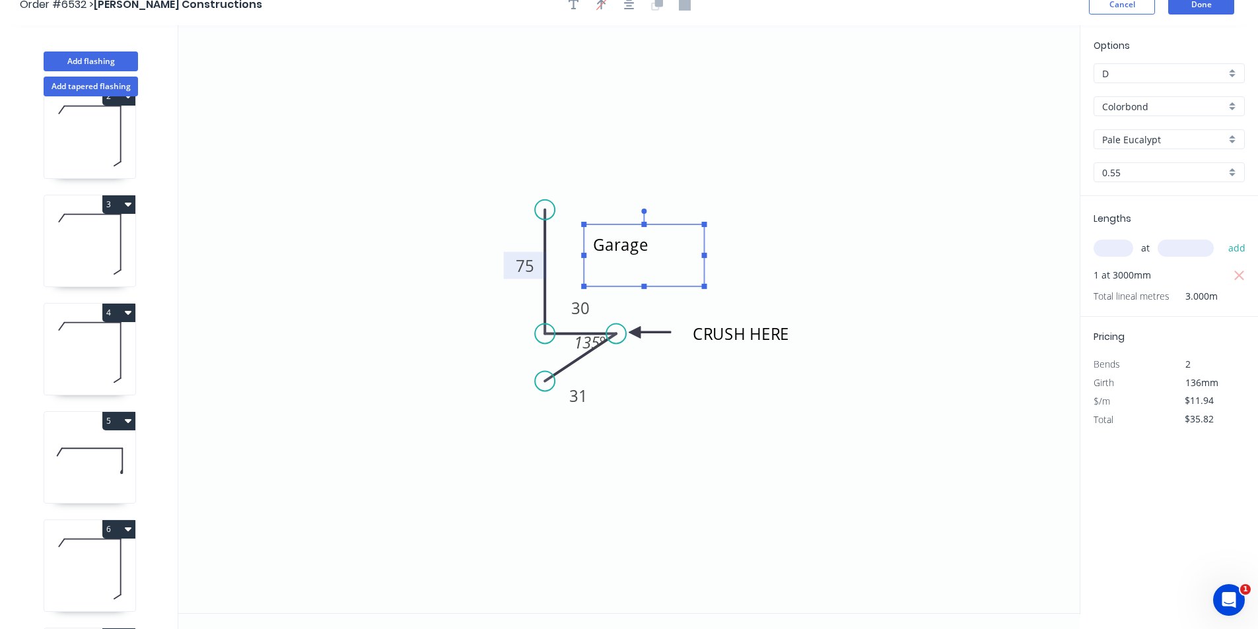
scroll to position [24, 0]
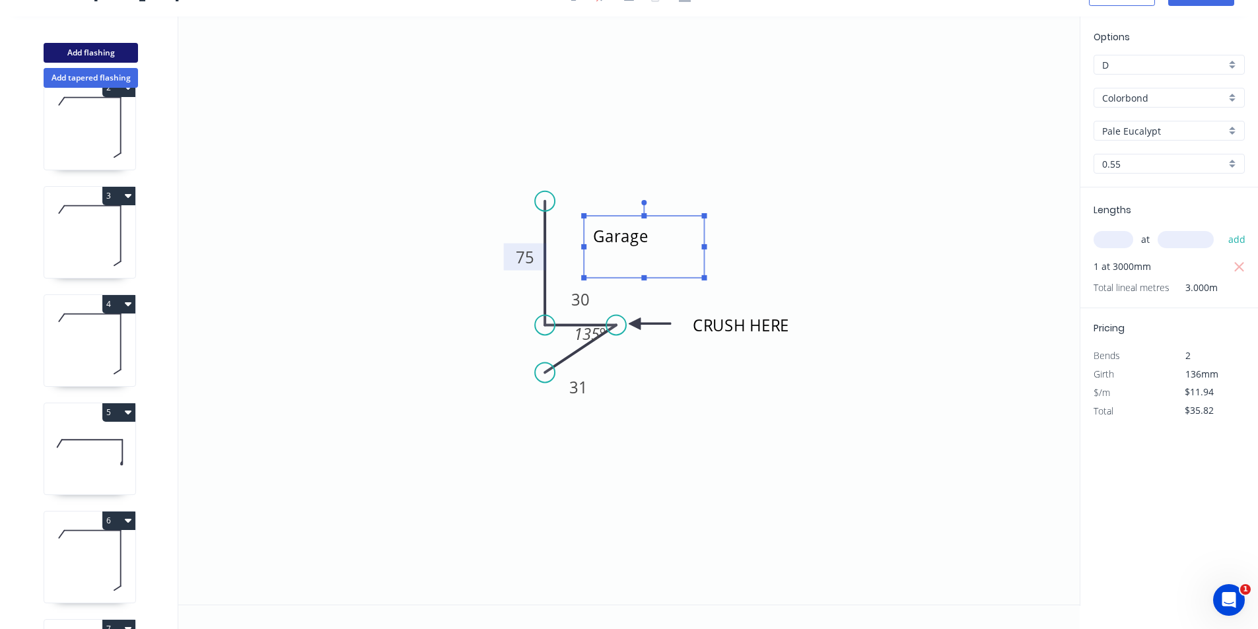
type textarea "Garage"
click at [132, 55] on button "Add flashing" at bounding box center [91, 53] width 94 height 20
click at [85, 49] on button "Add flashing" at bounding box center [91, 53] width 94 height 20
type input "$0.00"
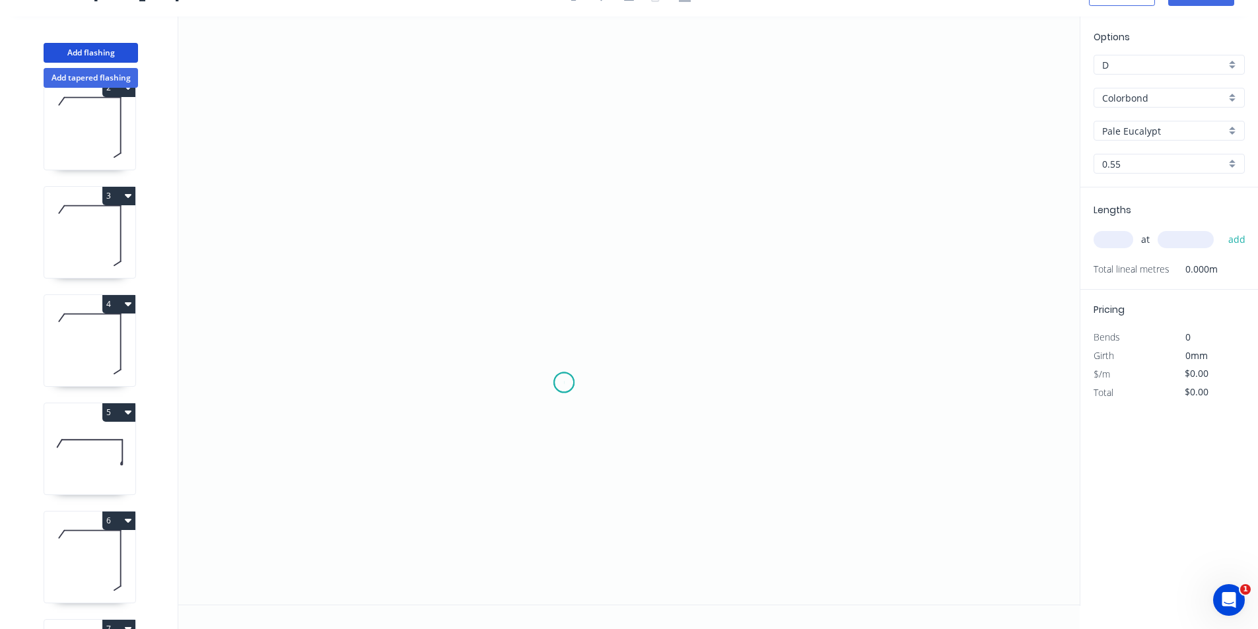
drag, startPoint x: 564, startPoint y: 383, endPoint x: 553, endPoint y: 318, distance: 65.7
click at [561, 377] on icon "0" at bounding box center [628, 311] width 901 height 588
click at [574, 264] on icon "0" at bounding box center [628, 311] width 901 height 588
click at [609, 267] on icon "0 ?" at bounding box center [628, 311] width 901 height 588
click at [612, 310] on icon "0 ? ?" at bounding box center [628, 311] width 901 height 588
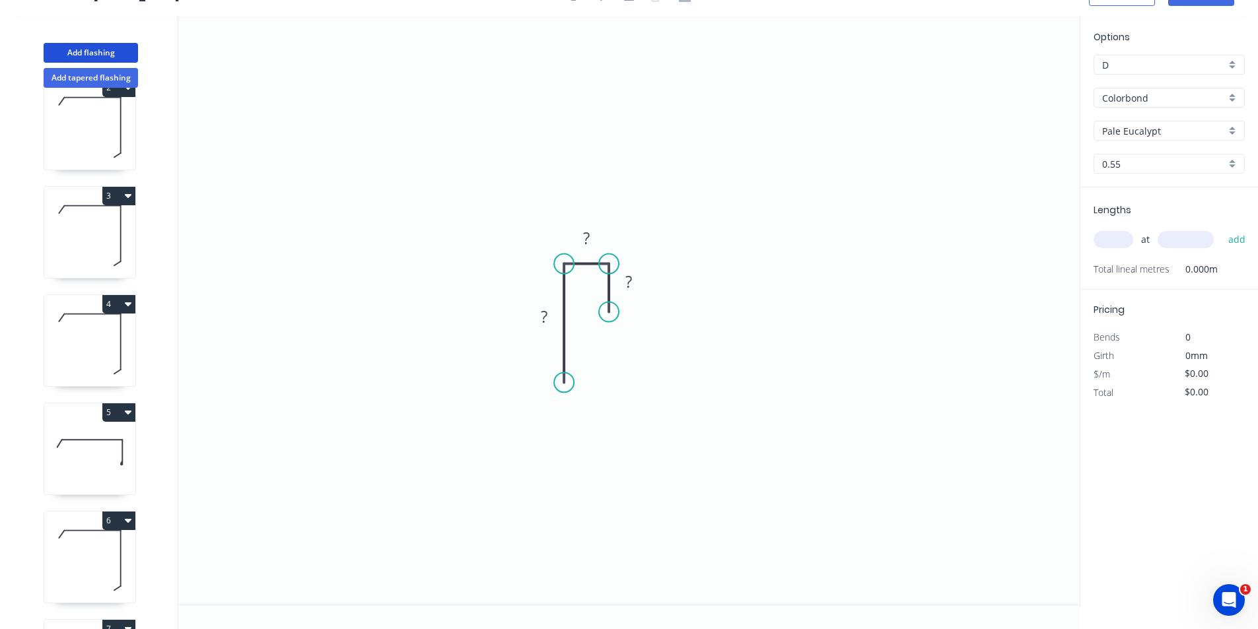
click at [610, 312] on circle at bounding box center [609, 312] width 20 height 20
click at [632, 287] on tspan "?" at bounding box center [628, 282] width 7 height 22
type input "$11.94"
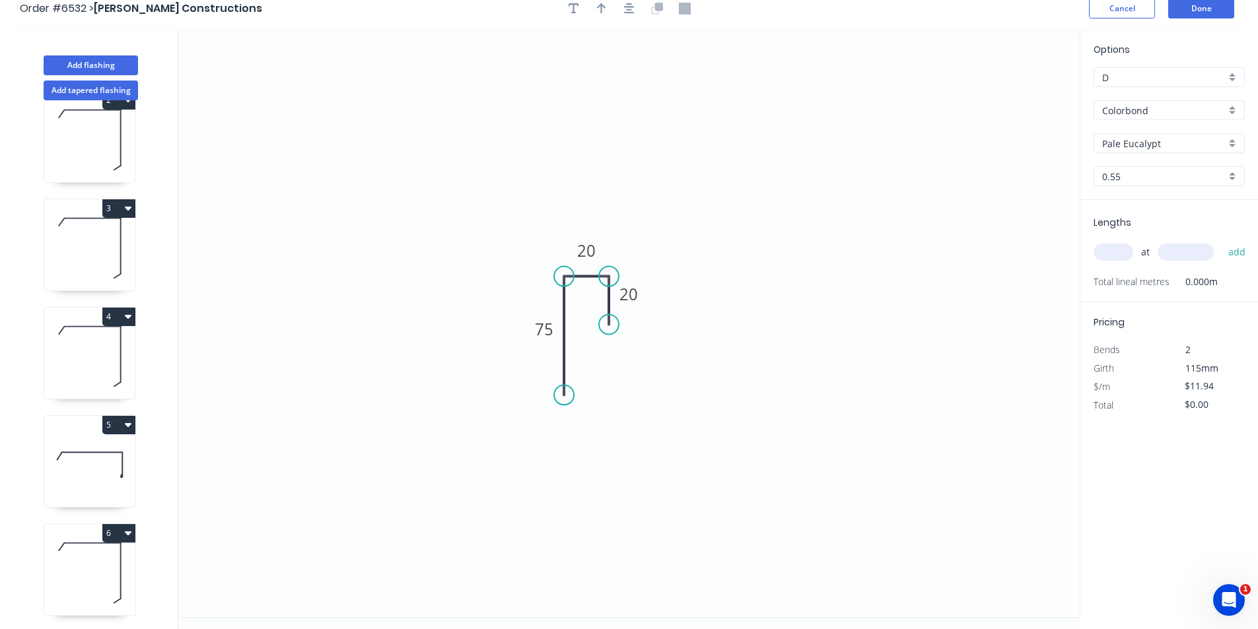
scroll to position [0, 0]
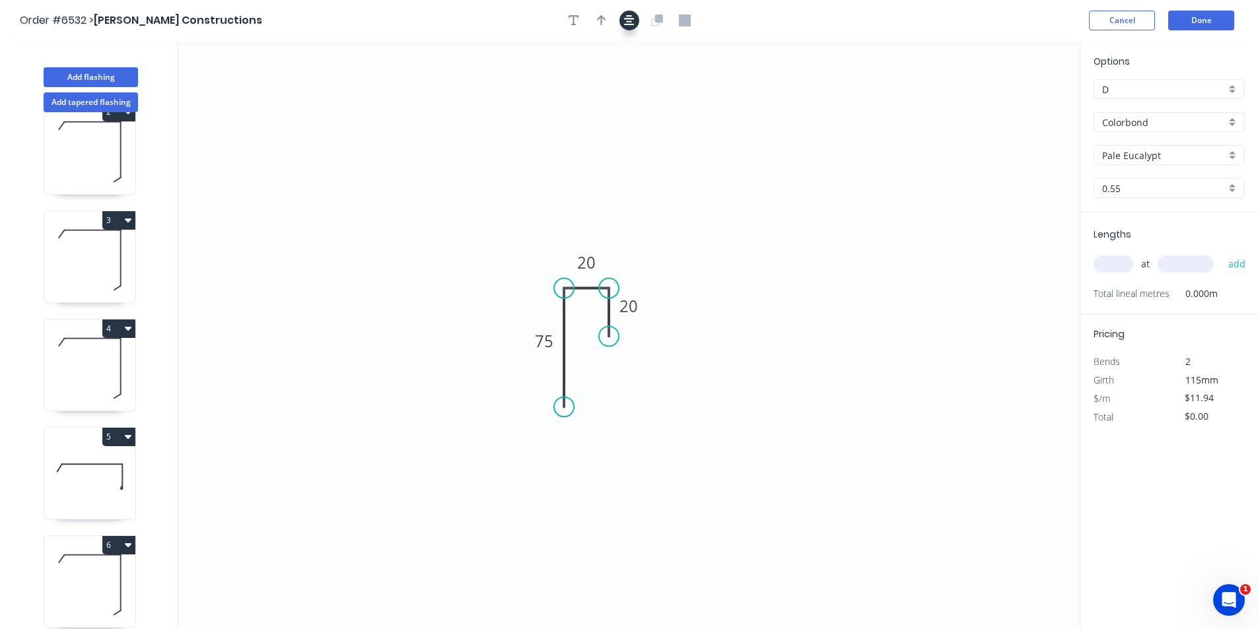
click at [630, 22] on icon "button" at bounding box center [629, 20] width 11 height 11
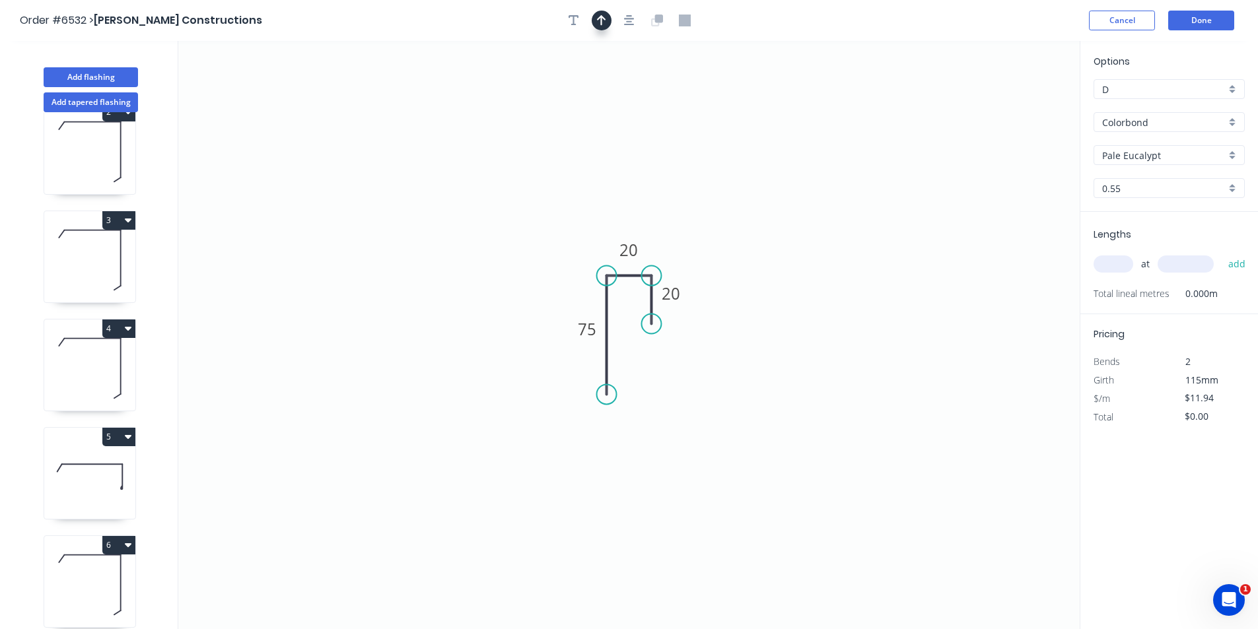
click at [605, 15] on icon "button" at bounding box center [601, 21] width 9 height 12
drag, startPoint x: 1015, startPoint y: 104, endPoint x: 611, endPoint y: 224, distance: 420.9
click at [611, 224] on icon at bounding box center [611, 209] width 12 height 42
click at [1120, 256] on input "text" at bounding box center [1113, 264] width 40 height 17
type input "2"
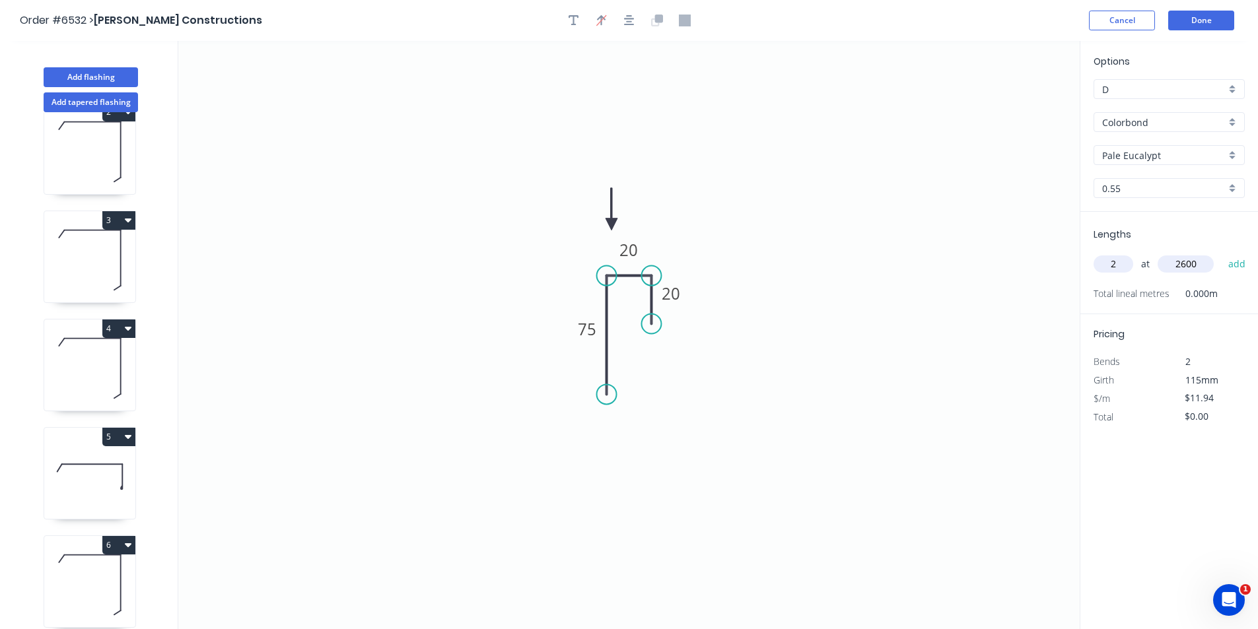
type input "2600"
click at [1221, 253] on button "add" at bounding box center [1236, 264] width 31 height 22
type input "$62.09"
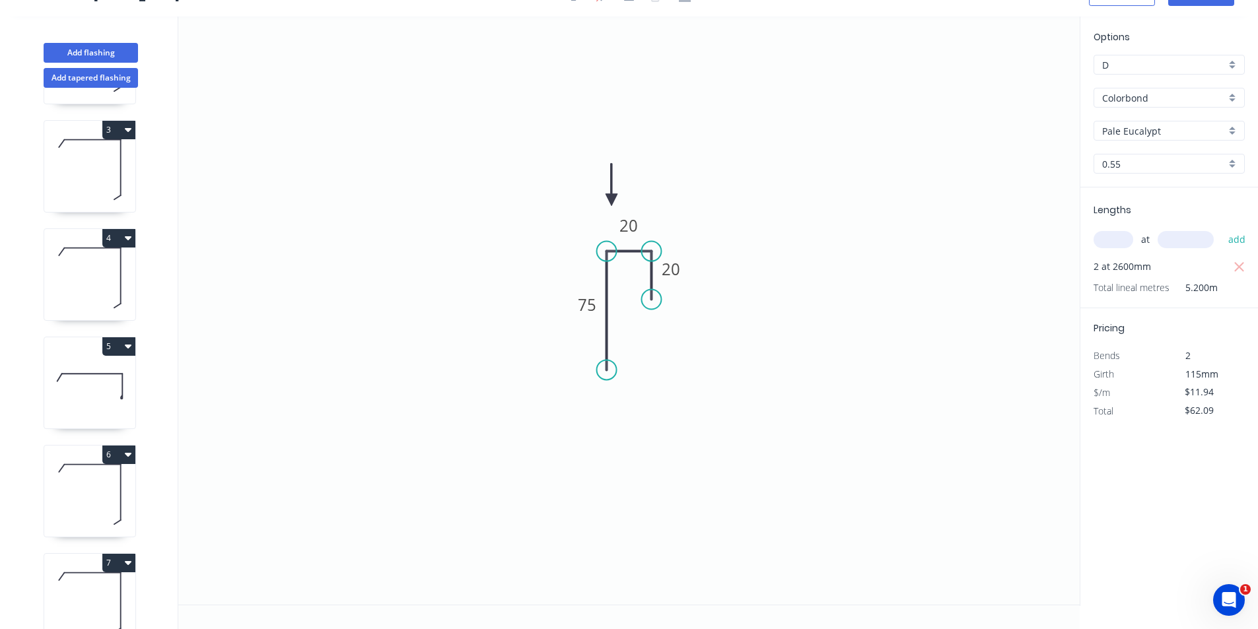
scroll to position [463, 0]
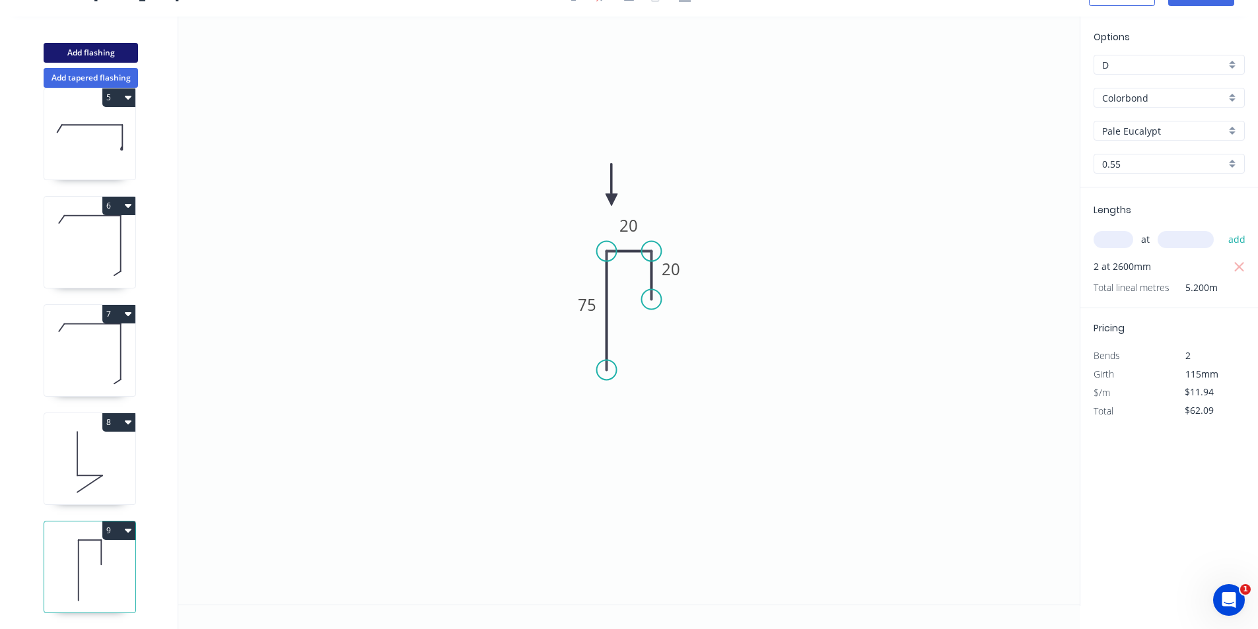
click at [114, 50] on button "Add flashing" at bounding box center [91, 53] width 94 height 20
type input "$0.00"
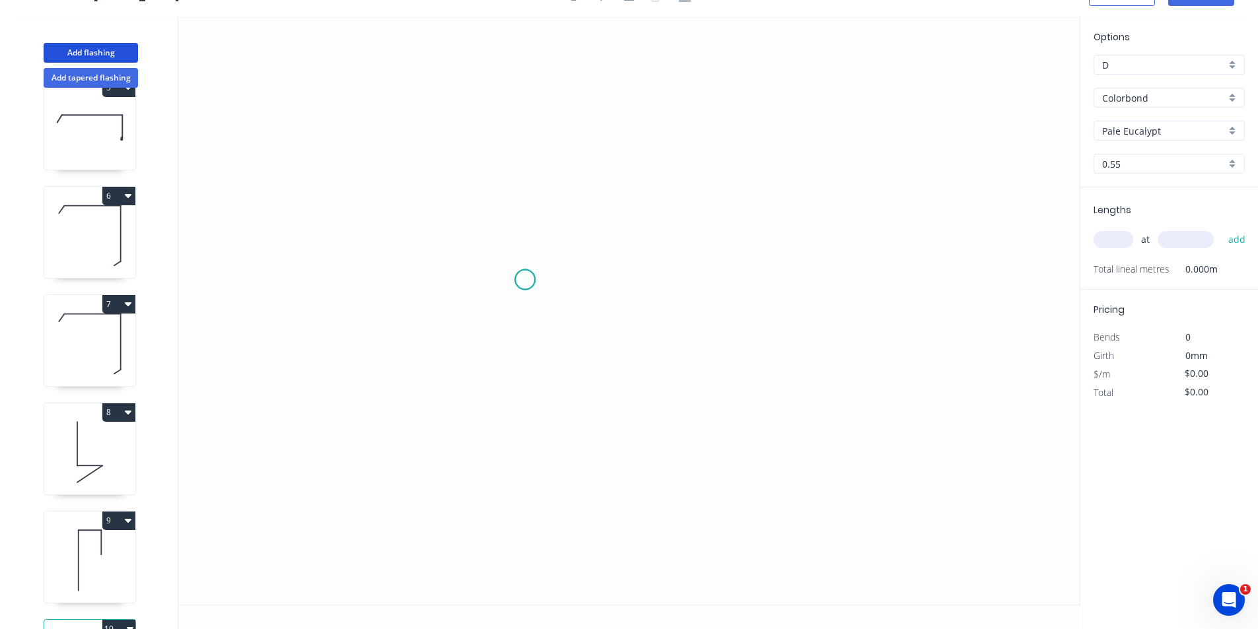
click at [525, 280] on icon "0" at bounding box center [628, 311] width 901 height 588
click at [800, 277] on icon "0" at bounding box center [628, 311] width 901 height 588
click at [792, 384] on icon "0 ?" at bounding box center [628, 311] width 901 height 588
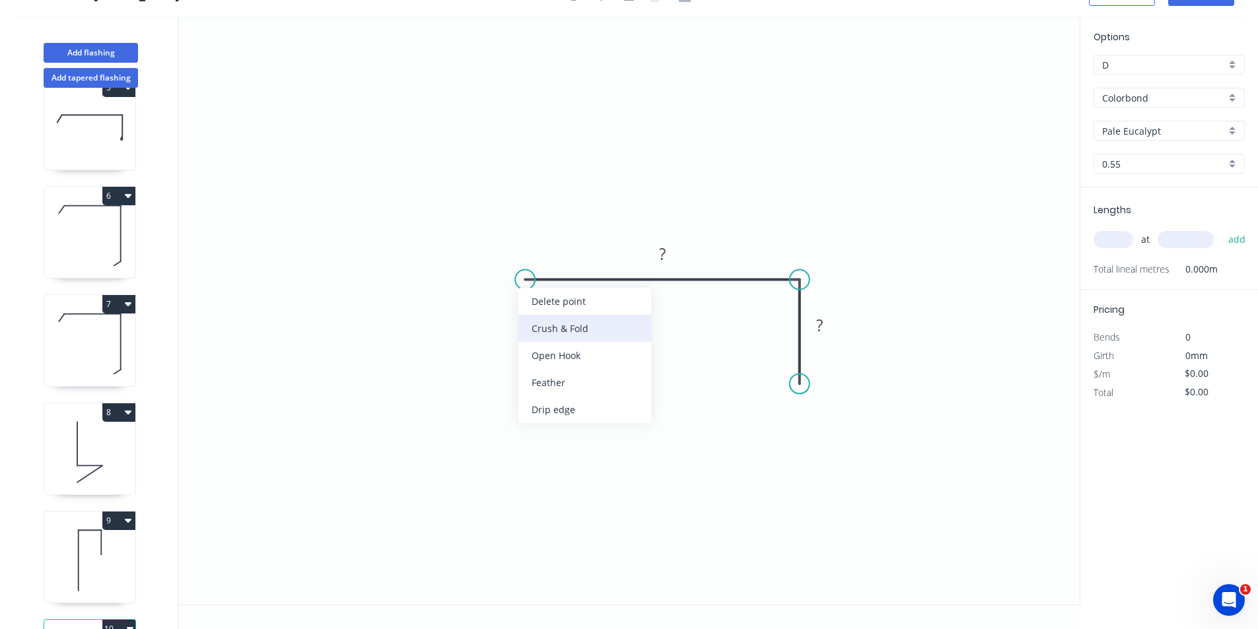
click at [539, 322] on div "Crush & Fold" at bounding box center [584, 328] width 133 height 27
click at [660, 257] on tspan "?" at bounding box center [662, 254] width 7 height 22
type input "$16.46"
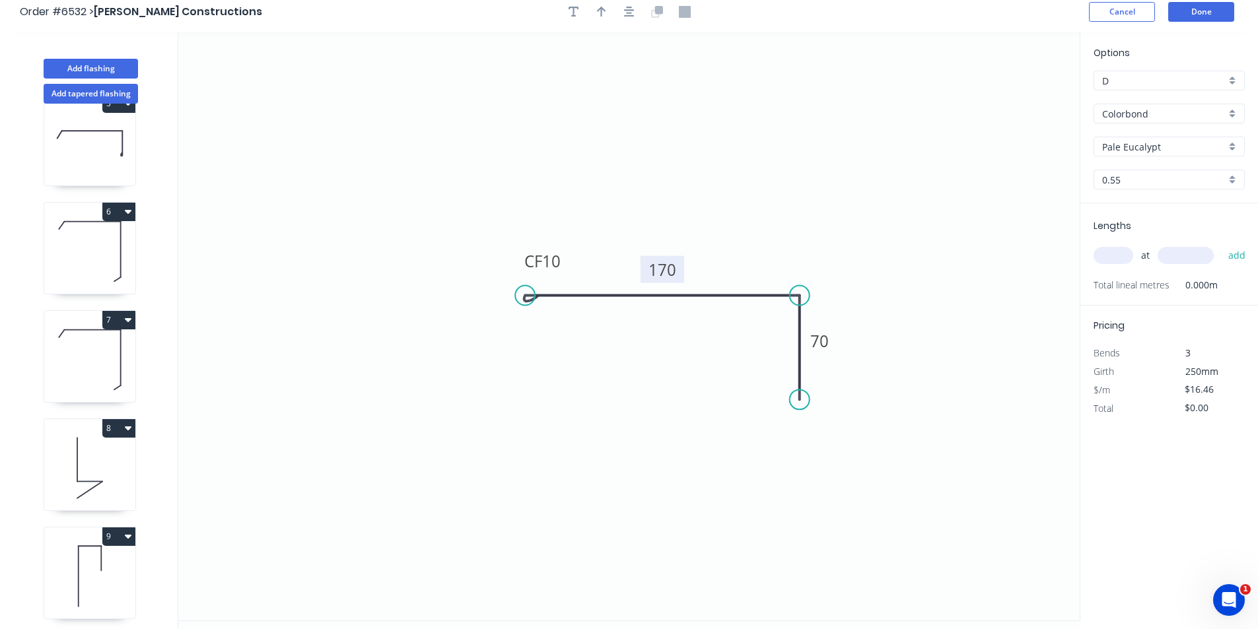
scroll to position [0, 0]
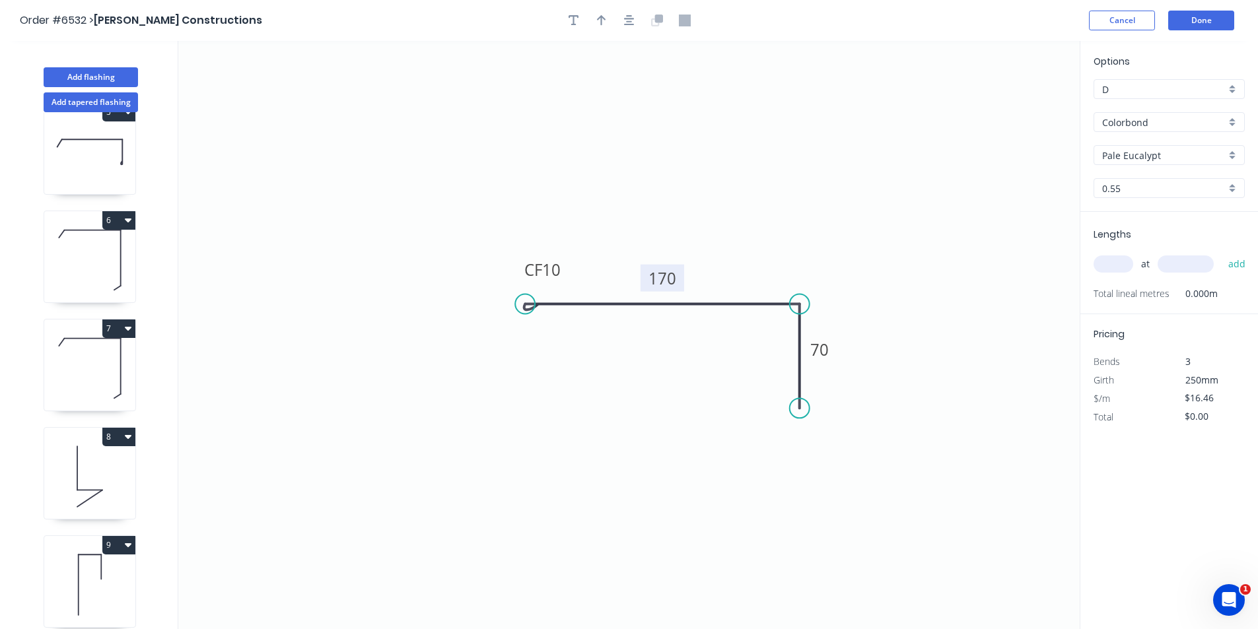
click at [584, 17] on div at bounding box center [629, 21] width 139 height 20
click at [576, 17] on icon "button" at bounding box center [573, 21] width 11 height 12
drag, startPoint x: 281, startPoint y: 94, endPoint x: 673, endPoint y: 364, distance: 476.2
click at [673, 364] on textarea at bounding box center [662, 381] width 107 height 49
type textarea "Garage"
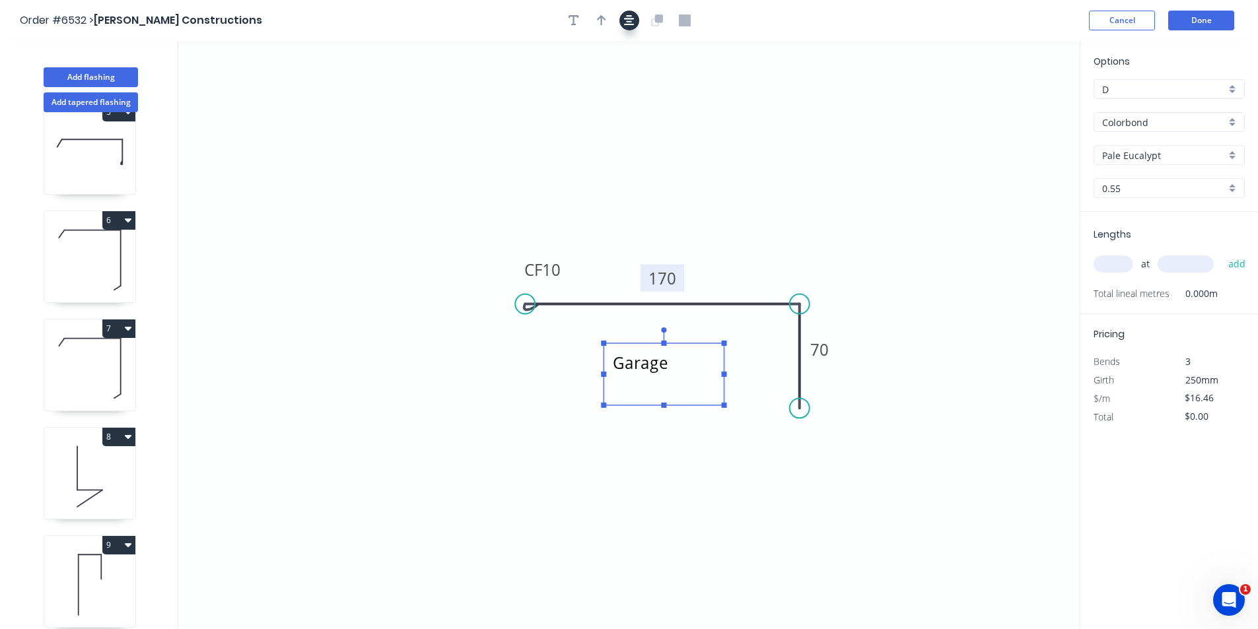
click at [624, 16] on icon "button" at bounding box center [629, 21] width 11 height 12
click at [598, 17] on icon "button" at bounding box center [601, 21] width 9 height 12
click at [1017, 104] on icon at bounding box center [1013, 92] width 12 height 42
drag, startPoint x: 803, startPoint y: 232, endPoint x: 738, endPoint y: 291, distance: 87.0
click at [738, 291] on icon at bounding box center [749, 279] width 38 height 38
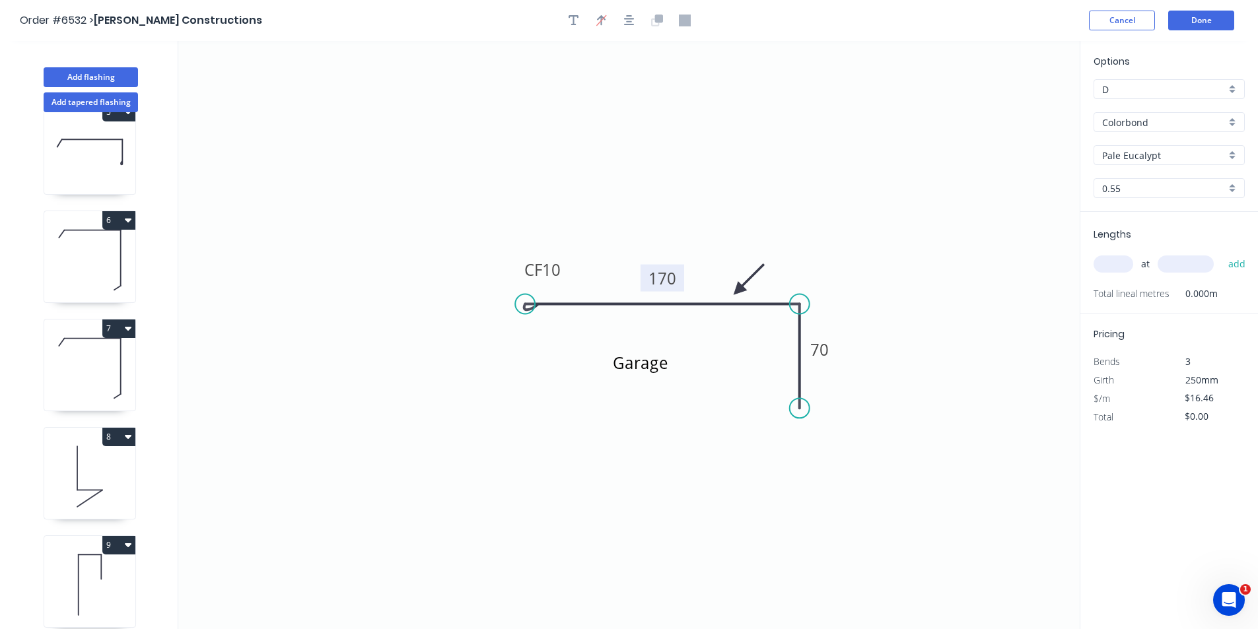
click at [1127, 257] on input "text" at bounding box center [1113, 264] width 40 height 17
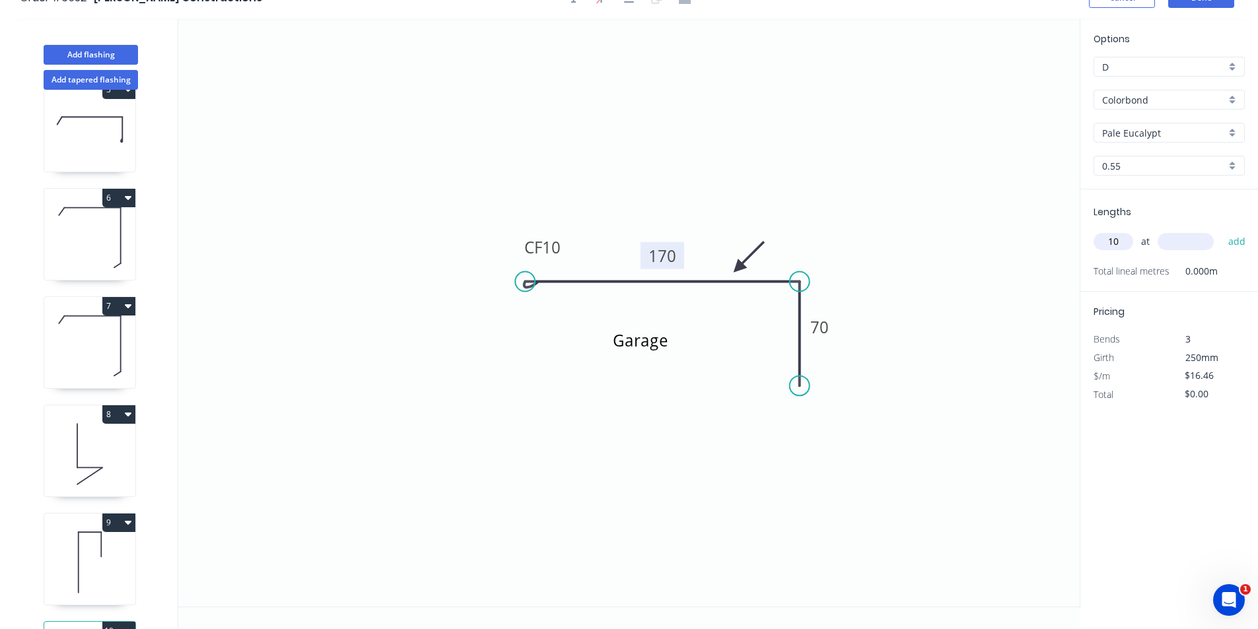
scroll to position [24, 0]
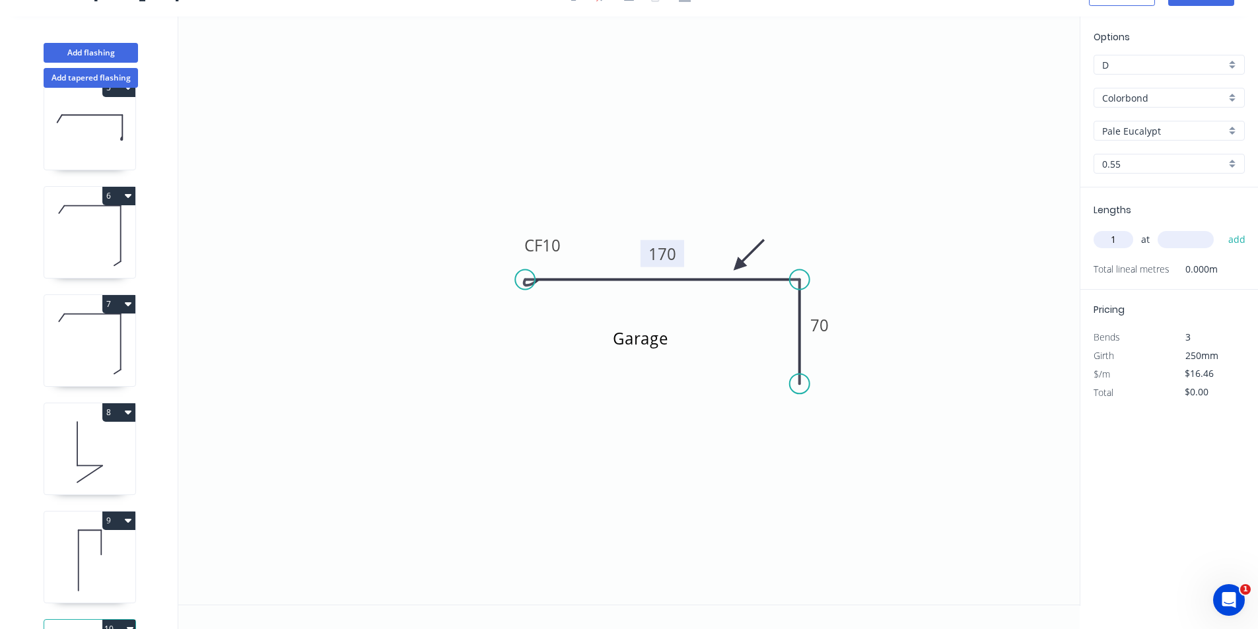
type input "1"
type input "3000"
click at [1221, 228] on button "add" at bounding box center [1236, 239] width 31 height 22
type input "$49.38"
type input "2"
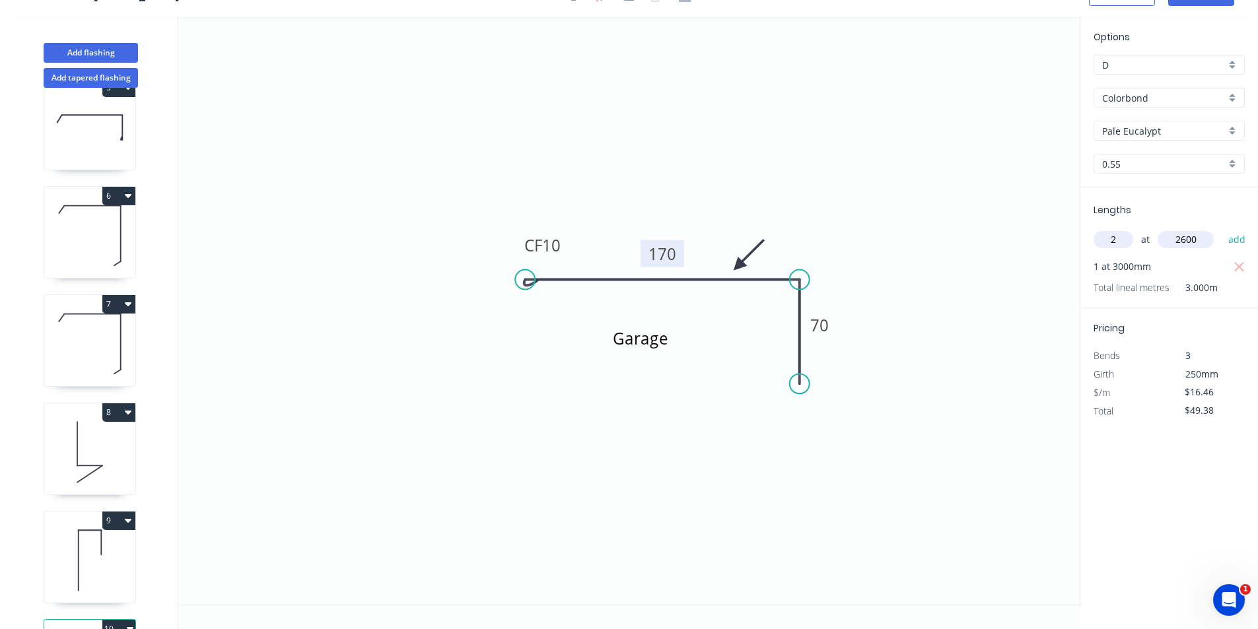
type input "2600"
click at [1221, 228] on button "add" at bounding box center [1236, 239] width 31 height 22
type input "$134.97"
click at [121, 408] on button "8" at bounding box center [118, 412] width 33 height 18
drag, startPoint x: 68, startPoint y: 444, endPoint x: 77, endPoint y: 441, distance: 9.6
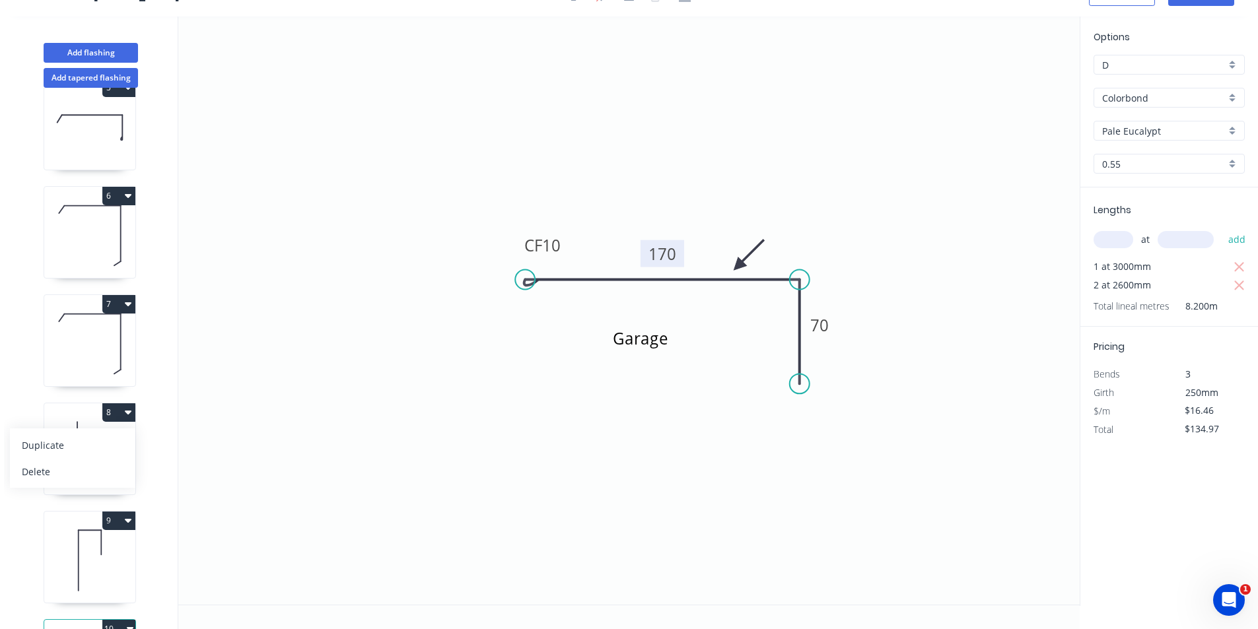
click at [67, 444] on div "Duplicate" at bounding box center [73, 445] width 102 height 19
type input "$11.94"
type input "$0.00"
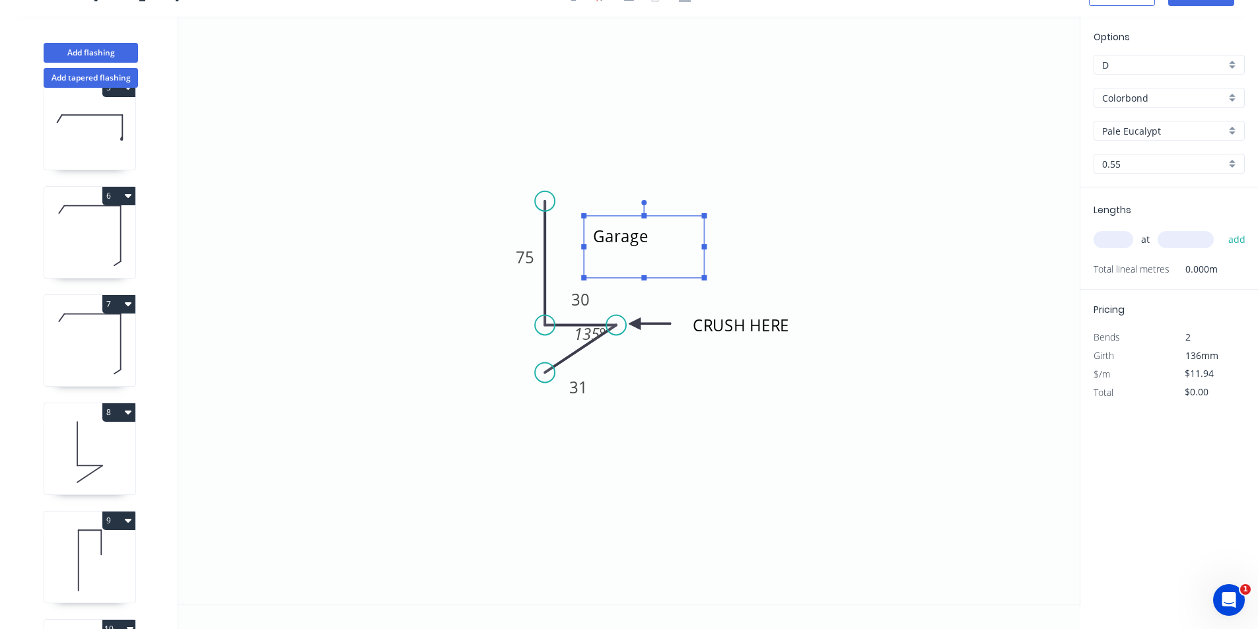
click at [644, 249] on textarea "Garage" at bounding box center [643, 247] width 107 height 49
type textarea "Toilet Door"
click at [1115, 244] on input "text" at bounding box center [1113, 239] width 40 height 17
type input "1"
type input "1200"
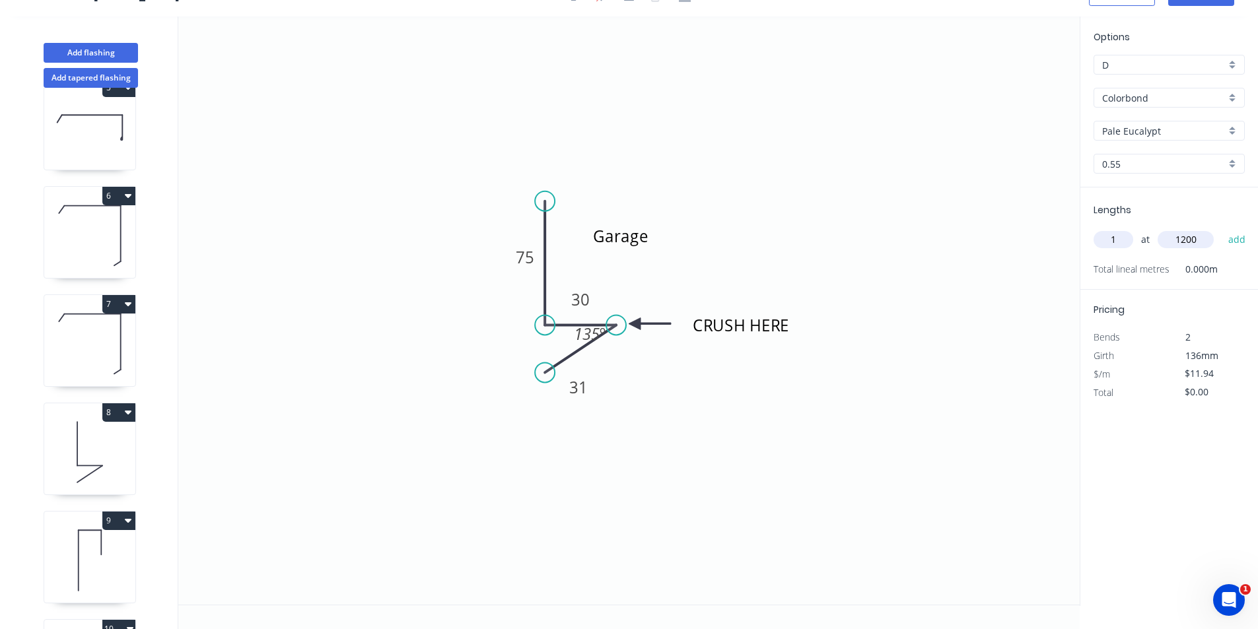
click at [1221, 228] on button "add" at bounding box center [1236, 239] width 31 height 22
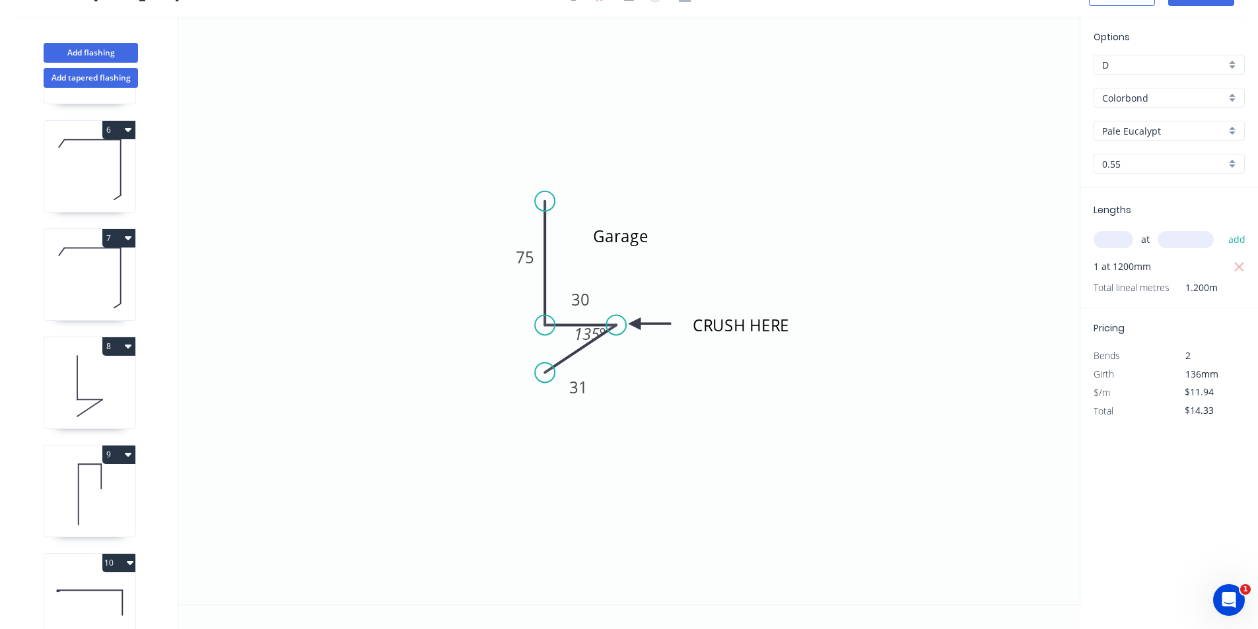
click at [110, 463] on button "9" at bounding box center [118, 455] width 33 height 18
drag, startPoint x: 88, startPoint y: 485, endPoint x: 137, endPoint y: 481, distance: 49.0
click at [87, 485] on div "Duplicate" at bounding box center [73, 487] width 102 height 19
type input "$0.00"
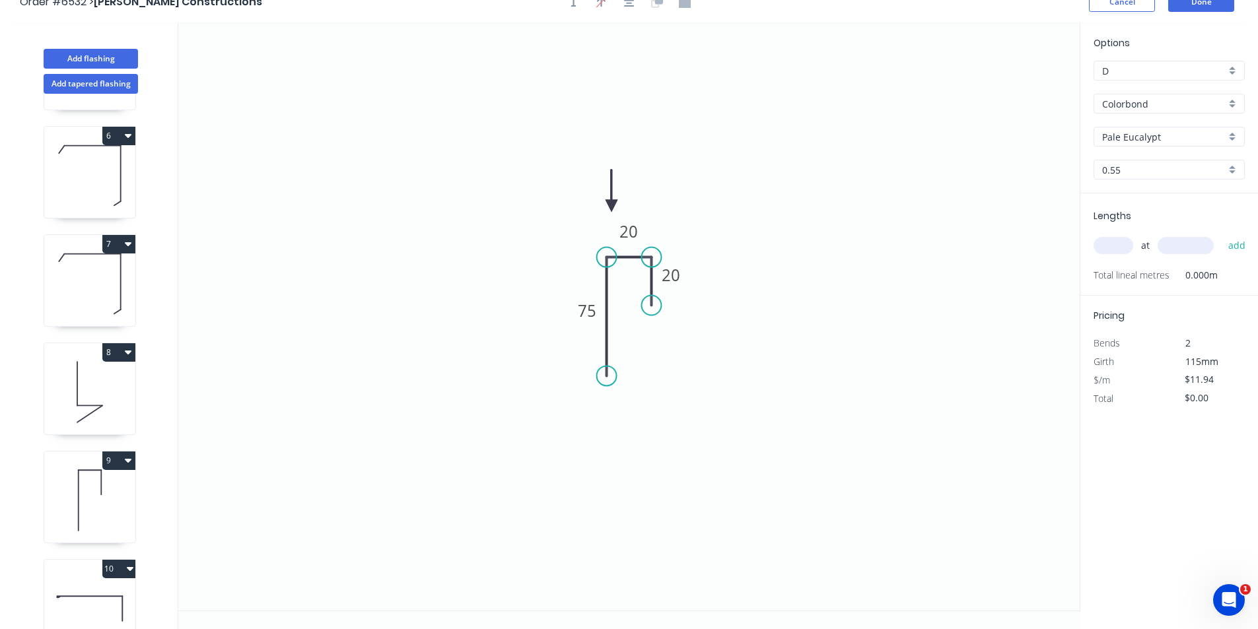
scroll to position [0, 0]
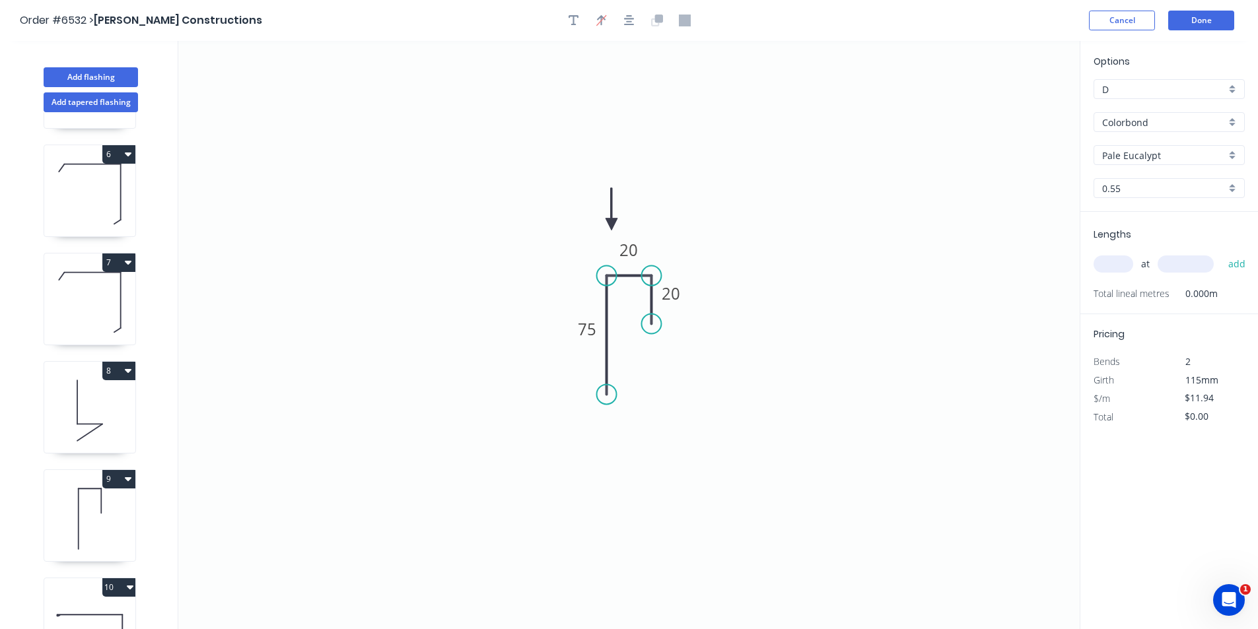
click at [572, 7] on header "Order #6532 > [PERSON_NAME] Constructions Cancel Done" at bounding box center [629, 20] width 1258 height 41
click at [572, 13] on button "button" at bounding box center [574, 21] width 20 height 20
drag, startPoint x: 273, startPoint y: 101, endPoint x: 722, endPoint y: 232, distance: 467.0
click at [722, 232] on textarea at bounding box center [711, 223] width 107 height 49
type textarea "Toilet door"
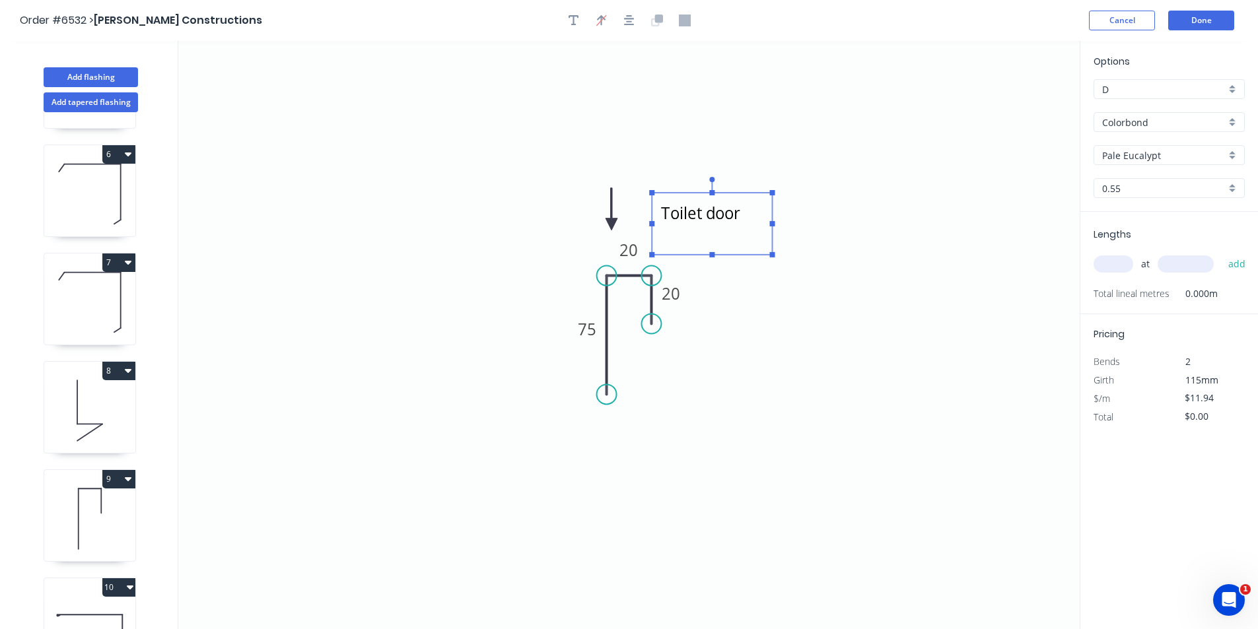
click at [1114, 265] on input "text" at bounding box center [1113, 264] width 40 height 17
type input "2"
type input "2600"
click at [1221, 253] on button "add" at bounding box center [1236, 264] width 31 height 22
type input "$62.09"
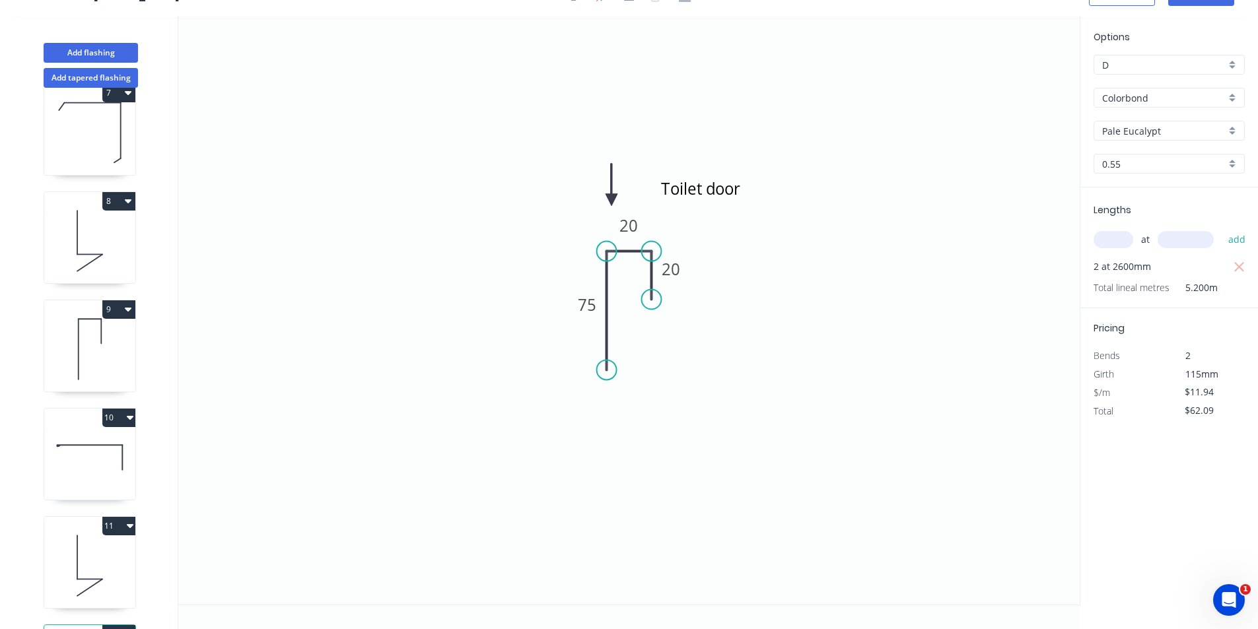
scroll to position [788, 0]
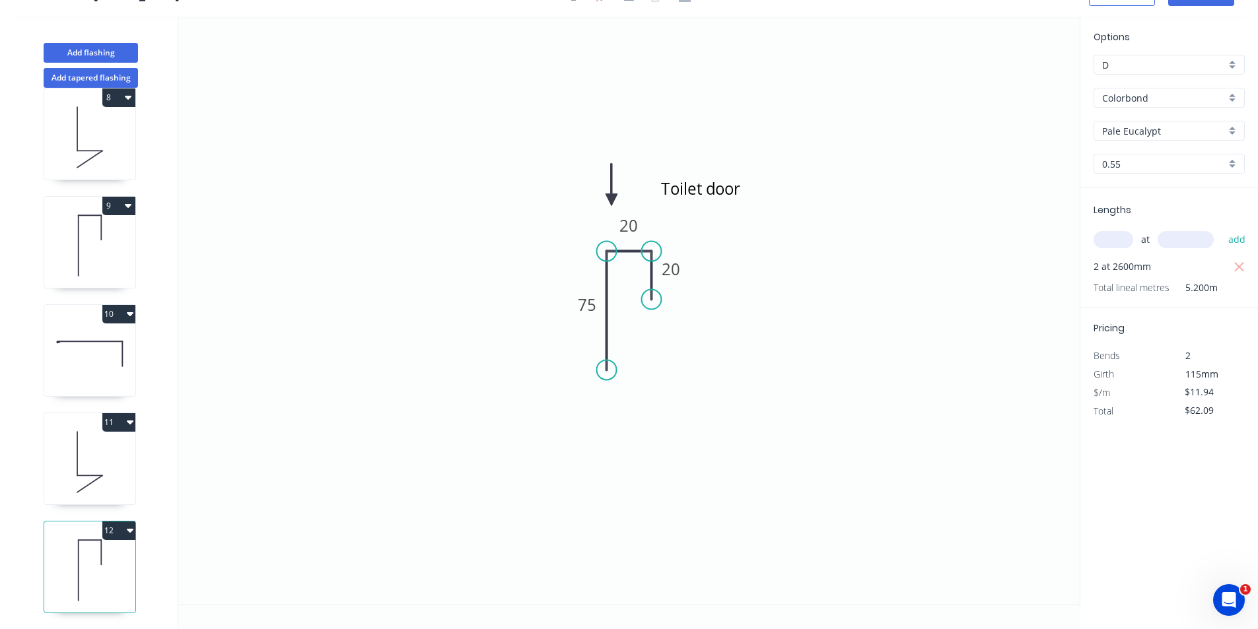
click at [99, 234] on icon at bounding box center [89, 245] width 91 height 85
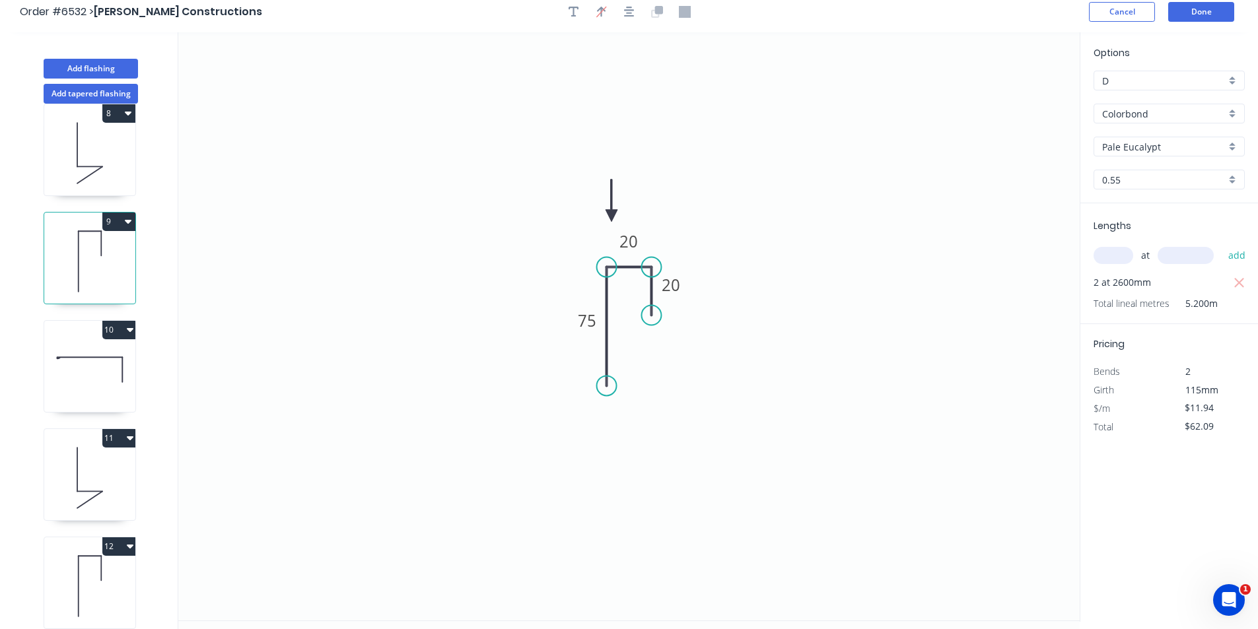
scroll to position [0, 0]
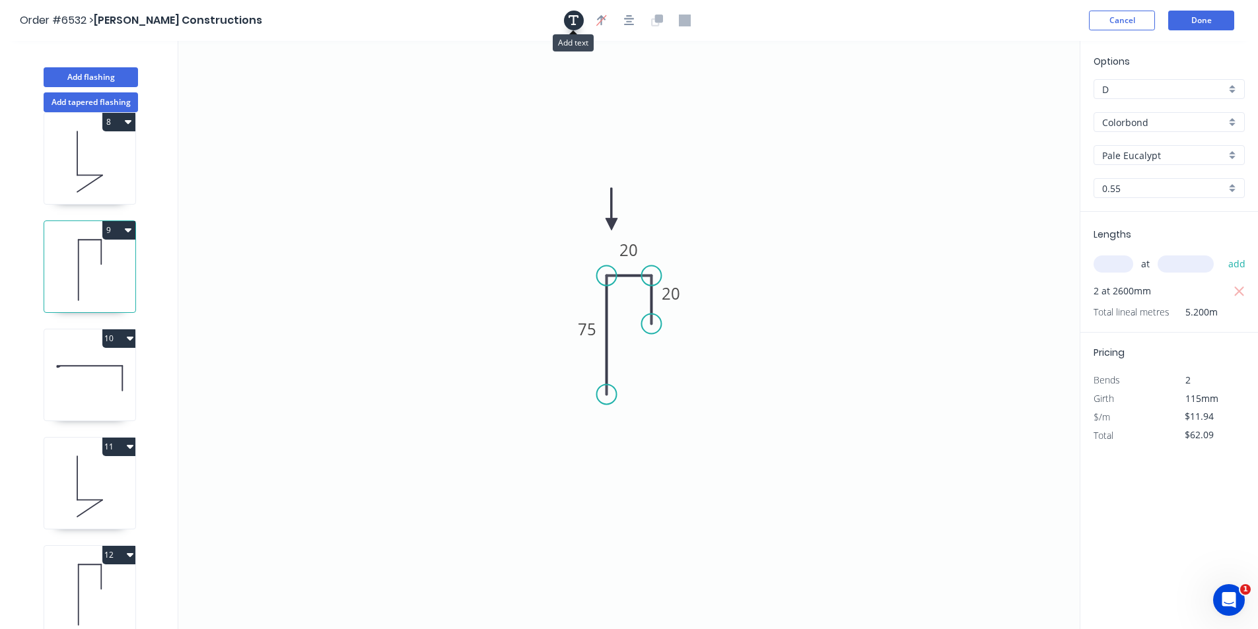
click at [580, 13] on button "button" at bounding box center [574, 21] width 20 height 20
drag, startPoint x: 273, startPoint y: 79, endPoint x: 702, endPoint y: 187, distance: 442.6
click at [702, 187] on textarea at bounding box center [692, 201] width 107 height 49
type textarea "Garage"
click at [1192, 19] on button "Done" at bounding box center [1201, 21] width 66 height 20
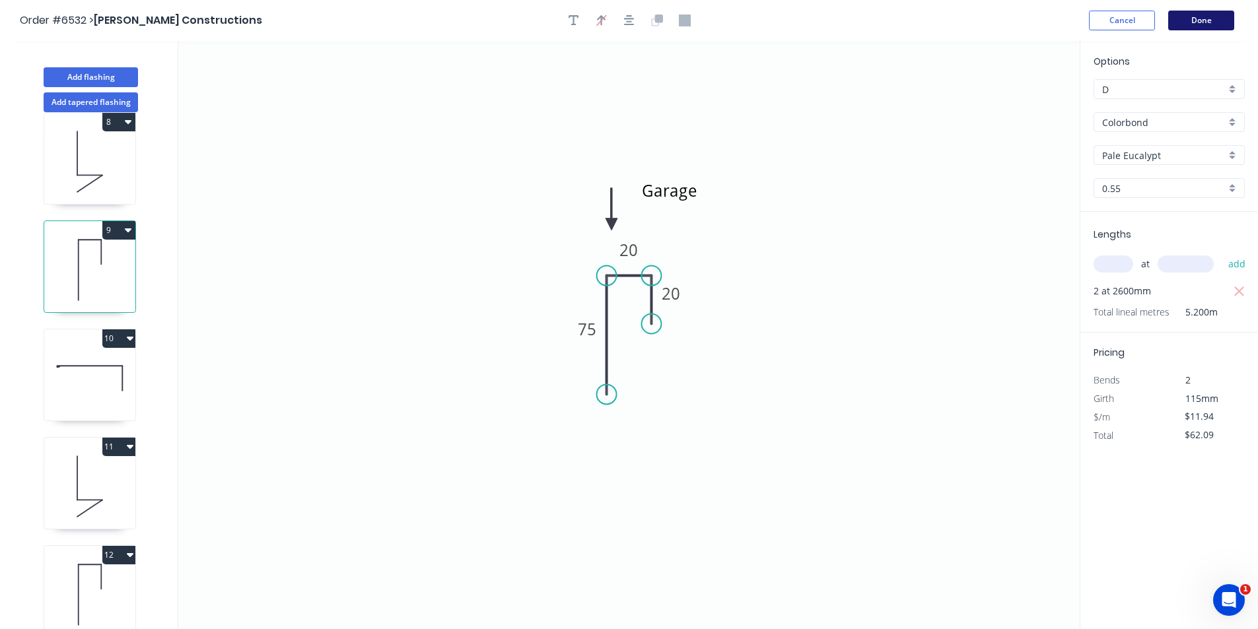
click at [1187, 28] on button "Done" at bounding box center [1201, 21] width 66 height 20
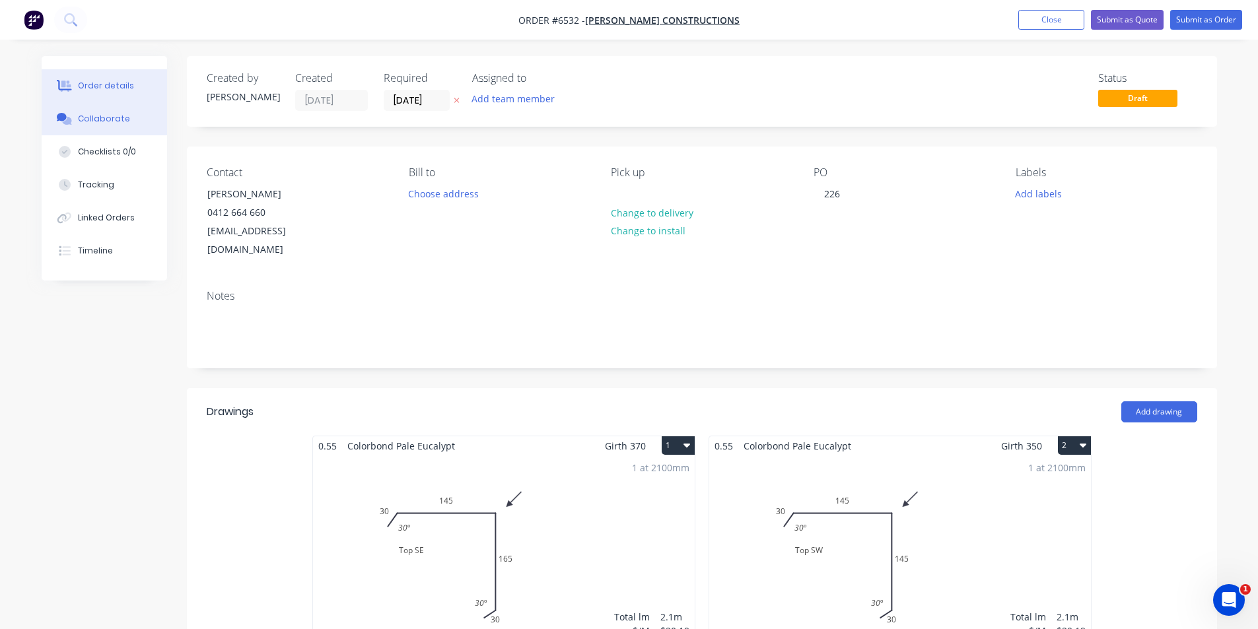
click at [100, 120] on div "Collaborate" at bounding box center [104, 119] width 52 height 12
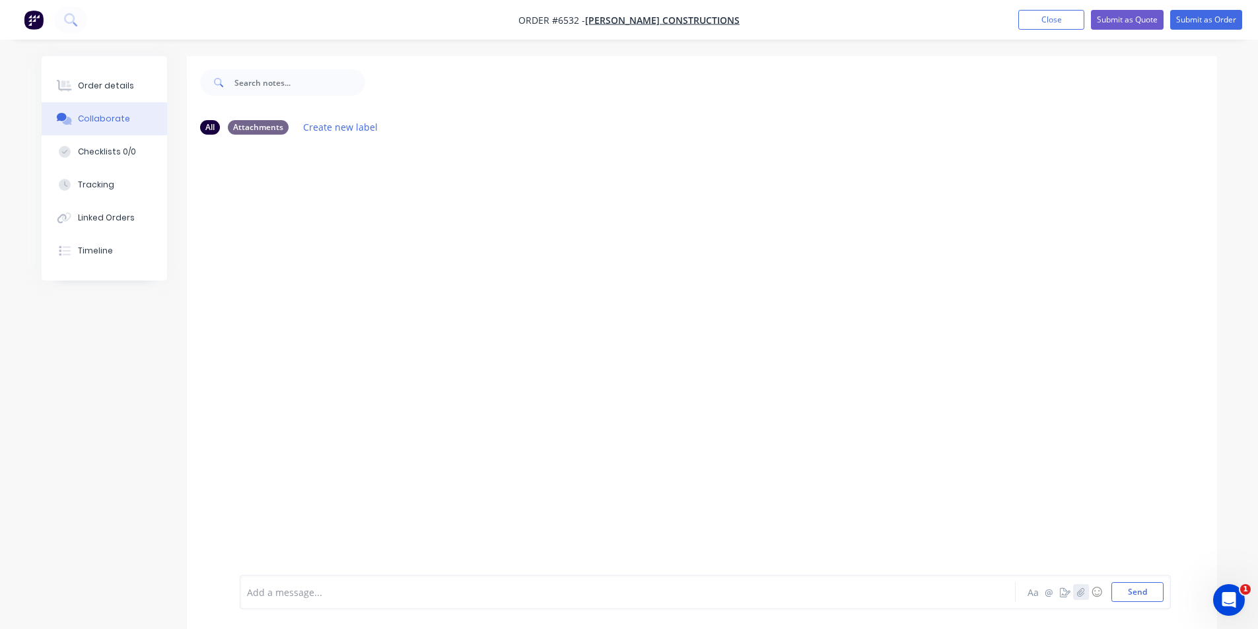
click at [1083, 590] on icon "button" at bounding box center [1080, 592] width 8 height 9
click at [1137, 594] on button "Send" at bounding box center [1137, 592] width 52 height 20
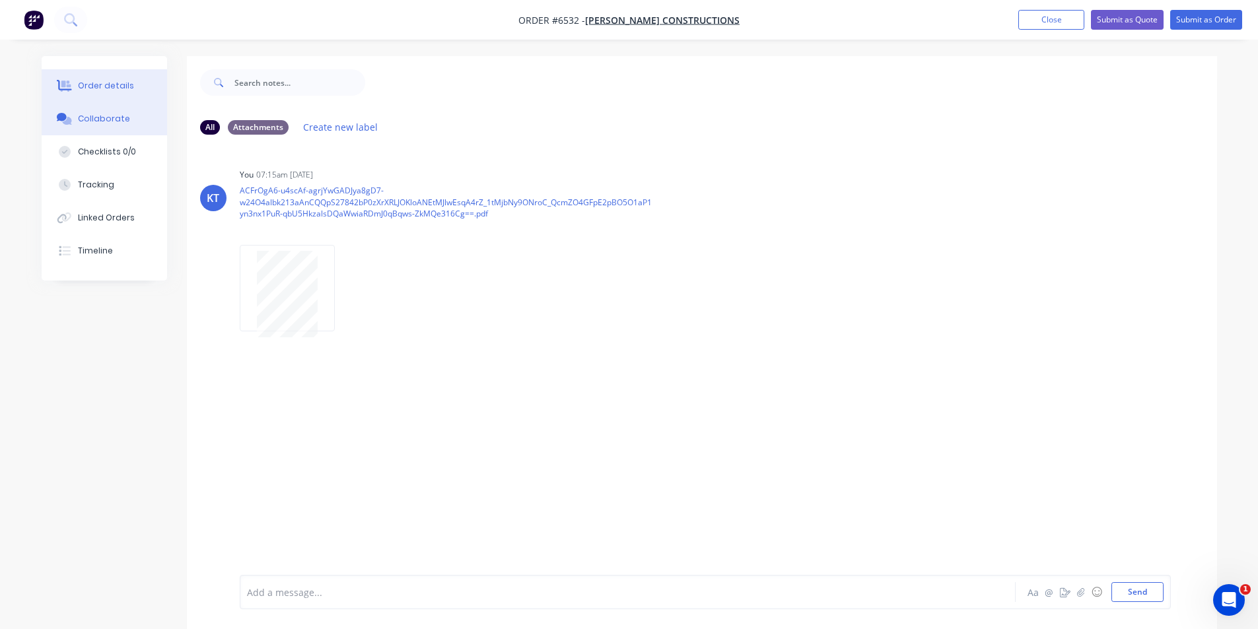
click at [74, 81] on div at bounding box center [65, 86] width 20 height 12
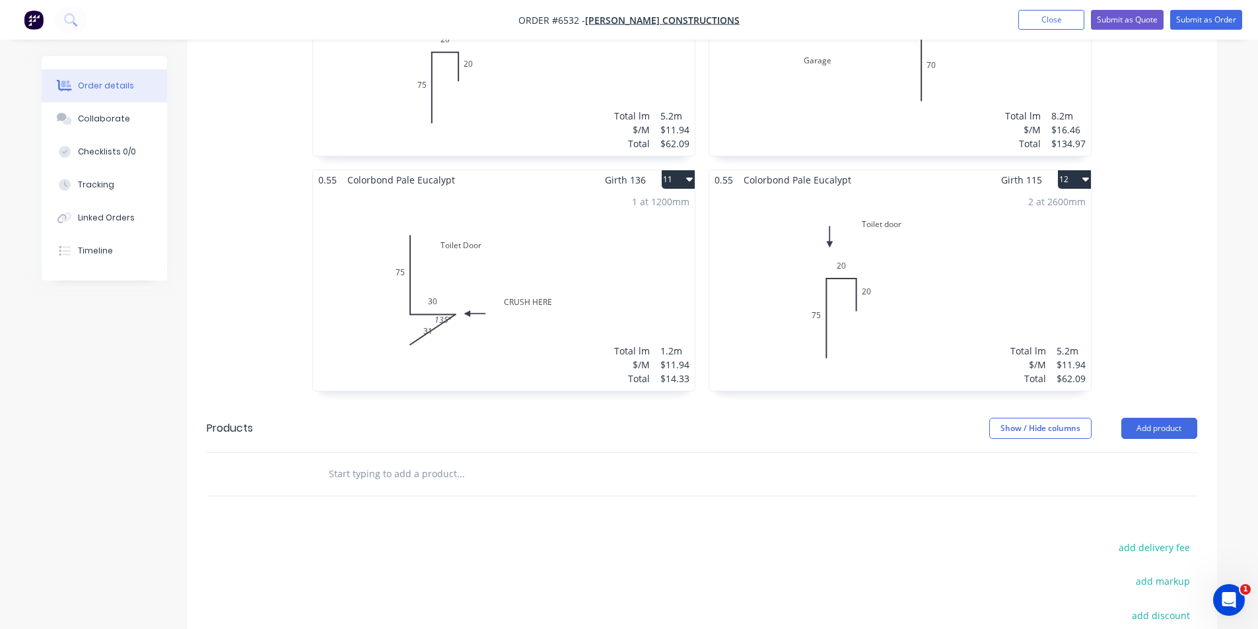
scroll to position [1453, 0]
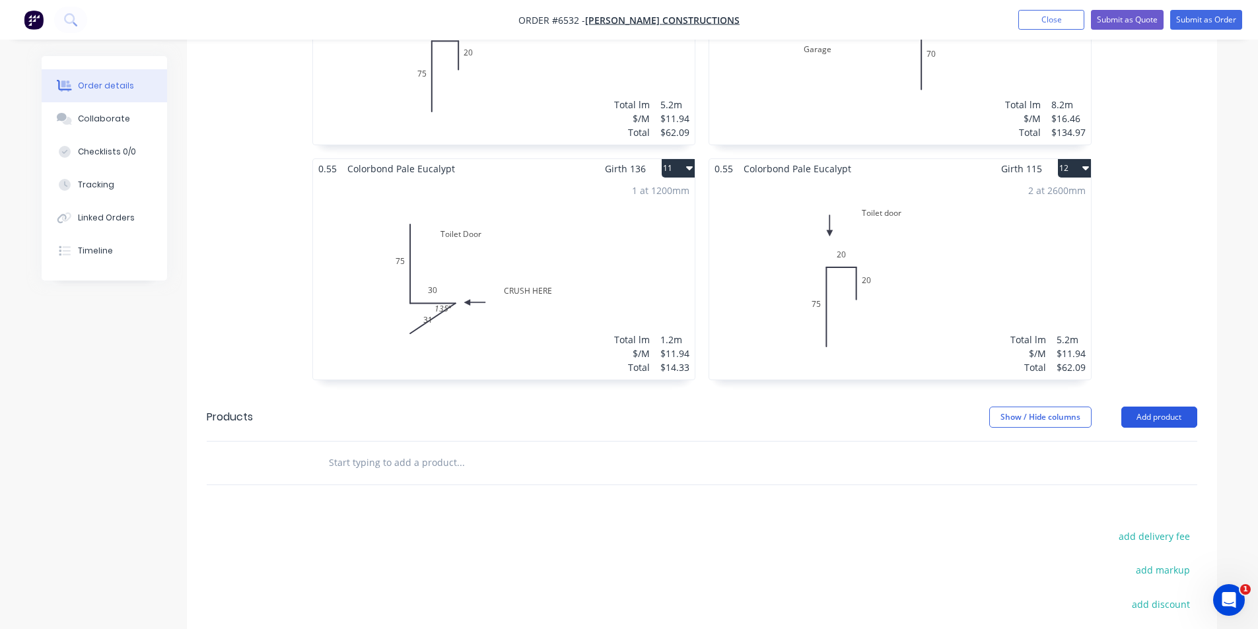
click at [1191, 407] on button "Add product" at bounding box center [1159, 417] width 76 height 21
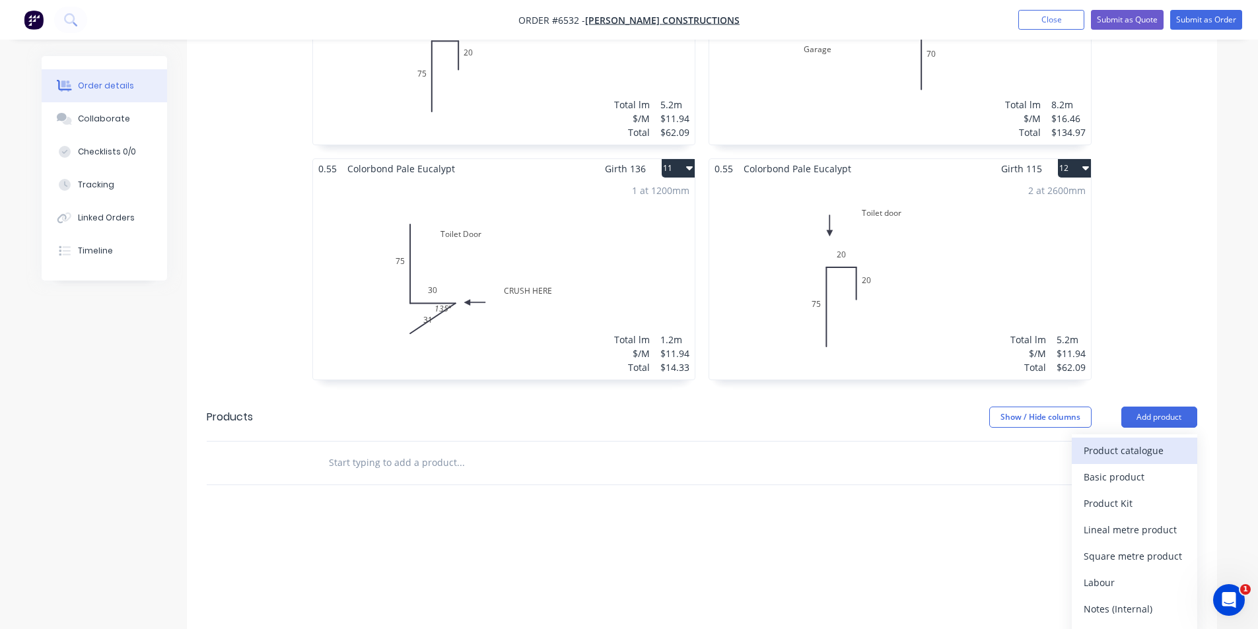
click at [1163, 421] on header "Products Show / Hide columns Add product Product catalogue Basic product Produc…" at bounding box center [702, 418] width 1030 height 48
click at [1102, 441] on div "Product catalogue" at bounding box center [1134, 450] width 102 height 19
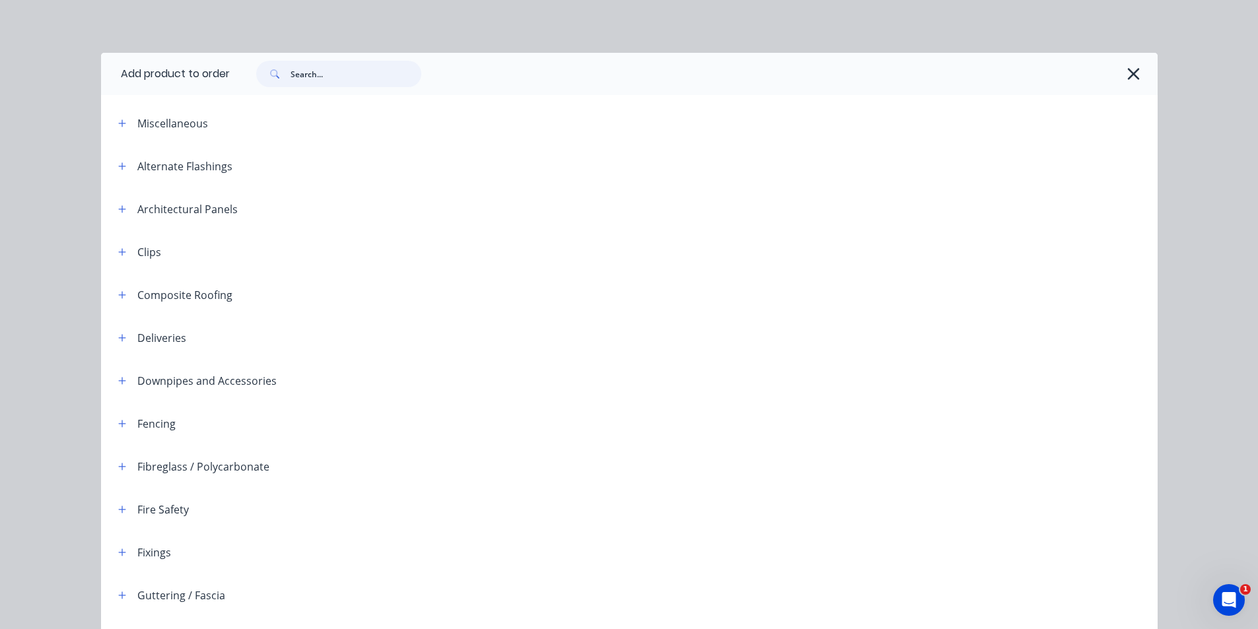
click at [304, 76] on input "text" at bounding box center [356, 74] width 131 height 26
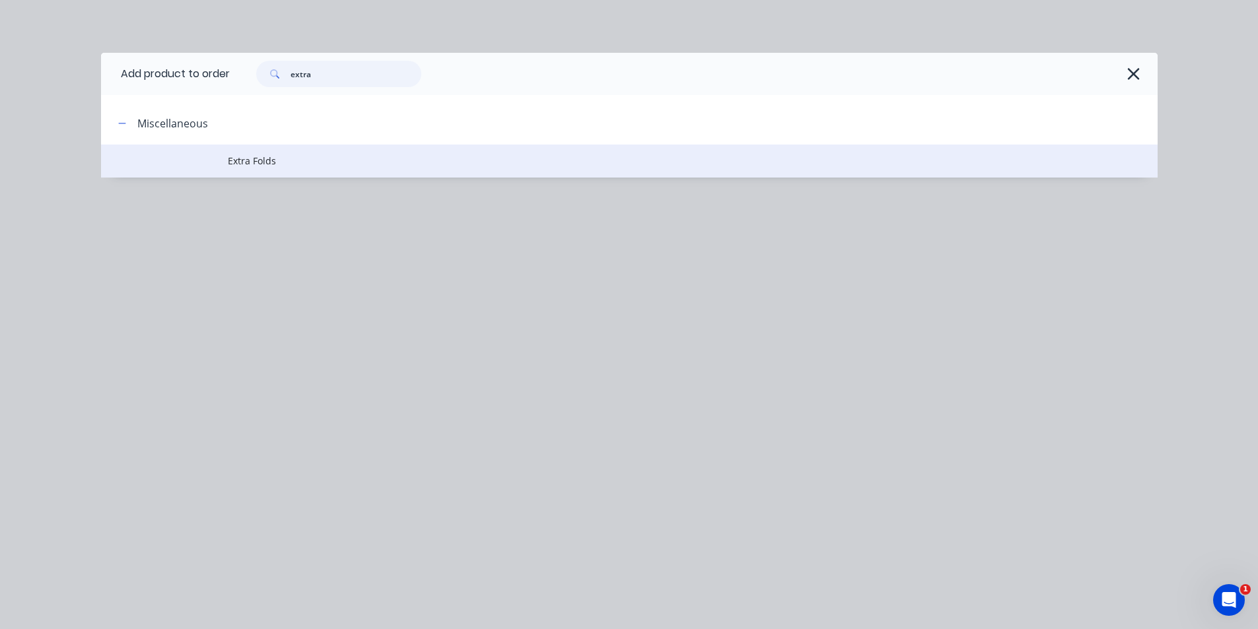
type input "extra"
click at [240, 165] on span "Extra Folds" at bounding box center [599, 161] width 743 height 14
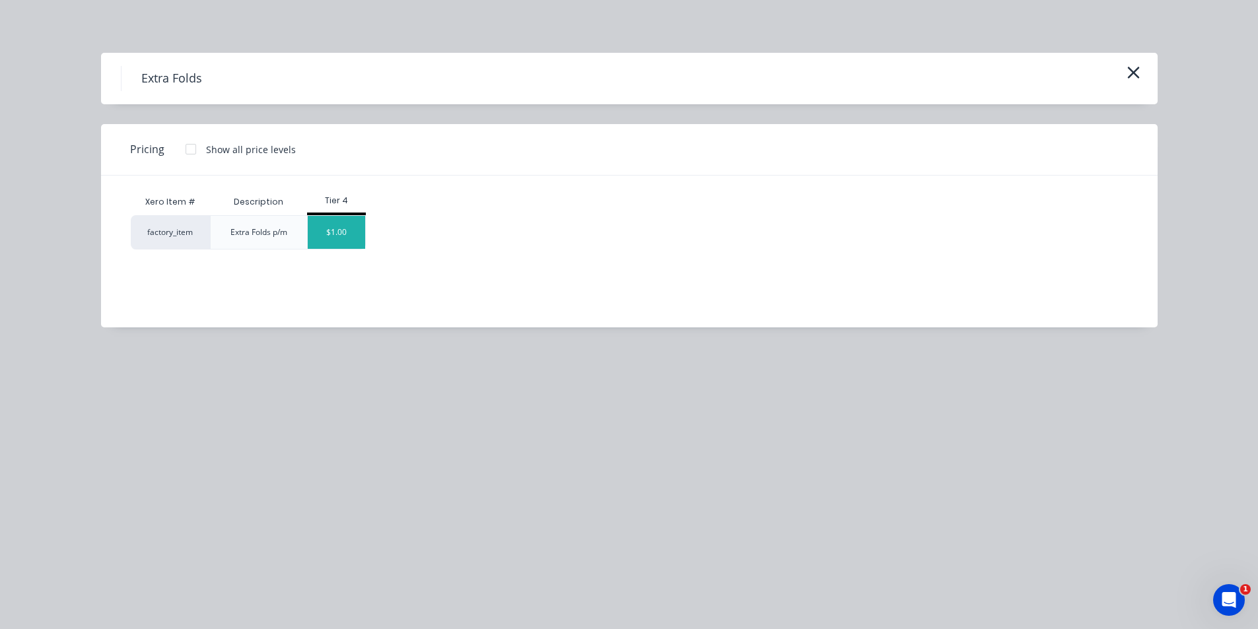
click at [349, 219] on div "$1.00" at bounding box center [336, 232] width 57 height 33
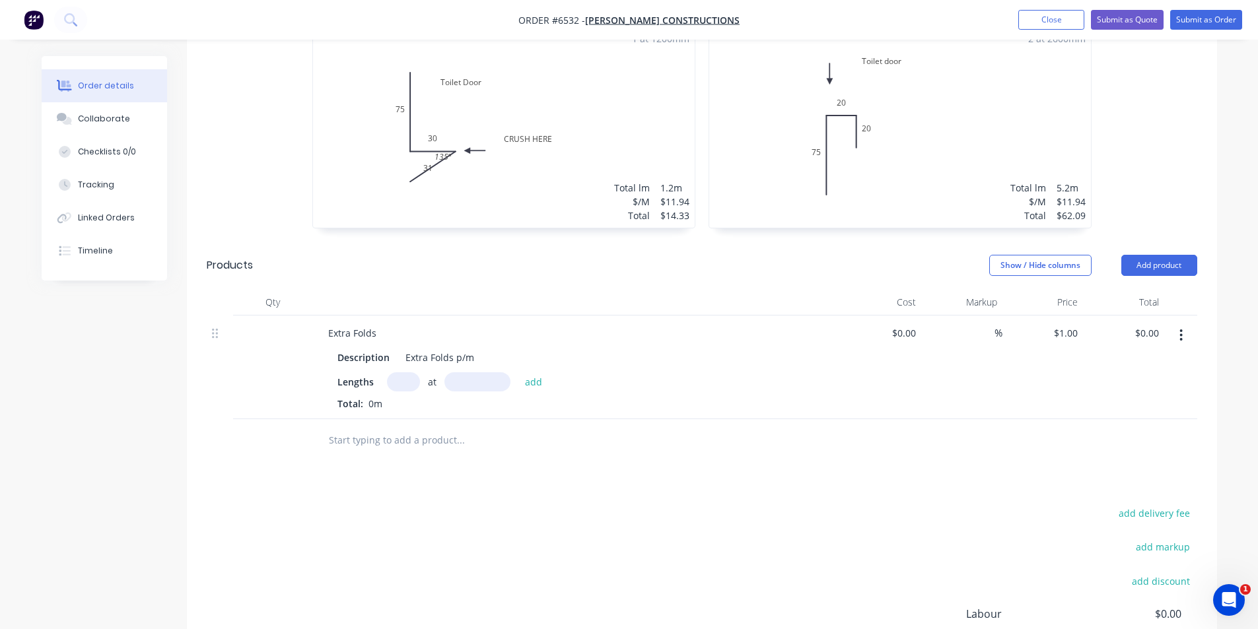
scroll to position [1756, 0]
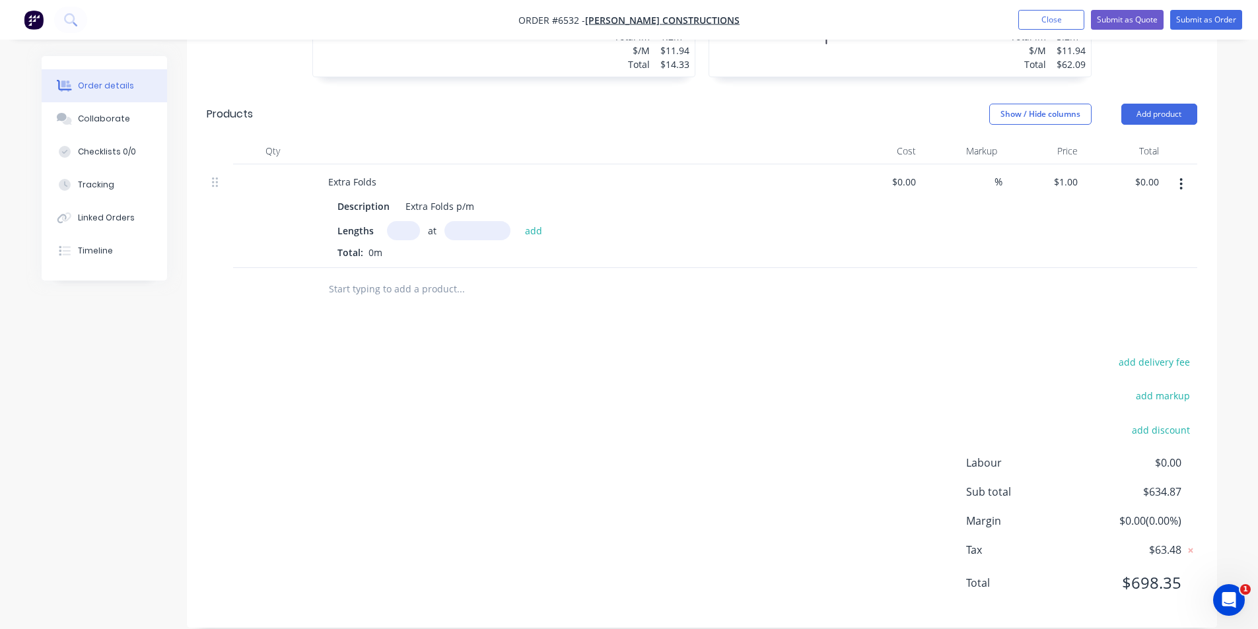
click at [400, 221] on input "text" at bounding box center [403, 230] width 33 height 19
type input "2"
type input "2600"
click at [518, 221] on button "add" at bounding box center [533, 230] width 31 height 18
type input "$5.20"
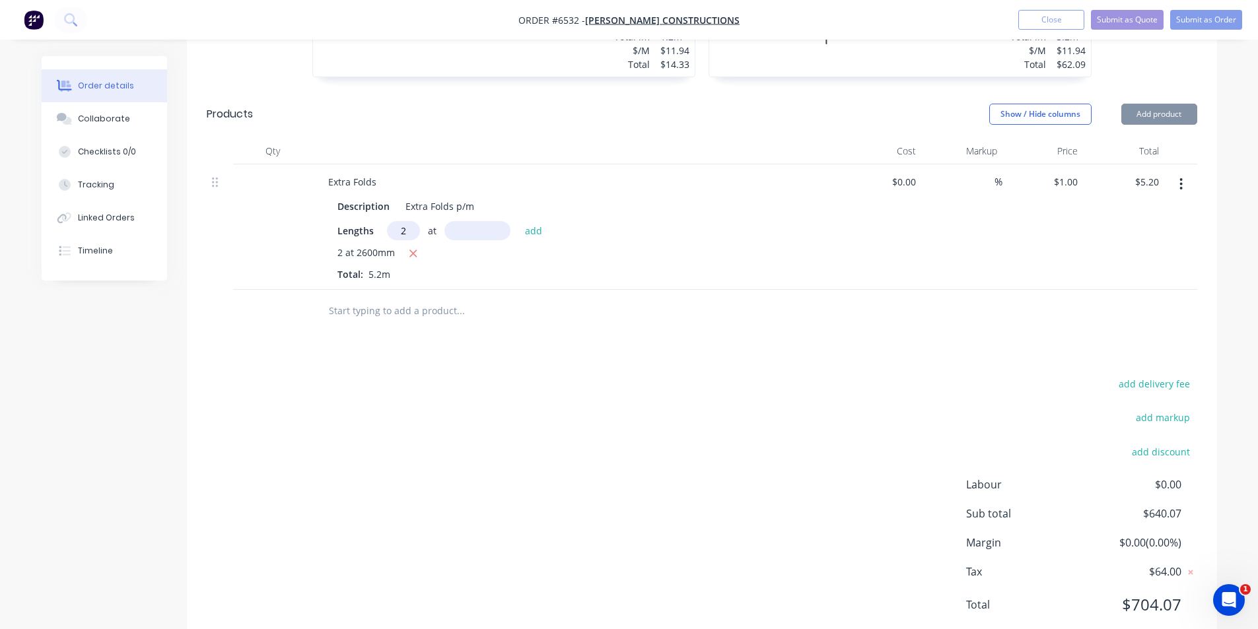
type input "2"
type input "6"
type input "2600"
click at [518, 221] on button "add" at bounding box center [533, 230] width 31 height 18
type input "$10.40"
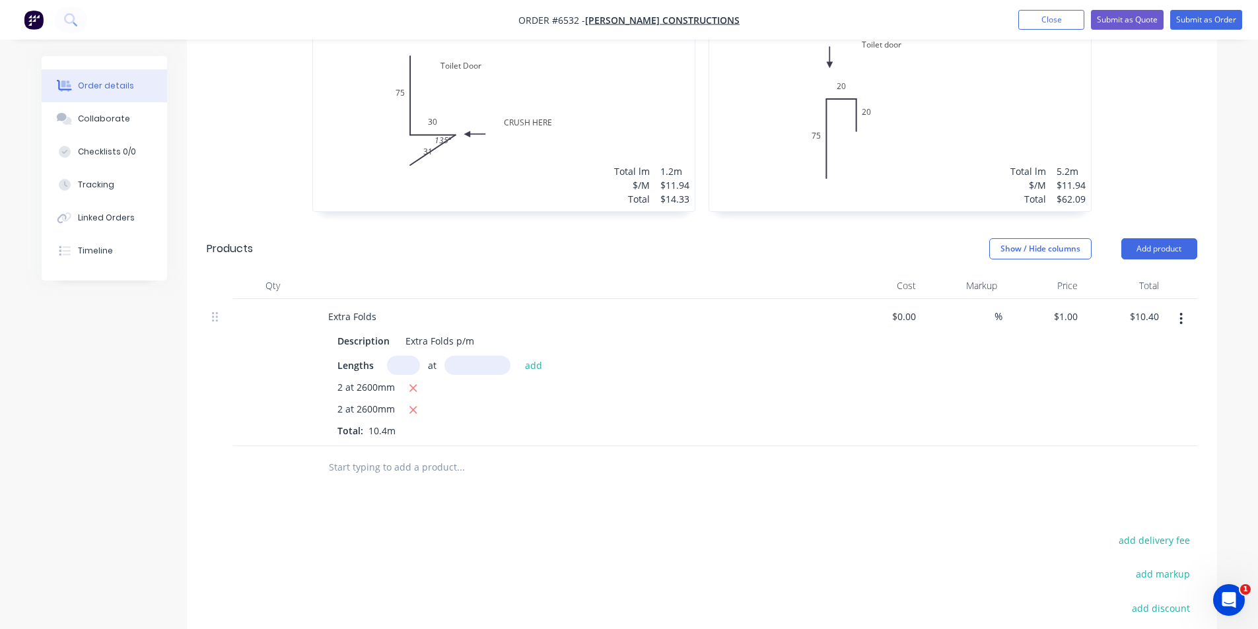
scroll to position [1425, 0]
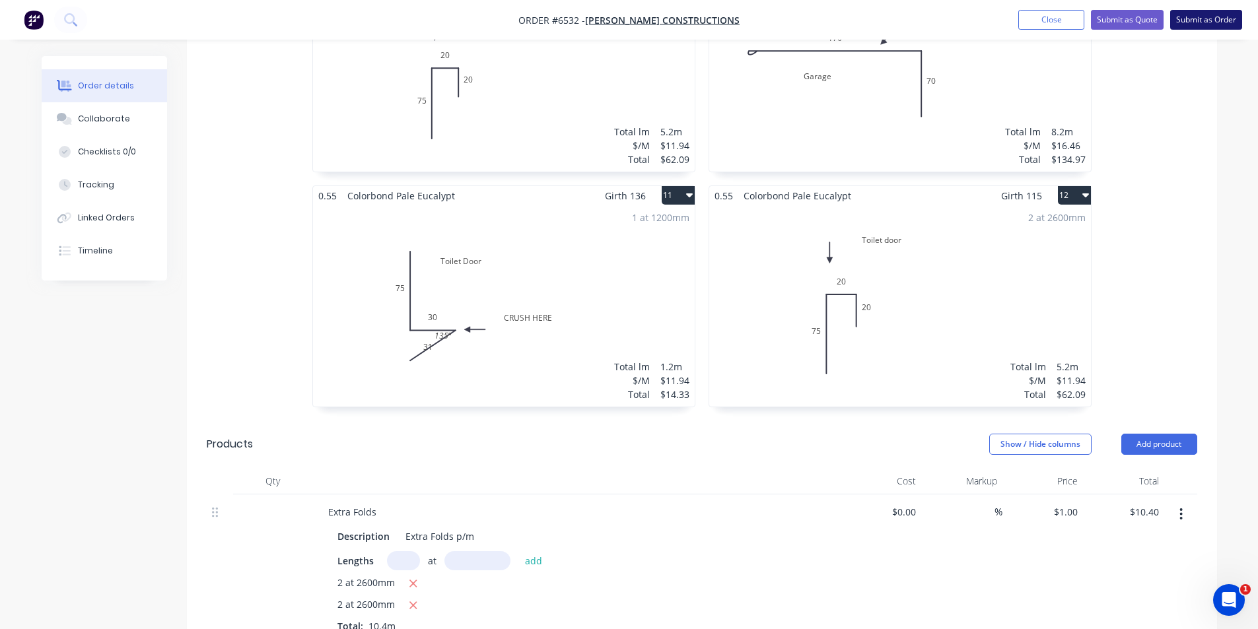
click at [1184, 17] on button "Submit as Order" at bounding box center [1206, 20] width 72 height 20
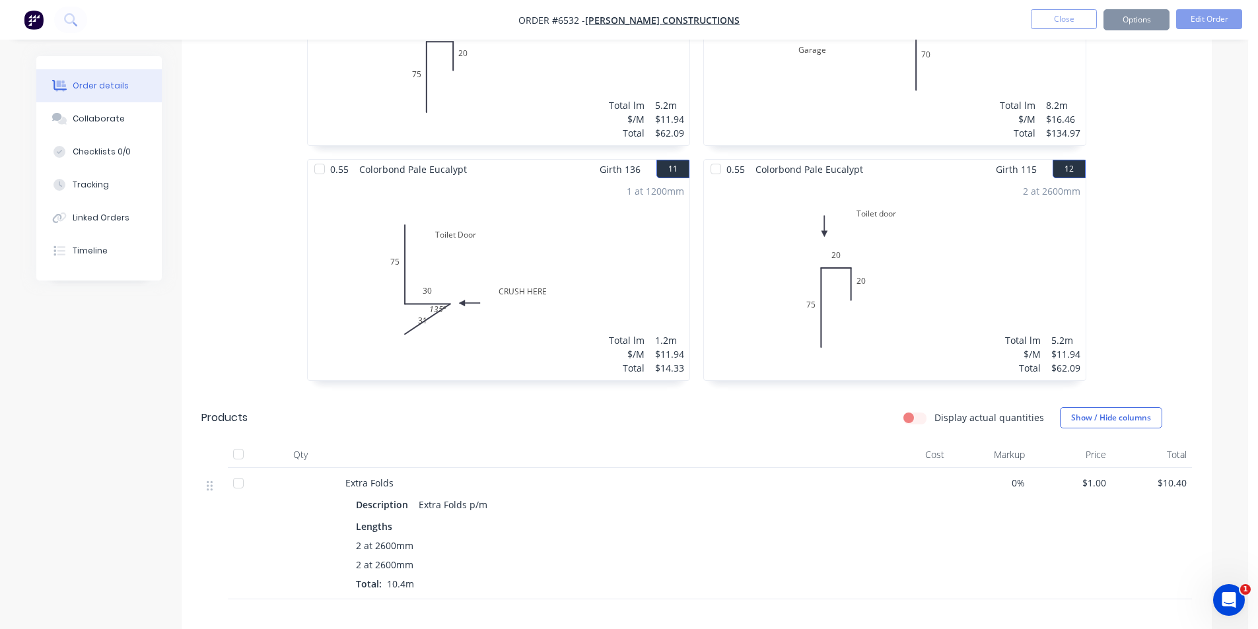
scroll to position [0, 0]
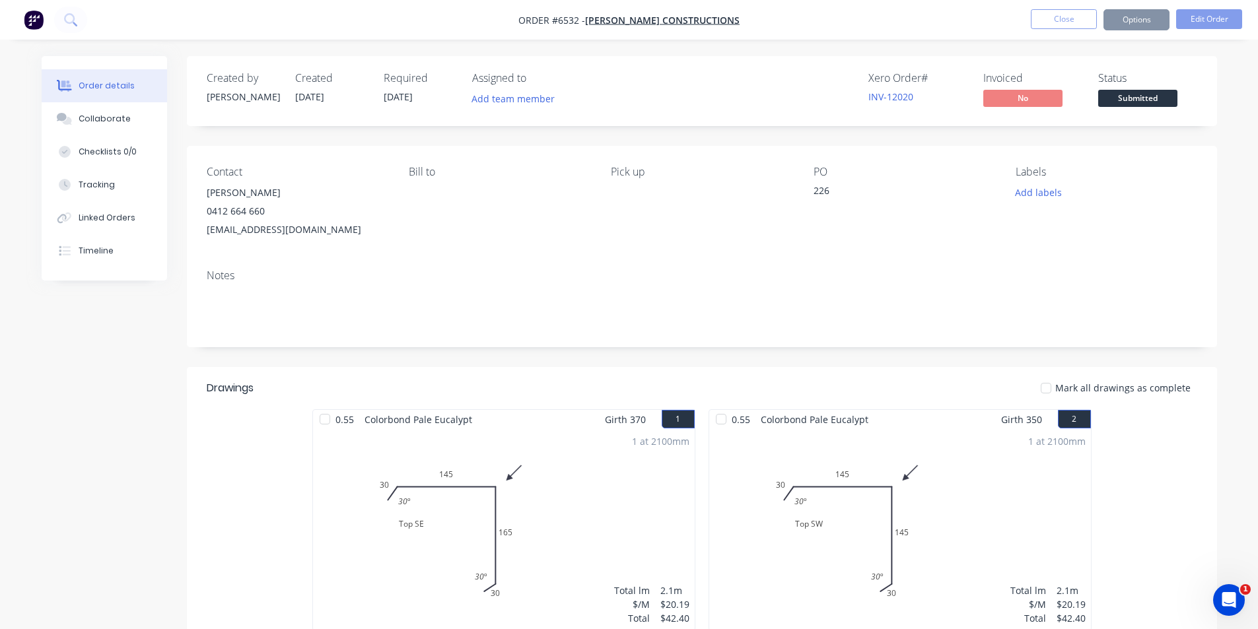
click at [1123, 101] on span "Submitted" at bounding box center [1137, 98] width 79 height 17
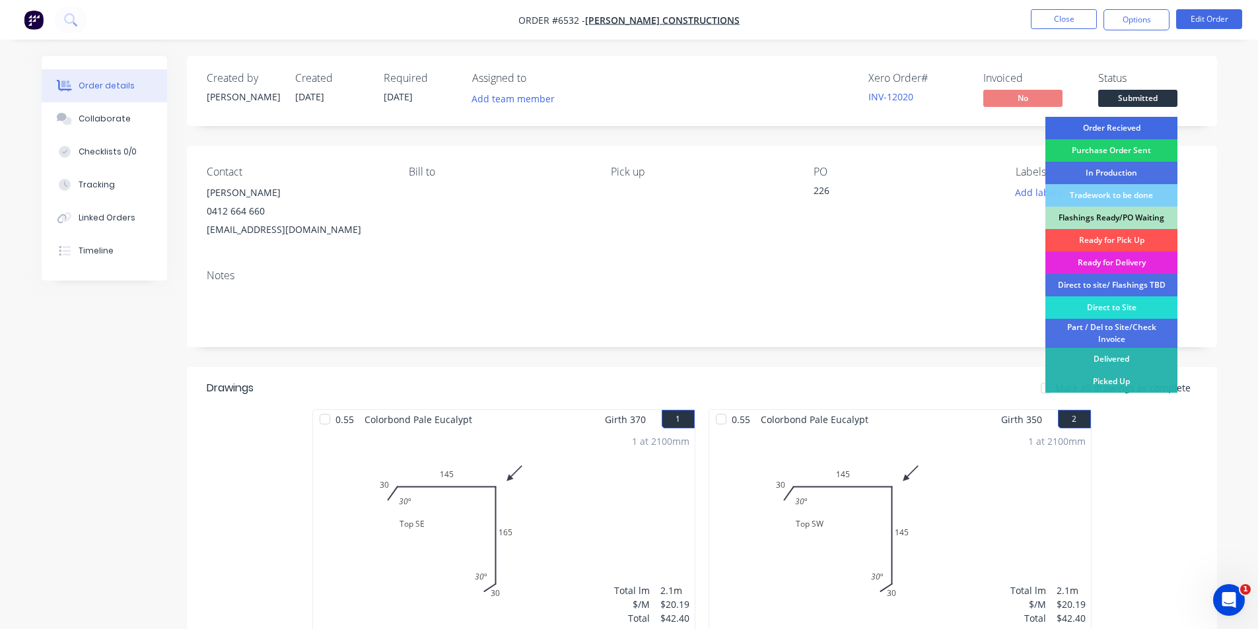
click at [1123, 123] on div "Order Recieved" at bounding box center [1111, 128] width 132 height 22
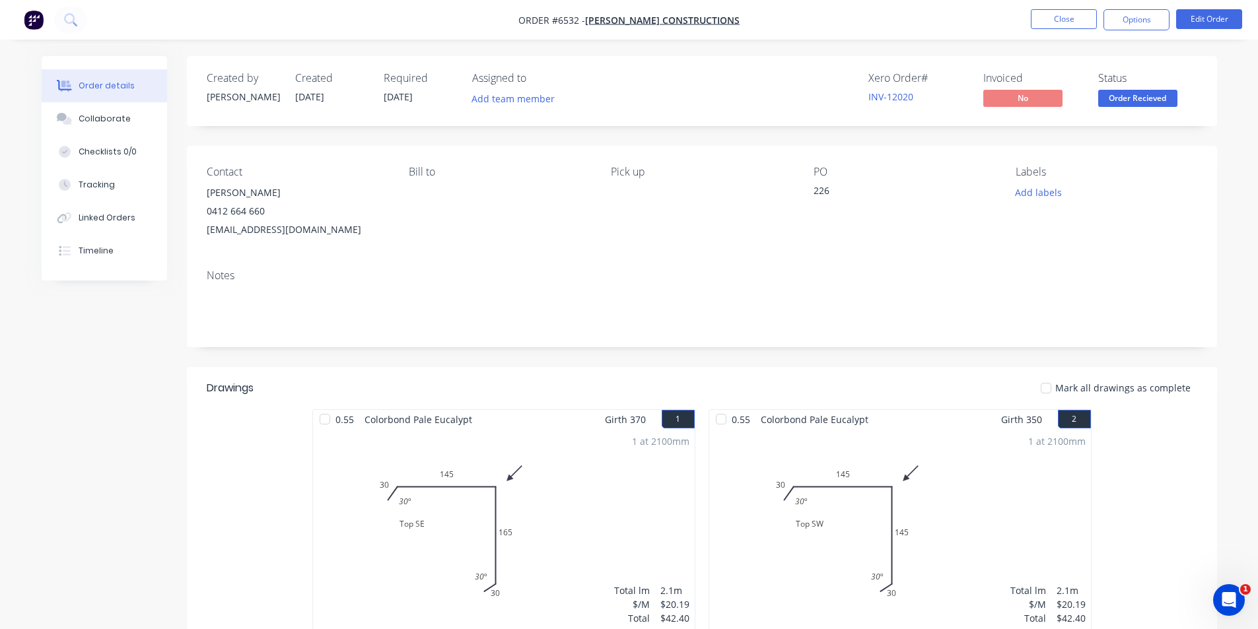
drag, startPoint x: 1127, startPoint y: 20, endPoint x: 1127, endPoint y: 30, distance: 9.9
click at [1127, 19] on button "Options" at bounding box center [1136, 19] width 66 height 21
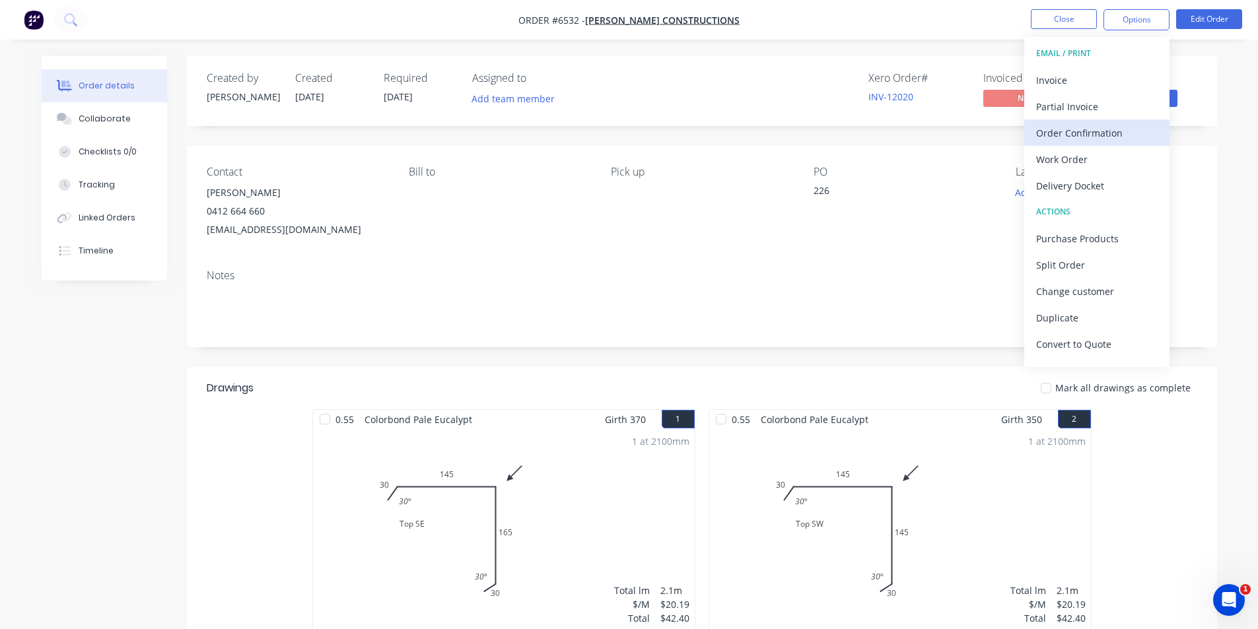
click at [1098, 145] on button "Order Confirmation" at bounding box center [1096, 133] width 145 height 26
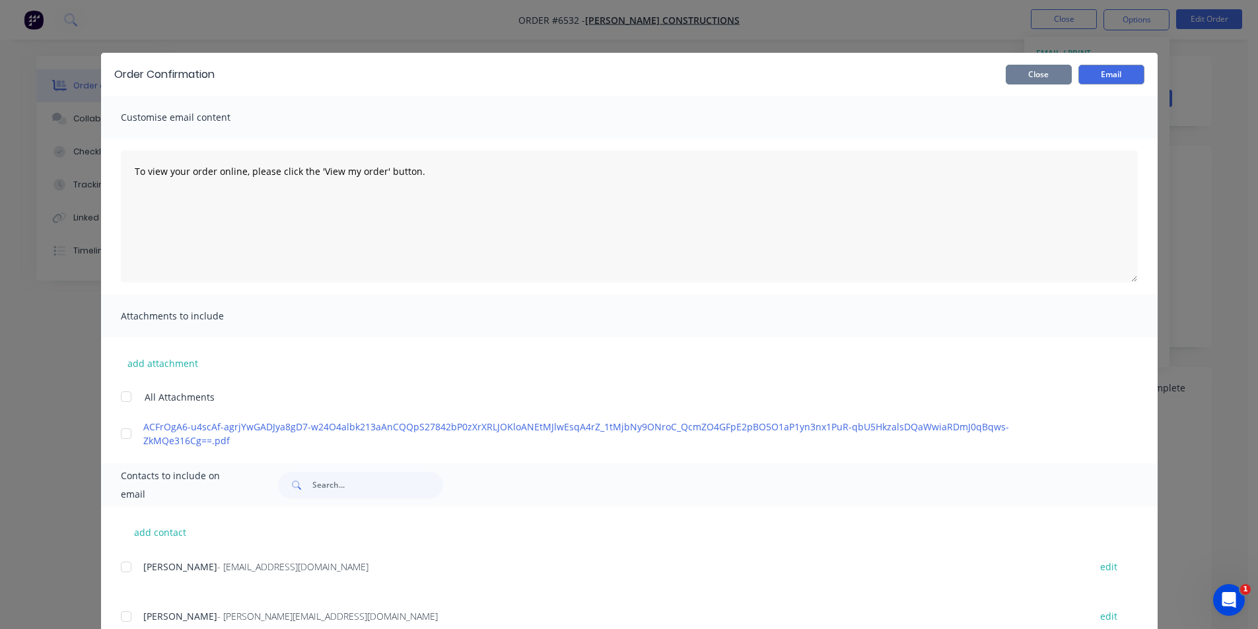
drag, startPoint x: 1064, startPoint y: 69, endPoint x: 1054, endPoint y: 74, distance: 10.6
click at [1064, 69] on button "Close" at bounding box center [1039, 75] width 66 height 20
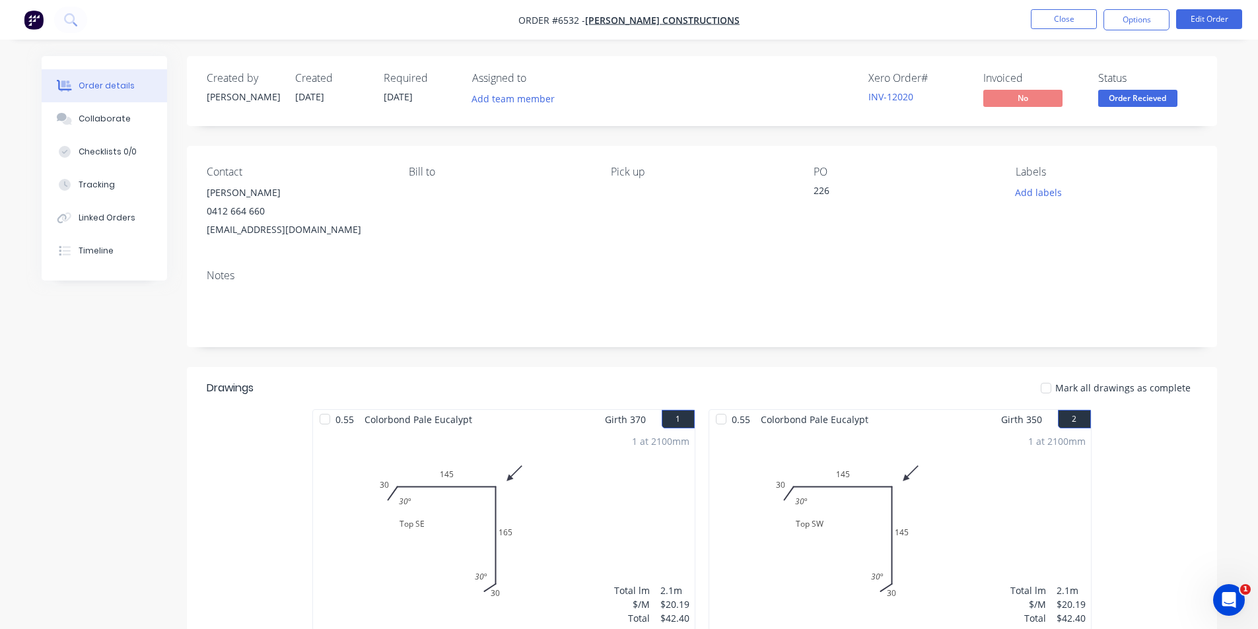
click at [1120, 30] on nav "Order #6532 - [PERSON_NAME] Constructions Close Options Edit Order" at bounding box center [629, 20] width 1258 height 40
click at [1134, 17] on button "Options" at bounding box center [1136, 19] width 66 height 21
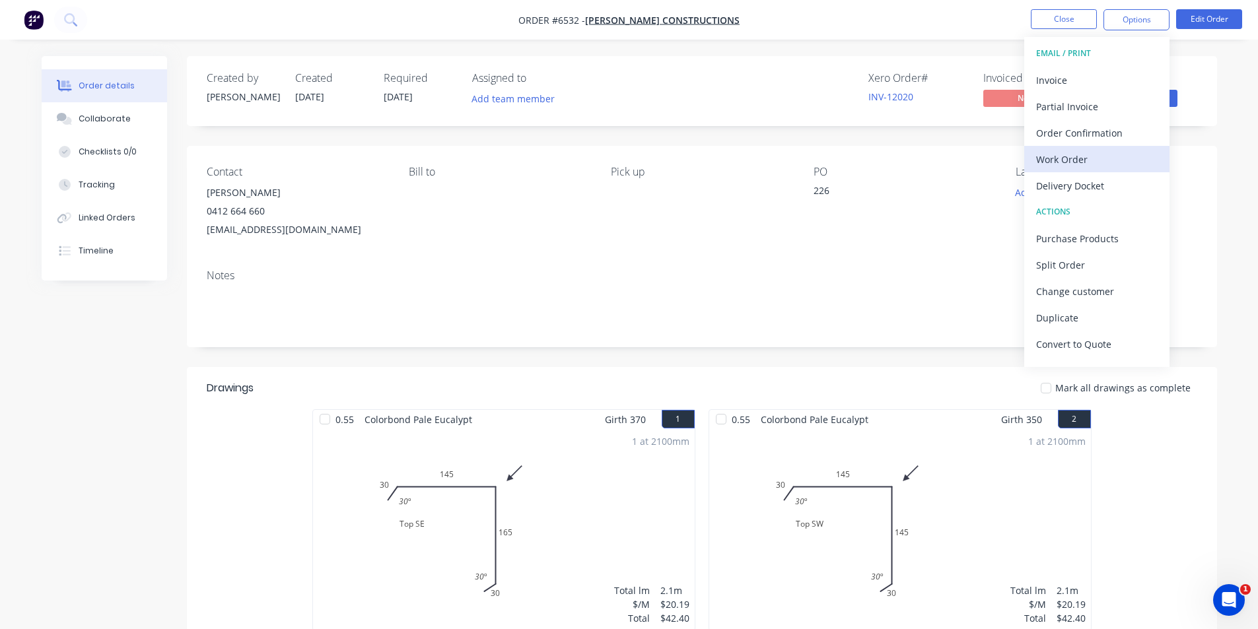
click at [1105, 163] on div "Work Order" at bounding box center [1096, 159] width 121 height 19
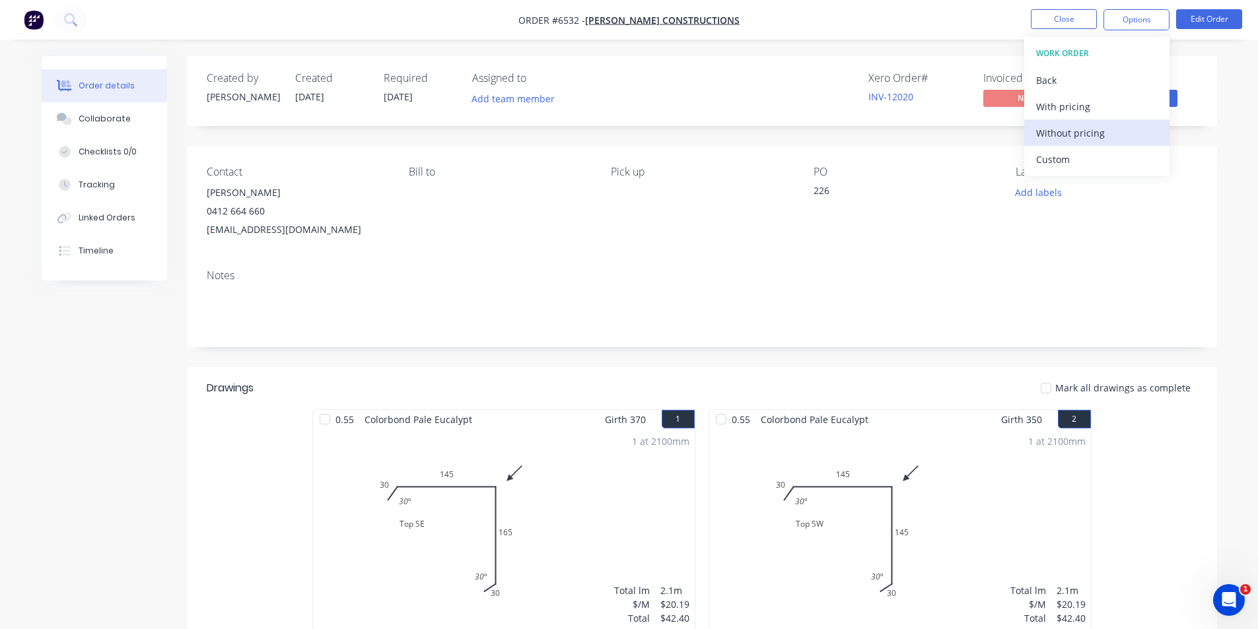
click at [1105, 135] on div "Without pricing" at bounding box center [1096, 132] width 121 height 19
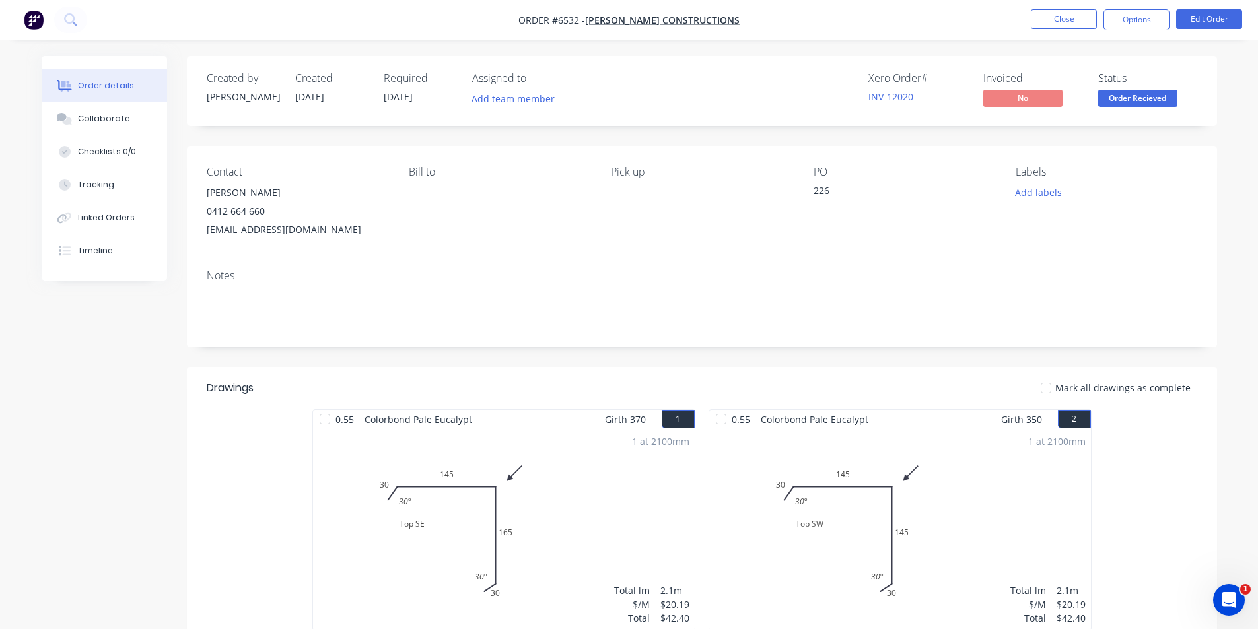
click at [1064, 4] on nav "Order #6532 - [PERSON_NAME] Constructions Close Options Edit Order" at bounding box center [629, 20] width 1258 height 40
click at [1060, 11] on button "Close" at bounding box center [1064, 19] width 66 height 20
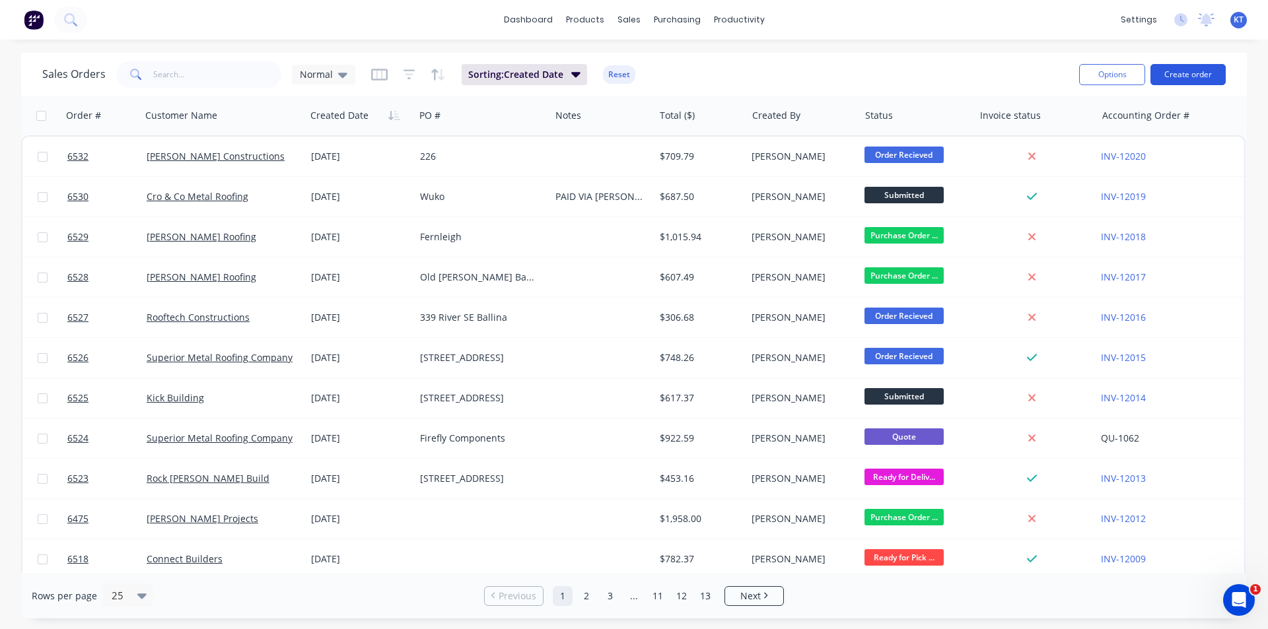
click at [1188, 74] on button "Create order" at bounding box center [1187, 74] width 75 height 21
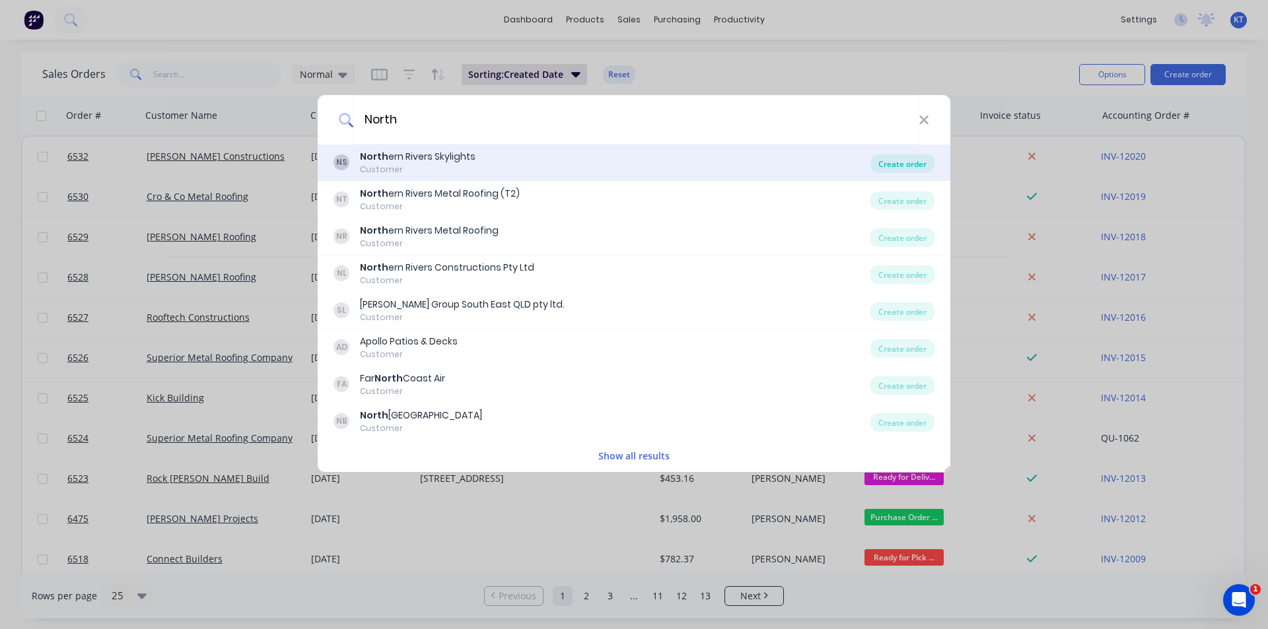
type input "North"
click at [921, 168] on div "Create order" at bounding box center [902, 163] width 64 height 18
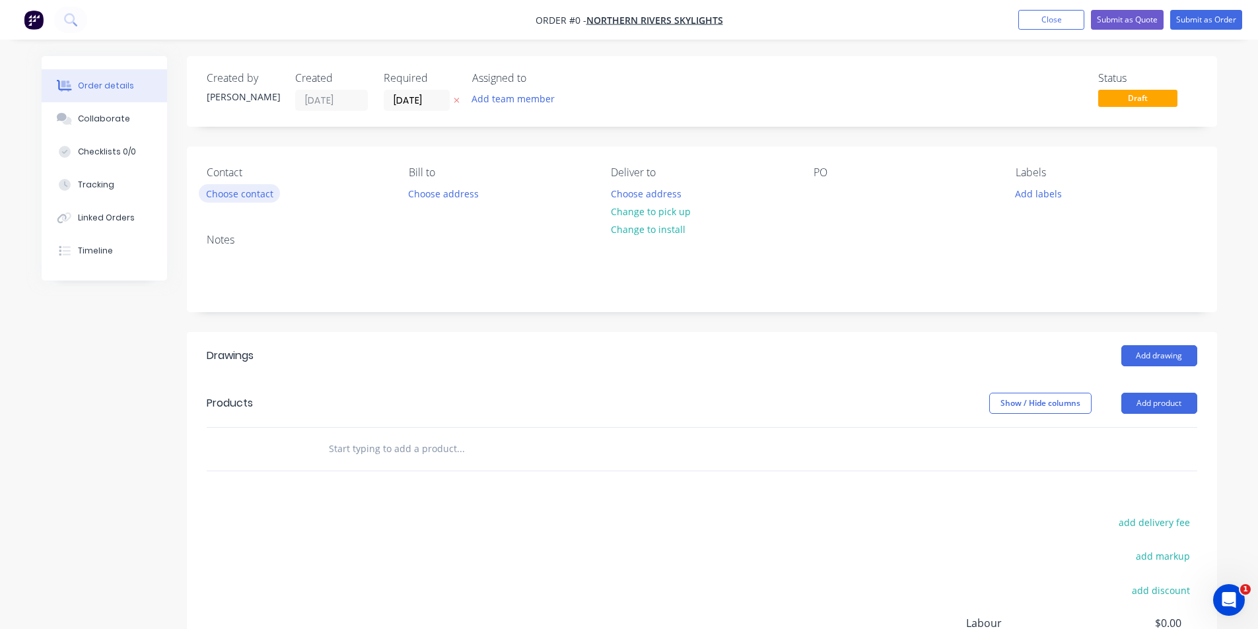
drag, startPoint x: 281, startPoint y: 187, endPoint x: 230, endPoint y: 200, distance: 51.9
click at [278, 186] on div "Contact Choose contact" at bounding box center [297, 184] width 181 height 37
click at [230, 200] on button "Choose contact" at bounding box center [239, 193] width 81 height 18
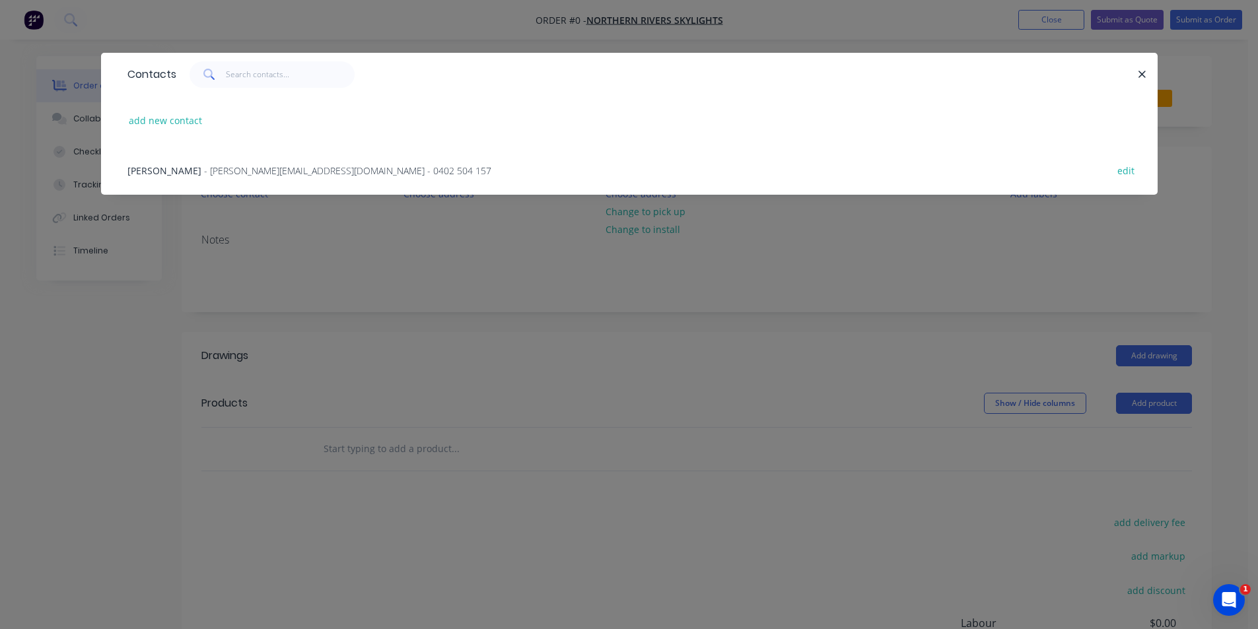
click at [207, 176] on span "- [PERSON_NAME][EMAIL_ADDRESS][DOMAIN_NAME] - 0402 504 157" at bounding box center [347, 170] width 287 height 13
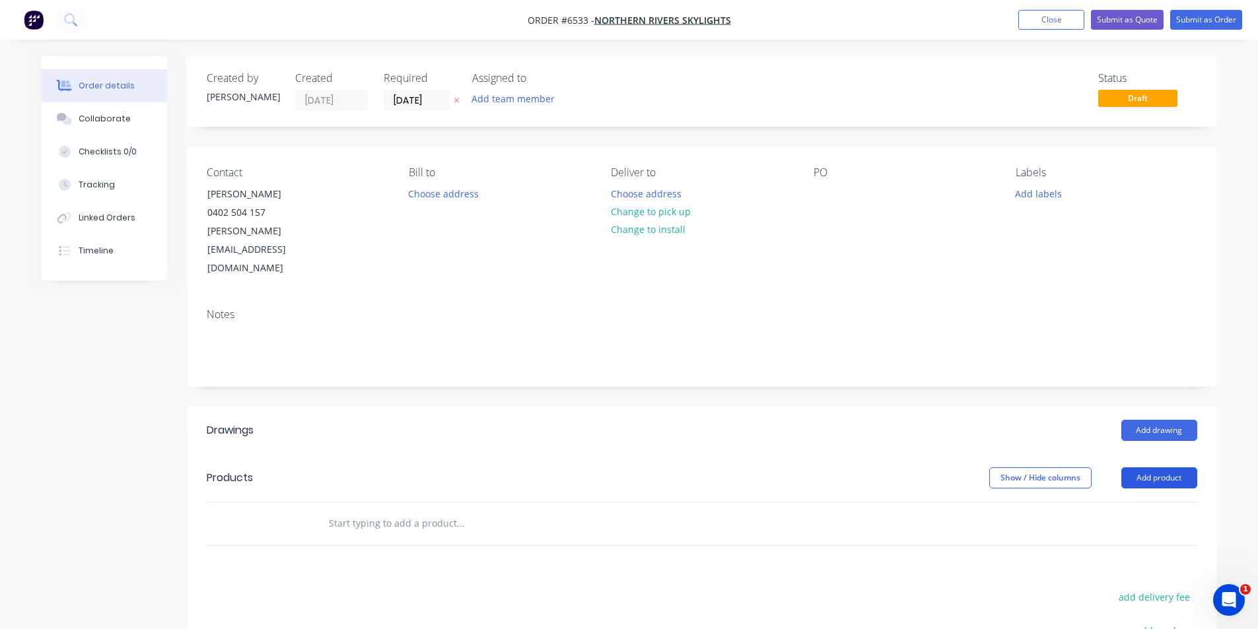
click at [1146, 467] on button "Add product" at bounding box center [1159, 477] width 76 height 21
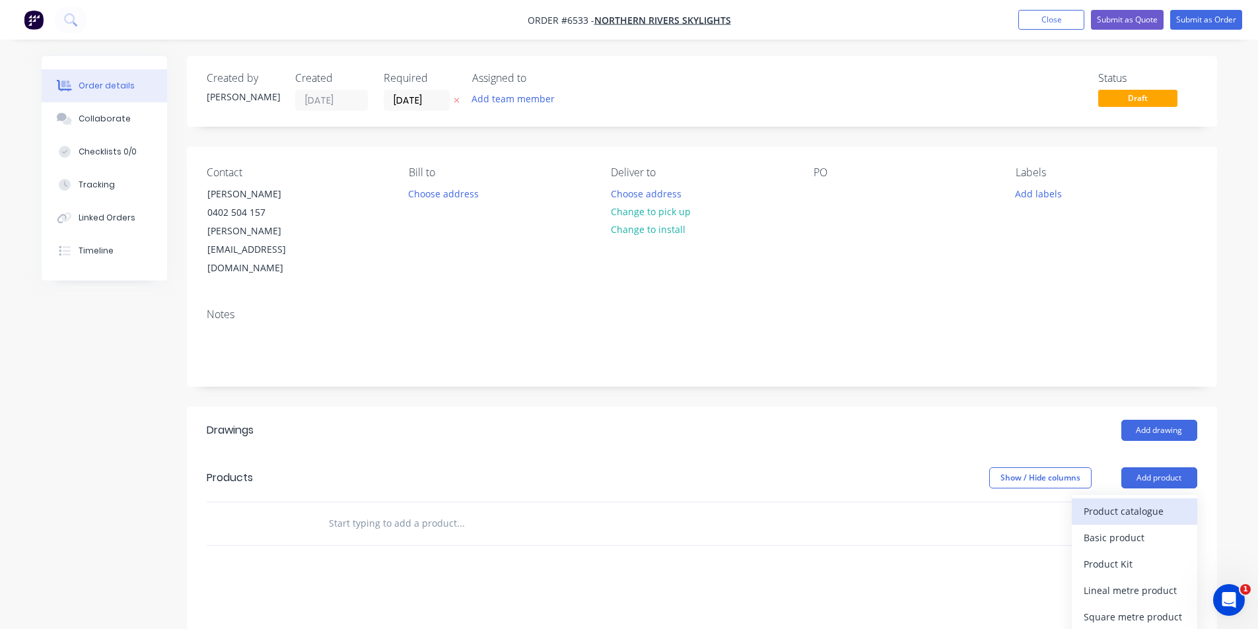
click at [1140, 498] on button "Product catalogue" at bounding box center [1134, 511] width 125 height 26
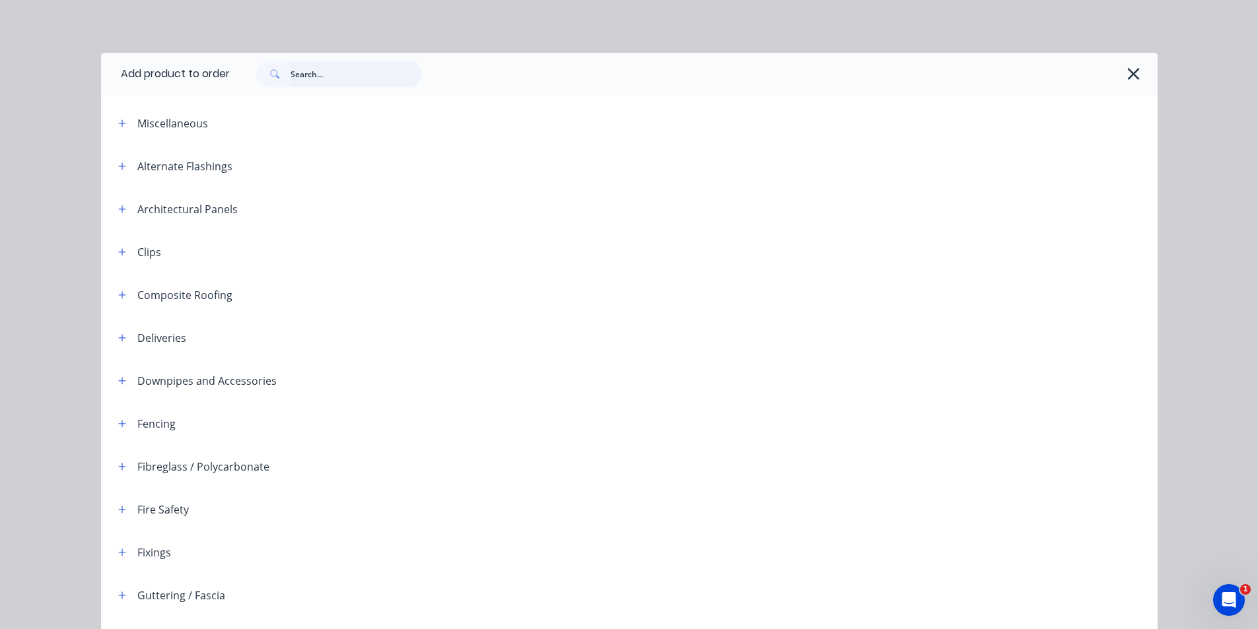
click at [337, 85] on input "text" at bounding box center [356, 74] width 131 height 26
type input "g"
type input "s"
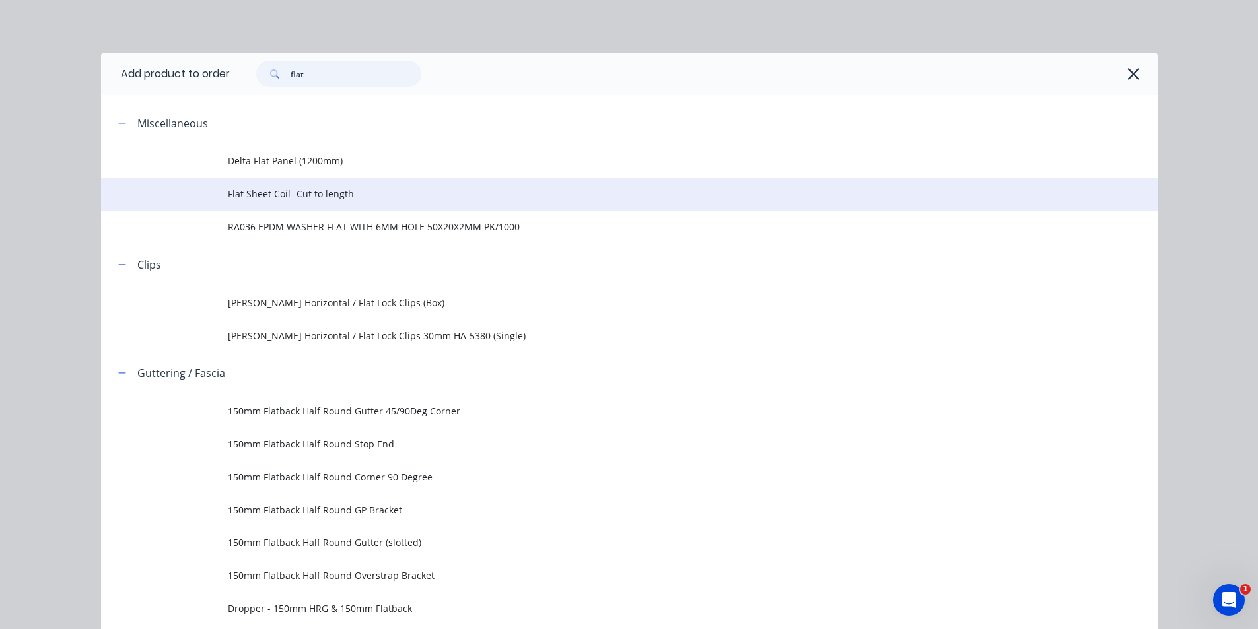
type input "flat"
click at [274, 197] on span "Flat Sheet Coil- Cut to length" at bounding box center [599, 194] width 743 height 14
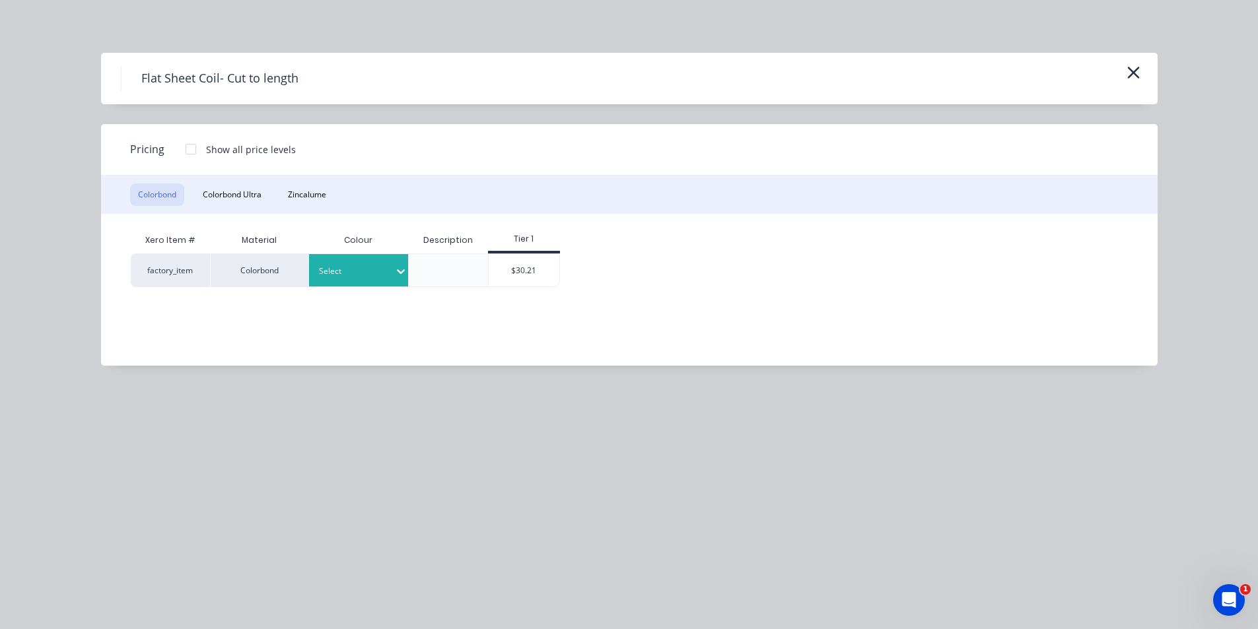
click at [378, 281] on div "Select" at bounding box center [358, 270] width 99 height 32
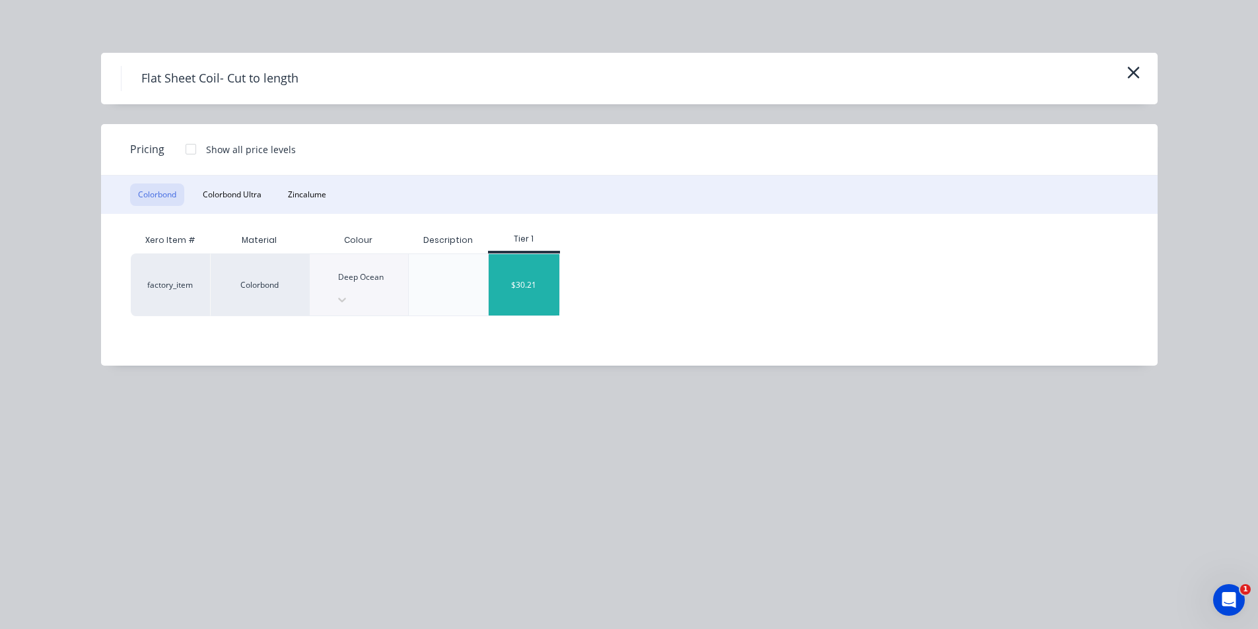
click at [528, 260] on div "$30.21" at bounding box center [524, 284] width 71 height 61
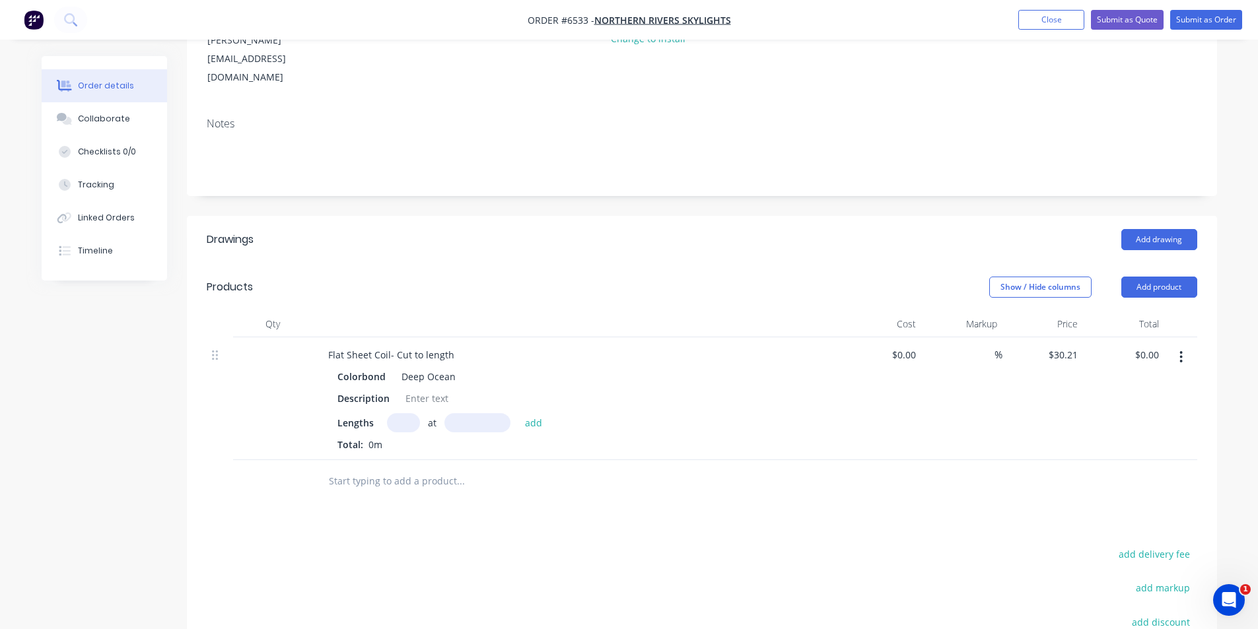
scroll to position [198, 0]
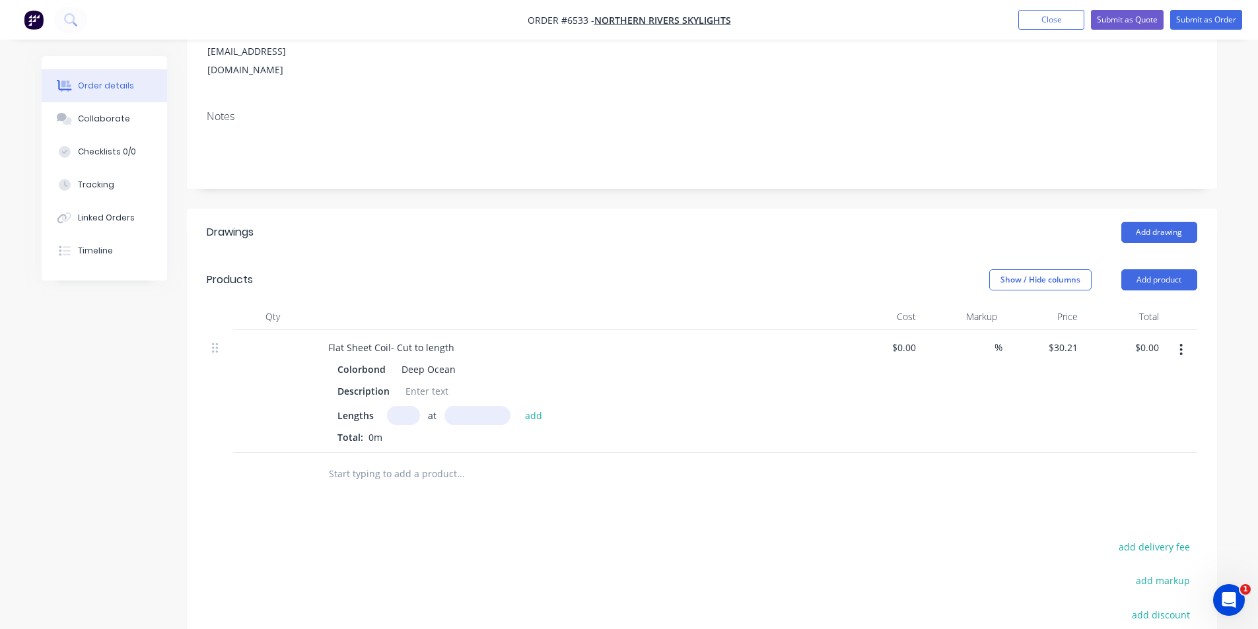
click at [396, 406] on input "text" at bounding box center [403, 415] width 33 height 19
type input "2"
type input "1050"
click at [518, 406] on button "add" at bounding box center [533, 415] width 31 height 18
type input "$63.44"
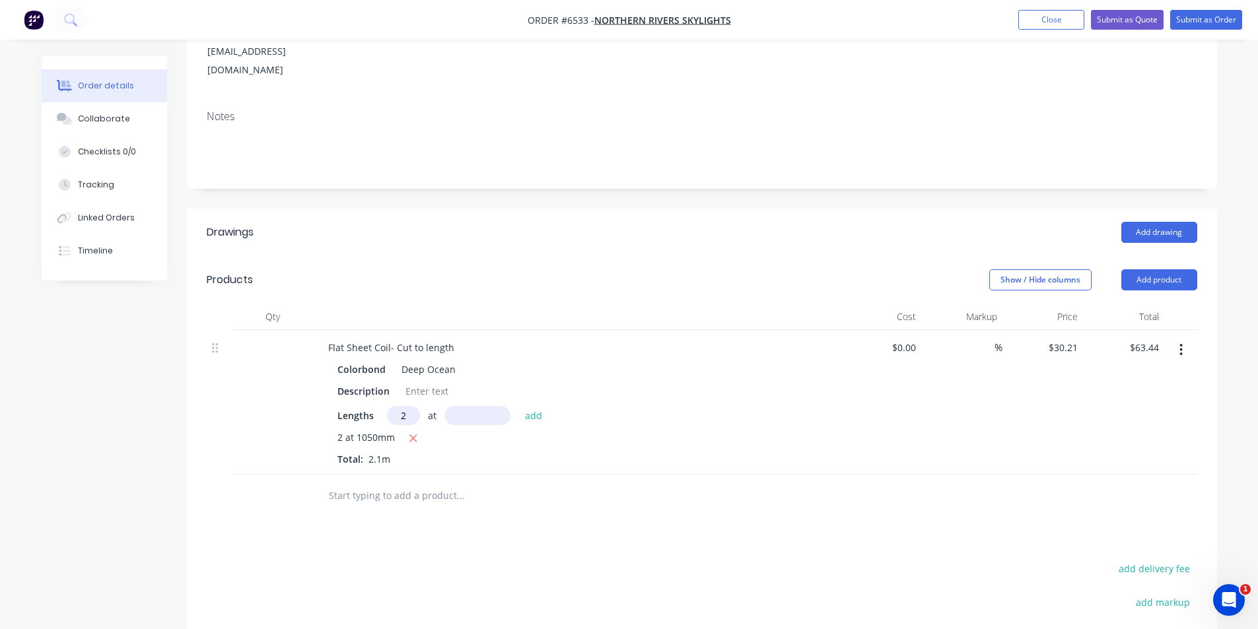
type input "2"
type input "1230"
click at [518, 406] on button "add" at bounding box center [533, 415] width 31 height 18
type input "$137.76"
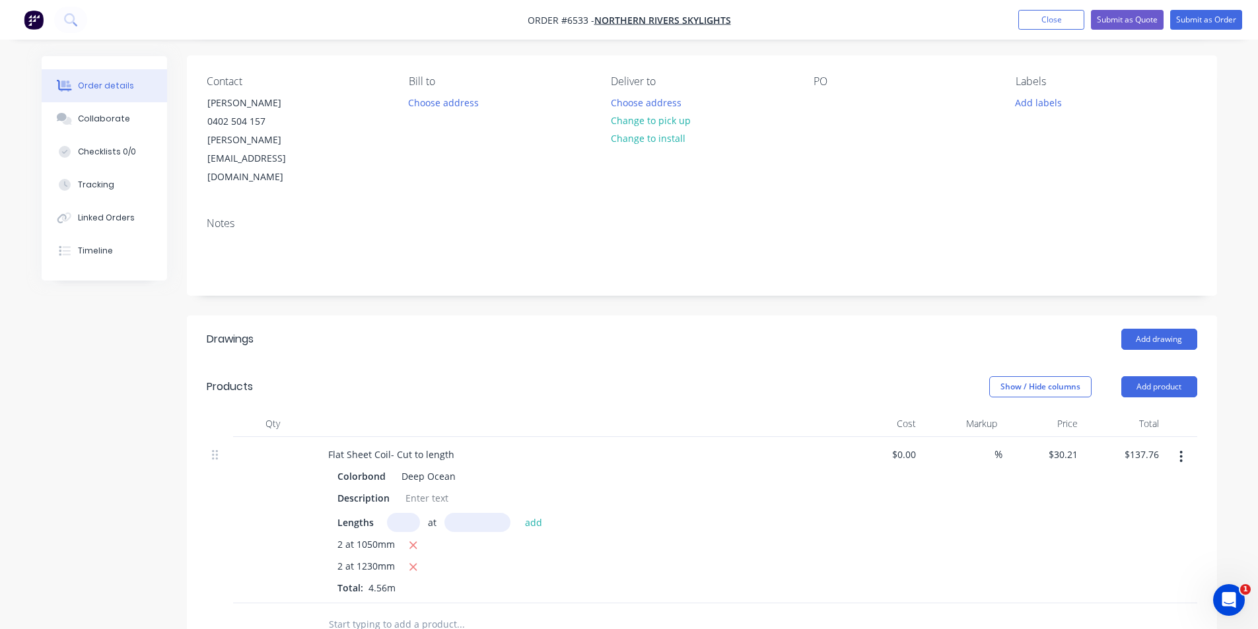
scroll to position [0, 0]
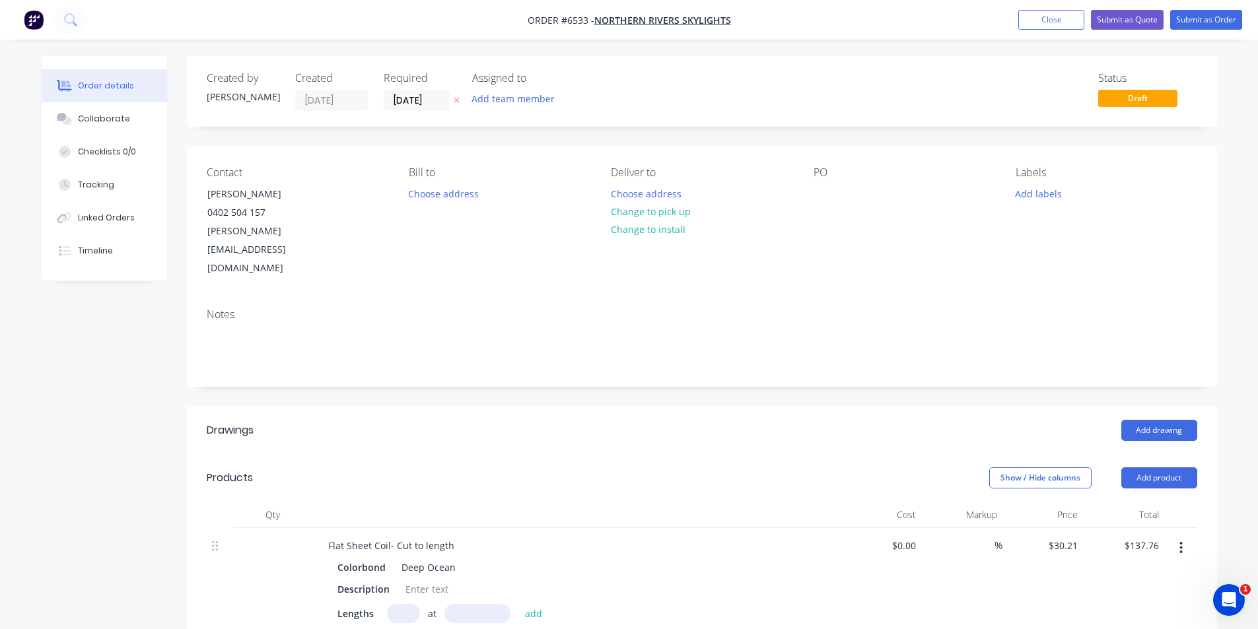
drag, startPoint x: 800, startPoint y: 197, endPoint x: 807, endPoint y: 193, distance: 8.9
click at [800, 197] on div "Contact [PERSON_NAME] [PHONE_NUMBER] [PERSON_NAME][EMAIL_ADDRESS][DOMAIN_NAME] …" at bounding box center [702, 222] width 1030 height 151
click at [817, 190] on div at bounding box center [823, 193] width 21 height 19
click at [658, 210] on button "Change to pick up" at bounding box center [650, 212] width 94 height 18
click at [1208, 21] on button "Submit as Order" at bounding box center [1206, 20] width 72 height 20
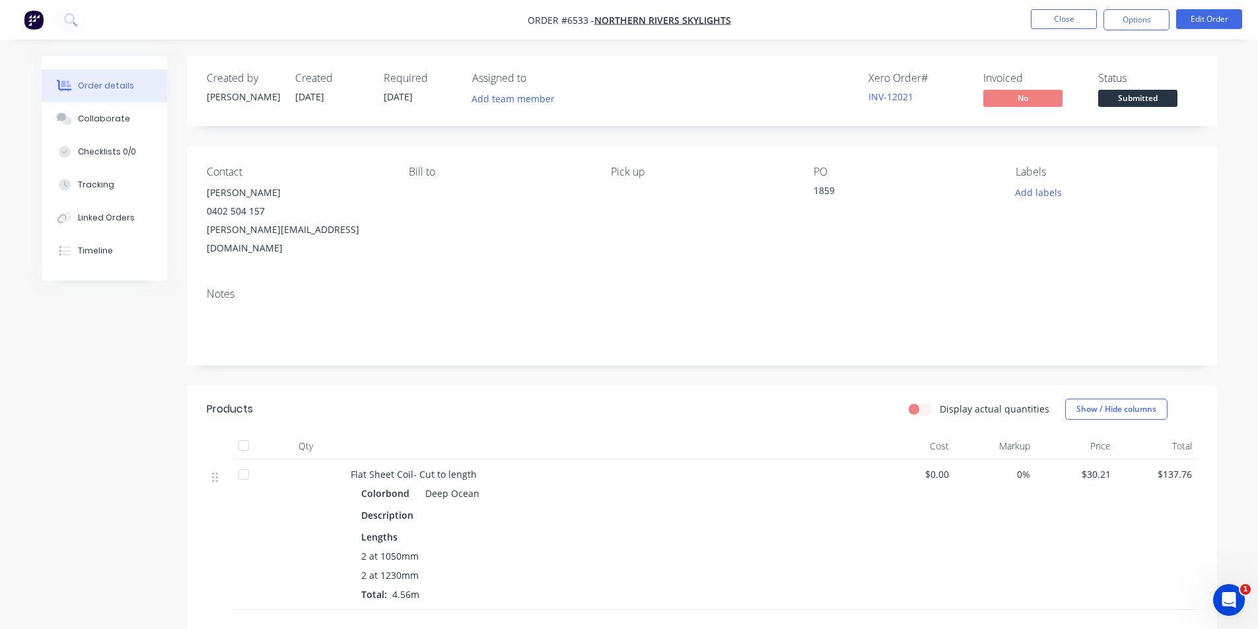
click at [1127, 96] on span "Submitted" at bounding box center [1137, 98] width 79 height 17
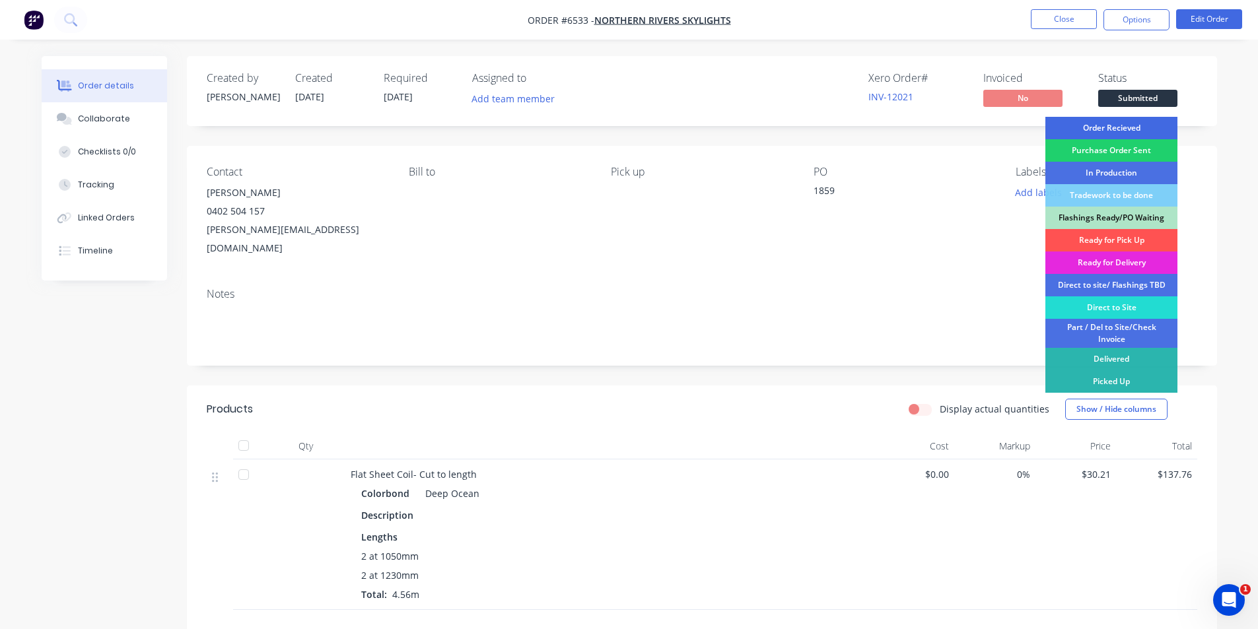
click at [1122, 129] on div "Order Recieved" at bounding box center [1111, 128] width 132 height 22
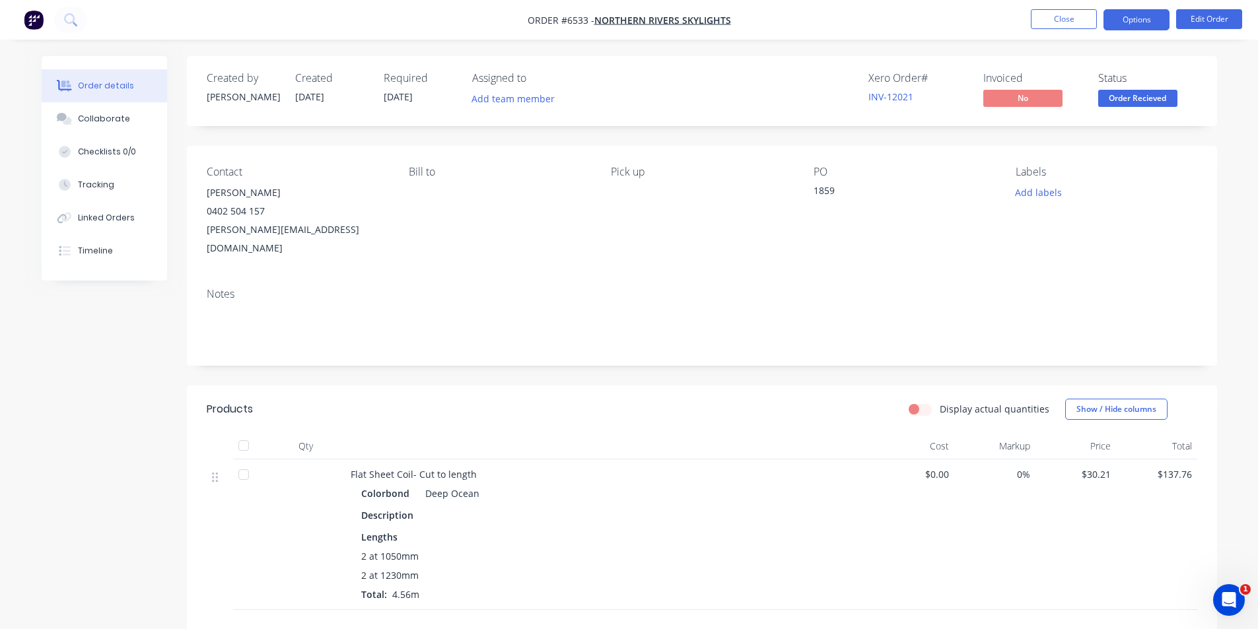
click at [1120, 15] on button "Options" at bounding box center [1136, 19] width 66 height 21
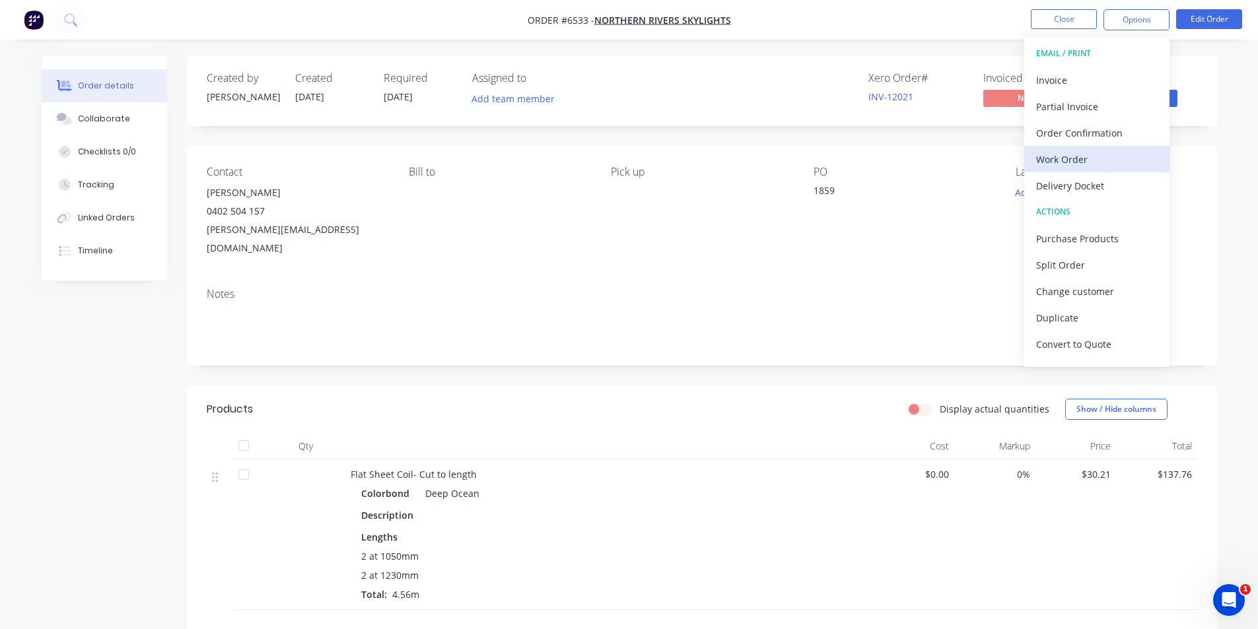
click at [1081, 155] on div "Work Order" at bounding box center [1096, 159] width 121 height 19
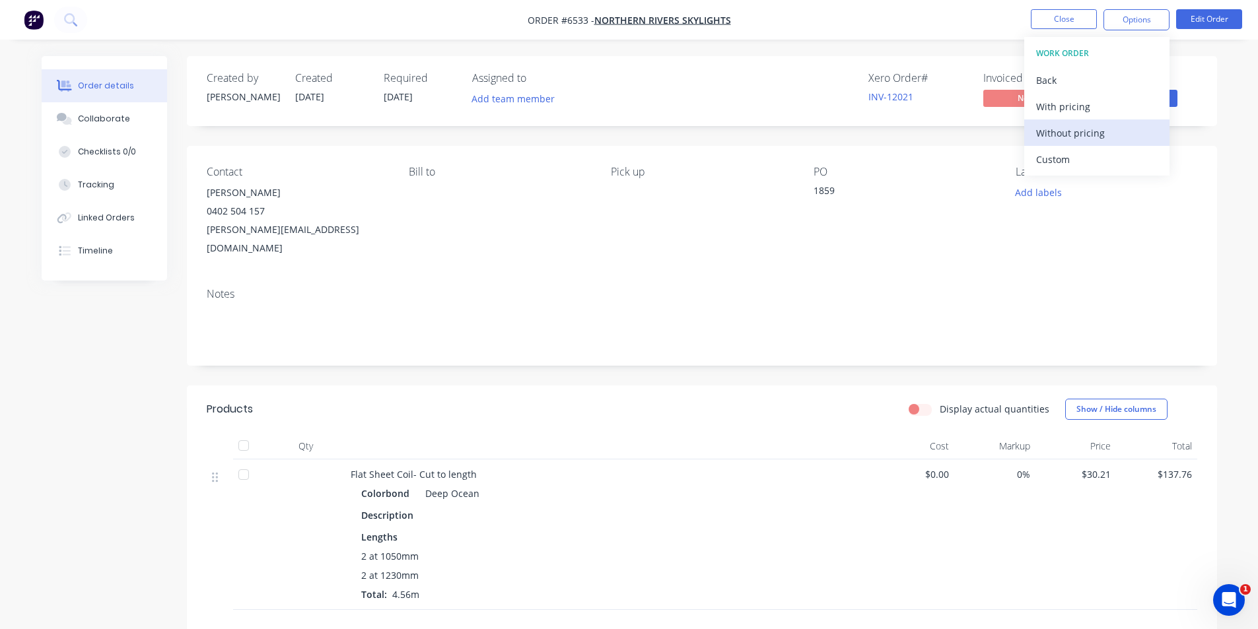
click at [1101, 133] on div "Without pricing" at bounding box center [1096, 132] width 121 height 19
drag, startPoint x: 1206, startPoint y: 215, endPoint x: 1177, endPoint y: 164, distance: 58.6
click at [1206, 214] on div "Contact [PERSON_NAME] [PHONE_NUMBER] [PERSON_NAME][EMAIL_ADDRESS][DOMAIN_NAME] …" at bounding box center [702, 211] width 1030 height 131
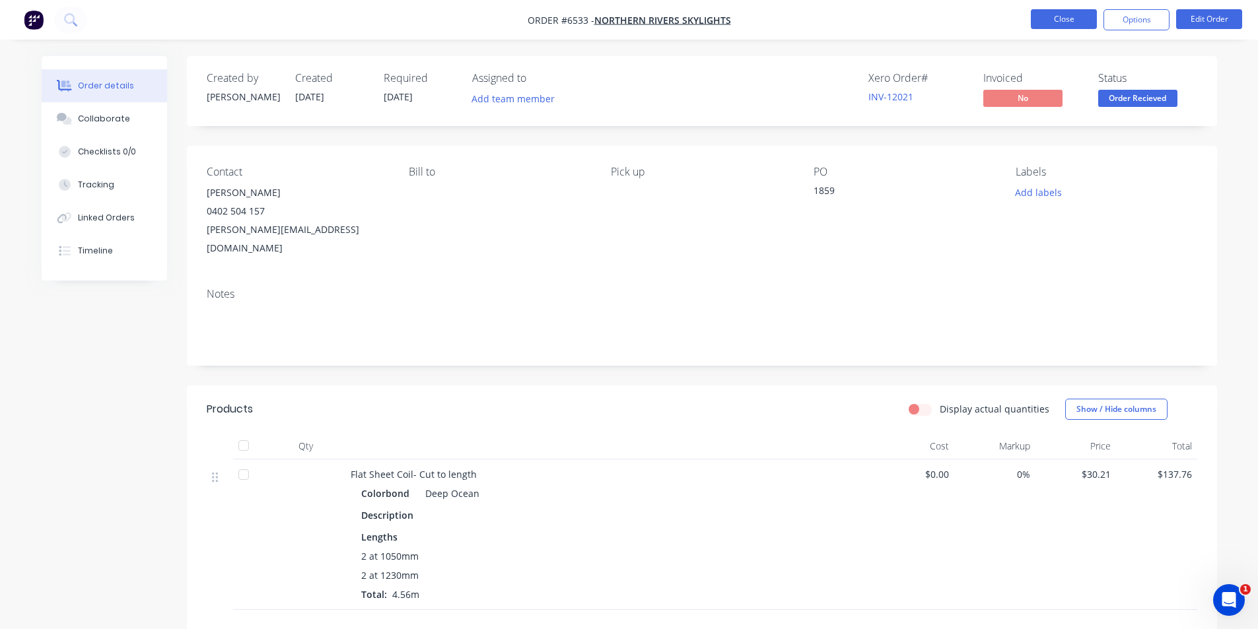
click at [1061, 11] on button "Close" at bounding box center [1064, 19] width 66 height 20
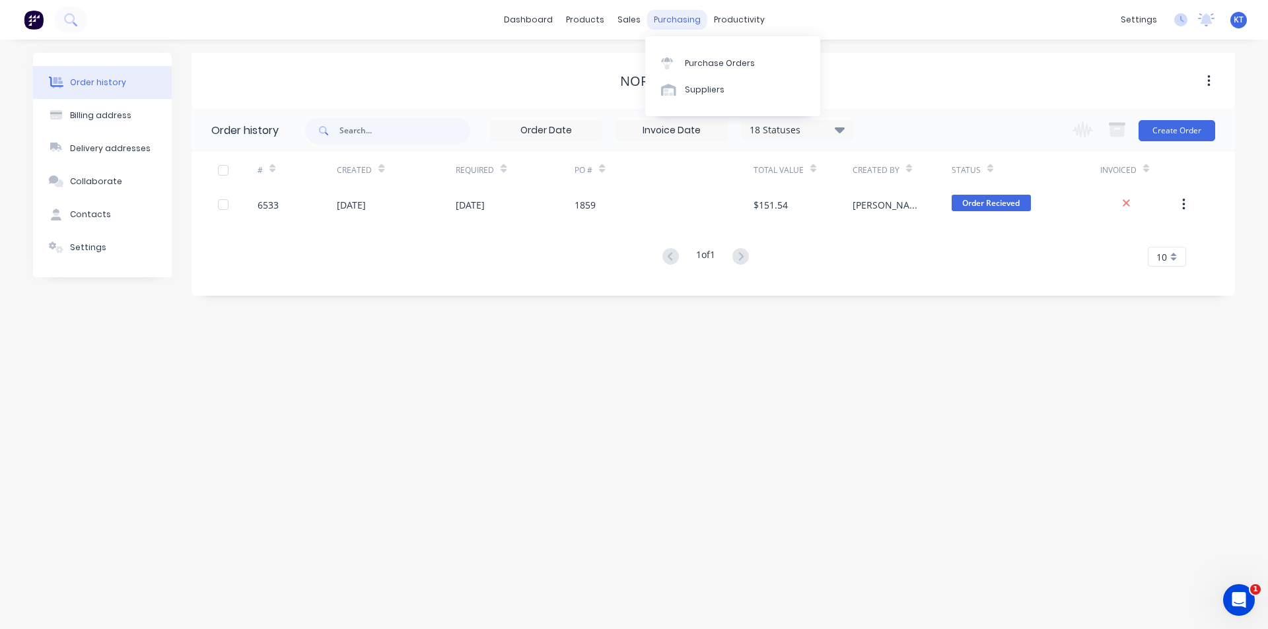
click at [661, 17] on div "purchasing" at bounding box center [677, 20] width 60 height 20
click at [739, 57] on div "Purchase Orders" at bounding box center [720, 63] width 70 height 12
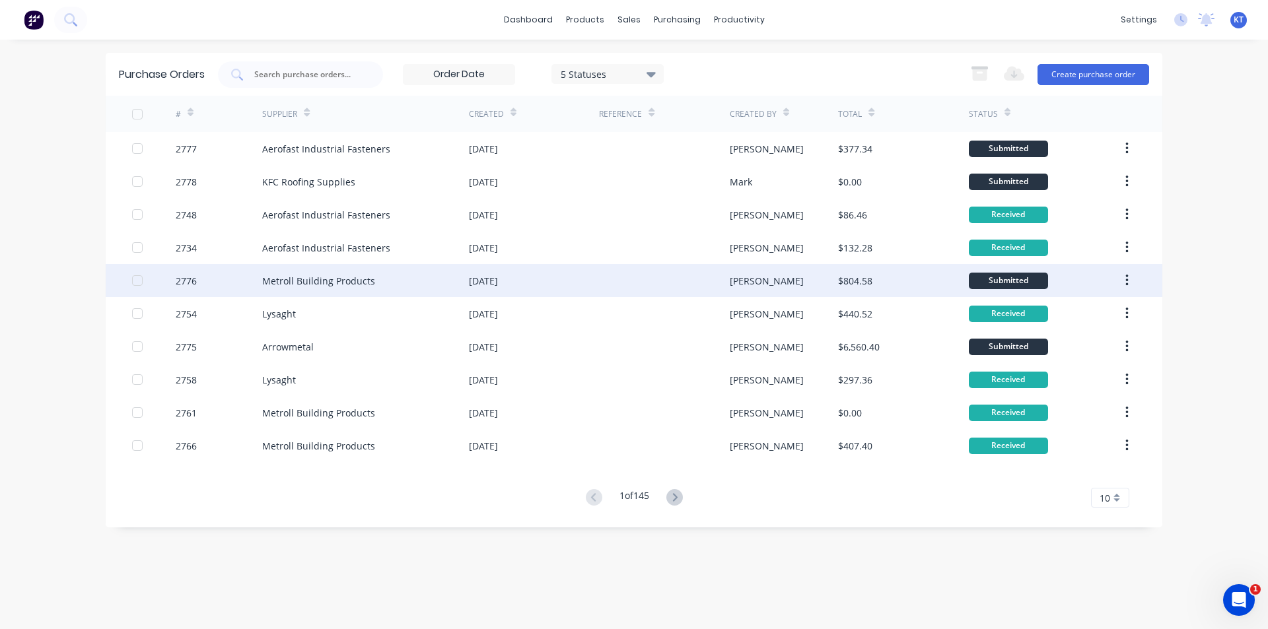
click at [340, 282] on div "Metroll Building Products" at bounding box center [318, 281] width 113 height 14
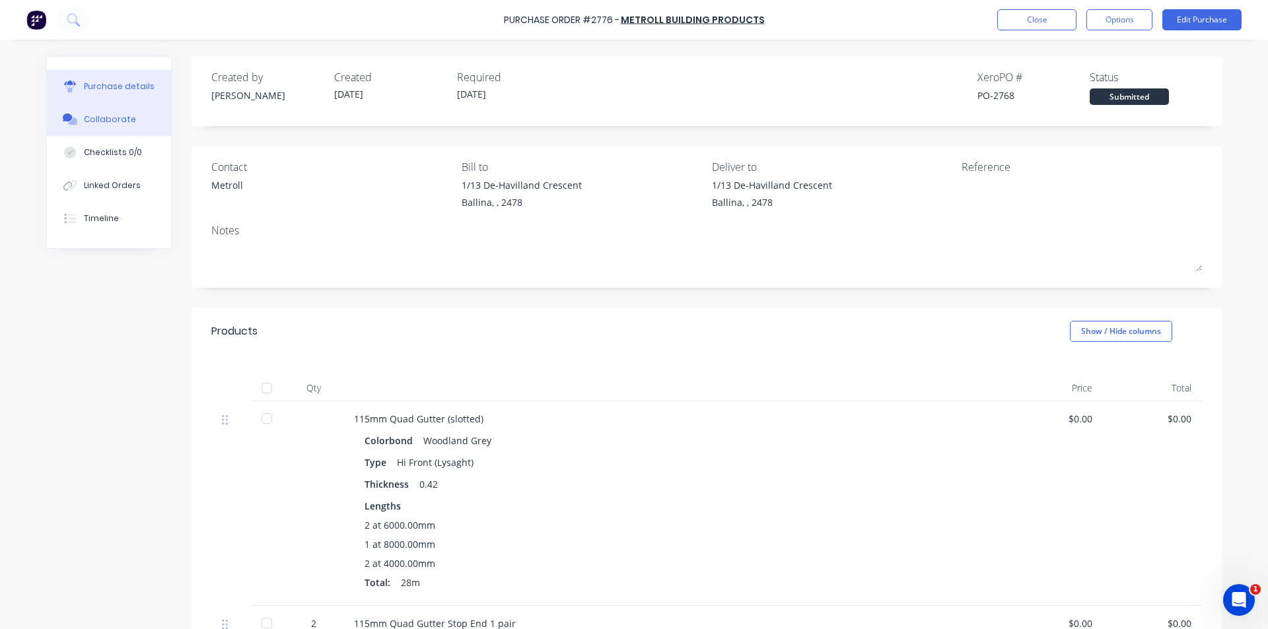
click at [104, 131] on button "Collaborate" at bounding box center [109, 119] width 124 height 33
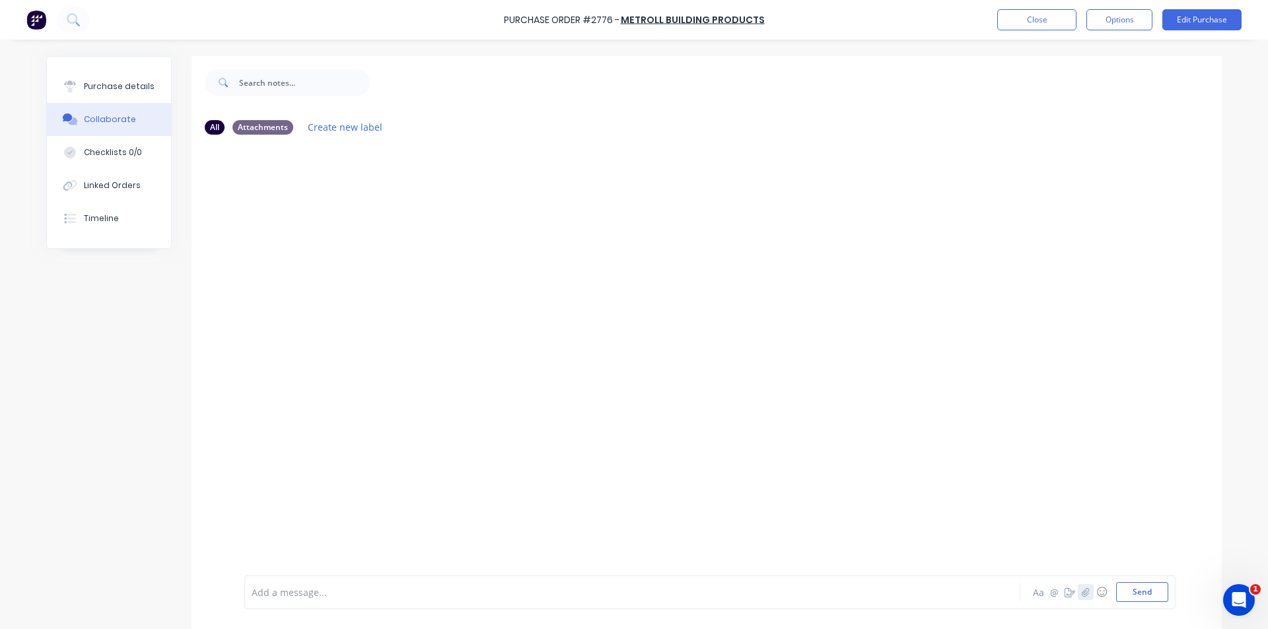
click at [1081, 596] on icon "button" at bounding box center [1084, 592] width 7 height 9
click at [1144, 596] on button "Send" at bounding box center [1142, 592] width 52 height 20
click at [997, 18] on button "Close" at bounding box center [1036, 19] width 79 height 21
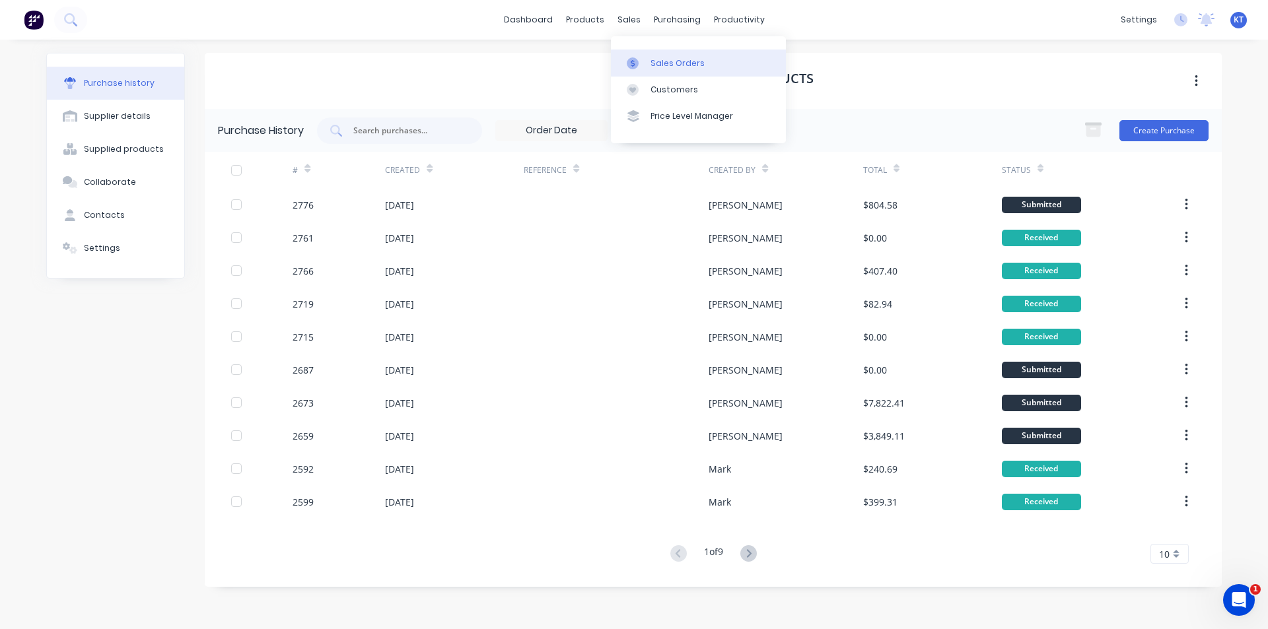
click at [696, 63] on div "Sales Orders" at bounding box center [677, 63] width 54 height 12
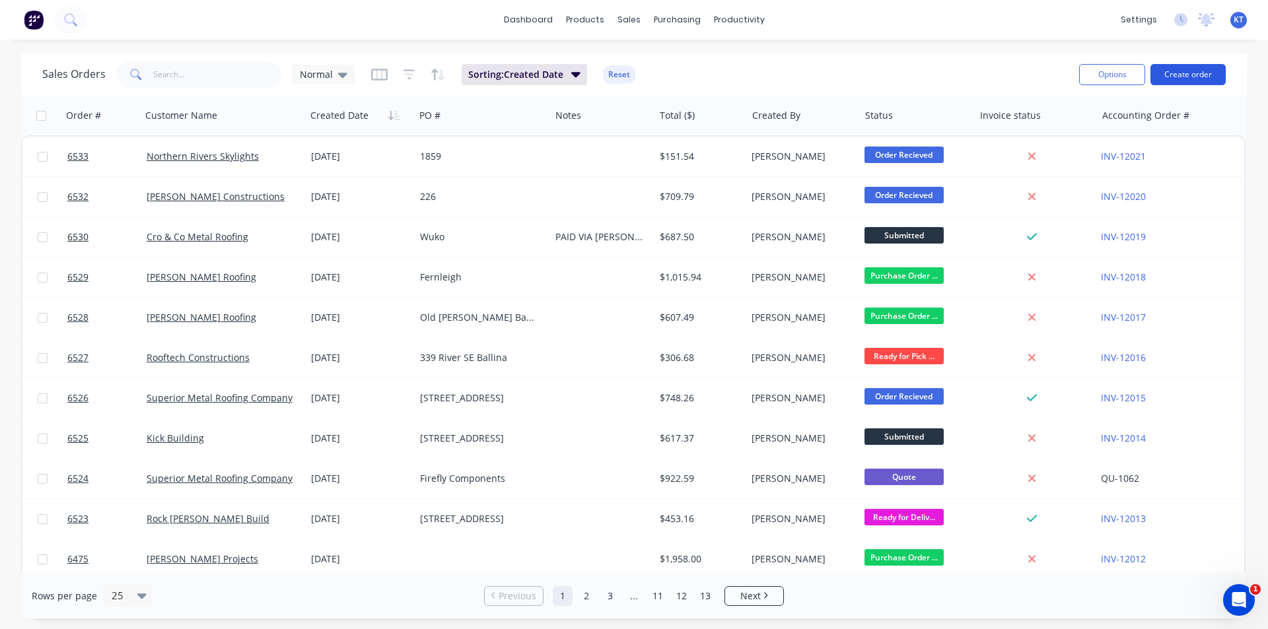
click at [1164, 71] on button "Create order" at bounding box center [1187, 74] width 75 height 21
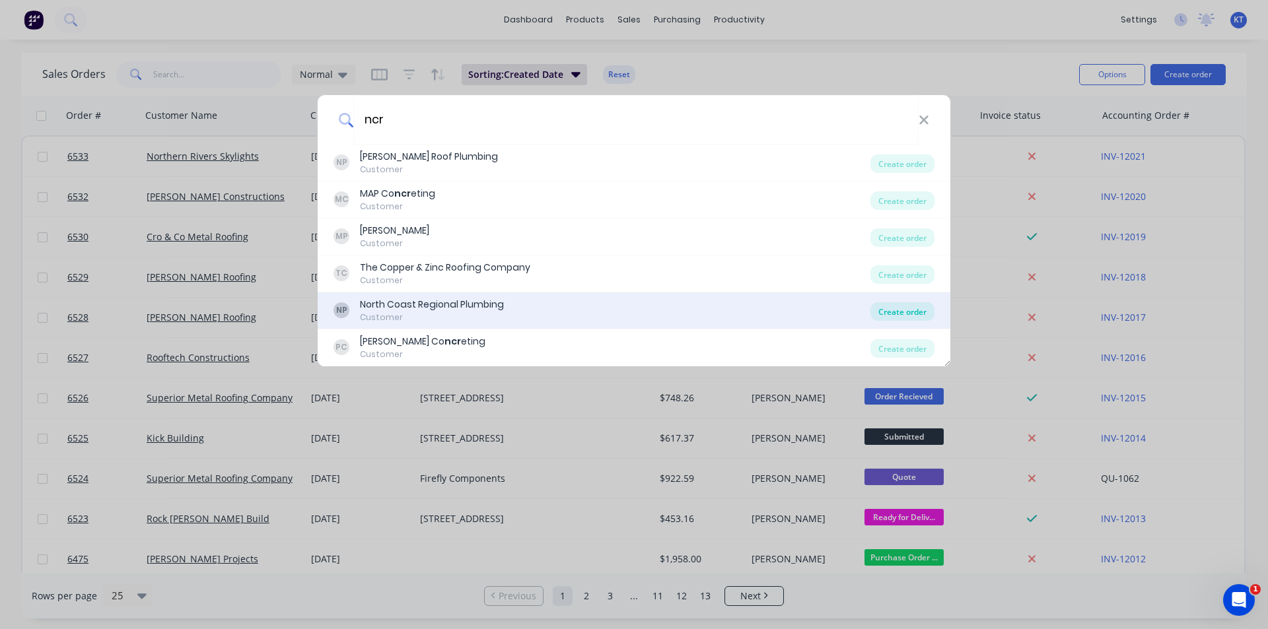
type input "ncr"
click at [912, 308] on div "Create order" at bounding box center [902, 311] width 64 height 18
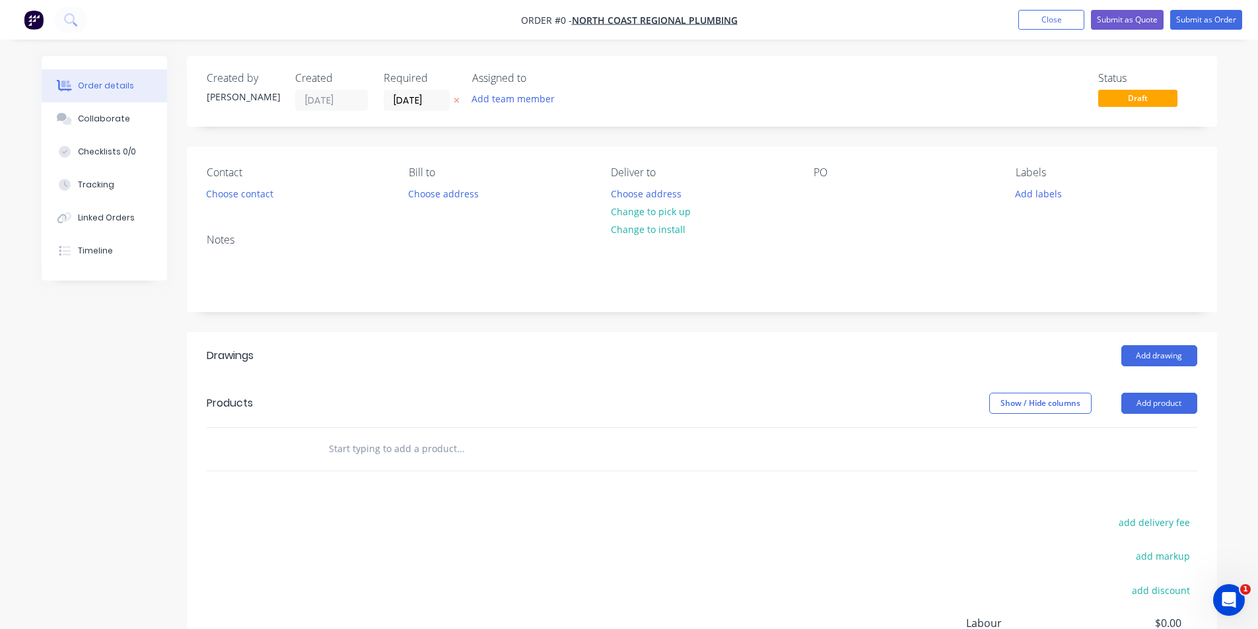
click at [244, 182] on div "Contact Choose contact" at bounding box center [297, 184] width 181 height 37
click at [246, 198] on button "Choose contact" at bounding box center [239, 193] width 81 height 18
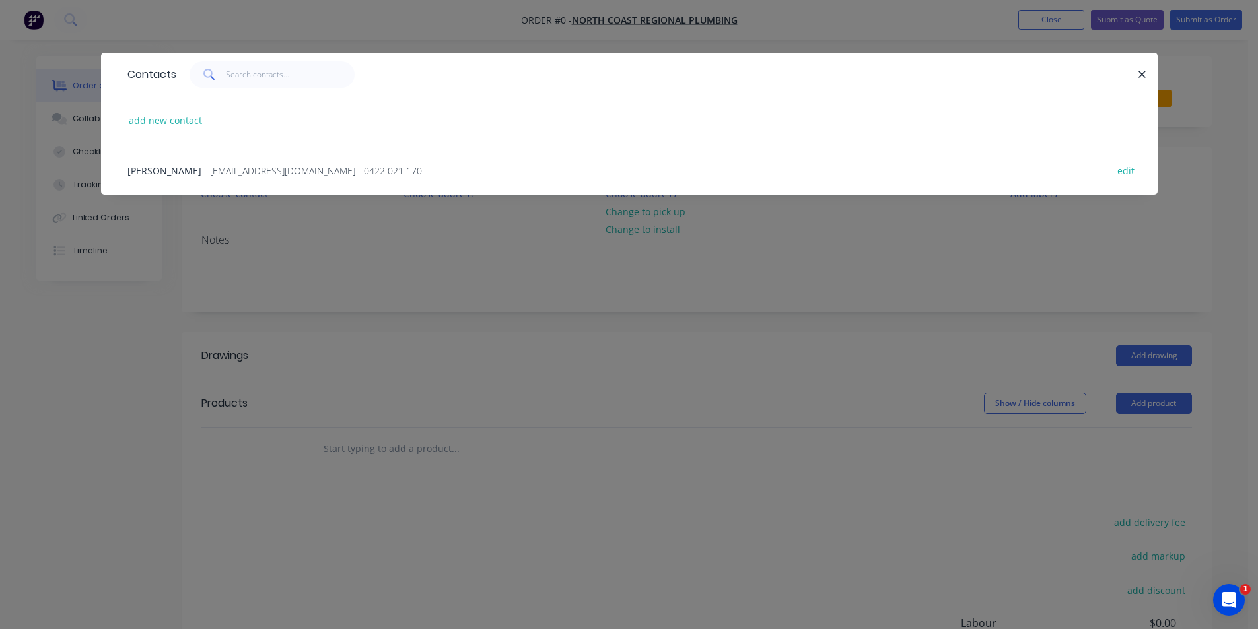
click at [240, 169] on span "- [EMAIL_ADDRESS][DOMAIN_NAME] - 0422 021 170" at bounding box center [313, 170] width 218 height 13
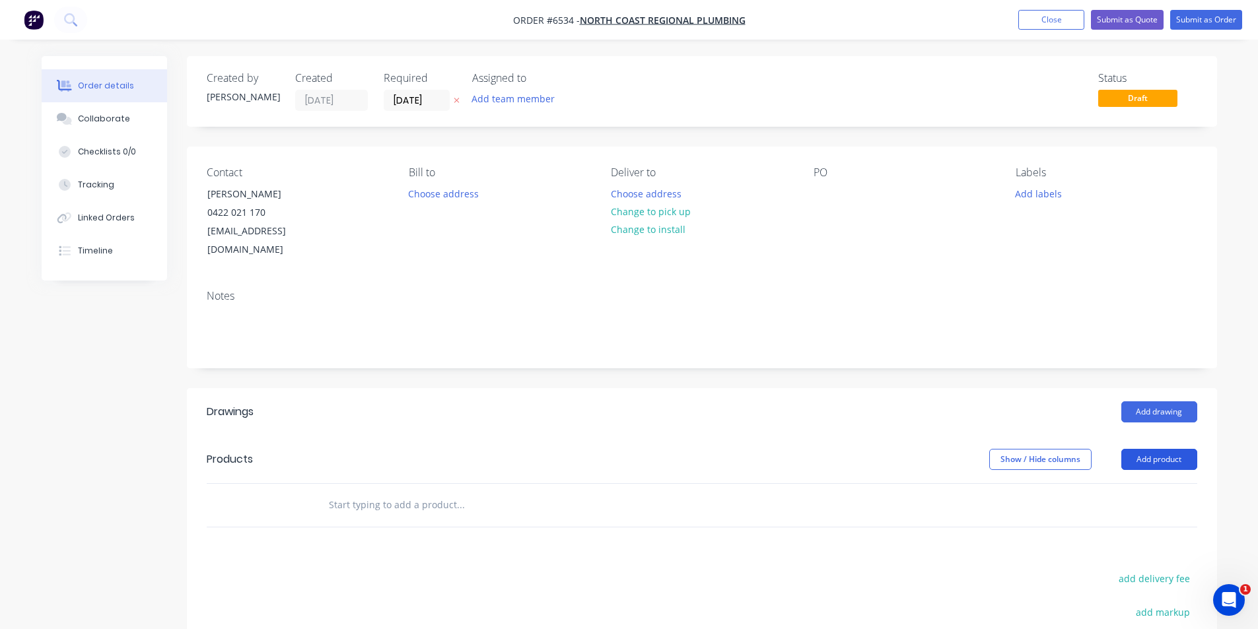
click at [1160, 449] on button "Add product" at bounding box center [1159, 459] width 76 height 21
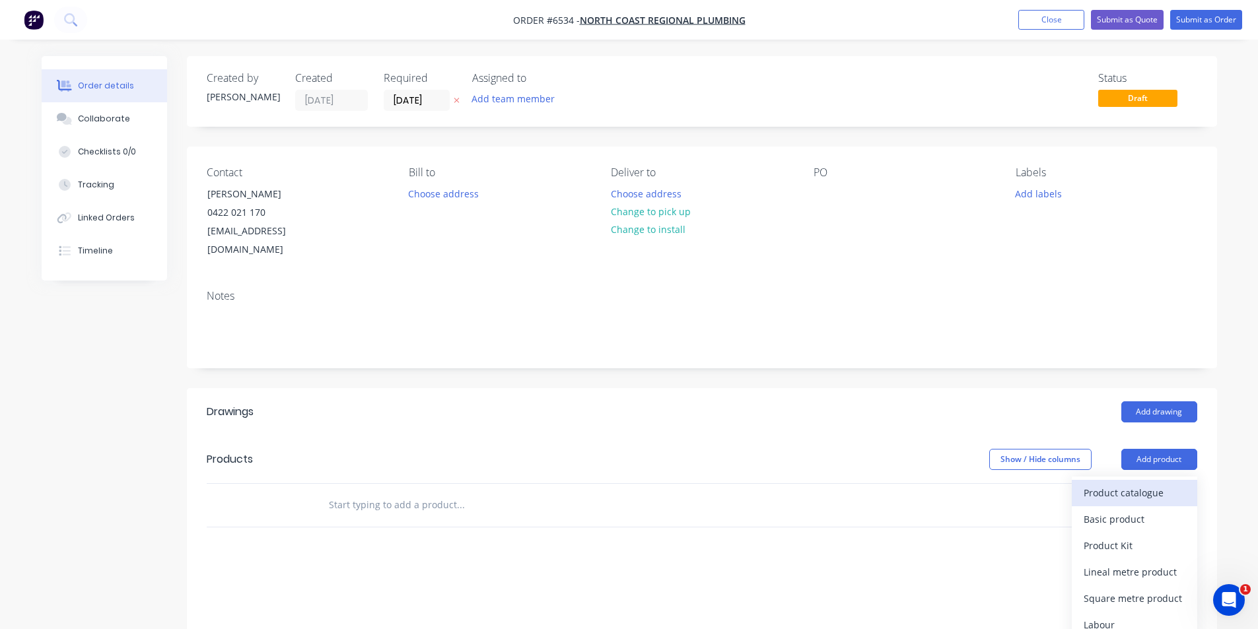
click at [1157, 483] on div "Product catalogue" at bounding box center [1134, 492] width 102 height 19
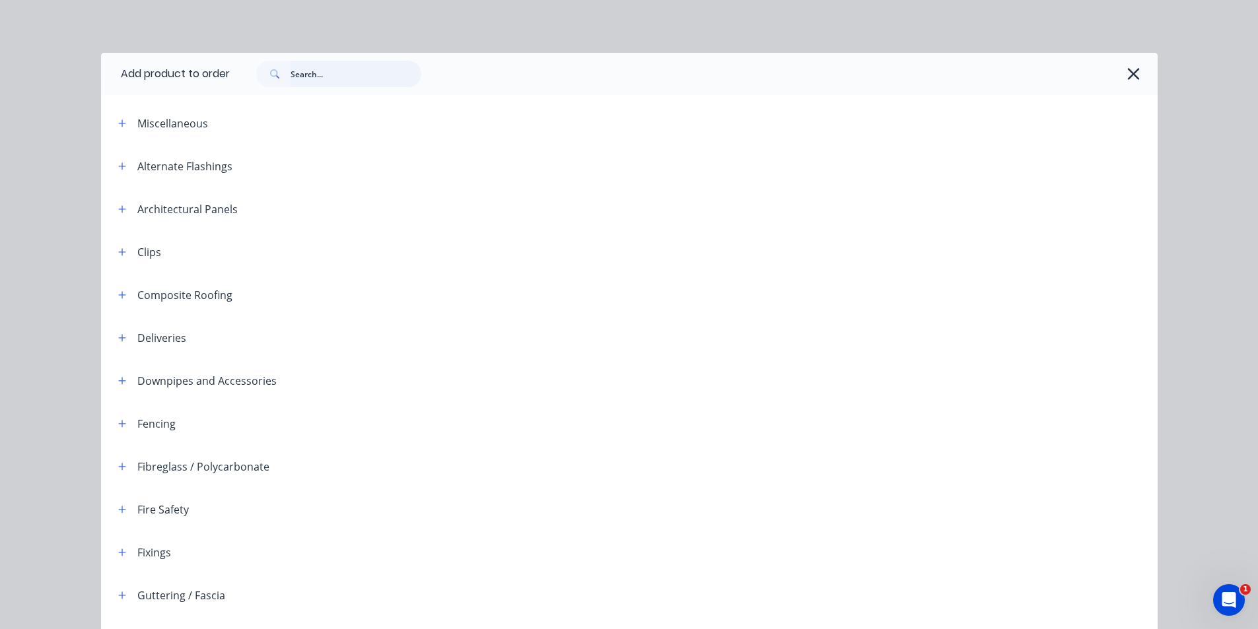
click at [333, 78] on input "text" at bounding box center [356, 74] width 131 height 26
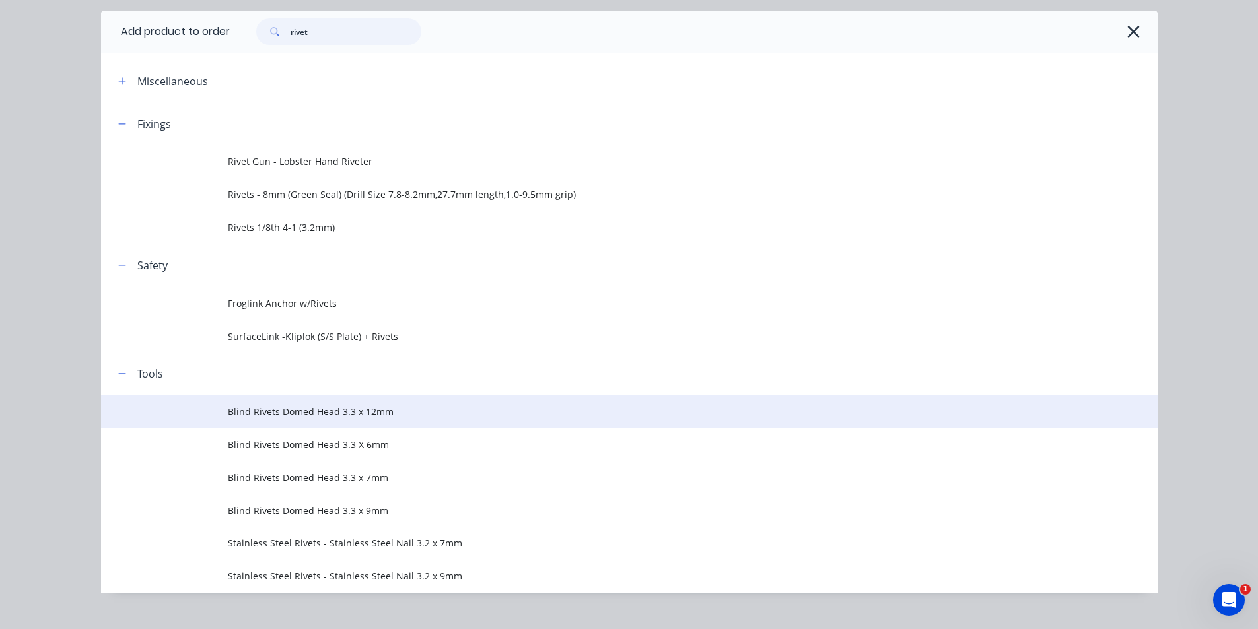
scroll to position [64, 0]
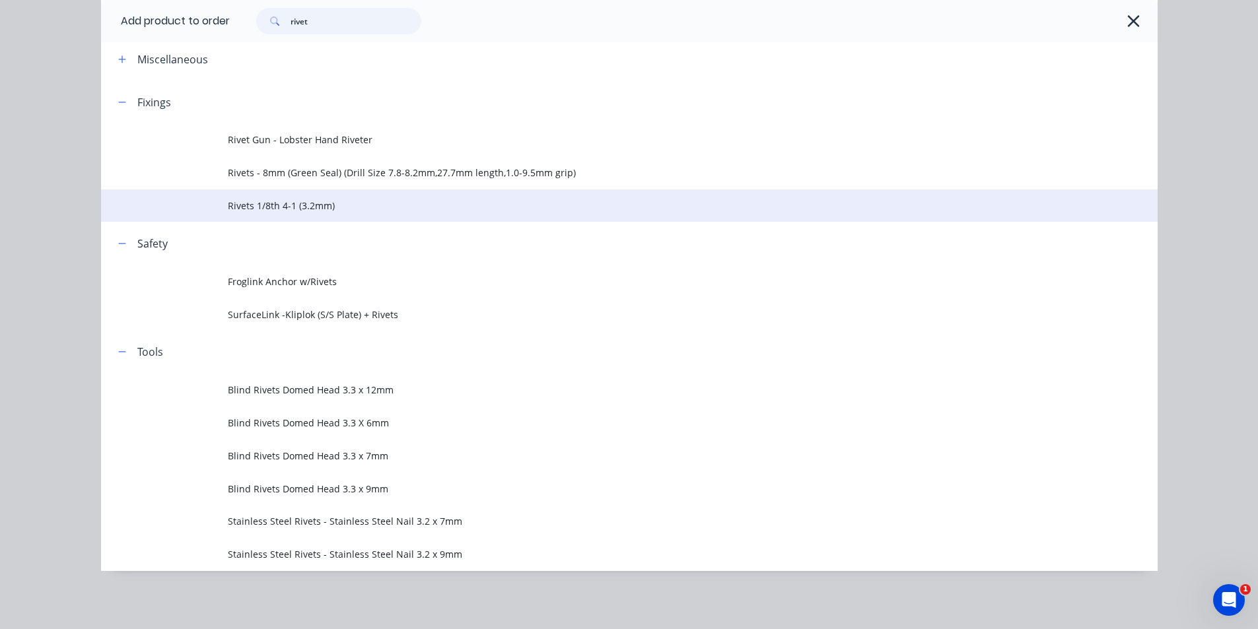
type input "rivet"
click at [269, 199] on span "Rivets 1/8th 4-1 (3.2mm)" at bounding box center [599, 206] width 743 height 14
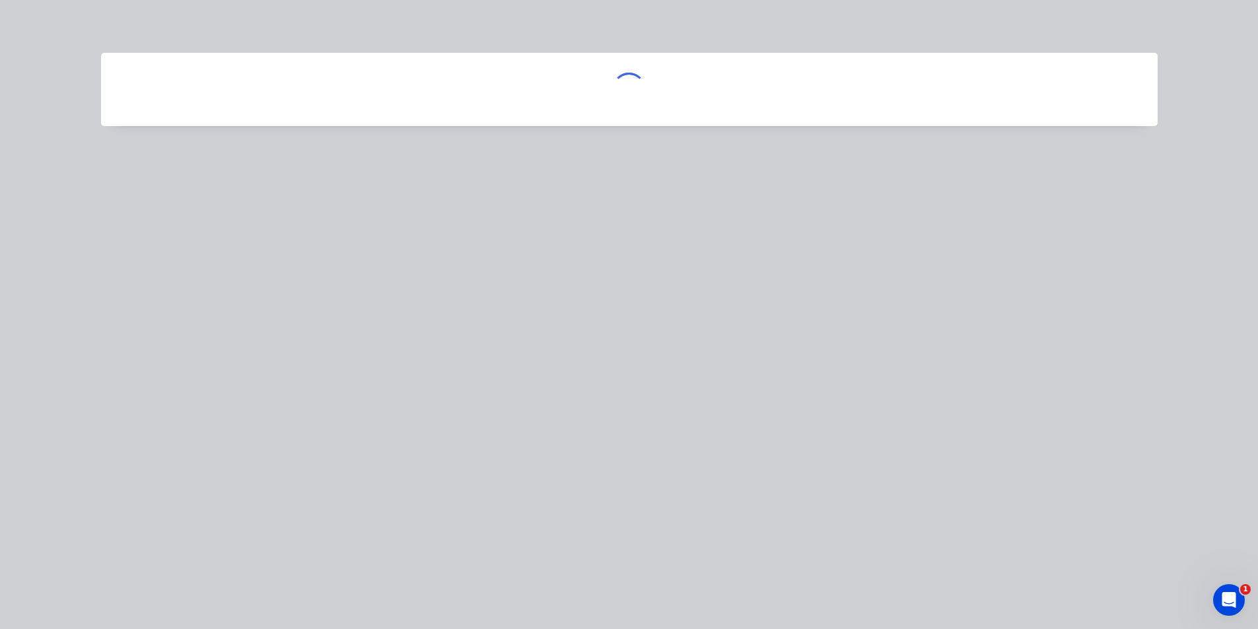
scroll to position [0, 0]
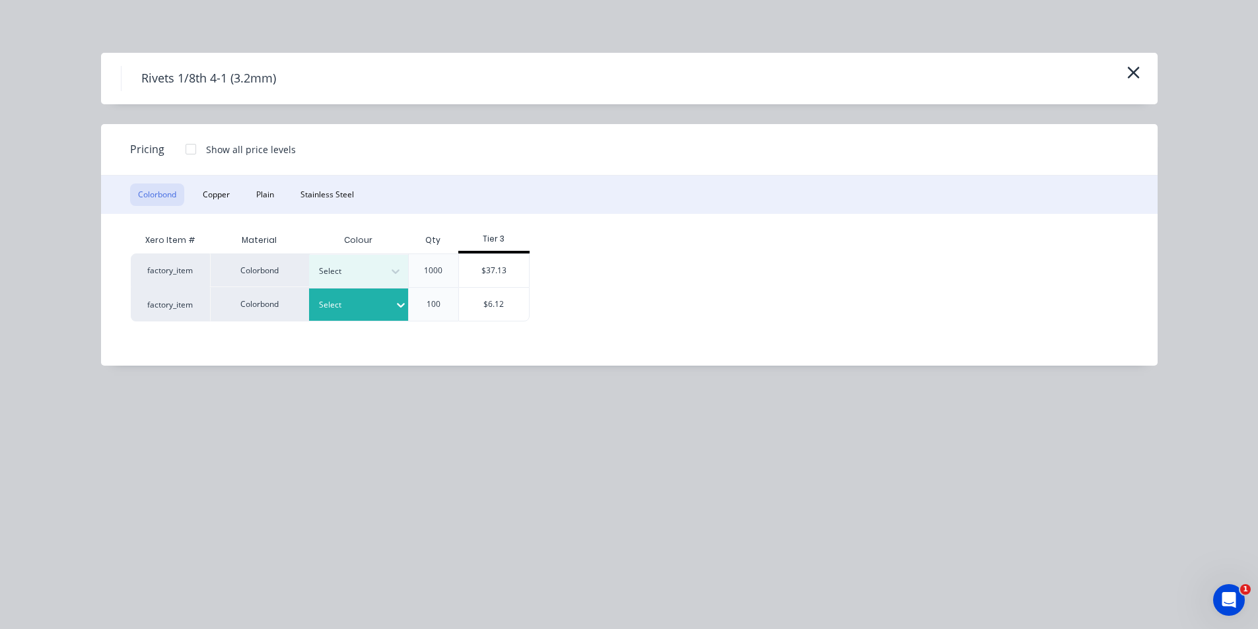
click at [383, 304] on div "Select" at bounding box center [352, 304] width 85 height 17
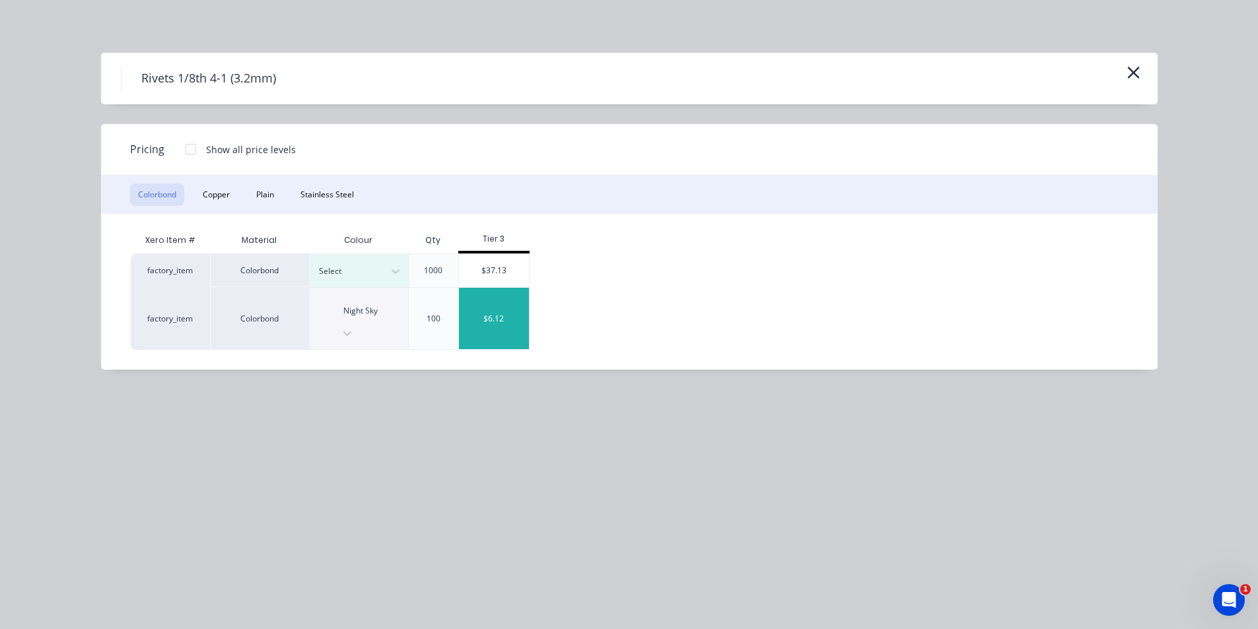
click at [496, 307] on div "$6.12" at bounding box center [494, 318] width 71 height 61
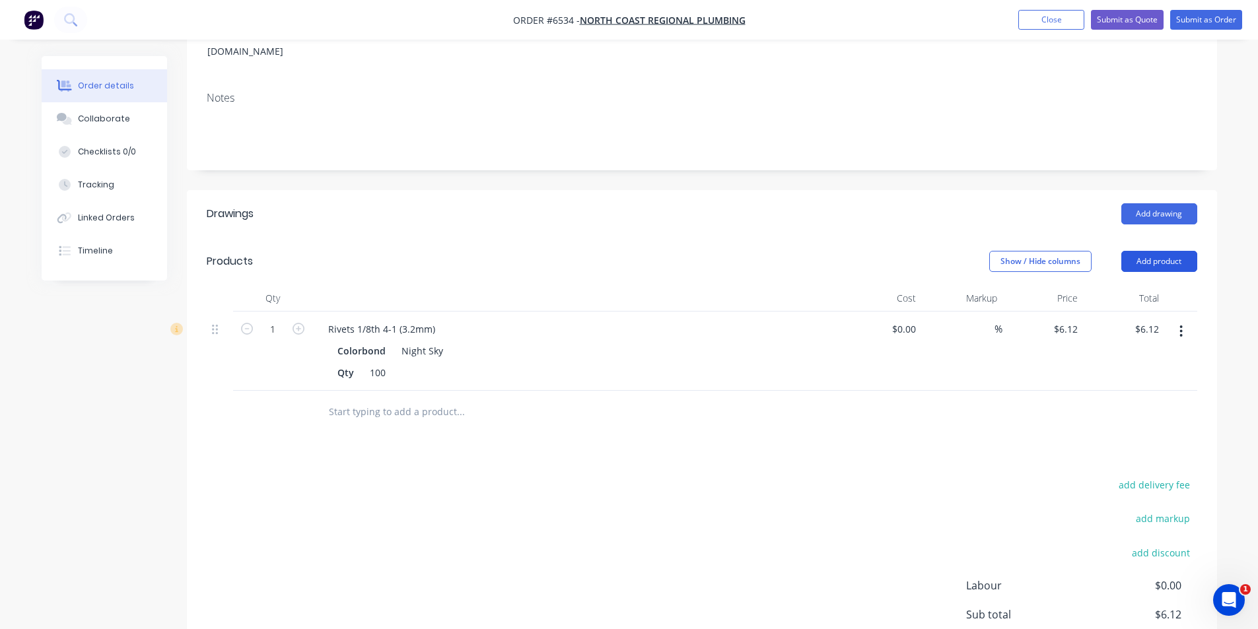
click at [1167, 251] on button "Add product" at bounding box center [1159, 261] width 76 height 21
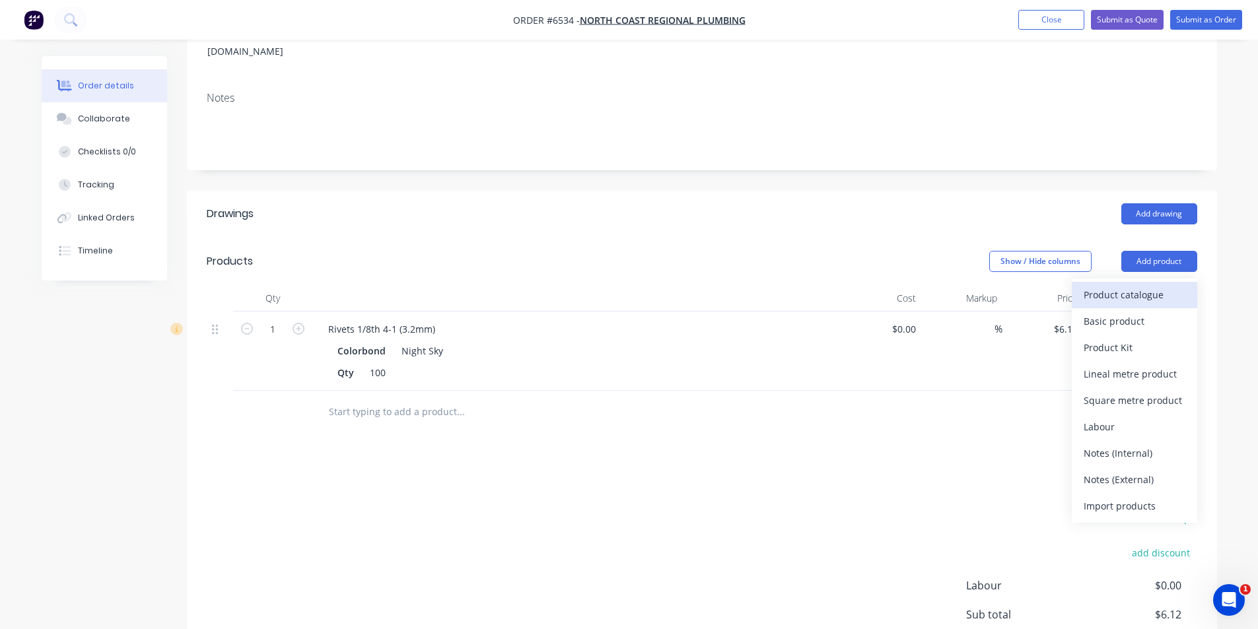
click at [1151, 282] on button "Product catalogue" at bounding box center [1134, 295] width 125 height 26
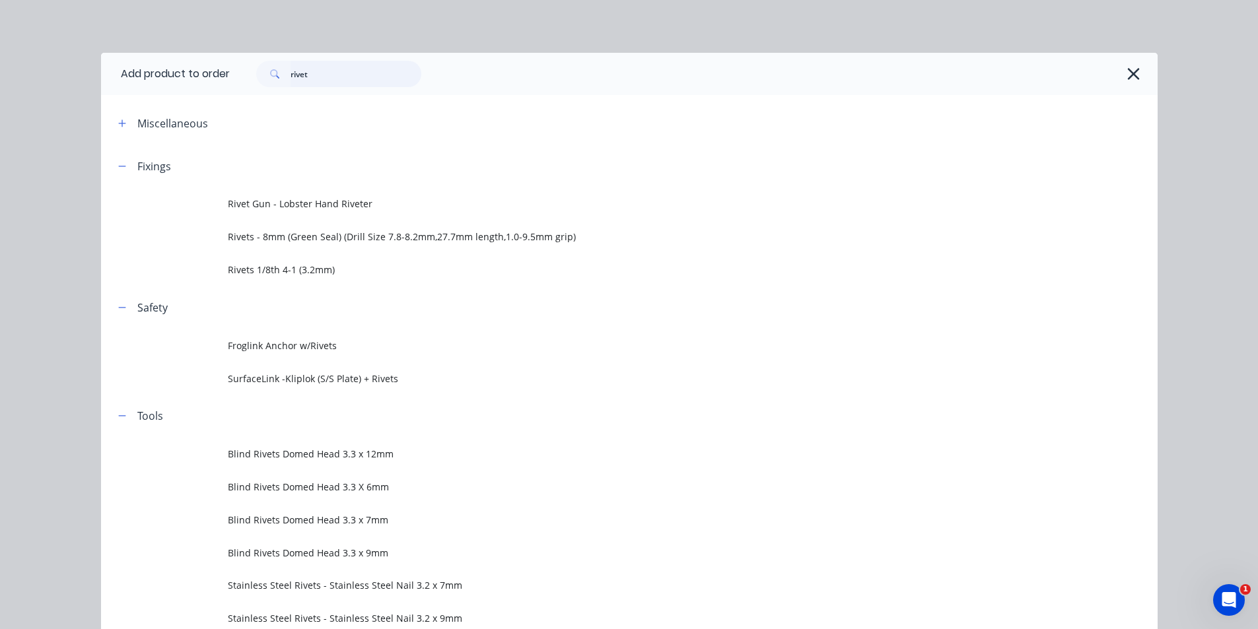
click at [331, 72] on input "rivet" at bounding box center [356, 74] width 131 height 26
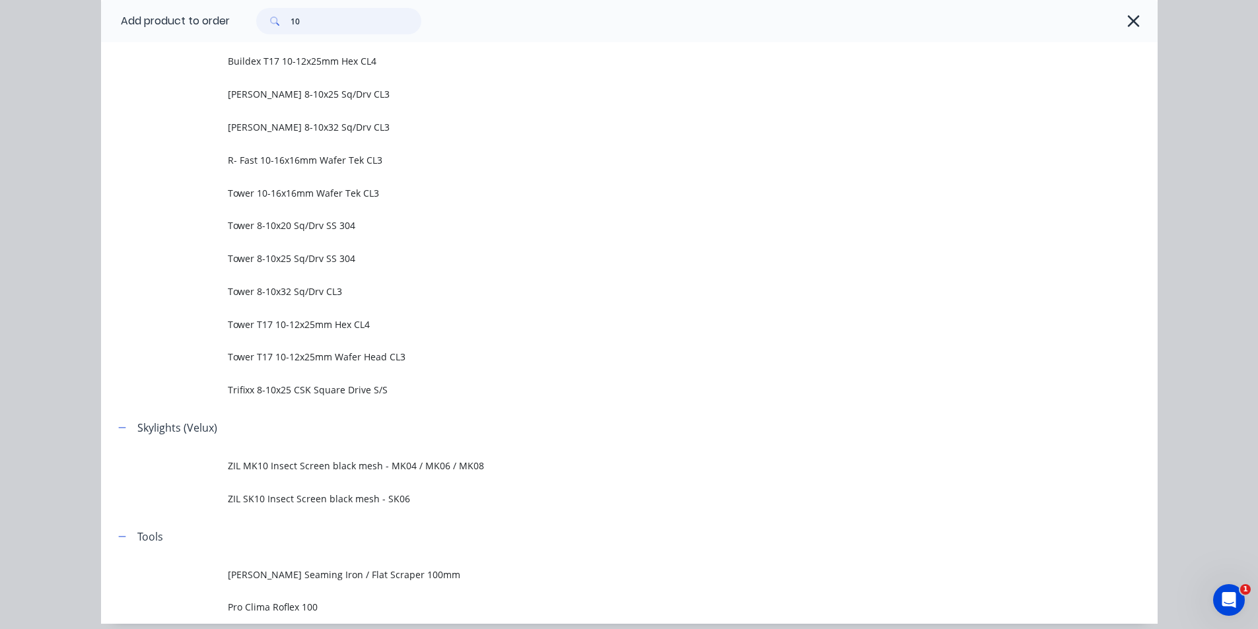
scroll to position [764, 0]
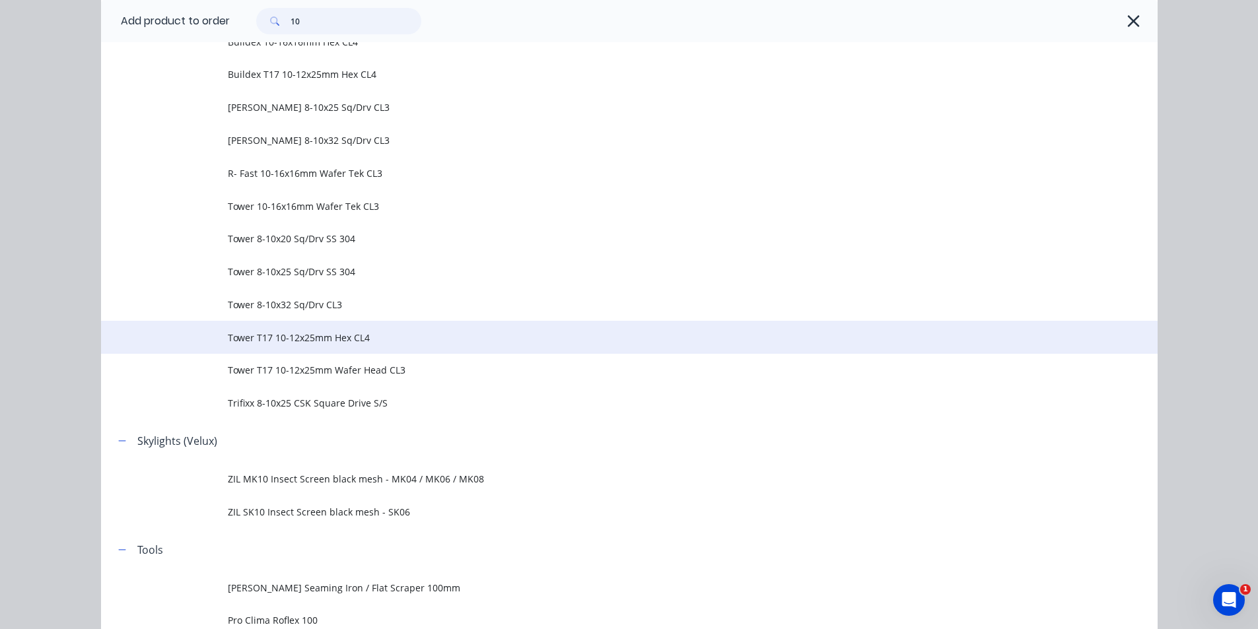
type input "10"
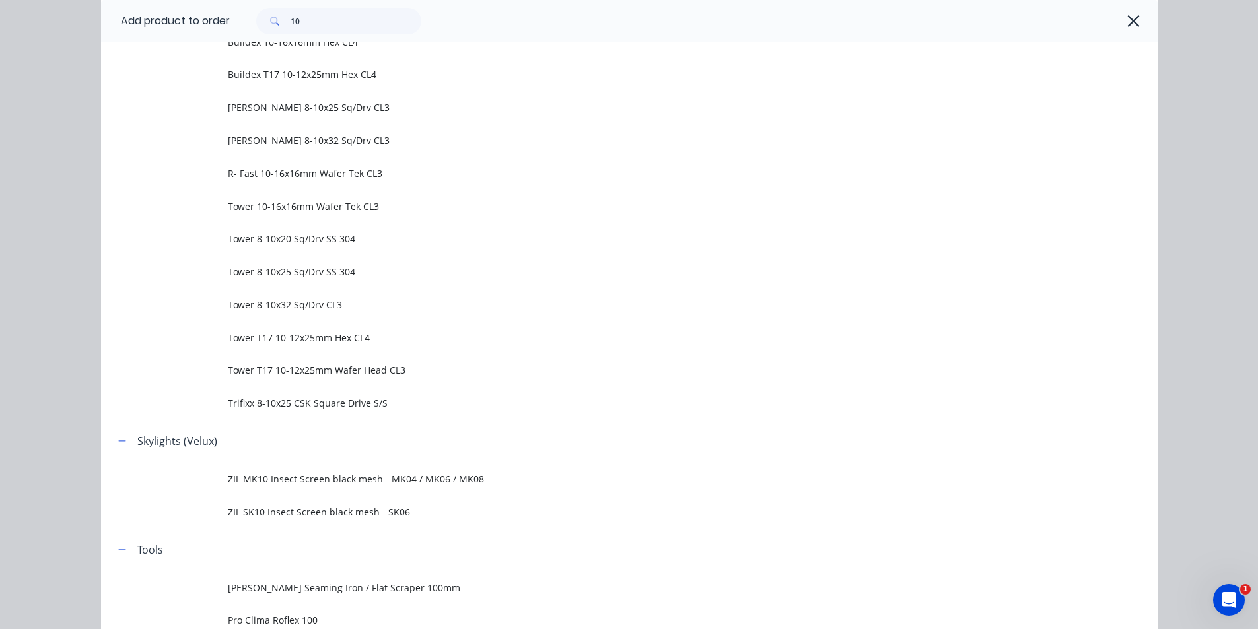
drag, startPoint x: 261, startPoint y: 345, endPoint x: 298, endPoint y: 366, distance: 42.6
click at [262, 345] on td "Tower T17 10-12x25mm Hex CL4" at bounding box center [693, 337] width 930 height 33
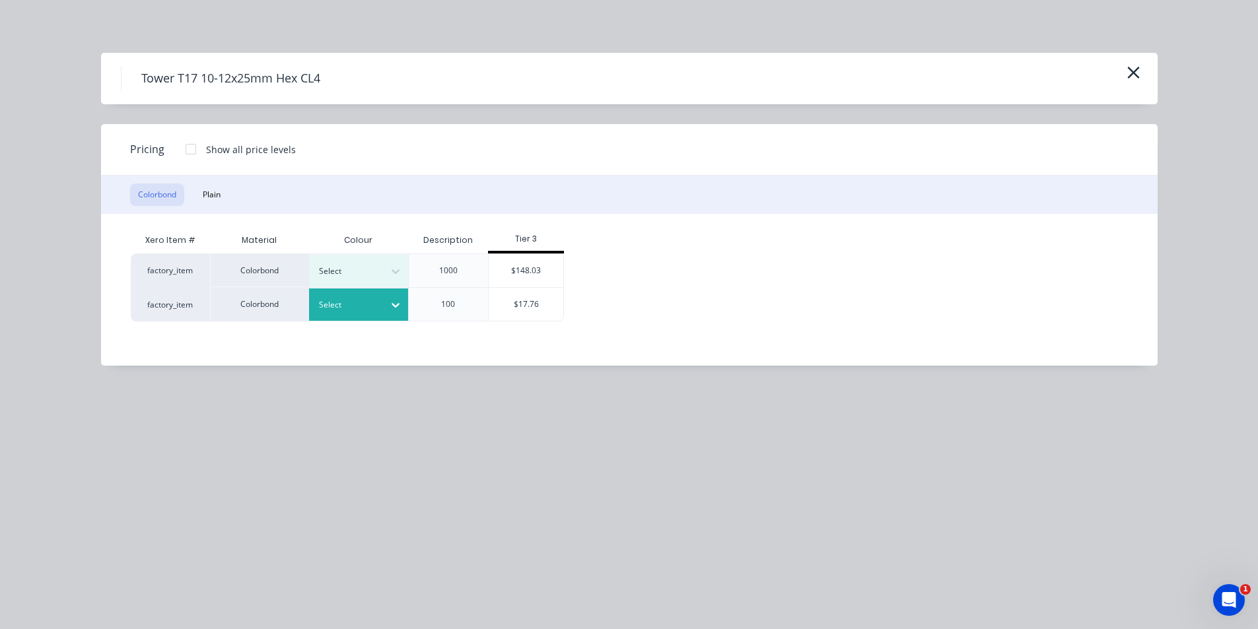
click at [382, 302] on div "Select" at bounding box center [347, 304] width 74 height 17
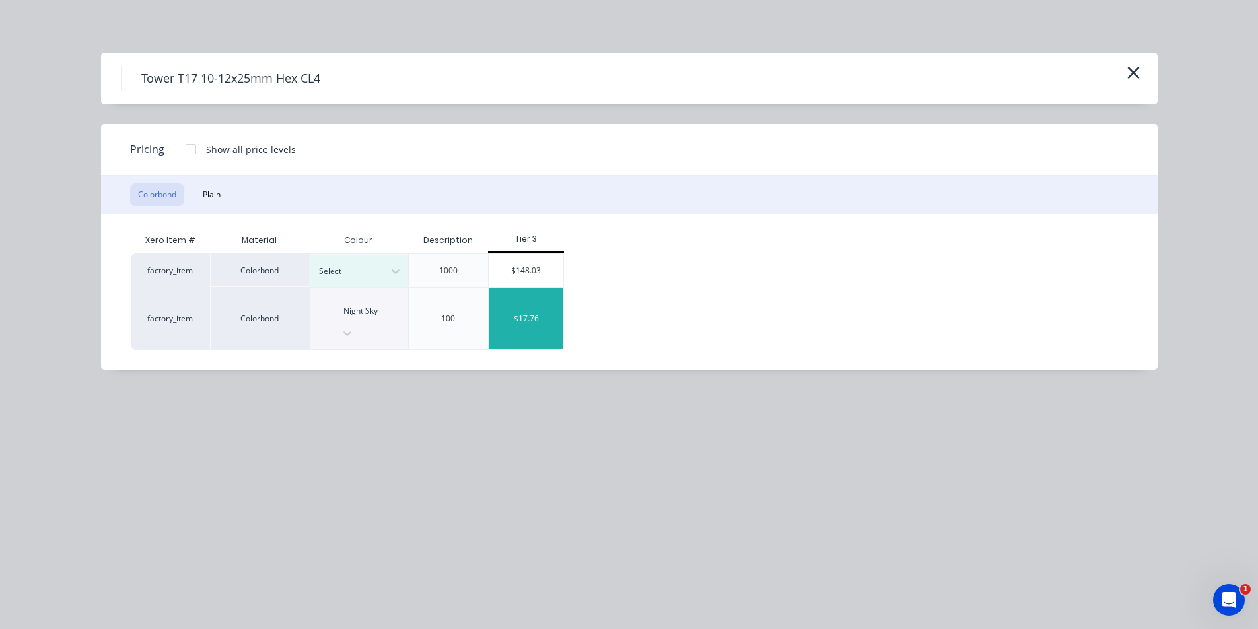
click at [539, 305] on div "$17.76" at bounding box center [526, 318] width 75 height 61
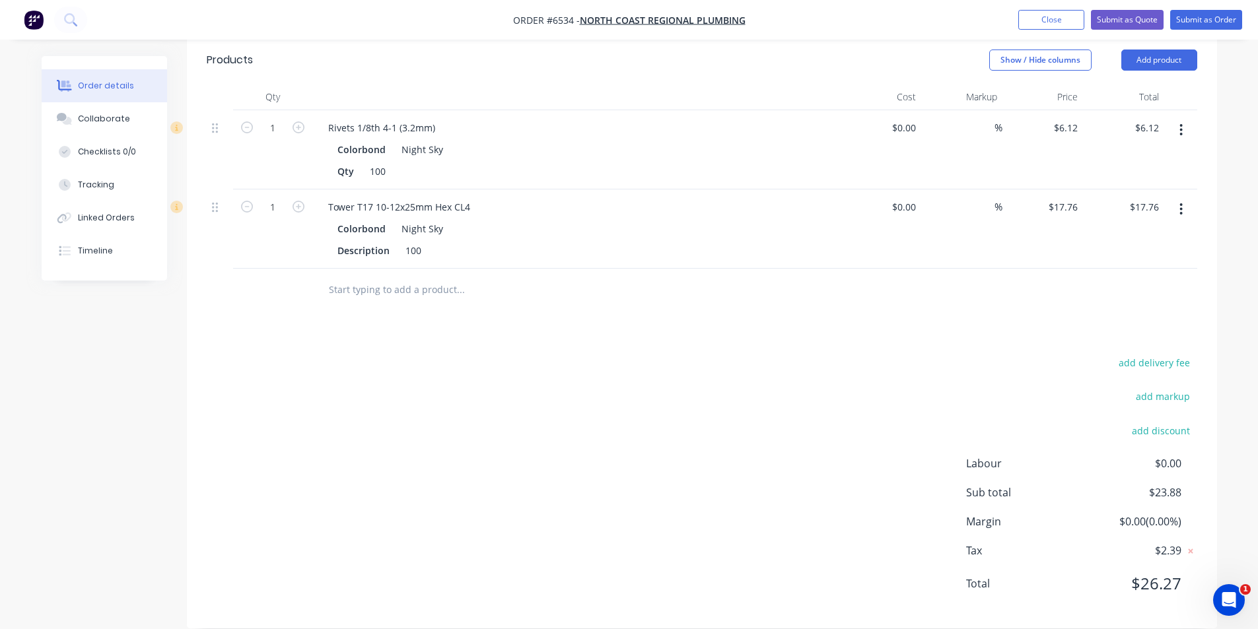
scroll to position [400, 0]
click at [1208, 27] on button "Submit as Order" at bounding box center [1206, 20] width 72 height 20
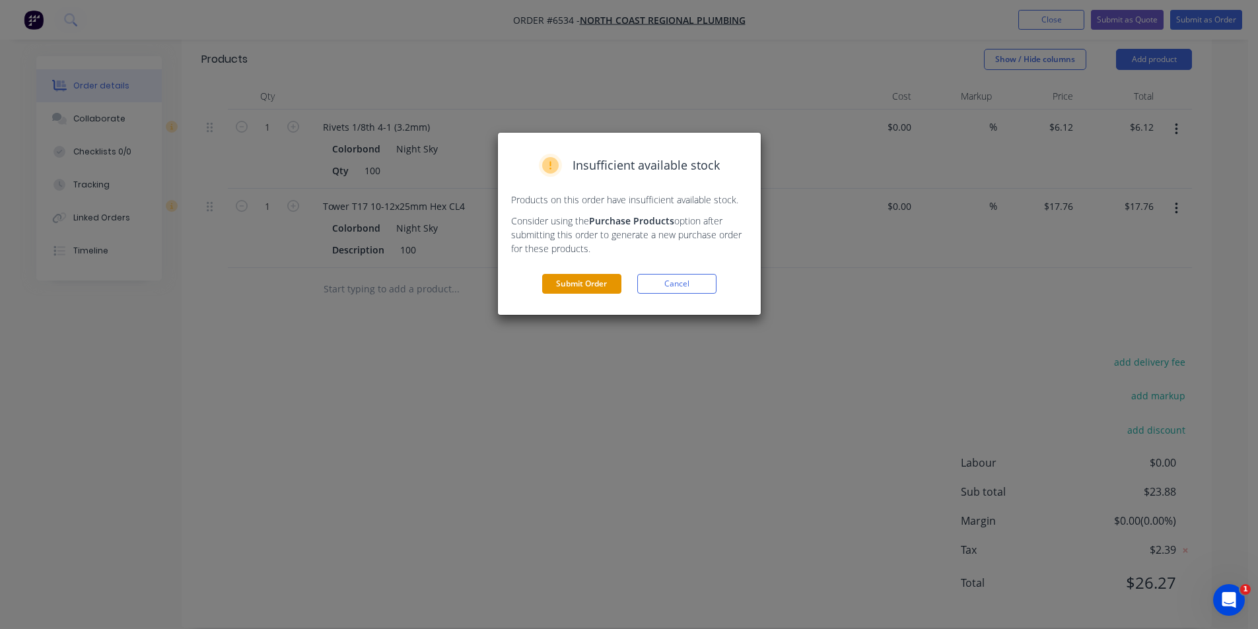
click at [563, 276] on button "Submit Order" at bounding box center [581, 284] width 79 height 20
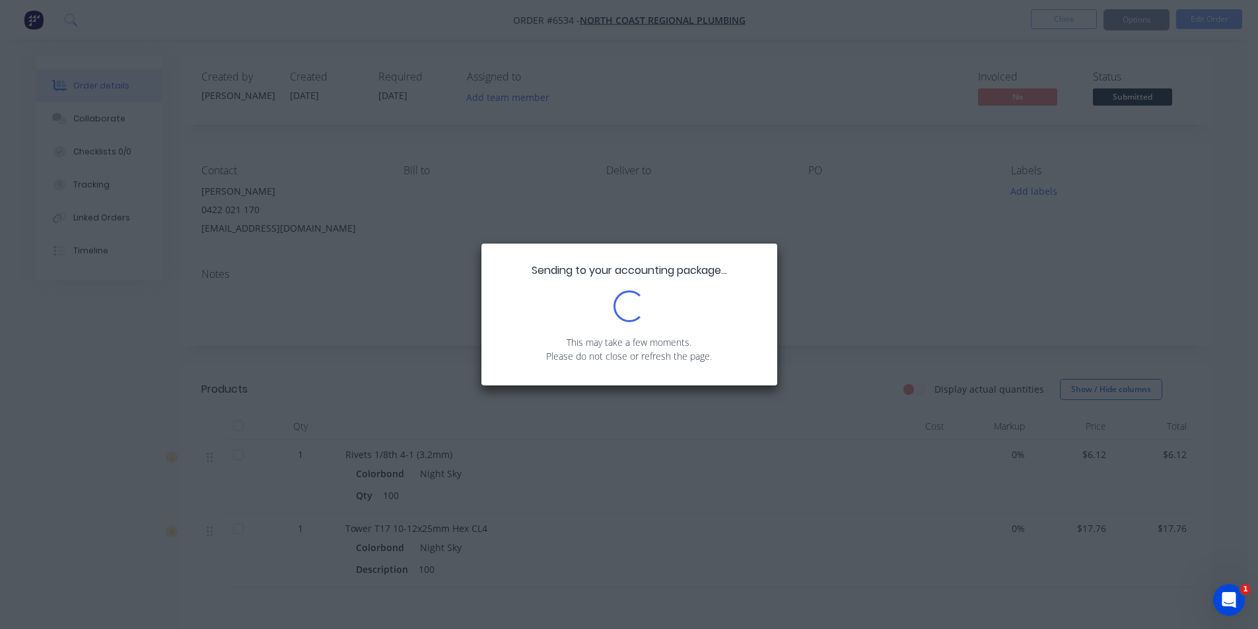
scroll to position [0, 0]
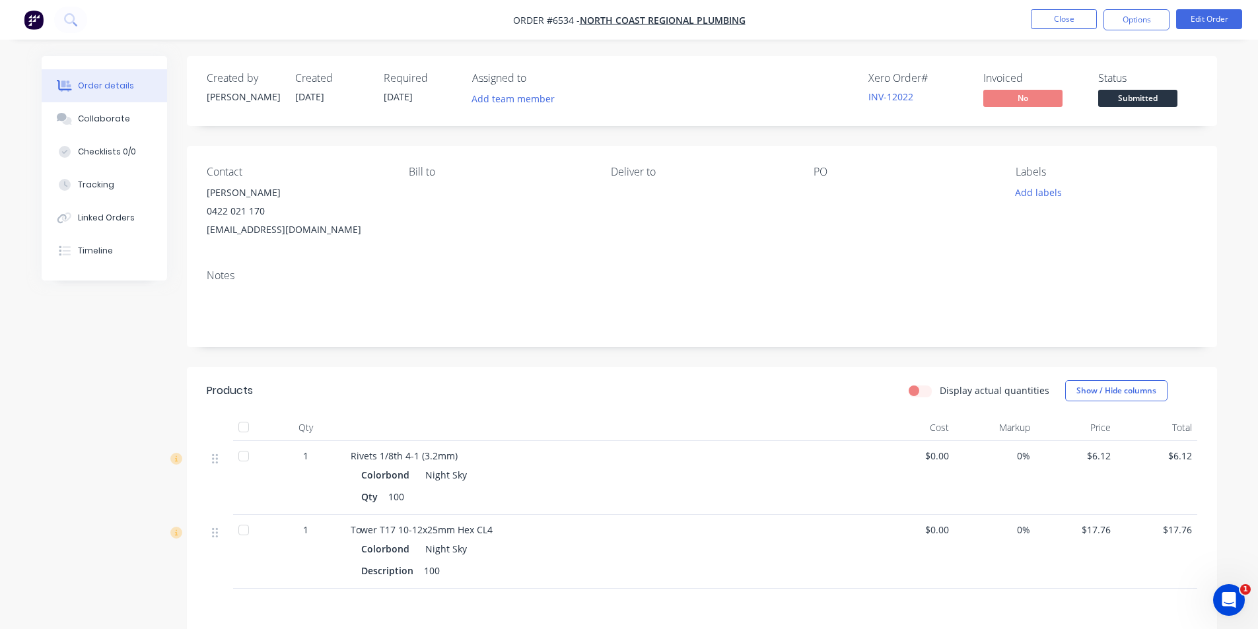
click at [1151, 7] on nav "Order #6534 - North Coast Regional Plumbing Close Options Edit Order" at bounding box center [629, 20] width 1258 height 40
click at [1154, 24] on button "Options" at bounding box center [1136, 19] width 66 height 21
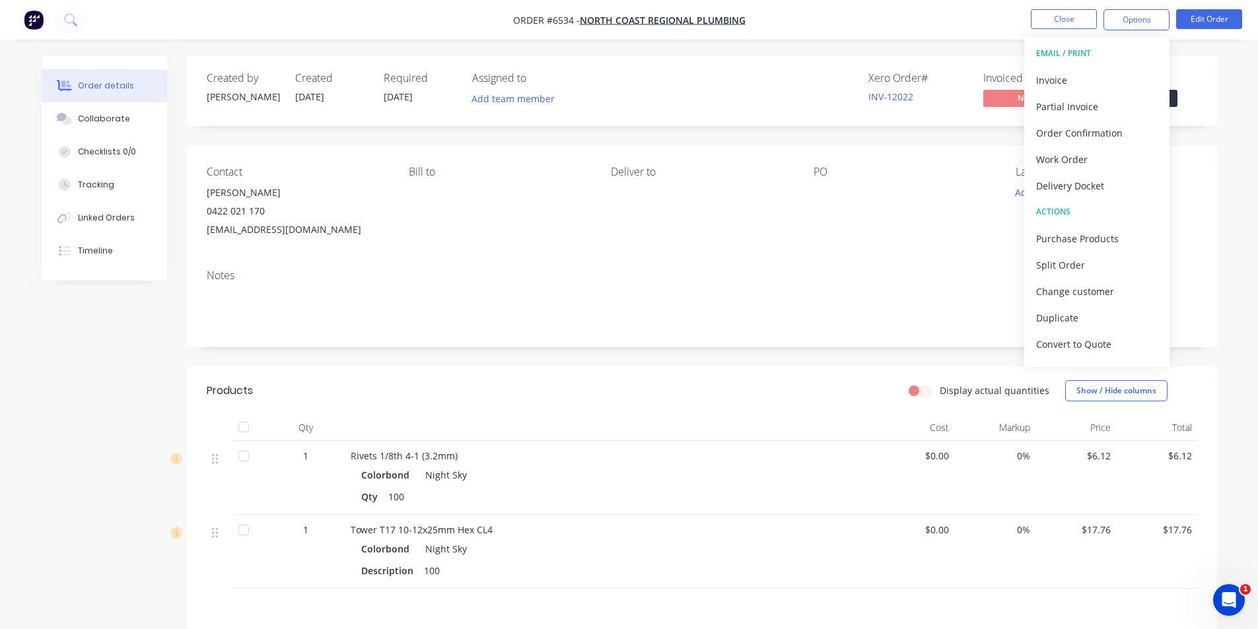
click at [1105, 66] on button "EMAIL / PRINT" at bounding box center [1096, 53] width 145 height 26
click at [1101, 76] on div "Invoice" at bounding box center [1096, 80] width 121 height 19
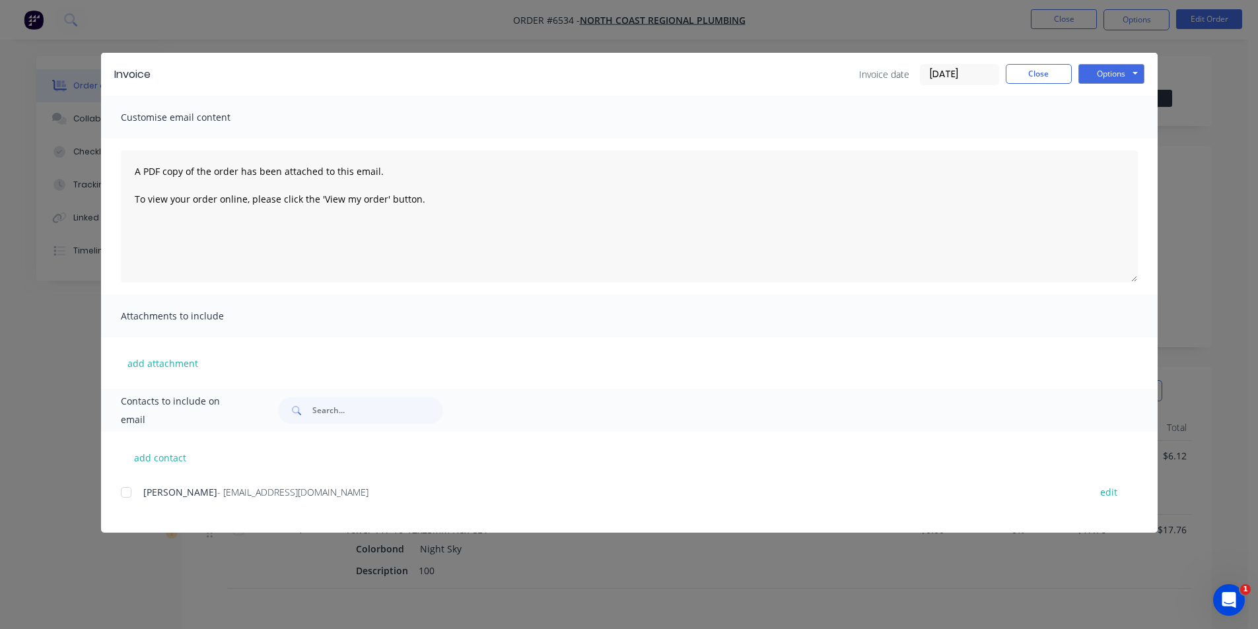
click at [133, 491] on div "[PERSON_NAME] - [EMAIL_ADDRESS][DOMAIN_NAME] edit" at bounding box center [639, 492] width 1037 height 18
click at [126, 491] on div at bounding box center [126, 492] width 26 height 26
click at [1101, 72] on button "Options" at bounding box center [1111, 74] width 66 height 20
click at [1097, 135] on button "Email" at bounding box center [1120, 141] width 85 height 22
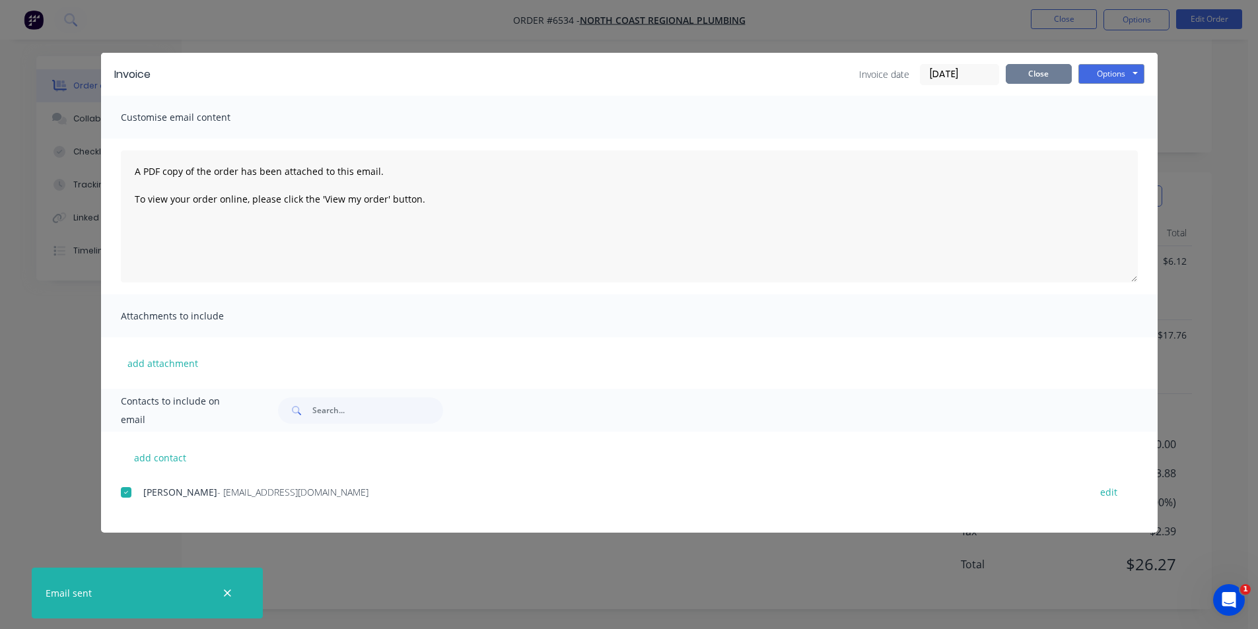
click at [1026, 81] on button "Close" at bounding box center [1039, 74] width 66 height 20
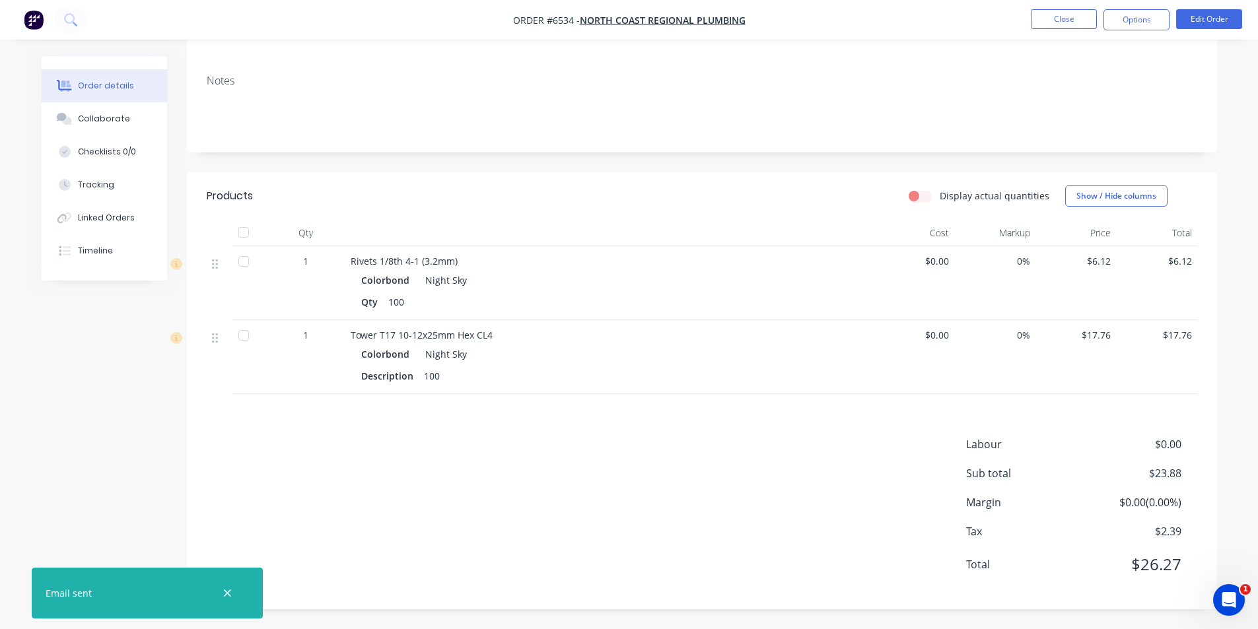
click at [242, 228] on div at bounding box center [243, 232] width 26 height 26
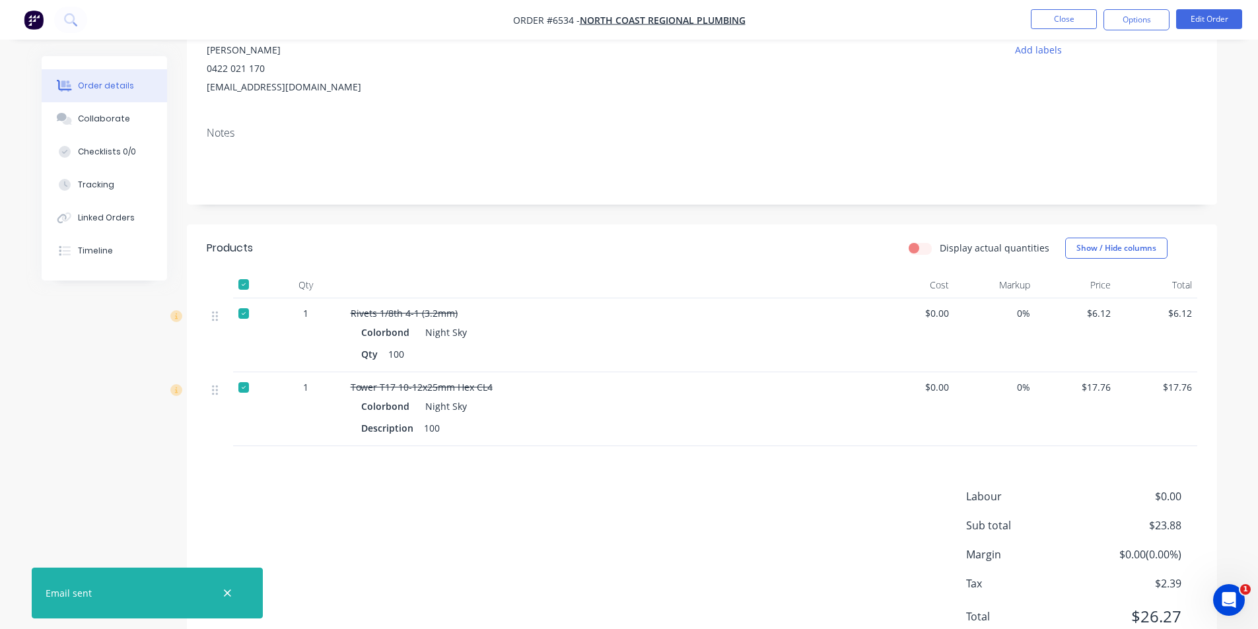
scroll to position [0, 0]
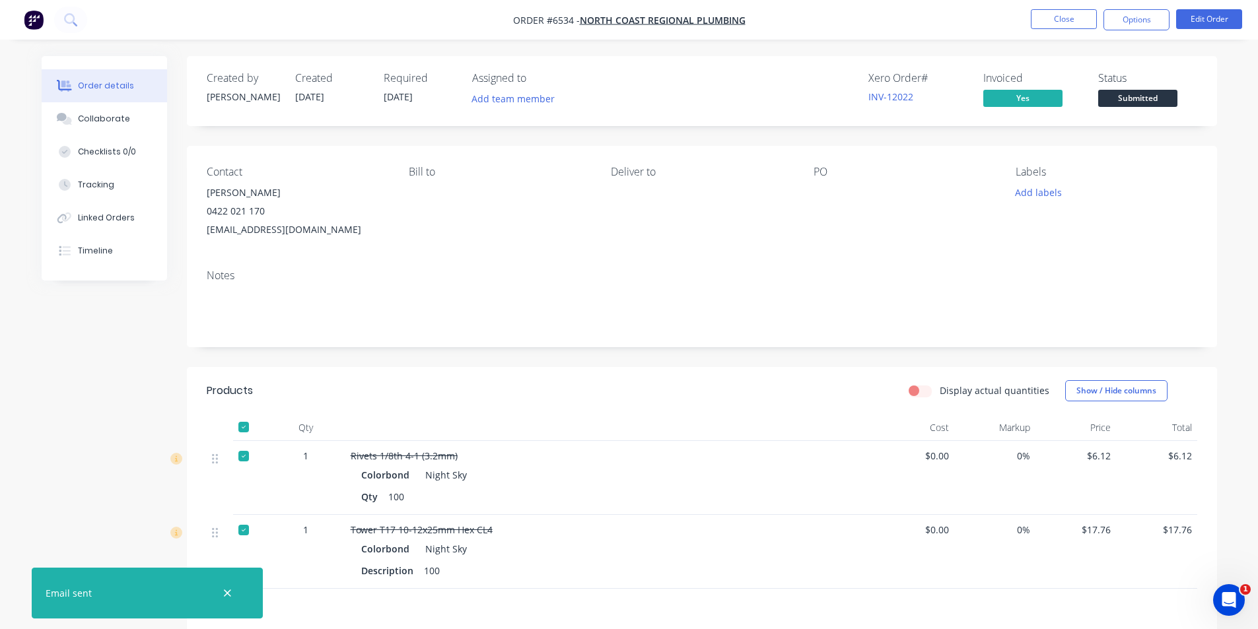
click at [1156, 89] on div "Submitted" at bounding box center [1137, 77] width 48 height 26
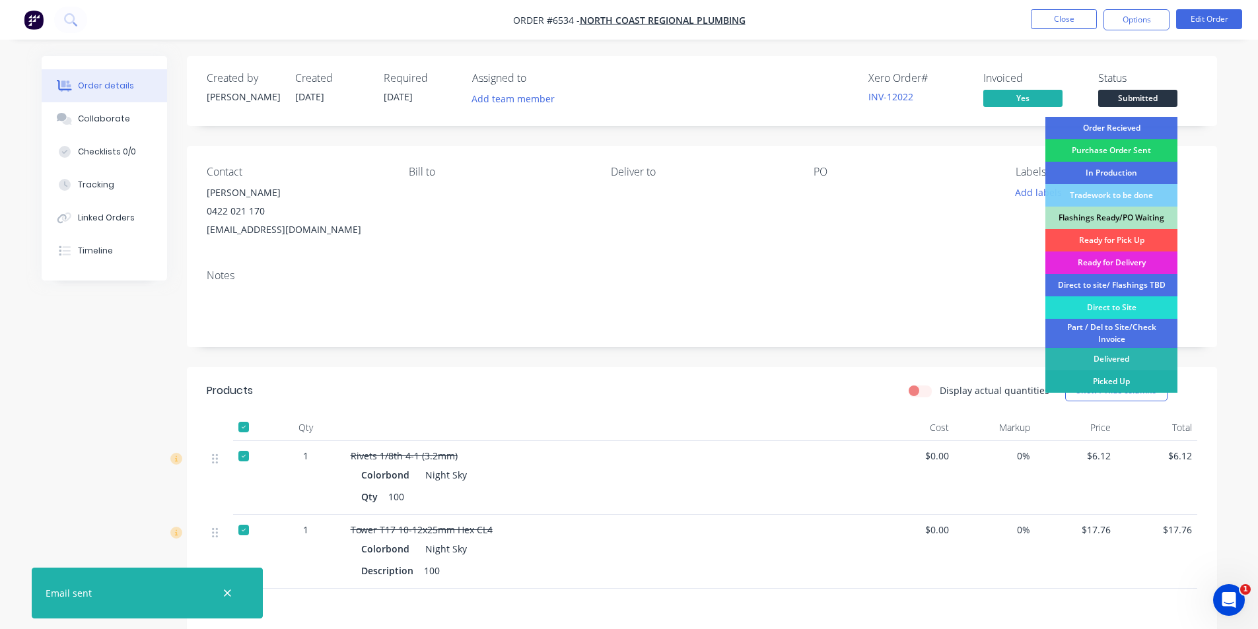
click at [1125, 379] on div "Picked Up" at bounding box center [1111, 381] width 132 height 22
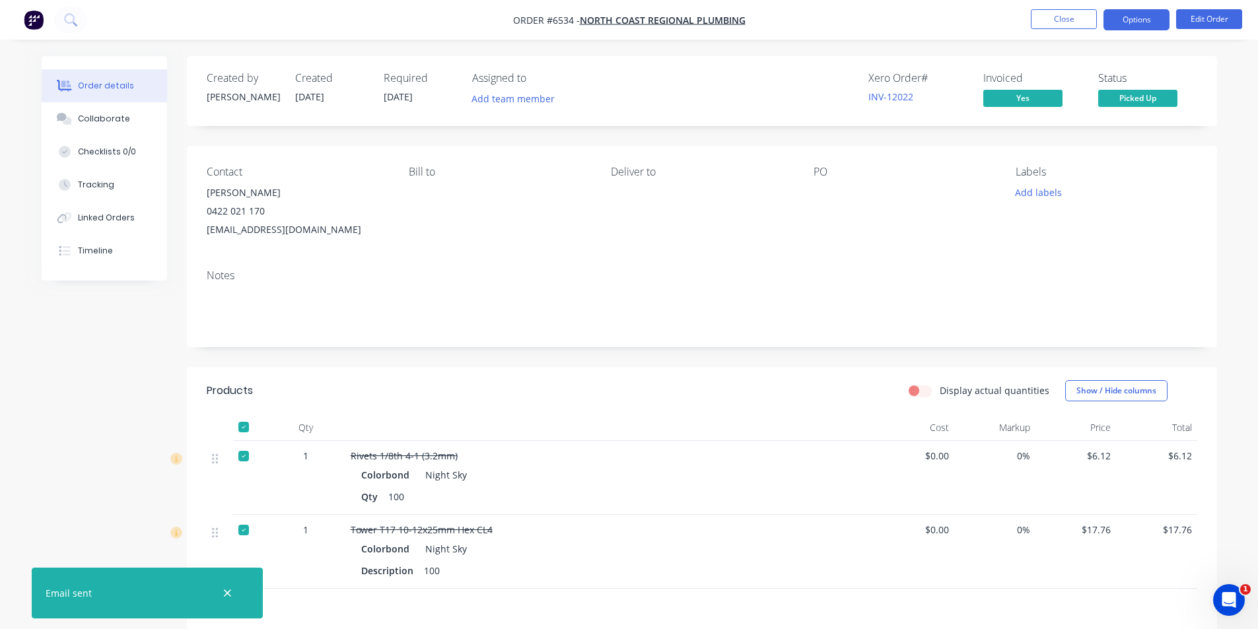
click at [1122, 18] on button "Options" at bounding box center [1136, 19] width 66 height 21
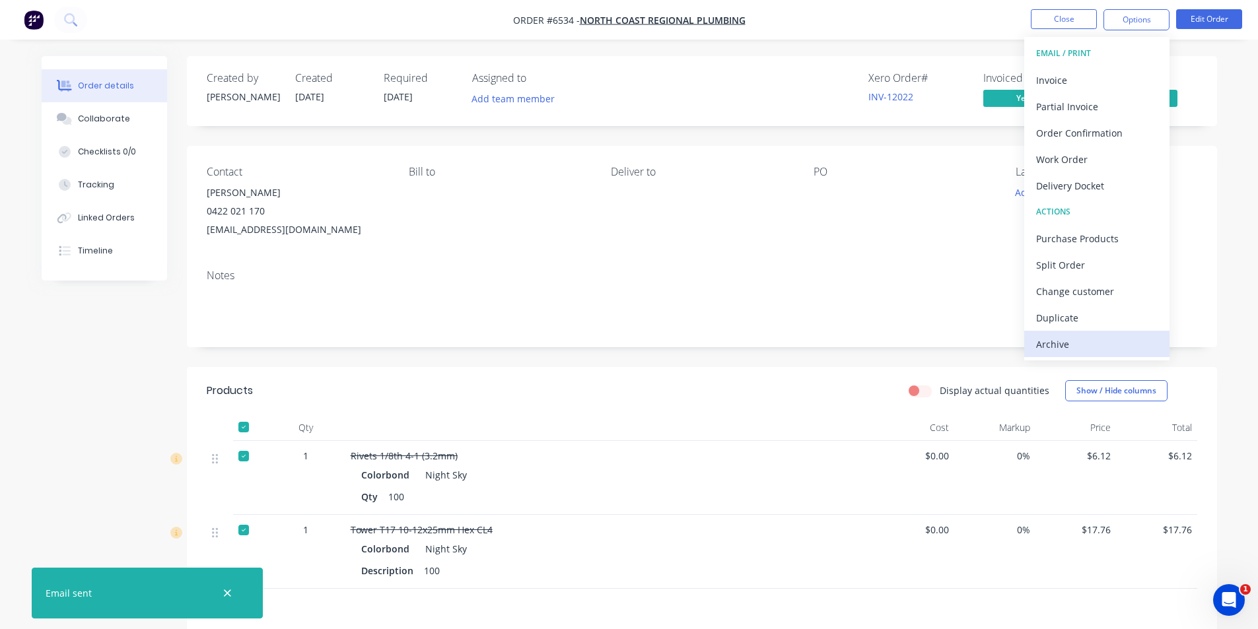
click at [1101, 349] on div "Archive" at bounding box center [1096, 344] width 121 height 19
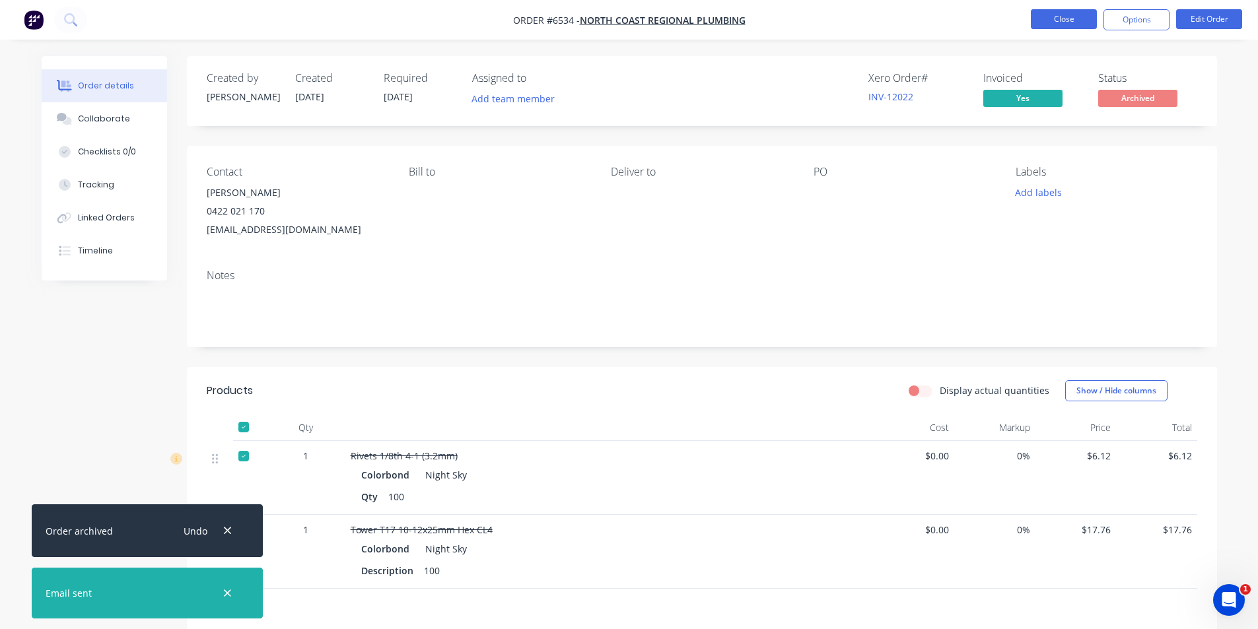
click at [1044, 20] on button "Close" at bounding box center [1064, 19] width 66 height 20
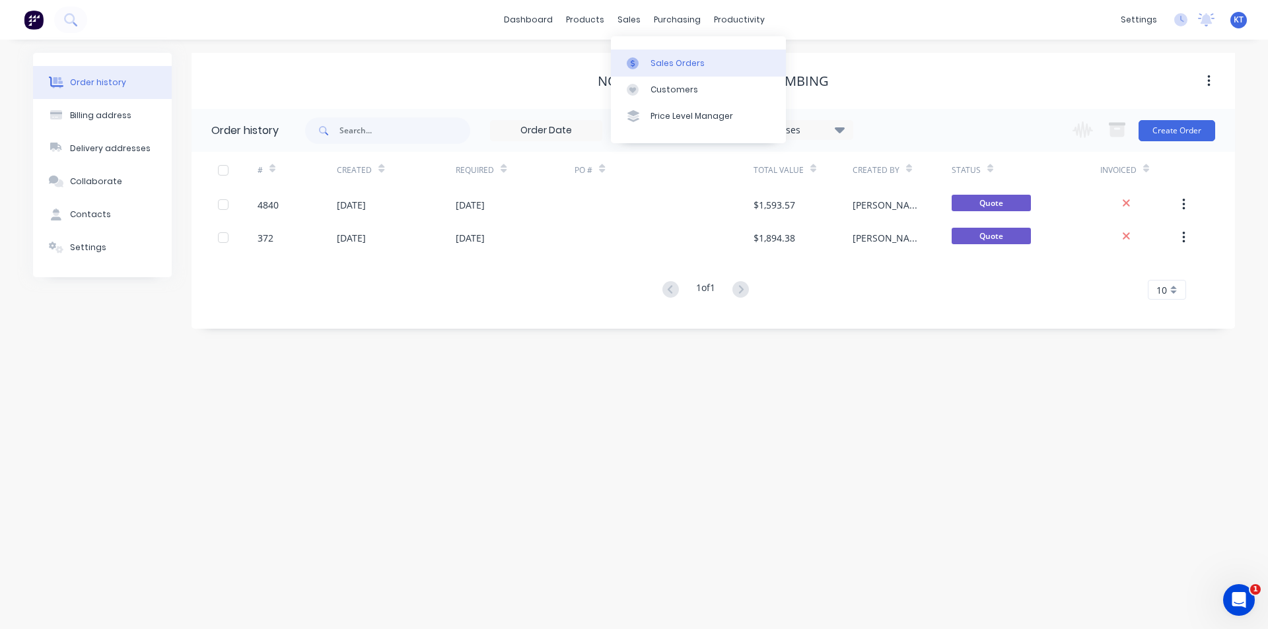
click at [662, 63] on div "Sales Orders" at bounding box center [677, 63] width 54 height 12
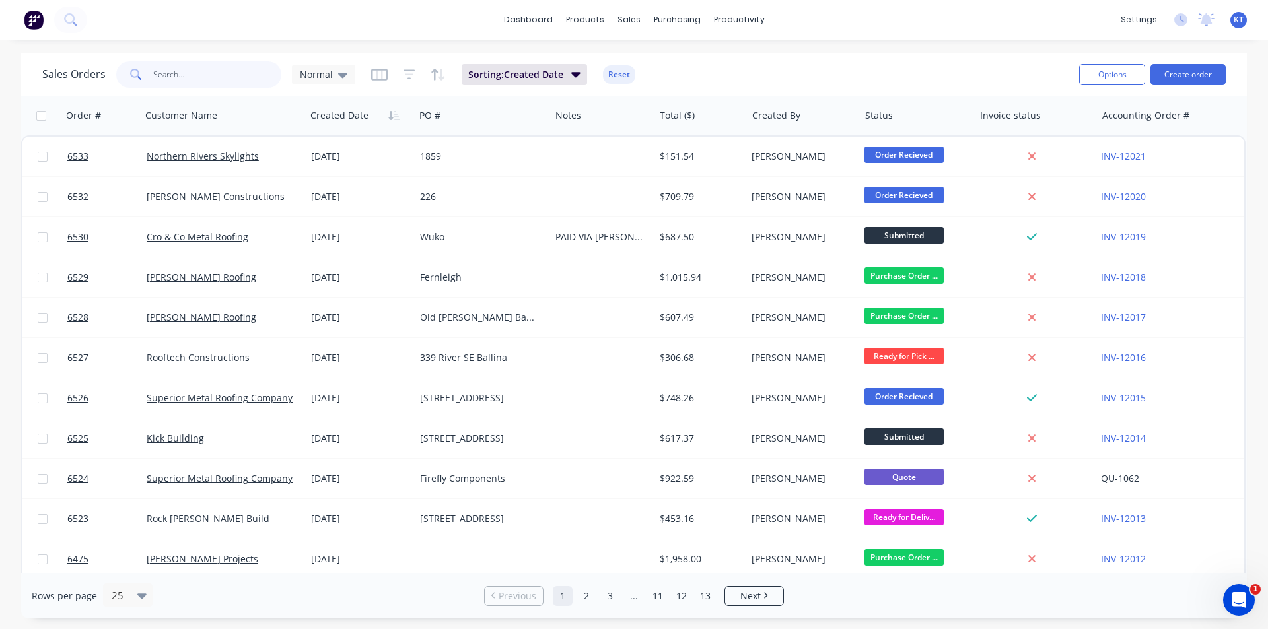
click at [202, 78] on input "text" at bounding box center [217, 74] width 129 height 26
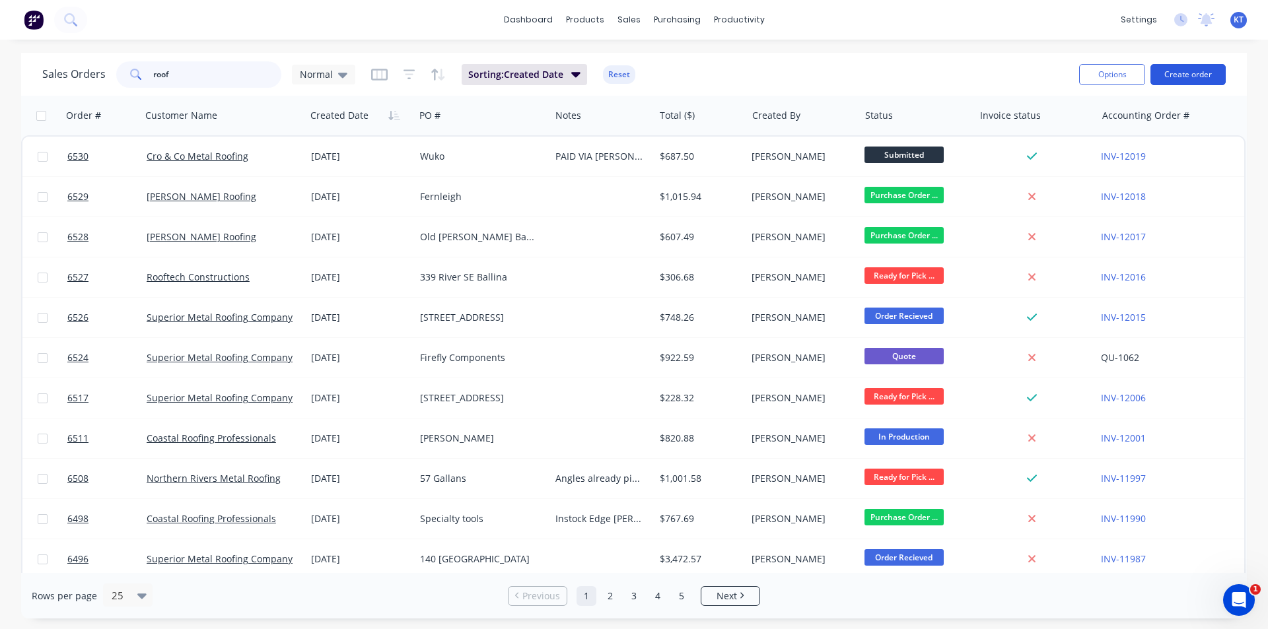
type input "roof"
click at [1175, 77] on button "Create order" at bounding box center [1187, 74] width 75 height 21
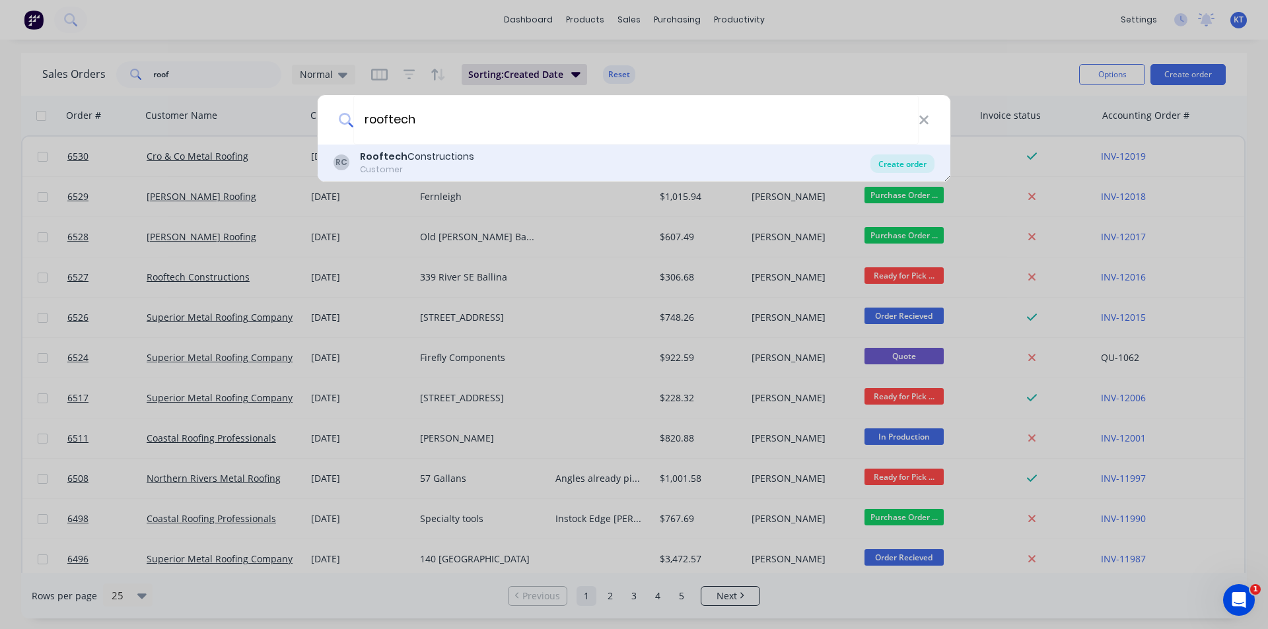
type input "rooftech"
click at [895, 160] on div "Create order" at bounding box center [902, 163] width 64 height 18
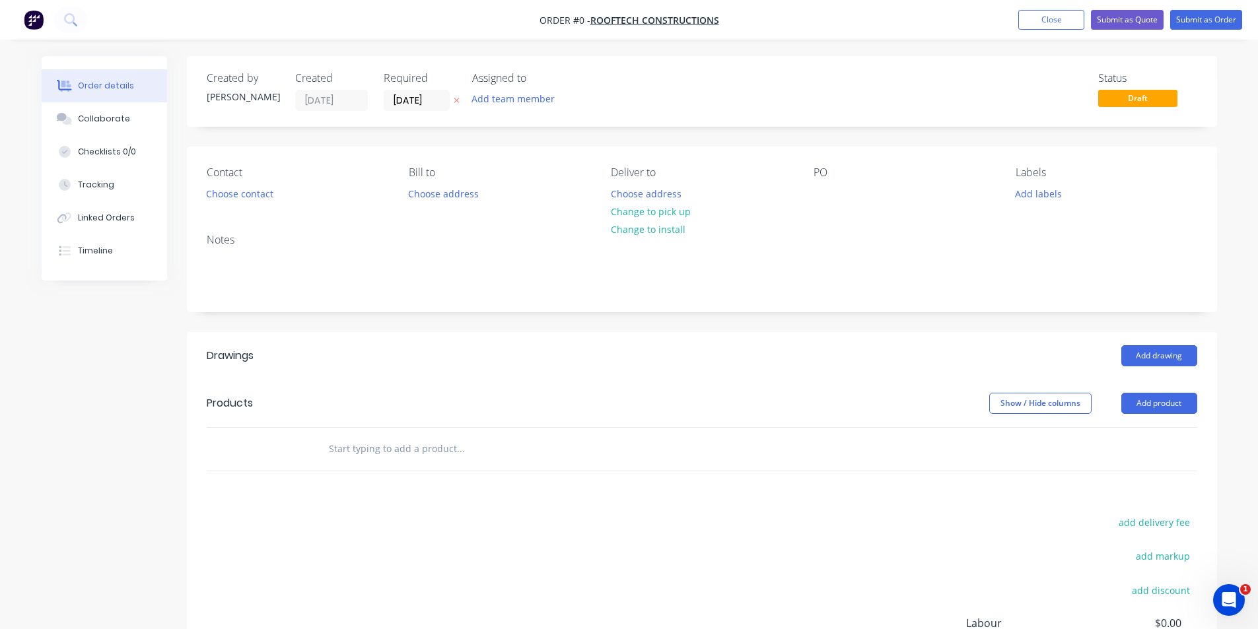
click at [235, 205] on div "Contact Choose contact [PERSON_NAME] to Choose address Deliver to Choose addres…" at bounding box center [702, 185] width 1030 height 77
click at [244, 191] on button "Choose contact" at bounding box center [239, 193] width 81 height 18
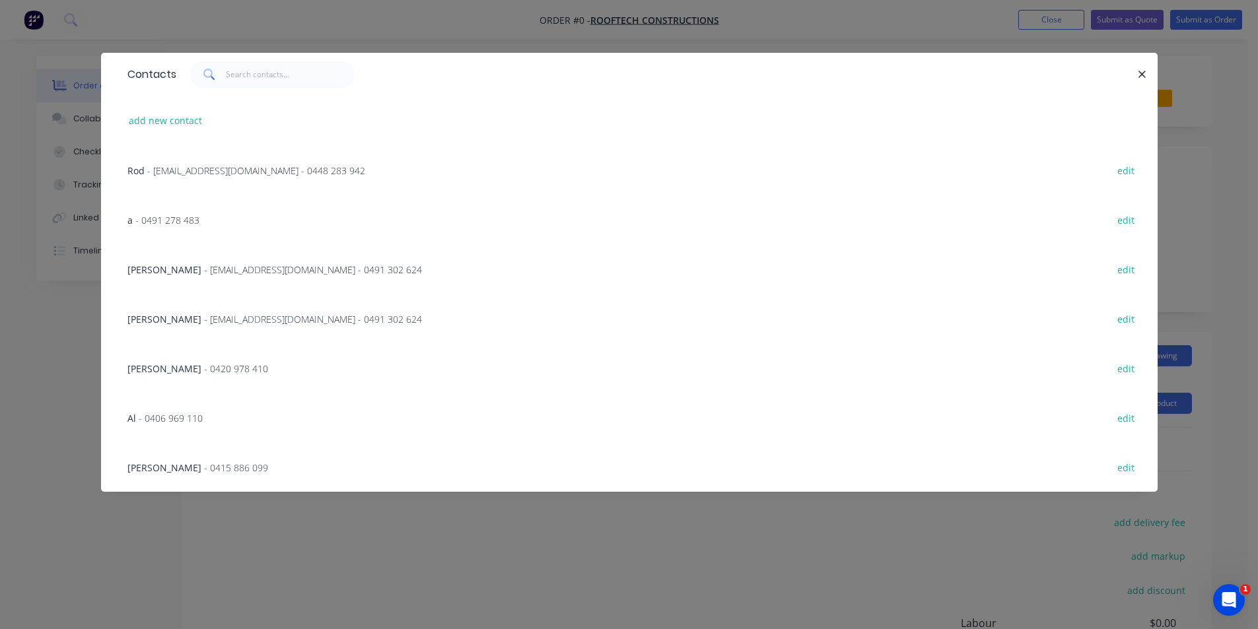
click at [302, 272] on span "- [EMAIL_ADDRESS][DOMAIN_NAME] - 0491 302 624" at bounding box center [313, 269] width 218 height 13
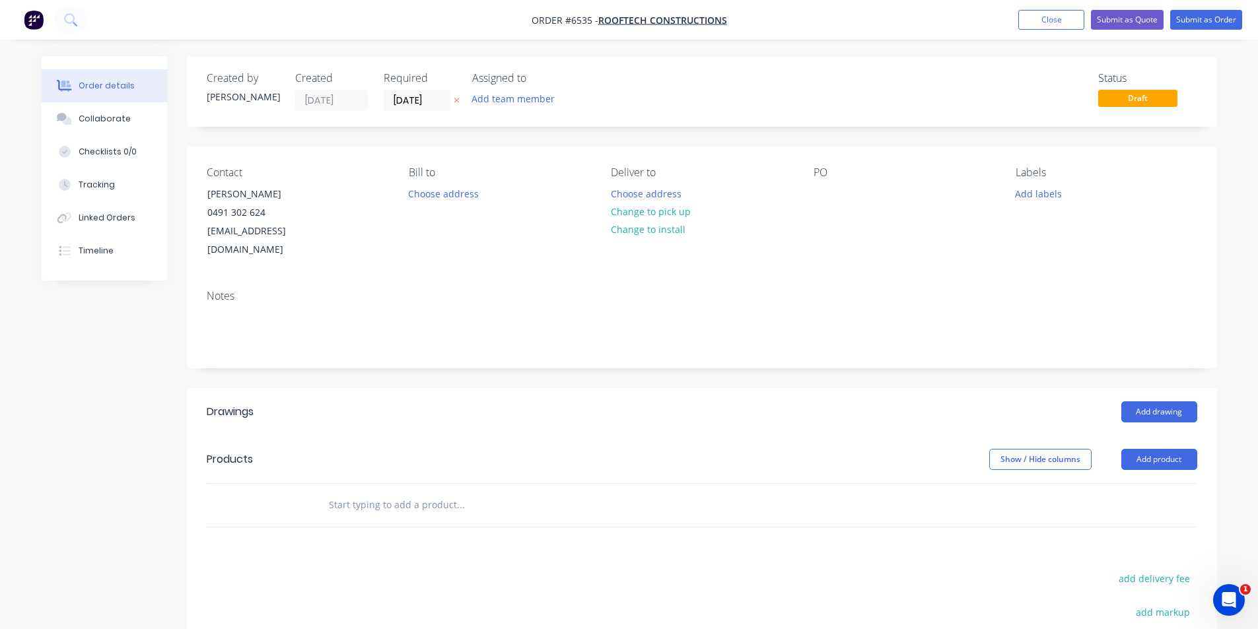
drag, startPoint x: 688, startPoint y: 216, endPoint x: 753, endPoint y: 257, distance: 76.9
click at [687, 217] on button "Change to pick up" at bounding box center [650, 212] width 94 height 18
click at [839, 190] on div "PO" at bounding box center [903, 212] width 181 height 93
click at [813, 196] on div at bounding box center [823, 193] width 21 height 19
click at [1157, 401] on button "Add drawing" at bounding box center [1159, 411] width 76 height 21
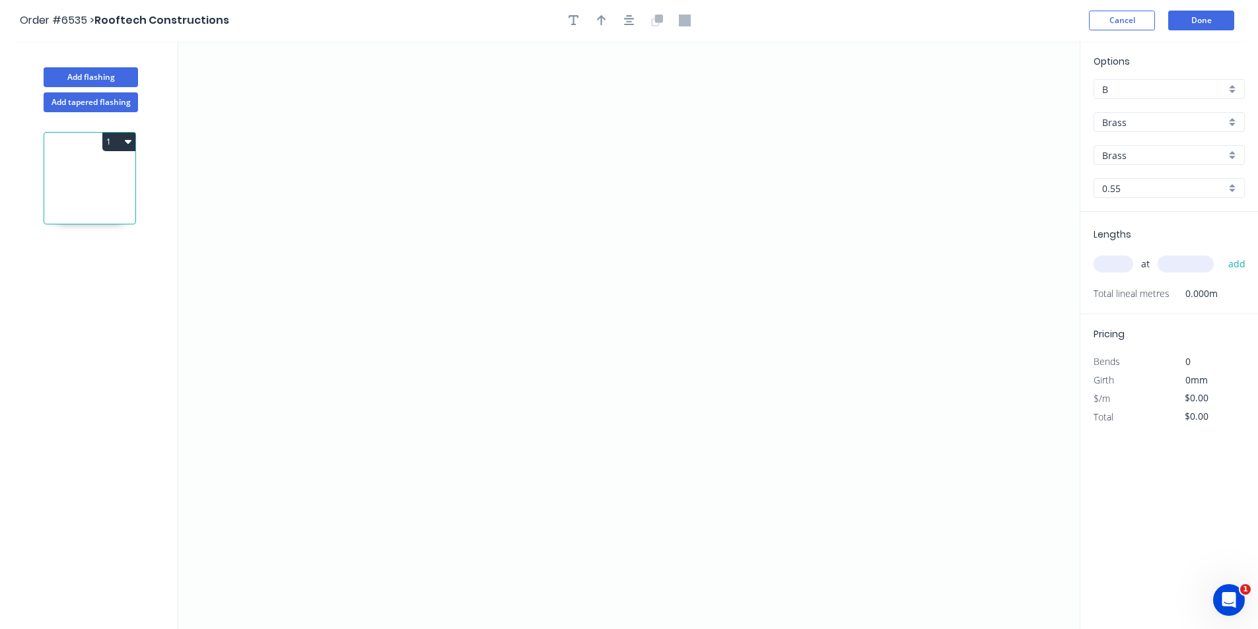
click at [1140, 131] on div "Brass" at bounding box center [1168, 122] width 151 height 20
click at [1140, 172] on div "Colorbond" at bounding box center [1169, 170] width 150 height 23
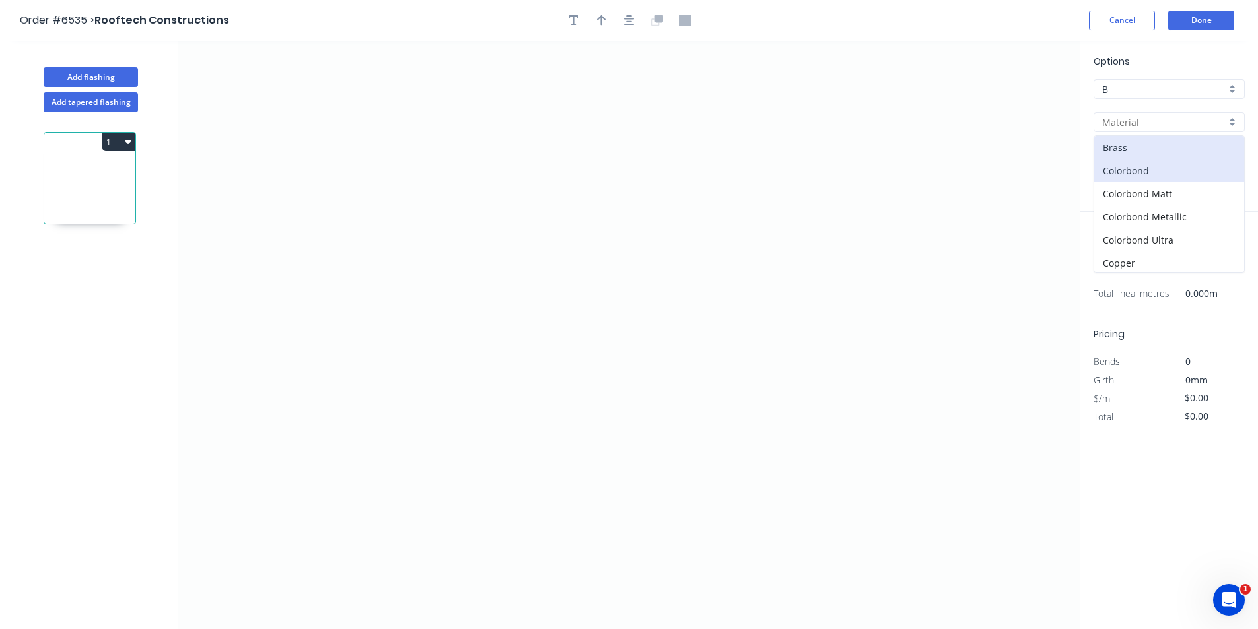
type input "Colorbond"
type input "Basalt"
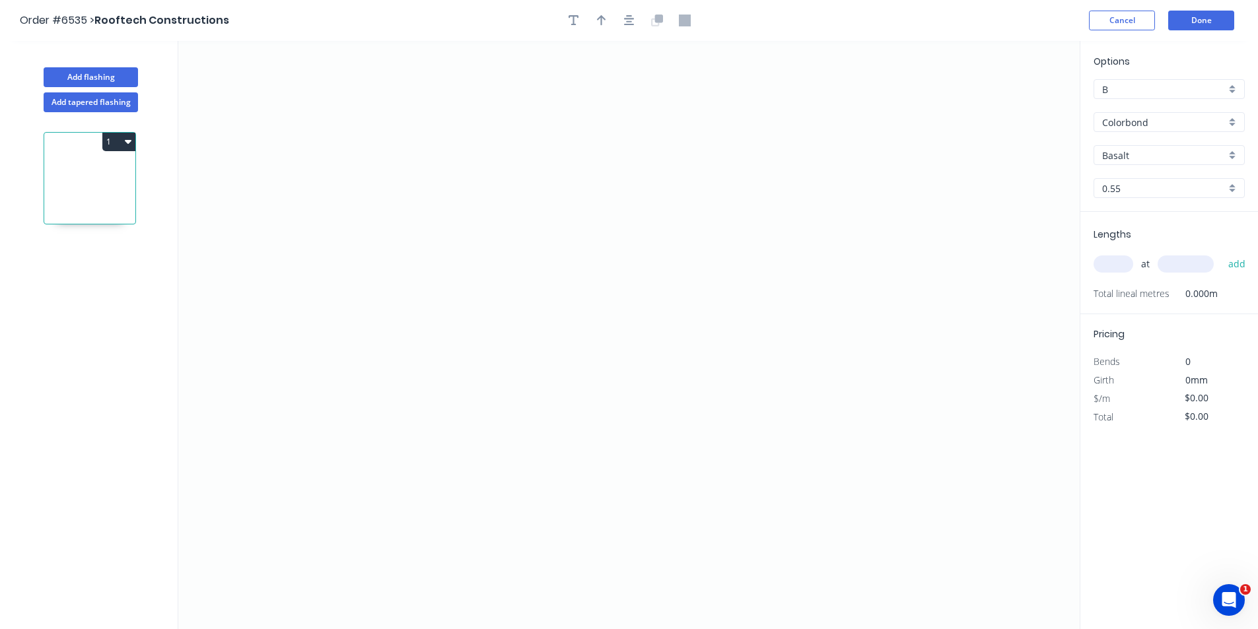
click at [1151, 158] on input "Basalt" at bounding box center [1163, 156] width 123 height 14
click at [1151, 260] on div "Monument" at bounding box center [1169, 259] width 150 height 23
type input "Monument"
click at [497, 473] on icon "0" at bounding box center [628, 335] width 901 height 588
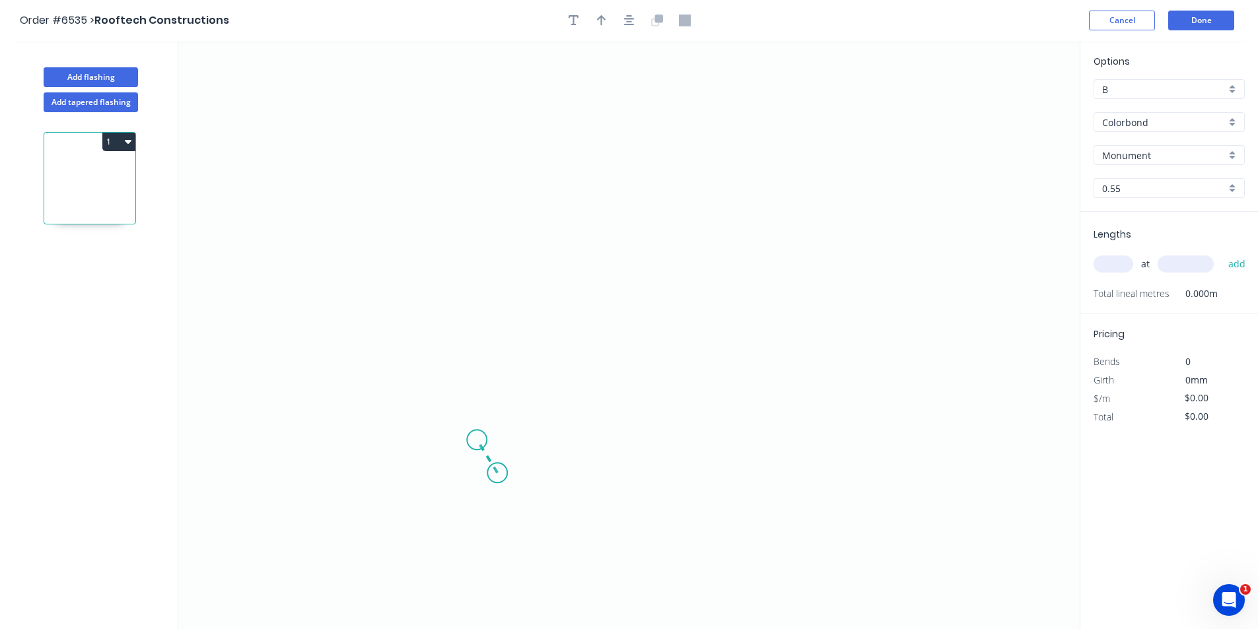
click at [477, 440] on icon "0" at bounding box center [628, 335] width 901 height 588
click at [502, 434] on icon "0 ?" at bounding box center [628, 335] width 901 height 588
click at [504, 331] on icon "0 ? ? ? º" at bounding box center [628, 335] width 901 height 588
click at [739, 346] on icon "0 ? ? ? ? º ? º" at bounding box center [628, 335] width 901 height 588
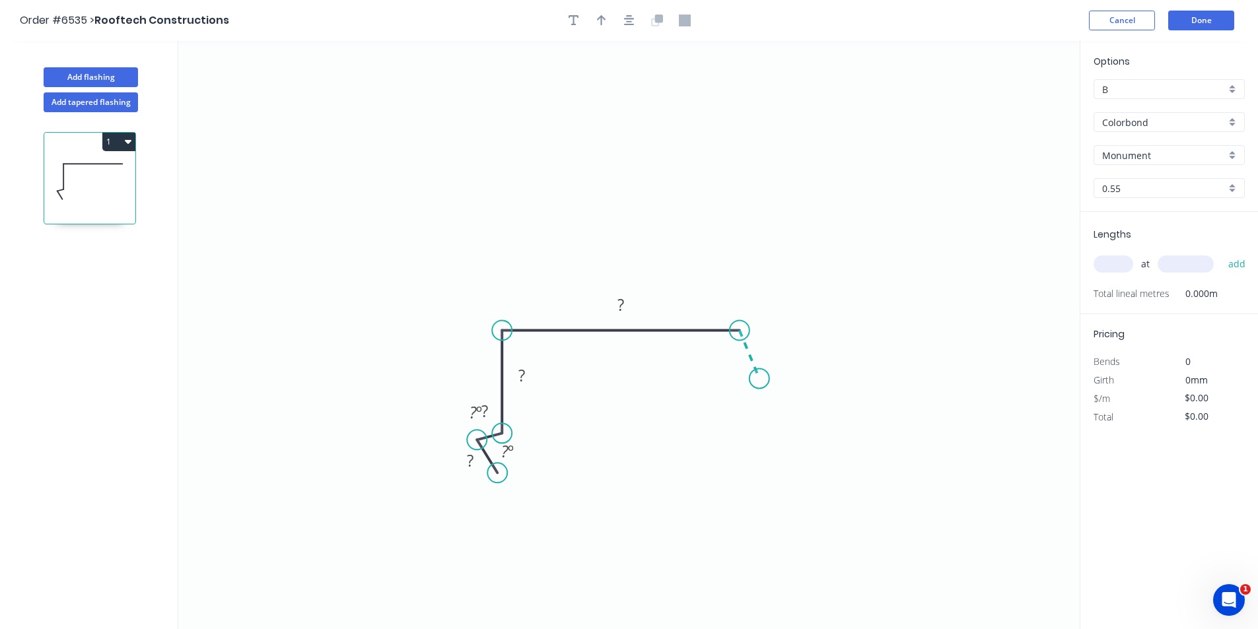
click at [759, 379] on icon "0 ? ? ? ? ? º ? º" at bounding box center [628, 335] width 901 height 588
drag, startPoint x: 502, startPoint y: 333, endPoint x: 489, endPoint y: 333, distance: 13.2
click at [489, 333] on circle at bounding box center [489, 331] width 20 height 20
click at [544, 492] on div "Hide angle" at bounding box center [569, 498] width 133 height 27
click at [500, 444] on div "Hide angle" at bounding box center [529, 450] width 133 height 27
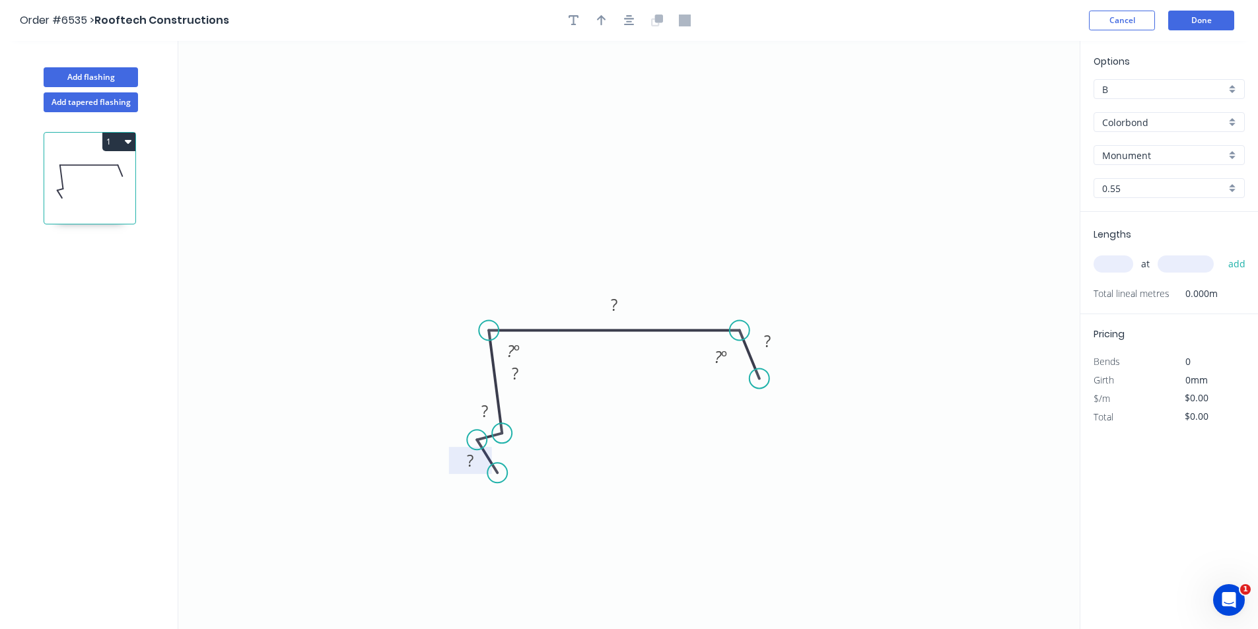
click at [465, 467] on rect at bounding box center [470, 461] width 26 height 18
type input "$17.37"
click at [1114, 257] on input "text" at bounding box center [1113, 264] width 40 height 17
type input "1"
type input "3200"
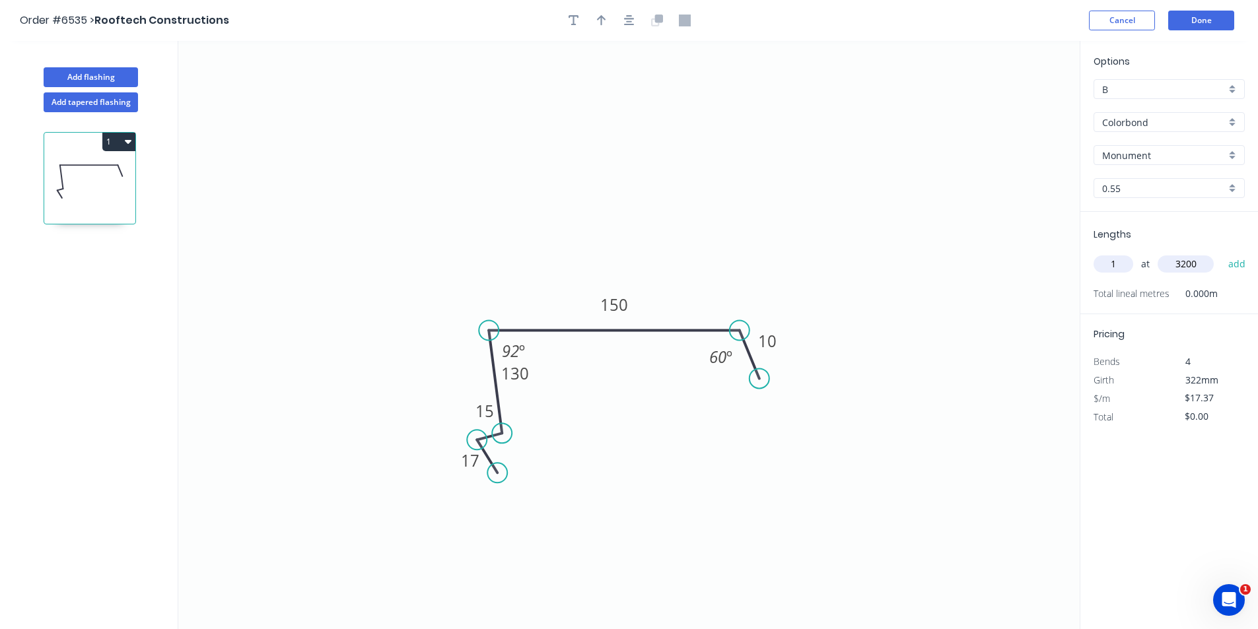
click at [1221, 253] on button "add" at bounding box center [1236, 264] width 31 height 22
type input "$55.58"
type input "1"
type input "3500"
click at [1221, 253] on button "add" at bounding box center [1236, 264] width 31 height 22
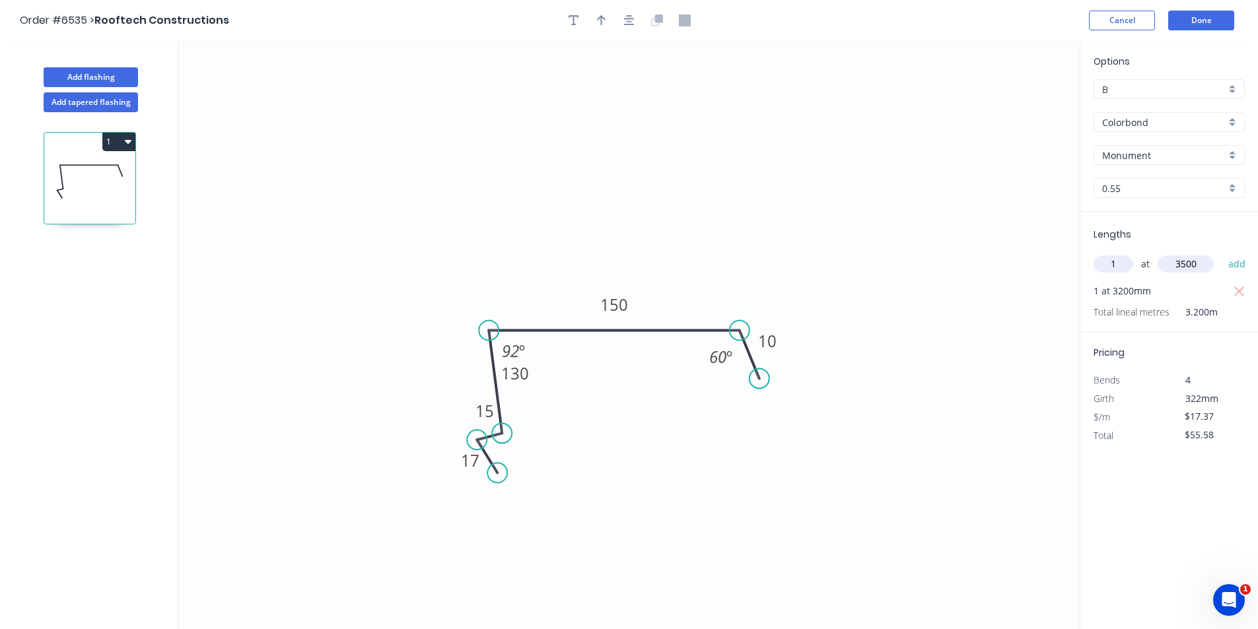
type input "$116.38"
click at [1208, 15] on button "Done" at bounding box center [1201, 21] width 66 height 20
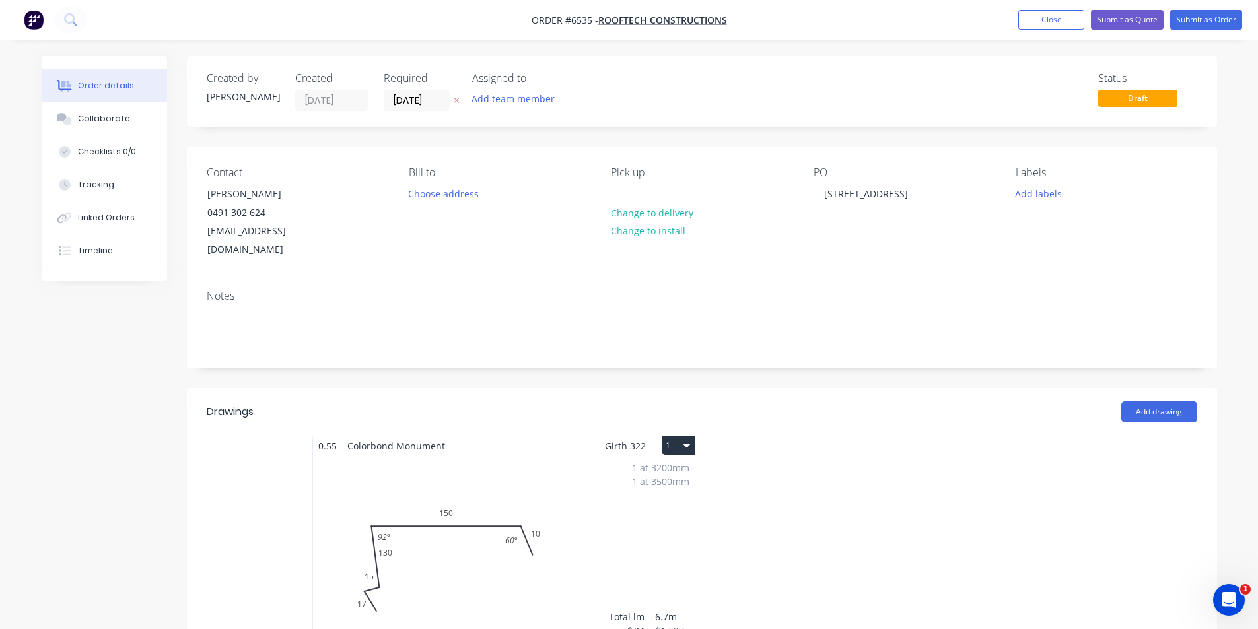
drag, startPoint x: 119, startPoint y: 109, endPoint x: 44, endPoint y: 139, distance: 80.6
click at [119, 109] on button "Collaborate" at bounding box center [104, 118] width 125 height 33
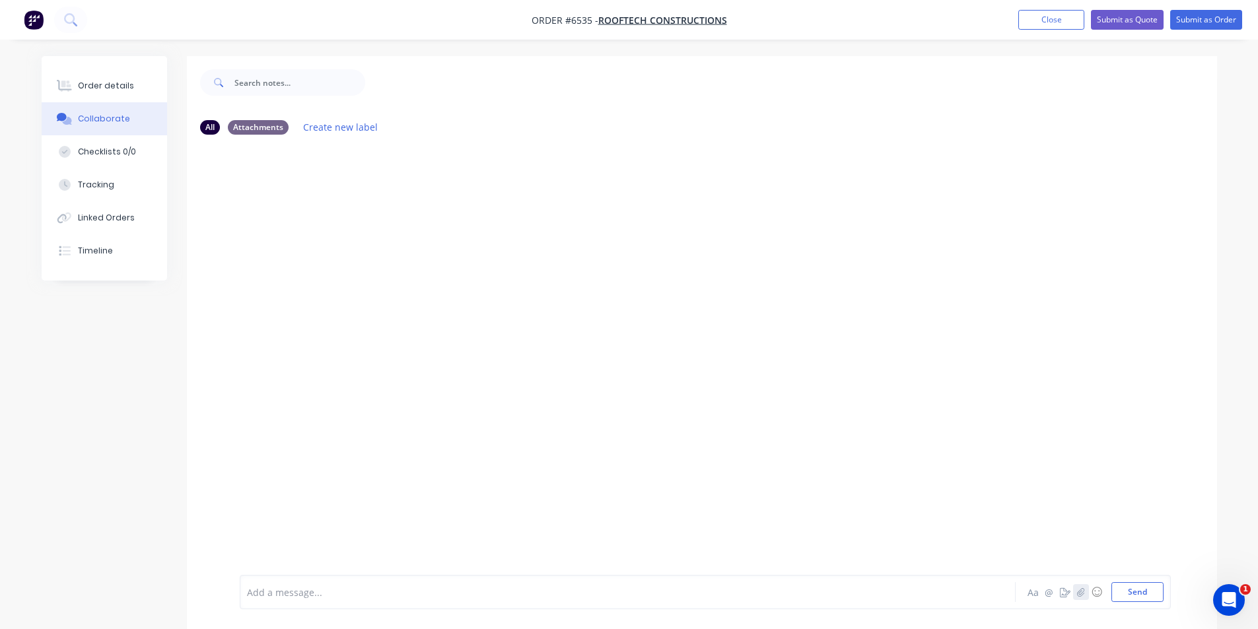
click at [1075, 588] on body "Order #6535 - Rooftech Constructions Add product Close Submit as Quote Submit a…" at bounding box center [629, 324] width 1258 height 649
click at [1248, 619] on div at bounding box center [1248, 619] width 0 height 0
click at [1079, 592] on icon "button" at bounding box center [1080, 592] width 7 height 9
click at [1155, 600] on button "Send" at bounding box center [1137, 592] width 52 height 20
click at [1209, 21] on button "Submit as Order" at bounding box center [1206, 20] width 72 height 20
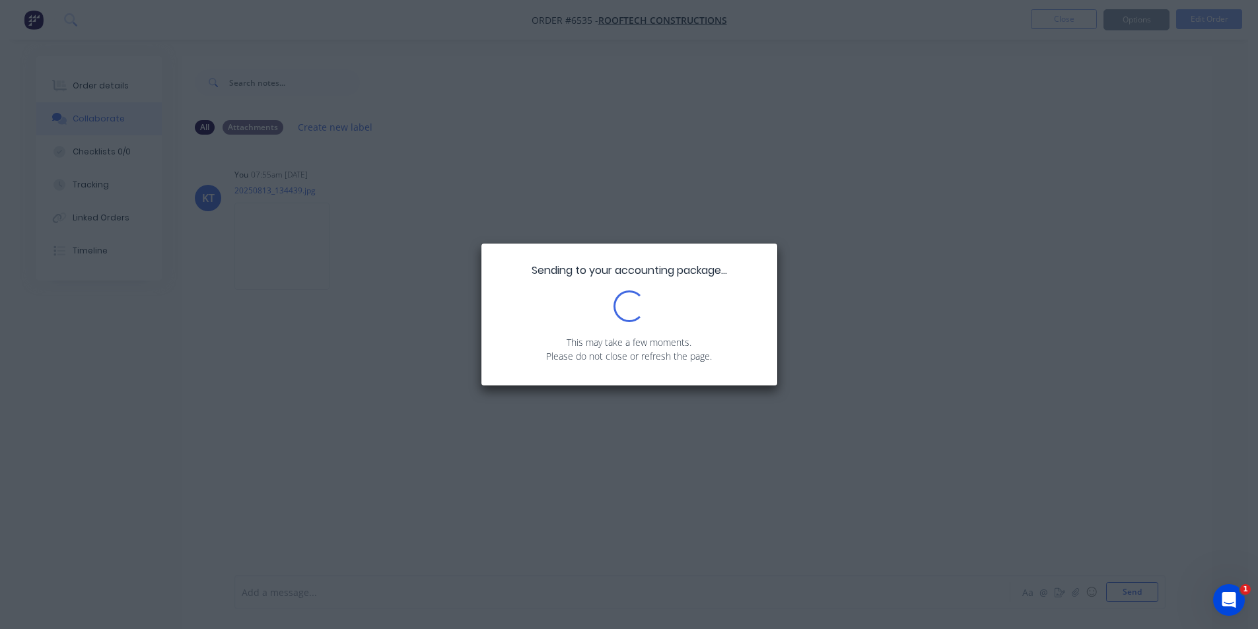
click at [102, 96] on div "Sending to your accounting package... Loading... This may take a few moments. P…" at bounding box center [629, 314] width 1258 height 629
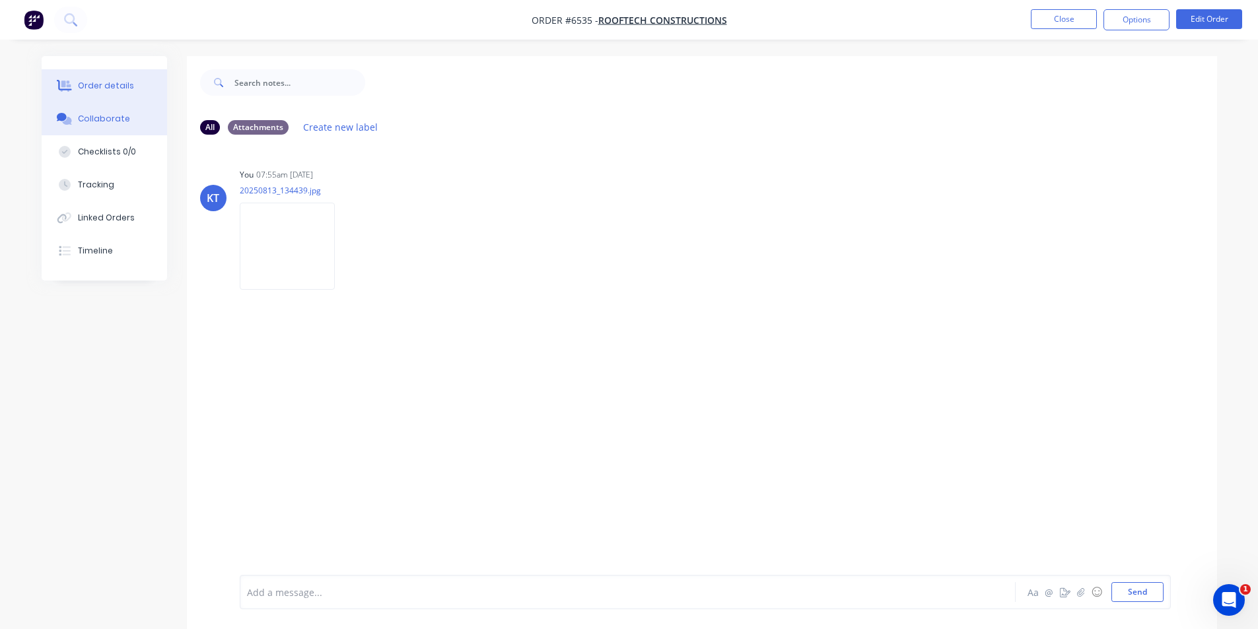
click at [100, 81] on div "Order details" at bounding box center [106, 86] width 56 height 12
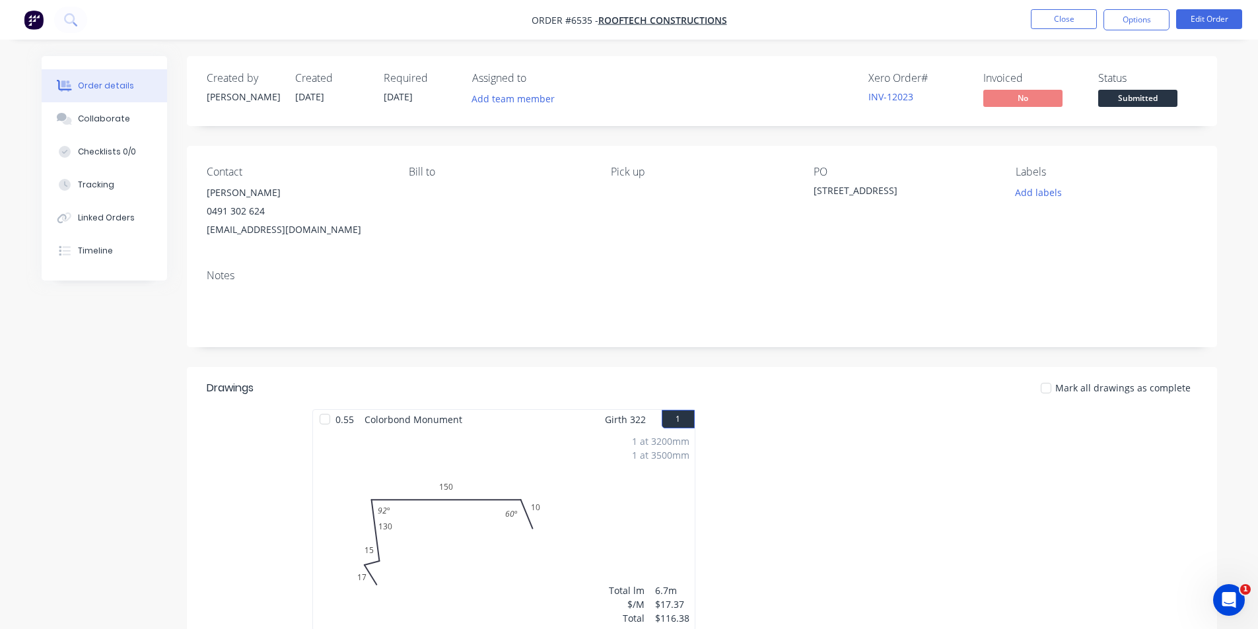
click at [1129, 102] on span "Submitted" at bounding box center [1137, 98] width 79 height 17
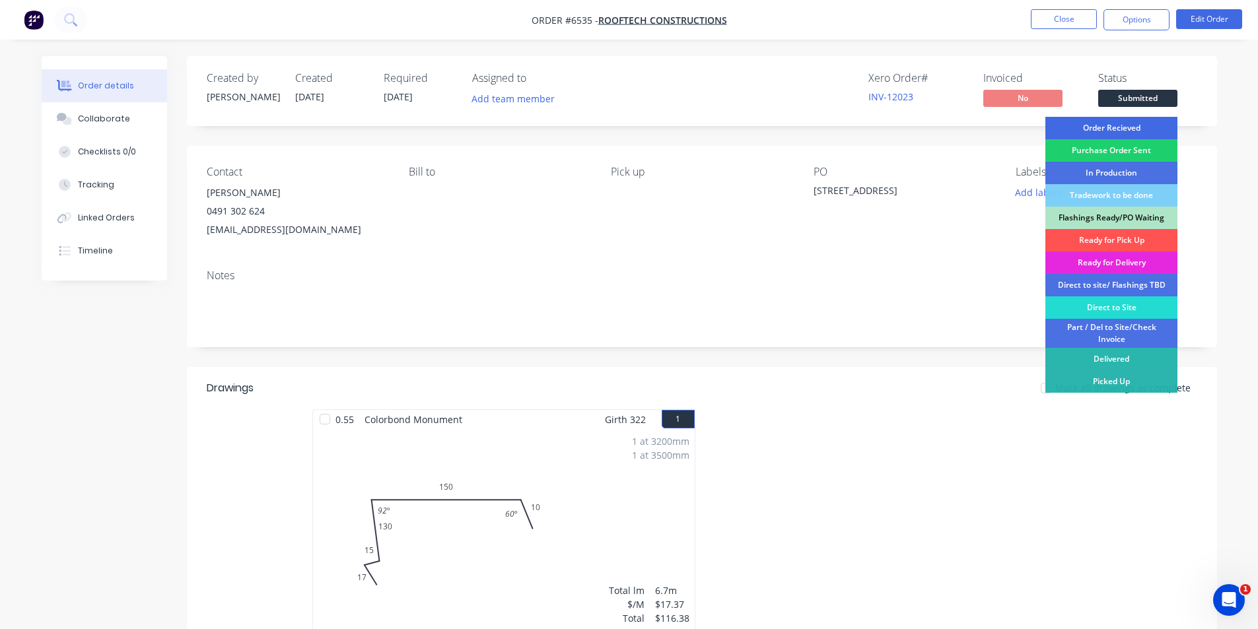
click at [1130, 126] on div "Order Recieved" at bounding box center [1111, 128] width 132 height 22
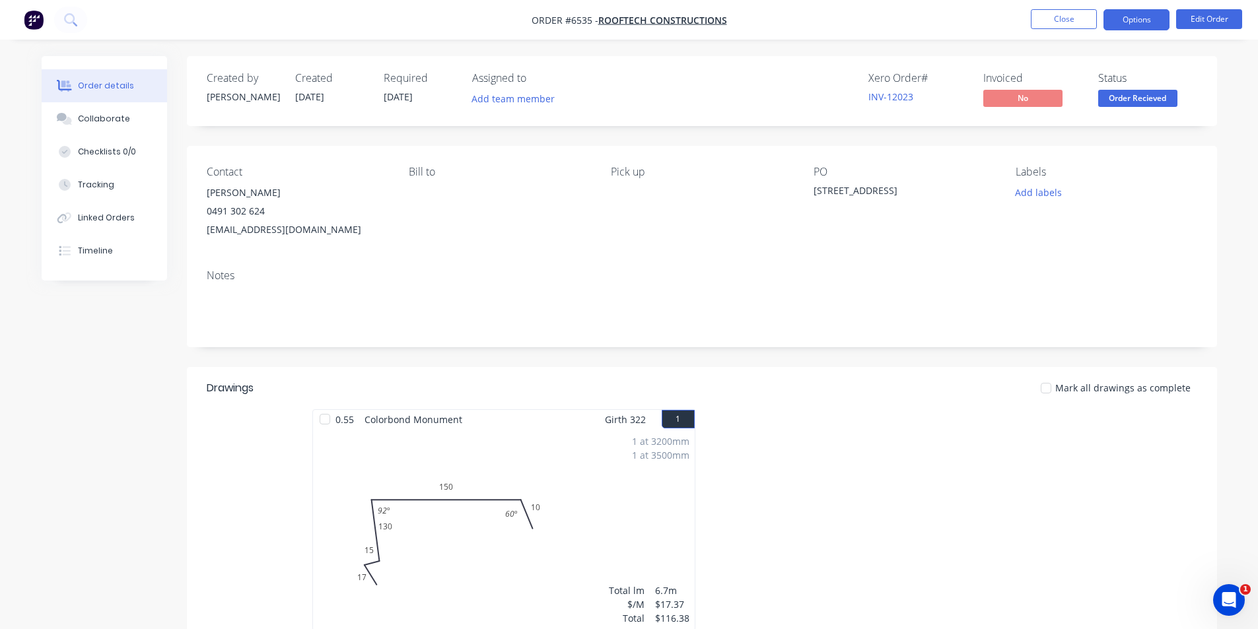
click at [1118, 11] on button "Options" at bounding box center [1136, 19] width 66 height 21
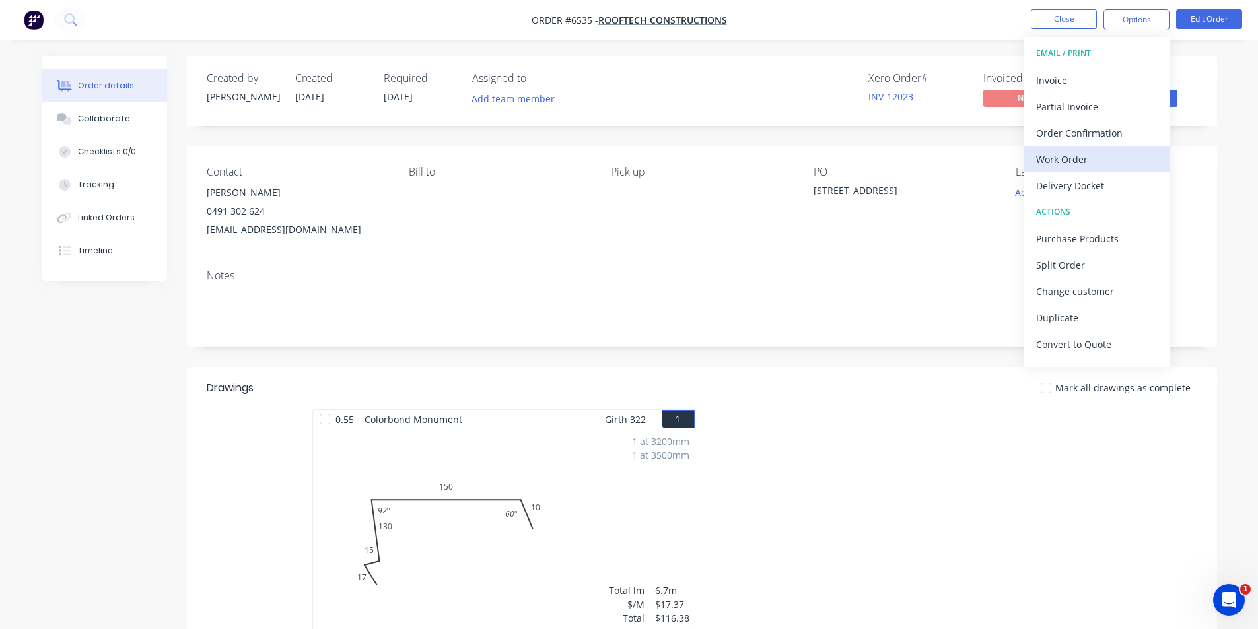
click at [1097, 163] on div "Work Order" at bounding box center [1096, 159] width 121 height 19
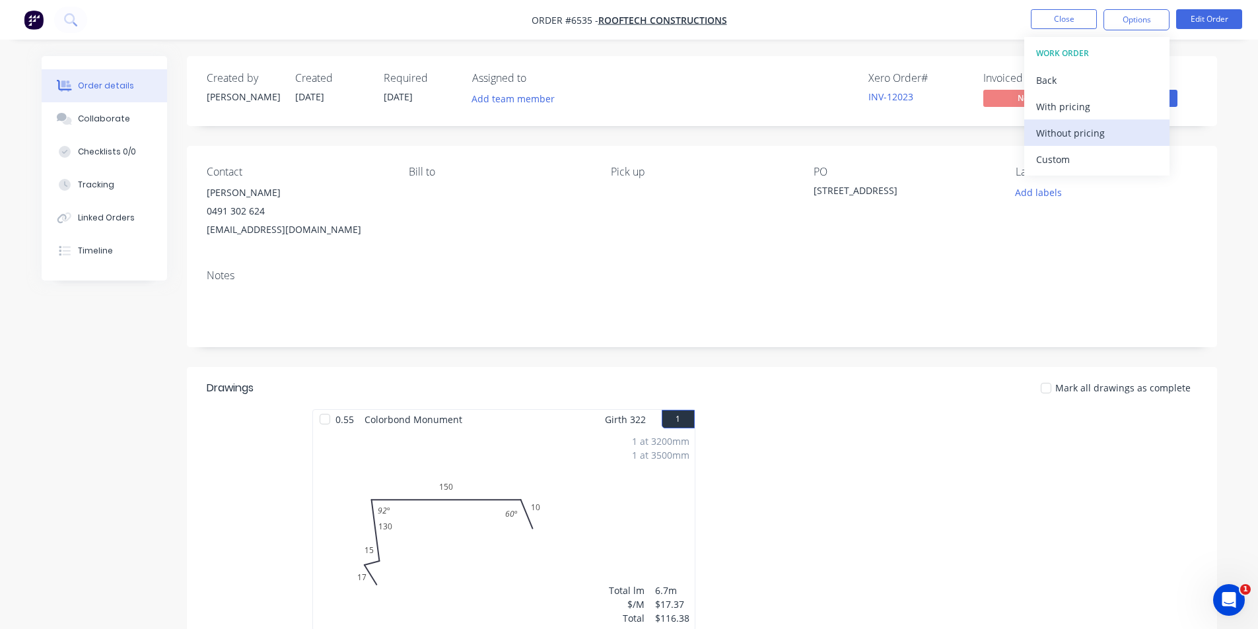
click at [1093, 127] on div "Without pricing" at bounding box center [1096, 132] width 121 height 19
